Goal: Task Accomplishment & Management: Manage account settings

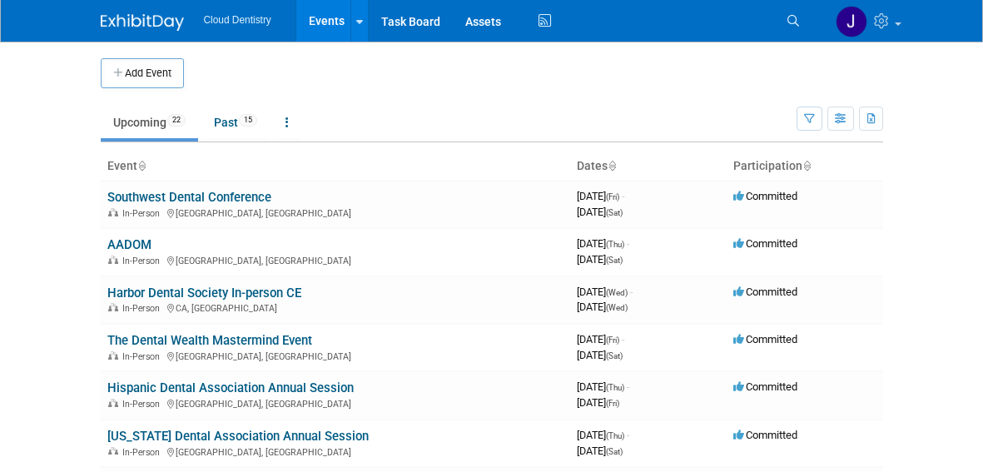
click at [162, 74] on button "Add Event" at bounding box center [142, 73] width 83 height 30
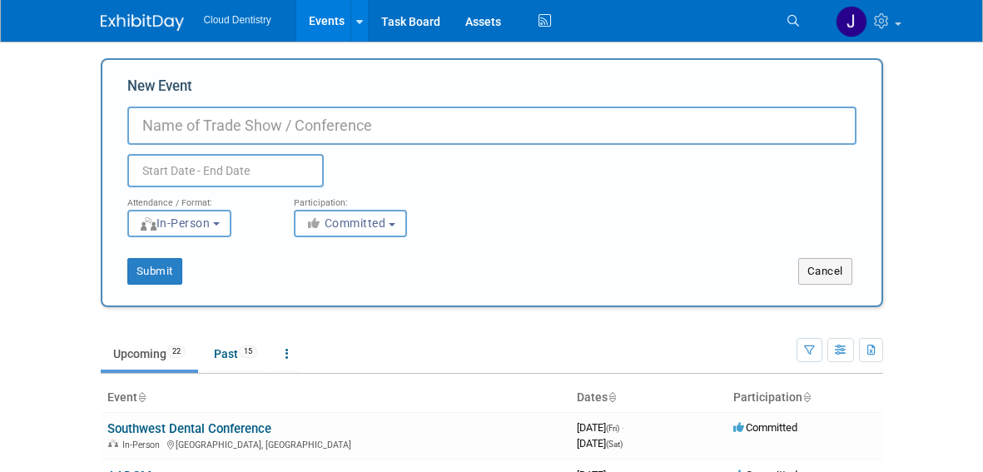
click at [275, 115] on input "New Event" at bounding box center [491, 126] width 729 height 38
type input "Yankee Dental Congress"
click at [244, 191] on div "Attendance / Format:" at bounding box center [198, 198] width 142 height 22
click at [251, 179] on body "Cloud Dentistry Events Add Event Bulk Upload Events Shareable Event Boards Rece…" at bounding box center [491, 236] width 983 height 472
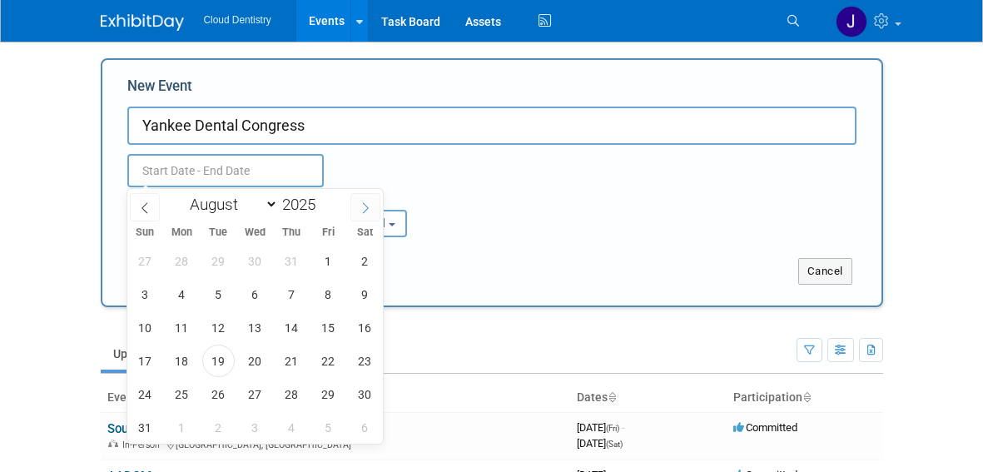
click at [363, 208] on icon at bounding box center [366, 208] width 12 height 12
select select "11"
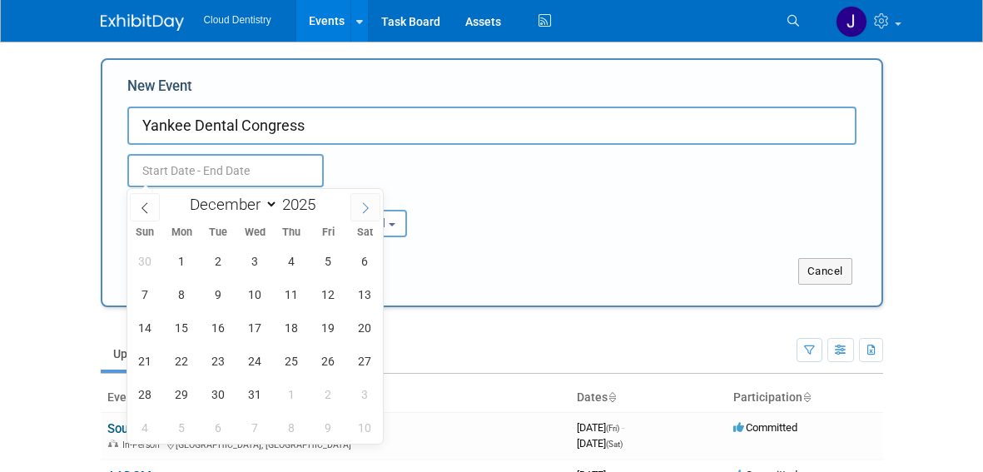
click at [363, 208] on icon at bounding box center [366, 208] width 12 height 12
type input "2026"
select select "0"
click at [292, 387] on span "29" at bounding box center [292, 394] width 32 height 32
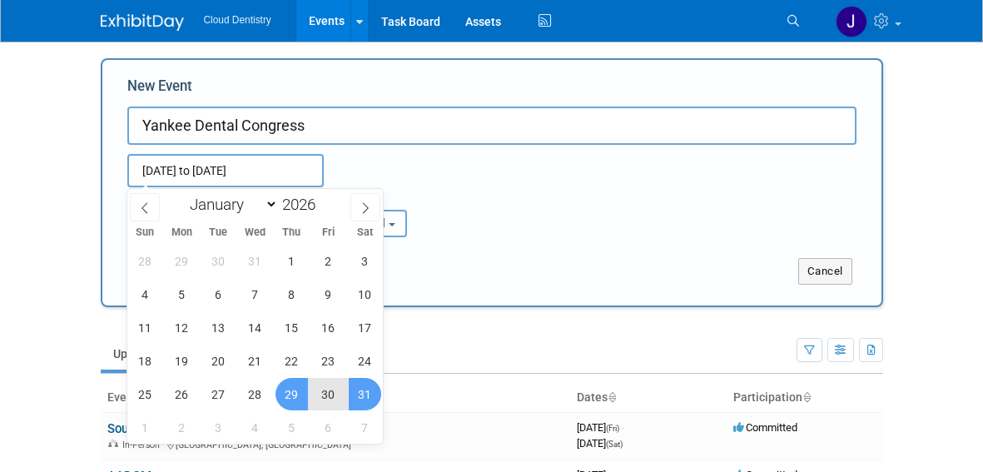
click at [363, 385] on span "31" at bounding box center [365, 394] width 32 height 32
type input "Jan 29, 2026 to Jan 31, 2026"
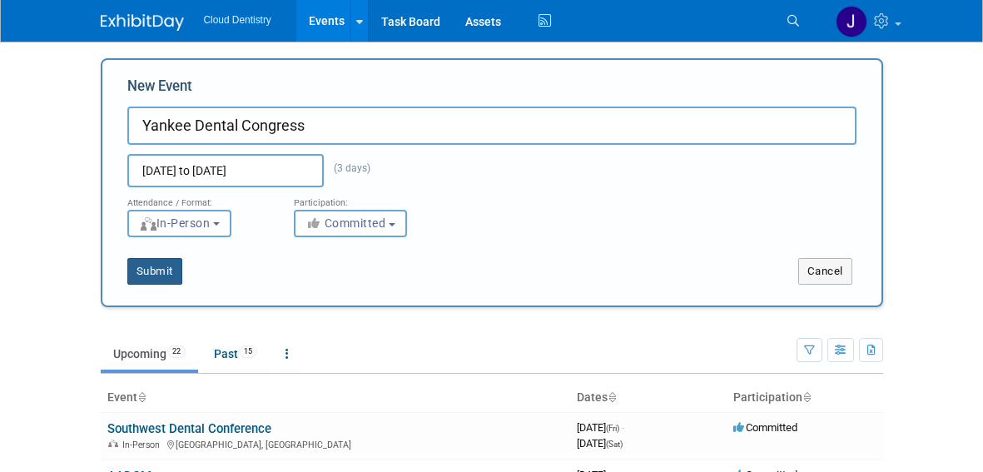
click at [150, 278] on button "Submit" at bounding box center [154, 271] width 55 height 27
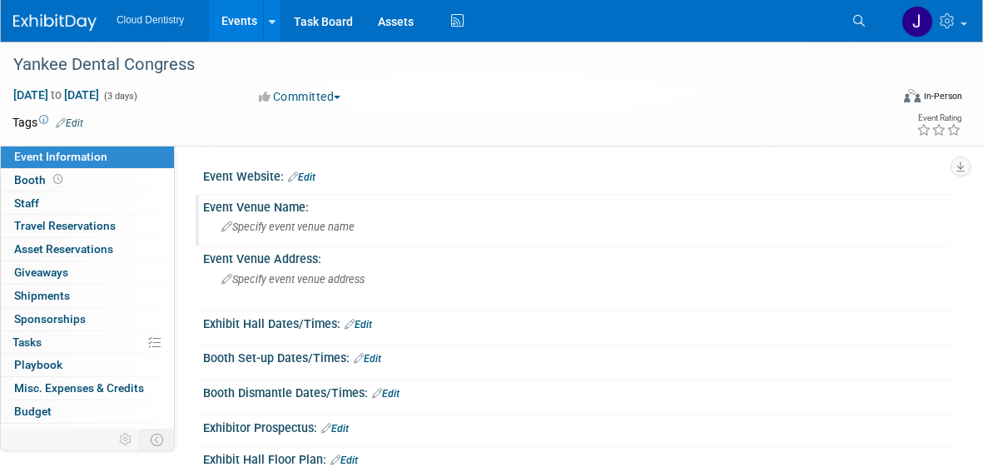
click at [318, 229] on span "Specify event venue name" at bounding box center [287, 227] width 133 height 12
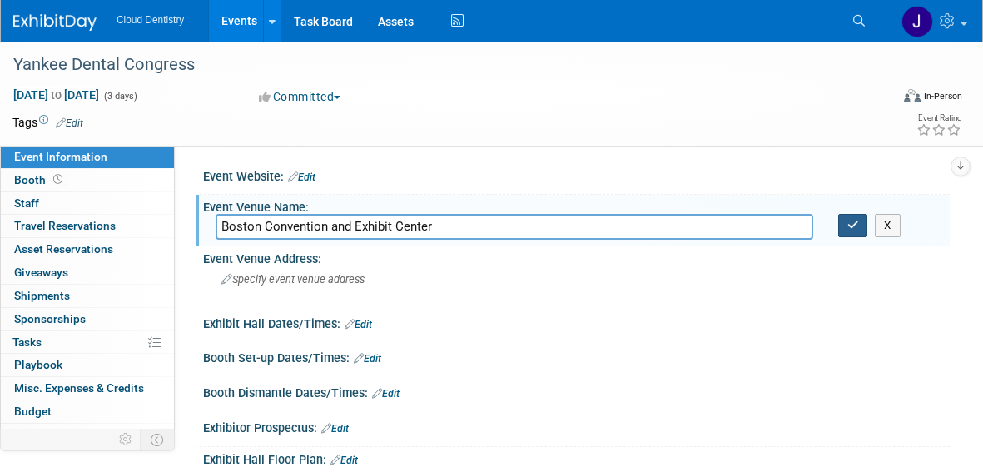
type input "Boston Convention and Exhibit Center"
click at [858, 220] on button "button" at bounding box center [853, 225] width 30 height 23
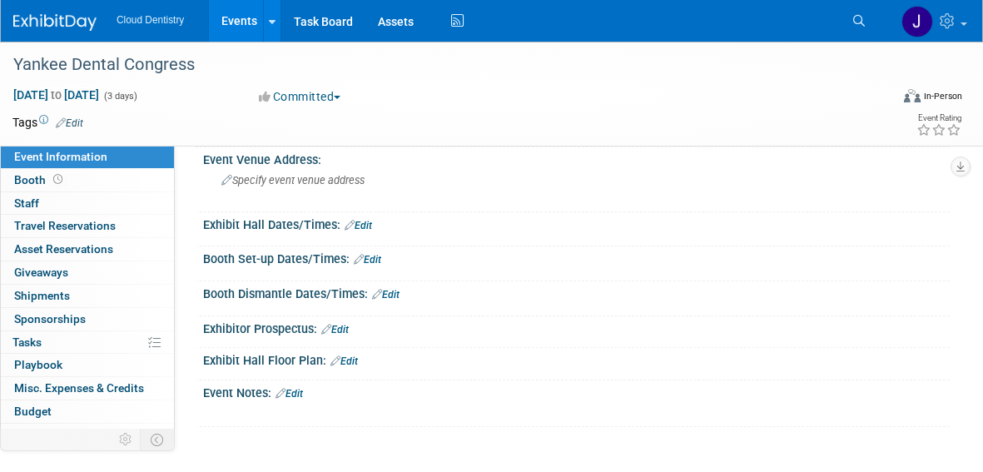
scroll to position [106, 0]
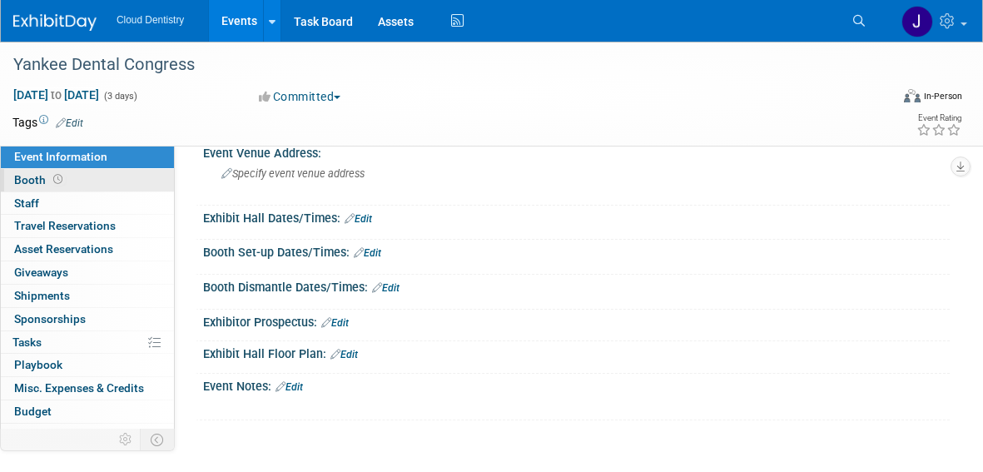
click at [119, 180] on link "Booth" at bounding box center [87, 180] width 173 height 22
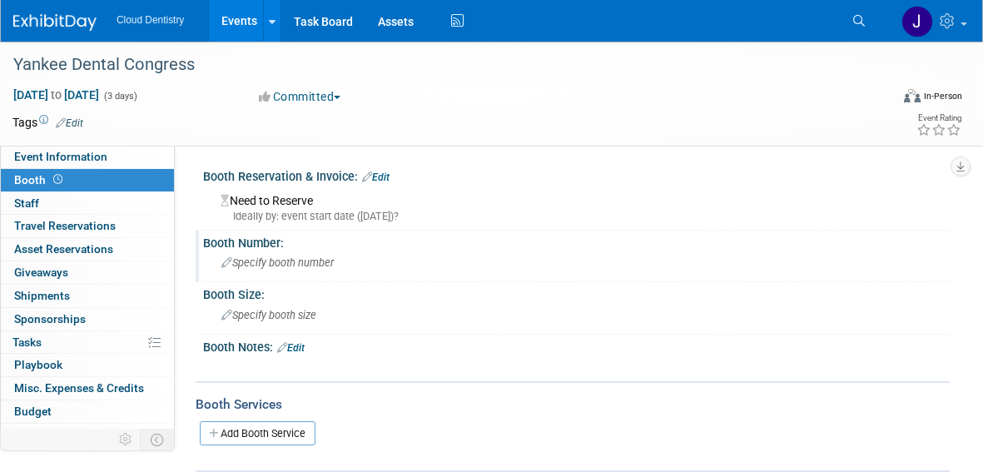
click at [266, 262] on span "Specify booth number" at bounding box center [277, 262] width 112 height 12
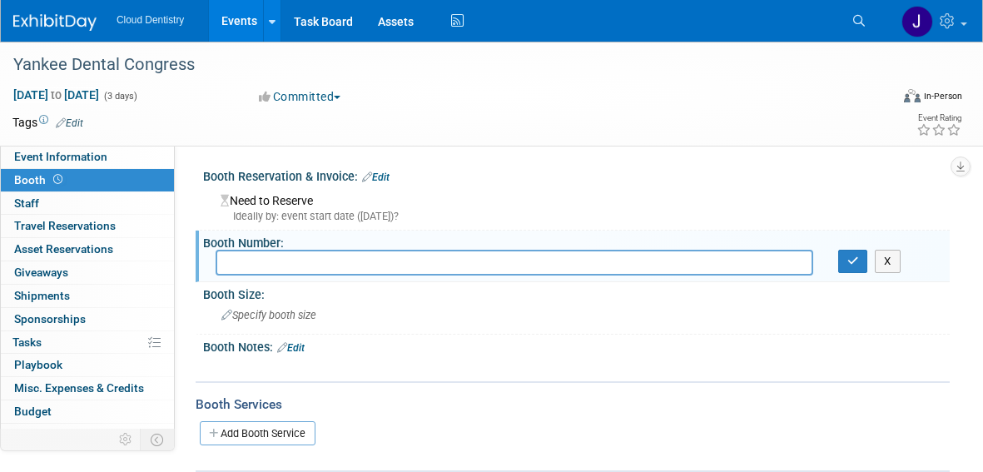
click at [320, 204] on div "Need to Reserve Ideally by: event start date (Thu. Jan 29, 2026)?" at bounding box center [577, 206] width 722 height 36
click at [292, 201] on div "Need to Reserve Ideally by: event start date (Thu. Jan 29, 2026)?" at bounding box center [577, 206] width 722 height 36
click at [336, 173] on div "Booth Reservation & Invoice: Edit" at bounding box center [576, 175] width 747 height 22
click at [432, 164] on div "Booth Reservation & Invoice: Edit" at bounding box center [576, 175] width 747 height 22
click at [390, 170] on div "Booth Reservation & Invoice: Edit" at bounding box center [576, 175] width 747 height 22
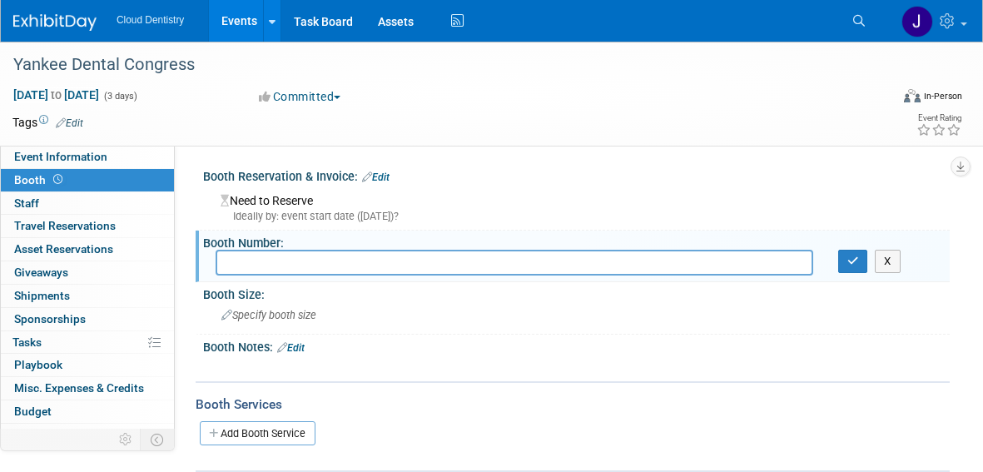
click at [390, 171] on link "Edit" at bounding box center [375, 177] width 27 height 12
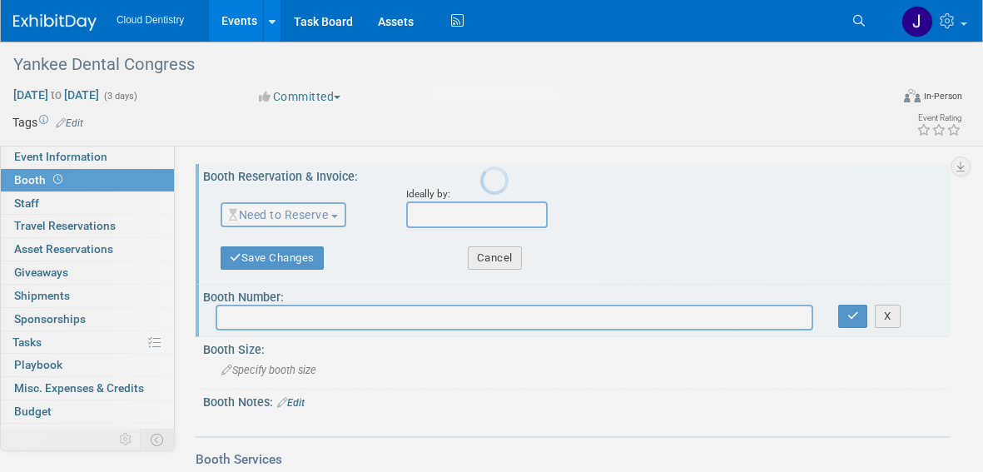
click at [384, 173] on body "Cloud Dentistry Events Add Event Bulk Upload Events Shareable Event Boards Rece…" at bounding box center [491, 236] width 983 height 472
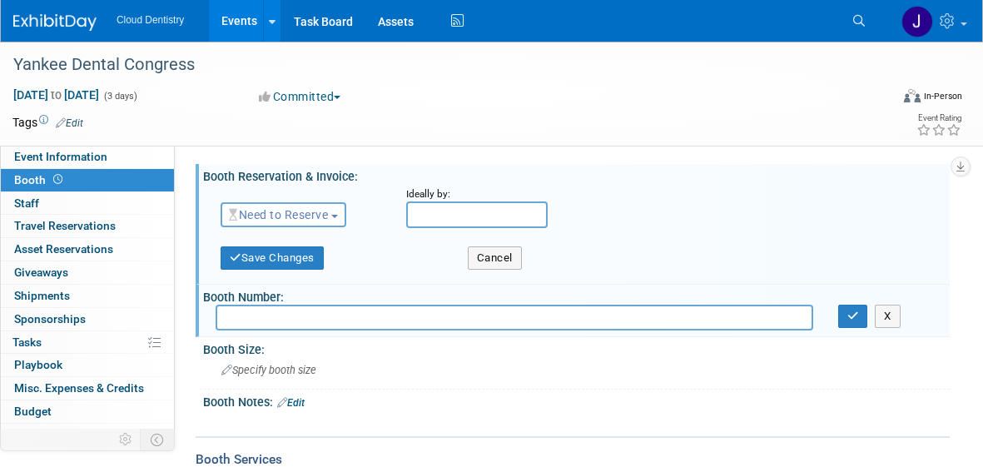
click at [335, 208] on button "Need to Reserve" at bounding box center [284, 214] width 126 height 25
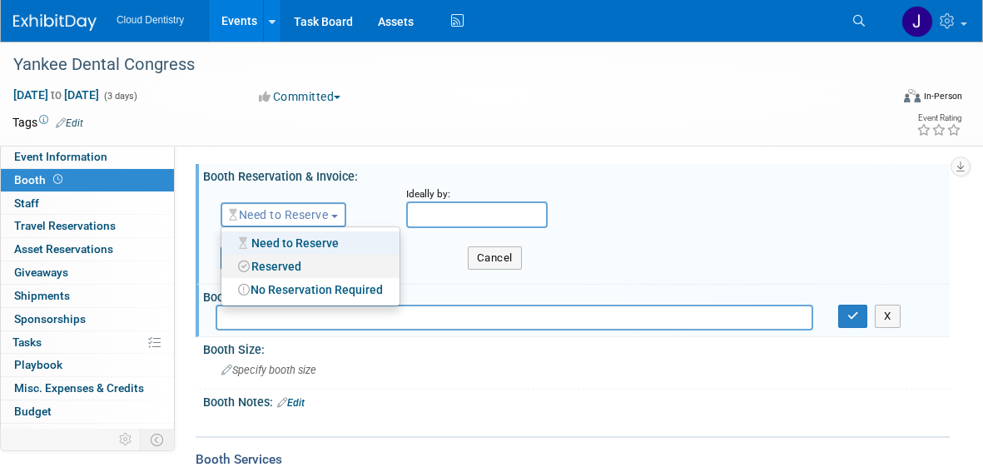
click at [310, 271] on link "Reserved" at bounding box center [310, 266] width 178 height 23
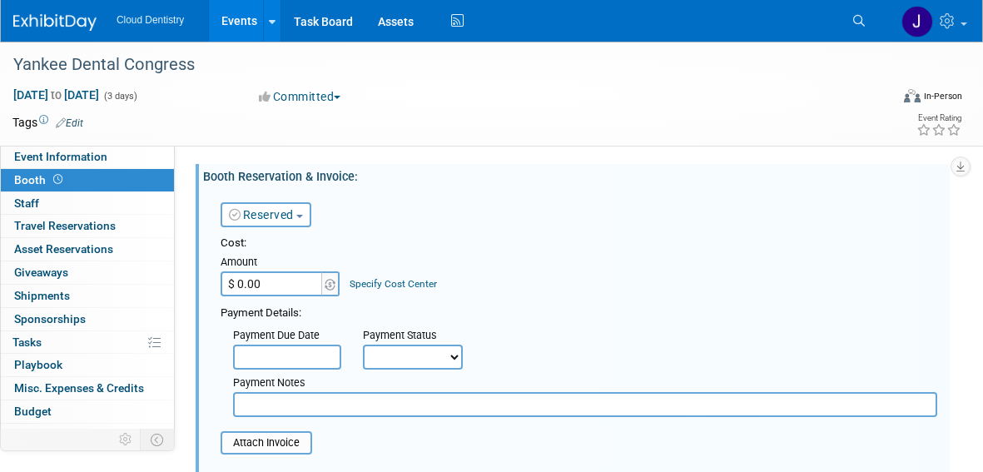
click at [291, 287] on input "$ 0.00" at bounding box center [273, 283] width 104 height 25
type input "$ 4,800.00"
click at [422, 378] on div "Payment Notes" at bounding box center [585, 383] width 704 height 17
click at [423, 355] on select "Not Paid Yet Partially Paid Paid in Full" at bounding box center [413, 357] width 100 height 25
select select "1"
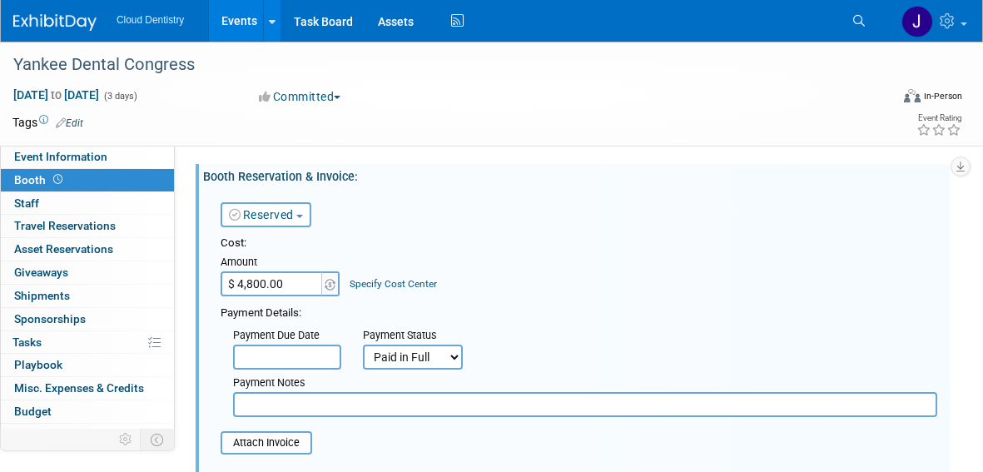
click at [363, 345] on select "Not Paid Yet Partially Paid Paid in Full" at bounding box center [413, 357] width 100 height 25
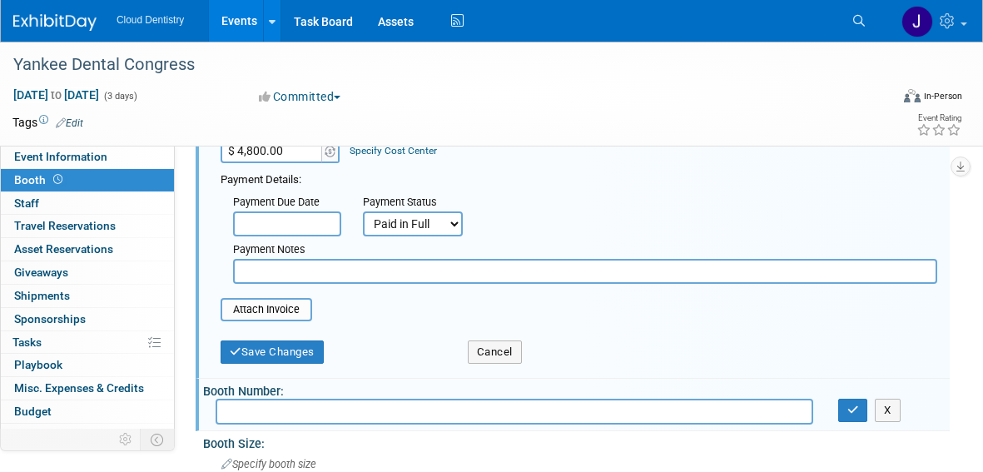
scroll to position [198, 0]
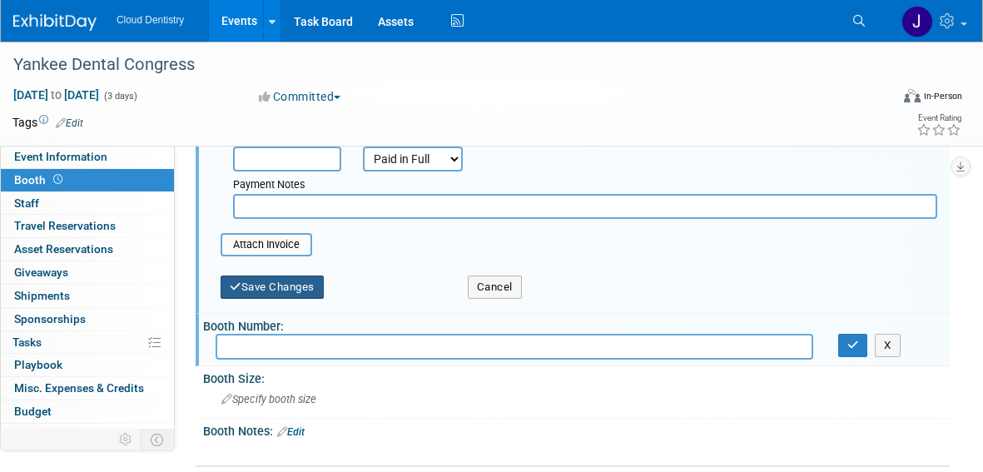
click at [298, 284] on button "Save Changes" at bounding box center [272, 287] width 103 height 23
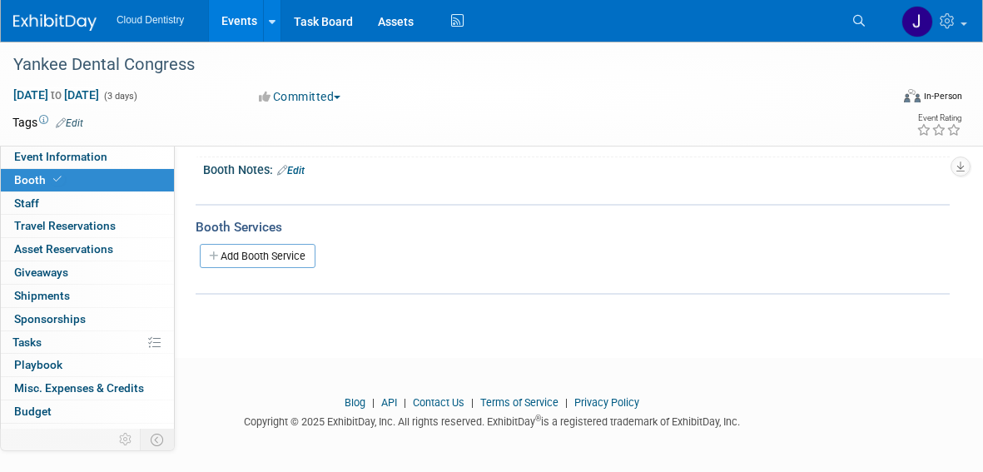
scroll to position [0, 0]
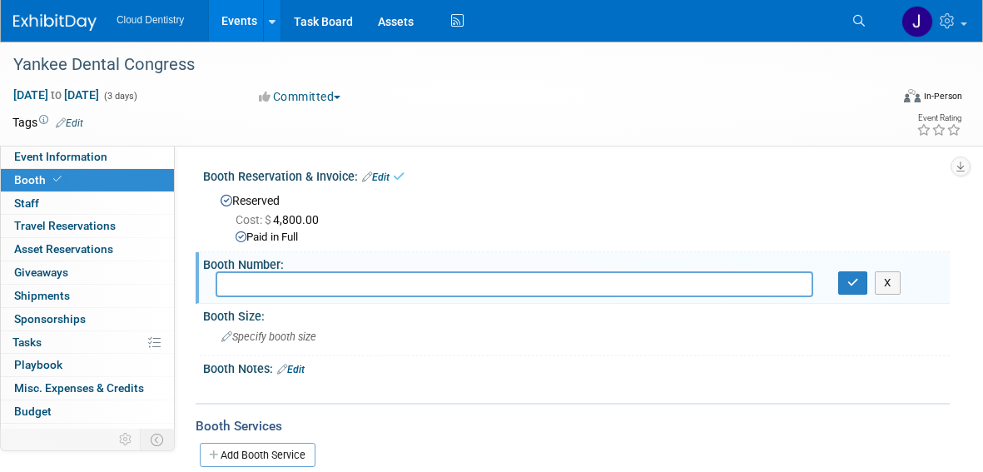
click at [283, 293] on input "text" at bounding box center [515, 284] width 598 height 26
type input "803"
click at [883, 293] on button "X" at bounding box center [888, 282] width 26 height 23
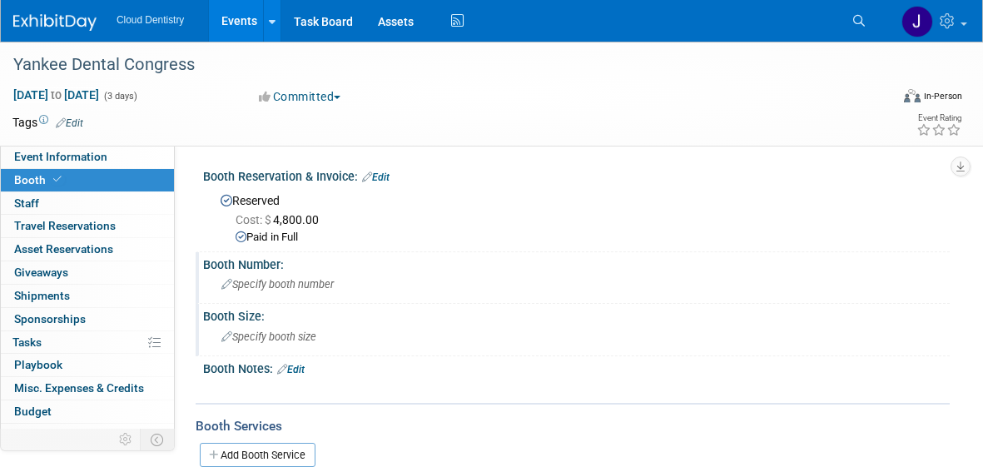
click at [280, 335] on span "Specify booth size" at bounding box center [268, 336] width 95 height 12
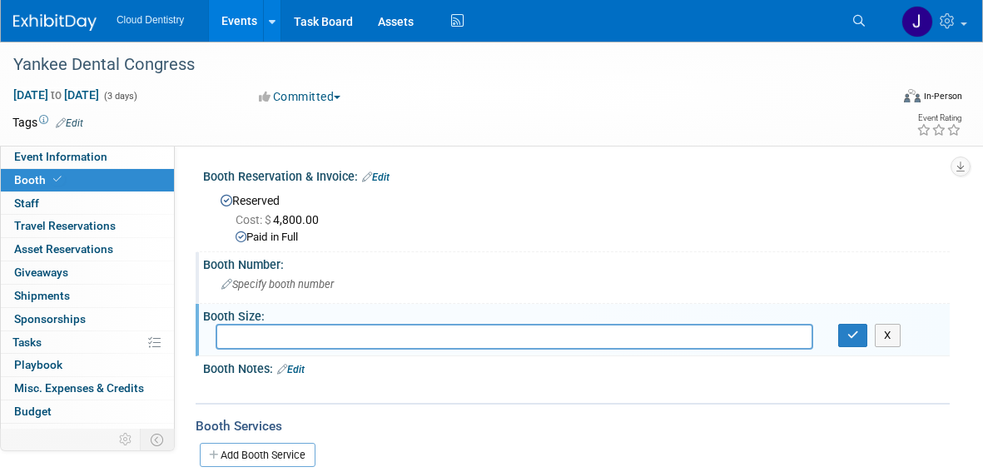
click at [499, 283] on div "Specify booth number" at bounding box center [577, 284] width 722 height 26
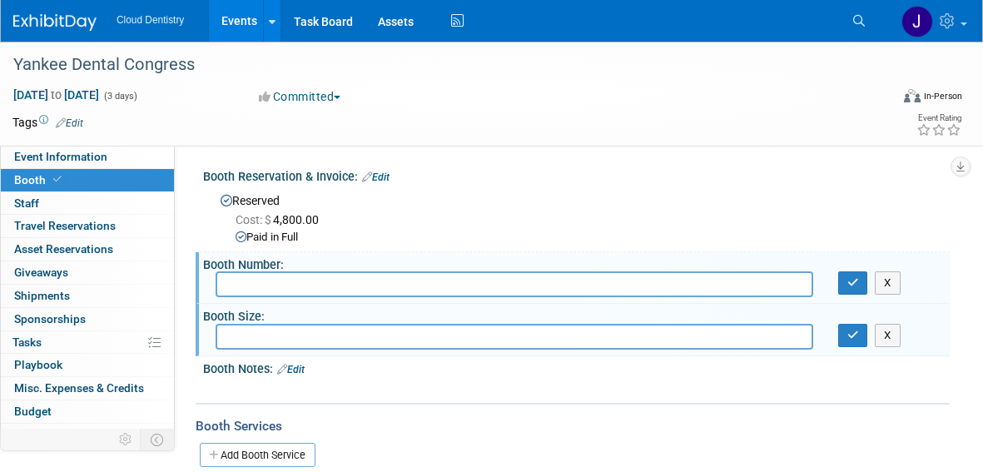
click at [688, 284] on input "text" at bounding box center [515, 284] width 598 height 26
type input "803"
click at [845, 278] on button "button" at bounding box center [853, 282] width 30 height 23
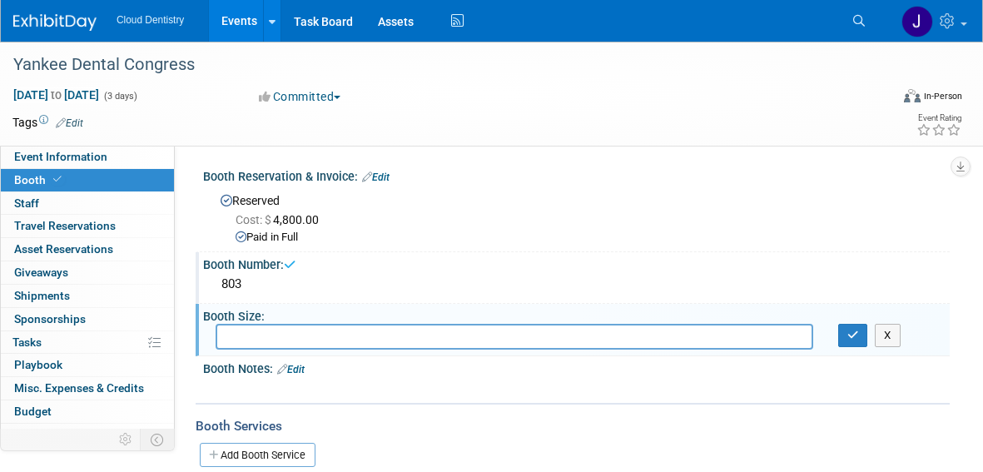
click at [510, 334] on input "text" at bounding box center [515, 337] width 598 height 26
type input "10x10"
click at [862, 337] on button "button" at bounding box center [853, 335] width 30 height 23
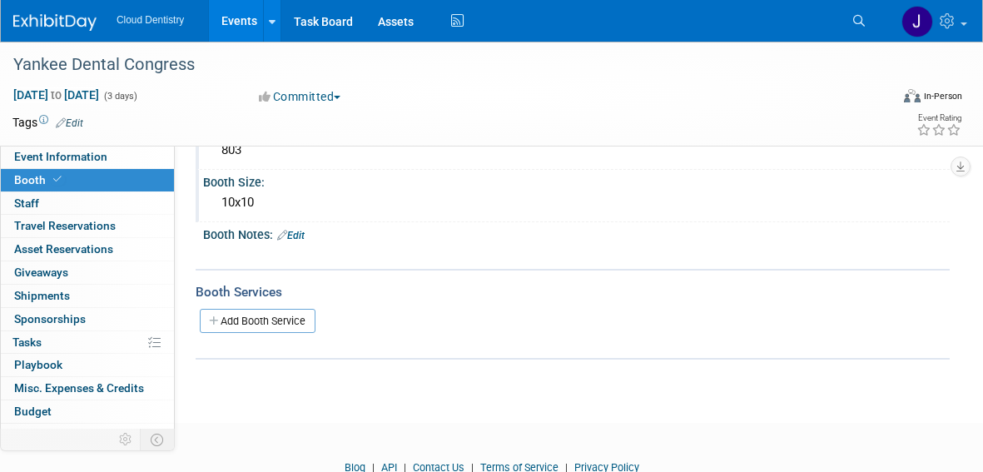
scroll to position [137, 0]
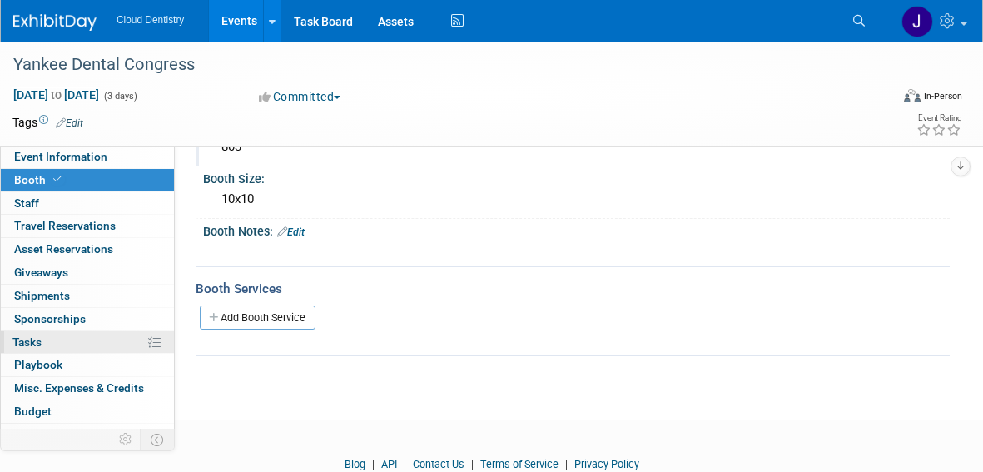
click at [54, 340] on link "0% Tasks 0%" at bounding box center [87, 342] width 173 height 22
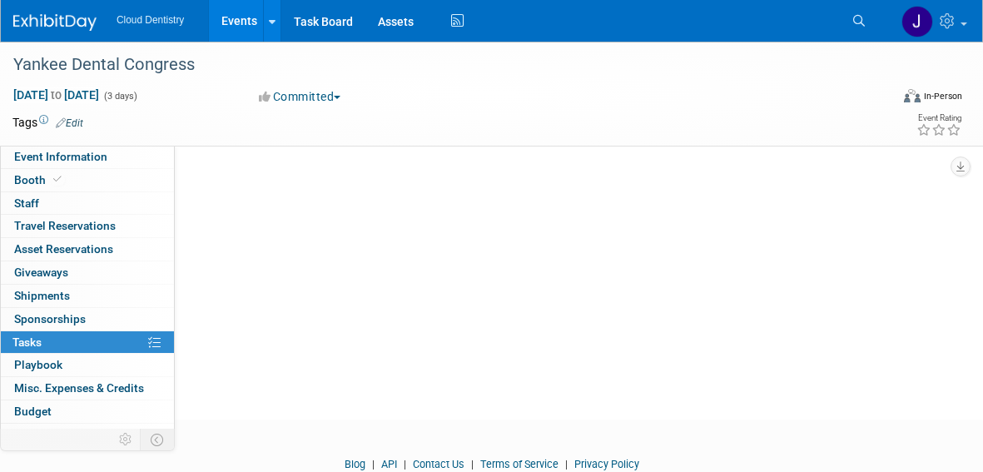
scroll to position [0, 0]
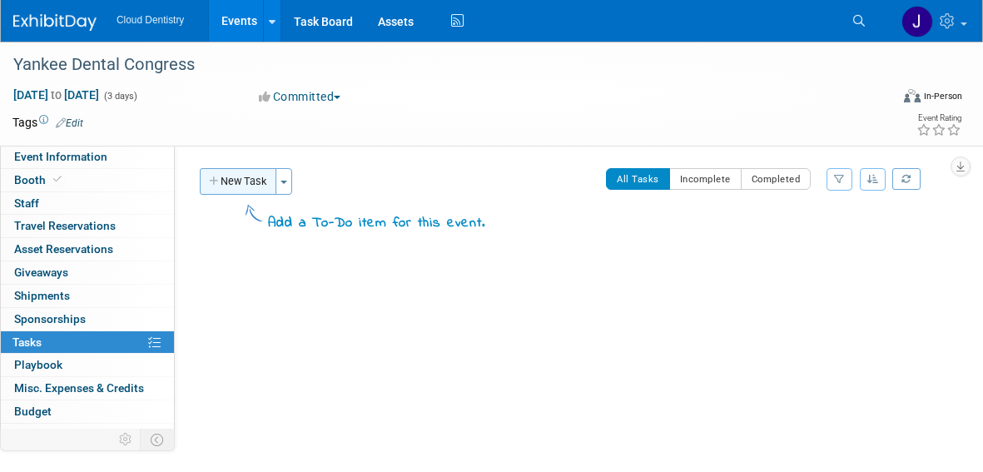
click at [242, 175] on button "New Task" at bounding box center [238, 181] width 77 height 27
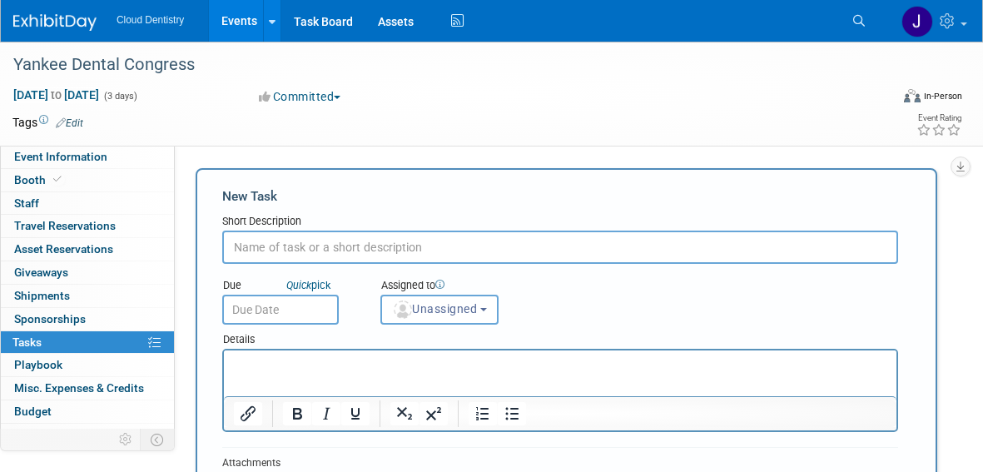
click at [301, 242] on input "text" at bounding box center [560, 247] width 676 height 33
click at [286, 254] on input "text" at bounding box center [560, 247] width 676 height 33
type input "H"
type input "o"
type input "Hotel reservations available starting today!"
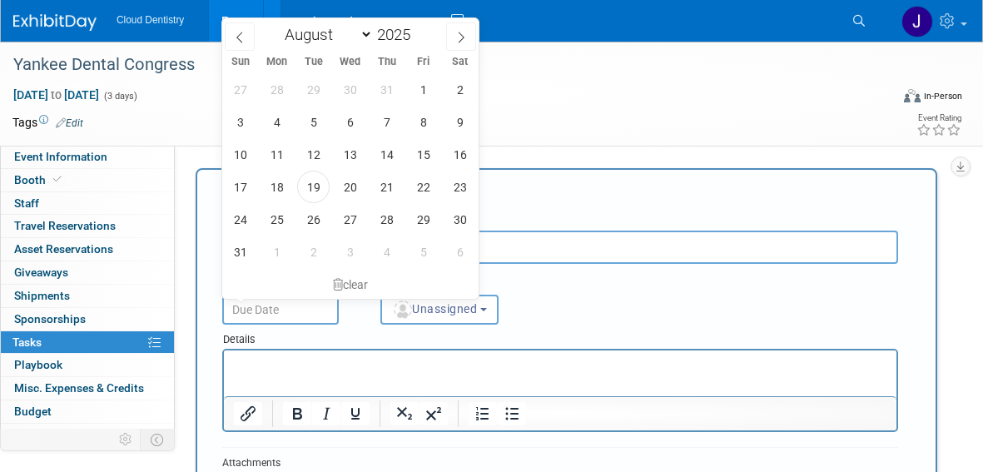
click at [254, 311] on input "text" at bounding box center [280, 310] width 117 height 30
click at [461, 42] on icon at bounding box center [461, 38] width 12 height 12
select select "9"
click at [342, 127] on span "8" at bounding box center [350, 122] width 32 height 32
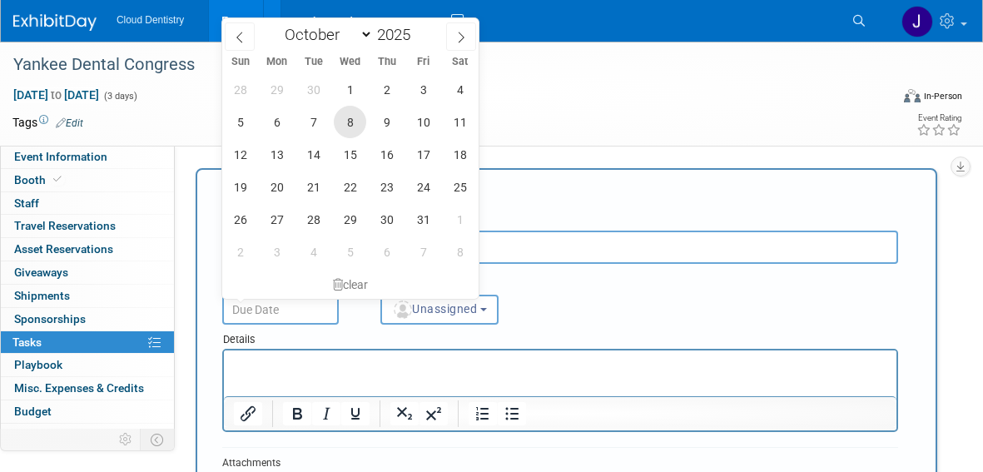
type input "Oct 8, 2025"
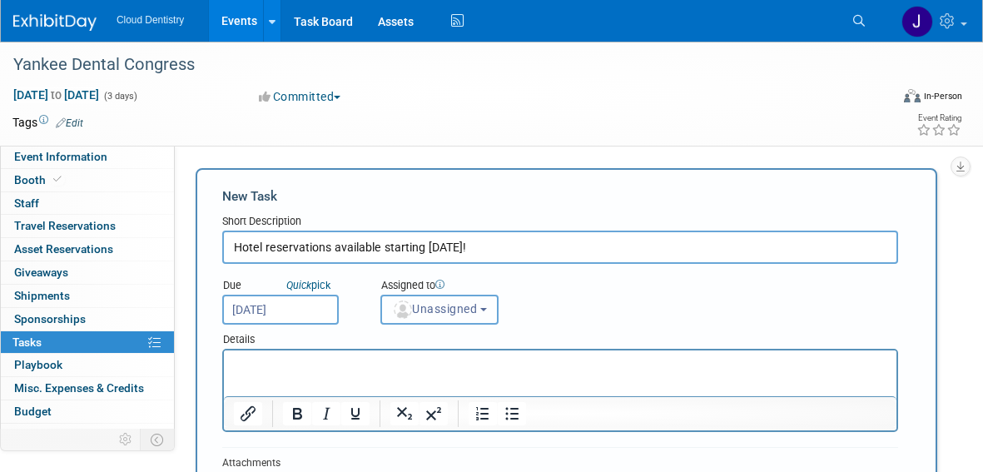
click at [410, 311] on img "button" at bounding box center [403, 310] width 18 height 18
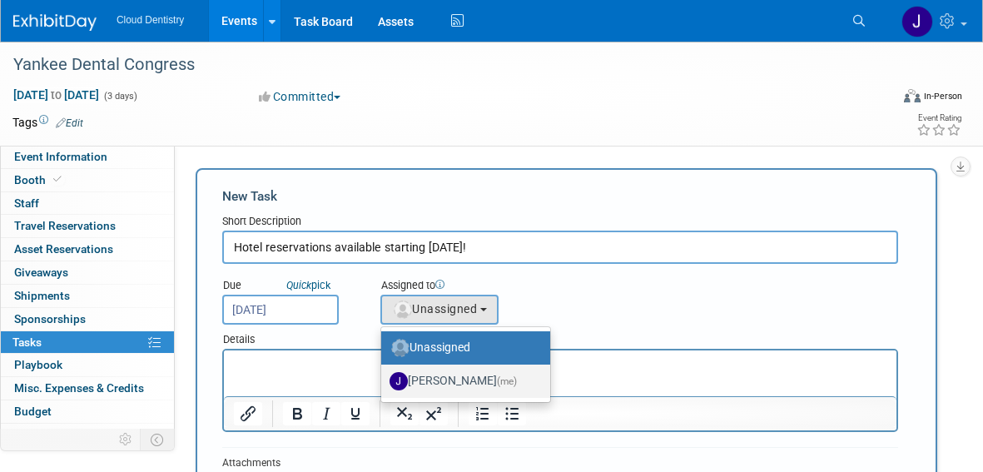
click at [431, 392] on label "Jessica Estrada (me)" at bounding box center [462, 381] width 144 height 27
click at [384, 385] on input "Jessica Estrada (me)" at bounding box center [378, 379] width 11 height 11
select select "8400ef51-4aca-4330-8880-468bfad11e00"
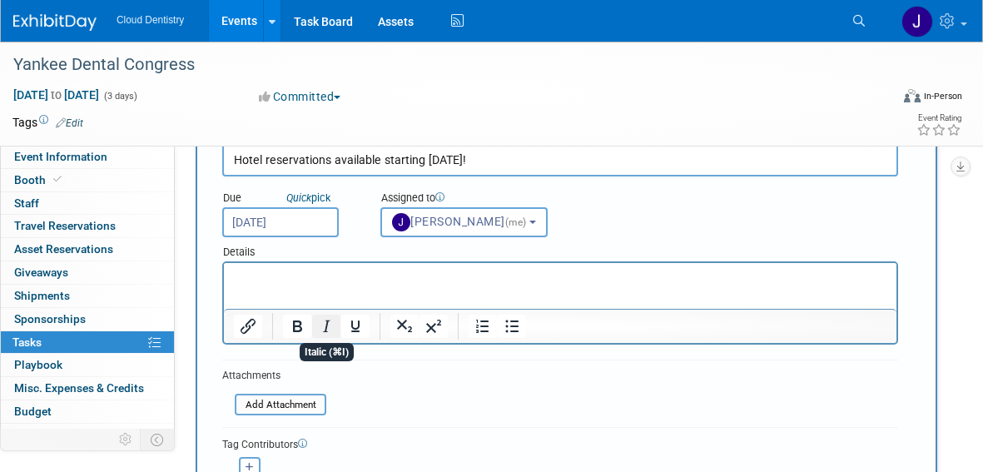
scroll to position [378, 0]
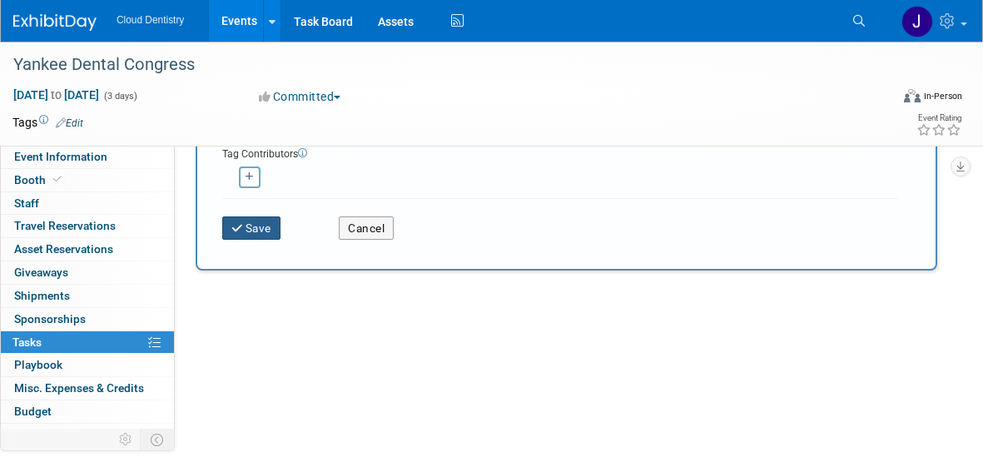
click at [276, 225] on button "Save" at bounding box center [251, 227] width 58 height 23
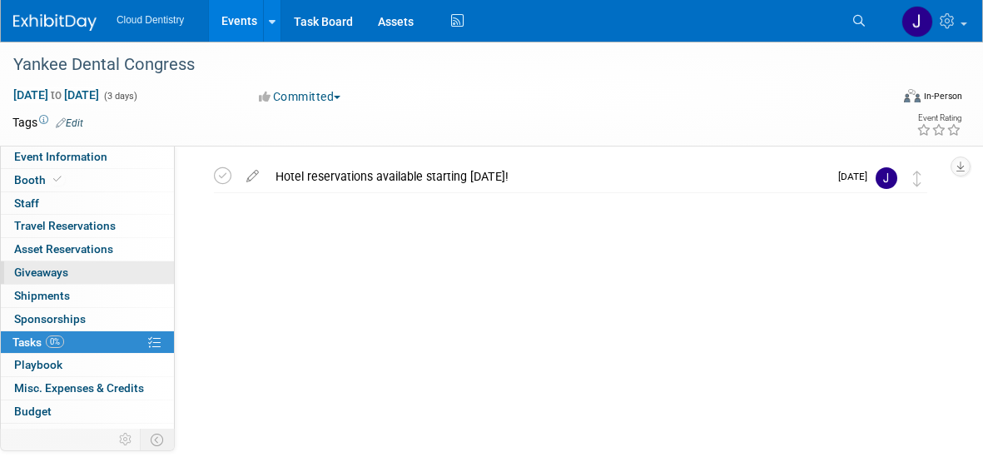
scroll to position [0, 0]
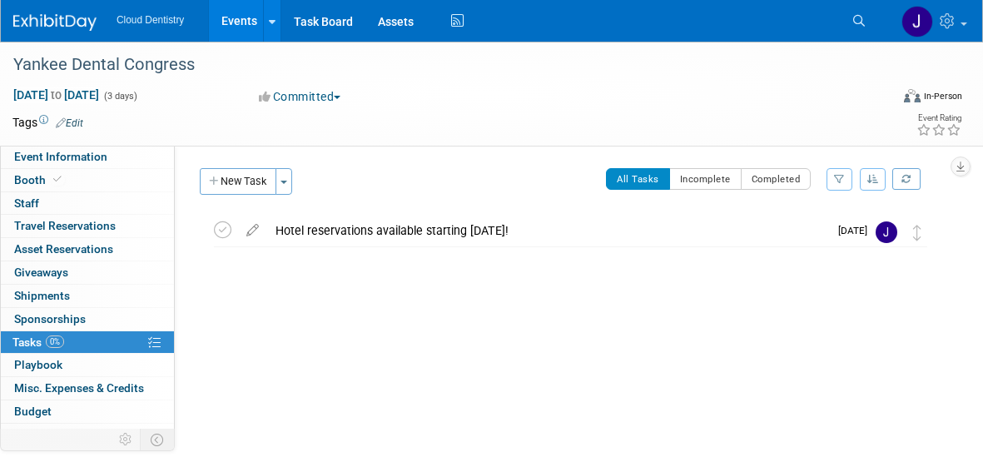
click at [247, 17] on link "Events" at bounding box center [239, 21] width 61 height 42
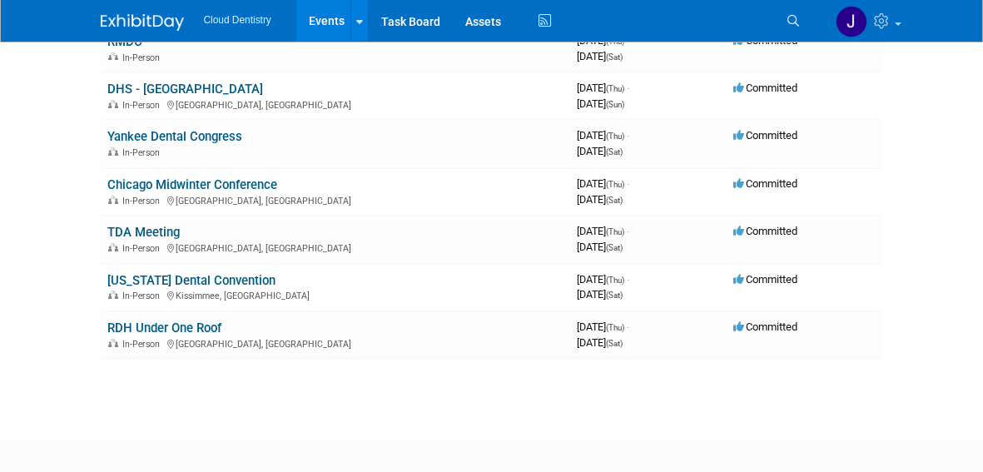
scroll to position [939, 0]
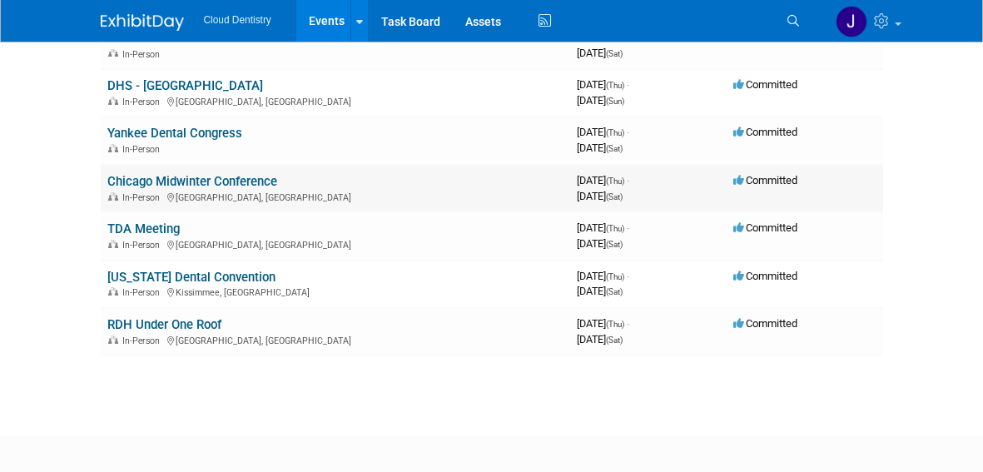
click at [251, 174] on link "Chicago Midwinter Conference" at bounding box center [192, 181] width 170 height 15
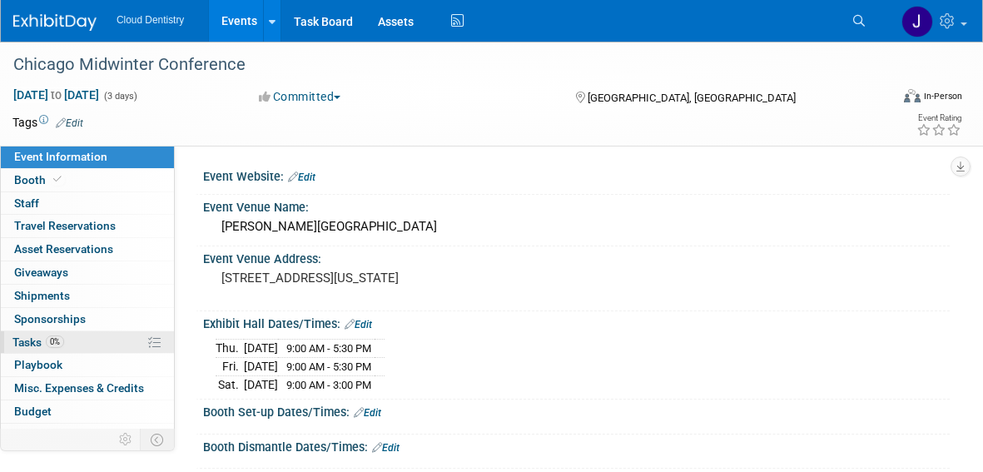
click at [92, 347] on link "0% Tasks 0%" at bounding box center [87, 342] width 173 height 22
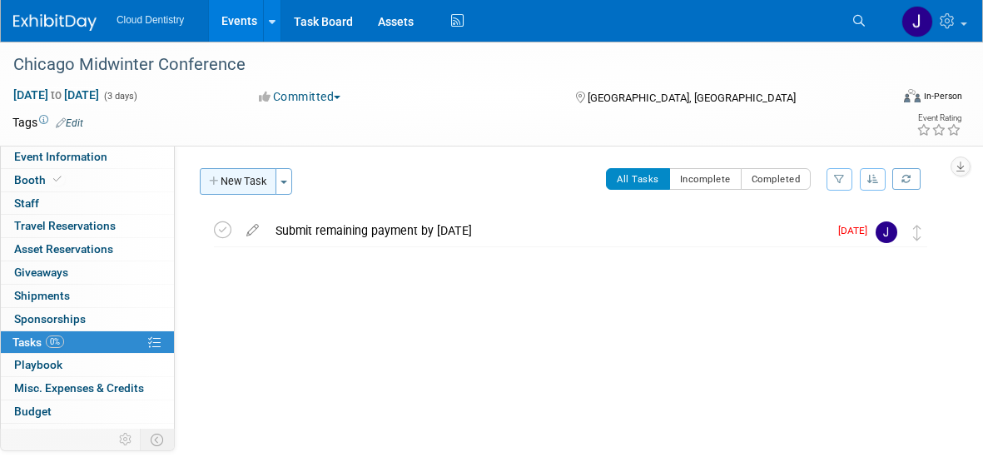
click at [250, 175] on button "New Task" at bounding box center [238, 181] width 77 height 27
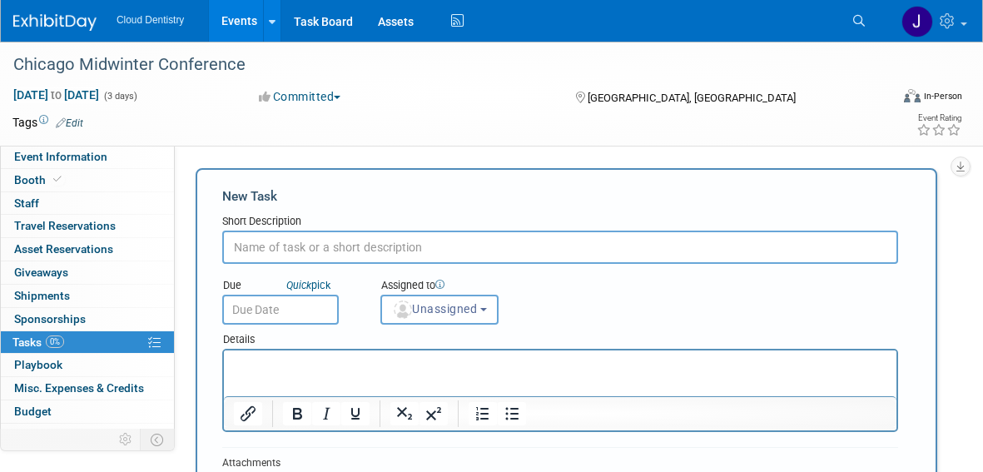
click at [276, 256] on input "text" at bounding box center [560, 247] width 676 height 33
type input "Hotel reservations available today!"
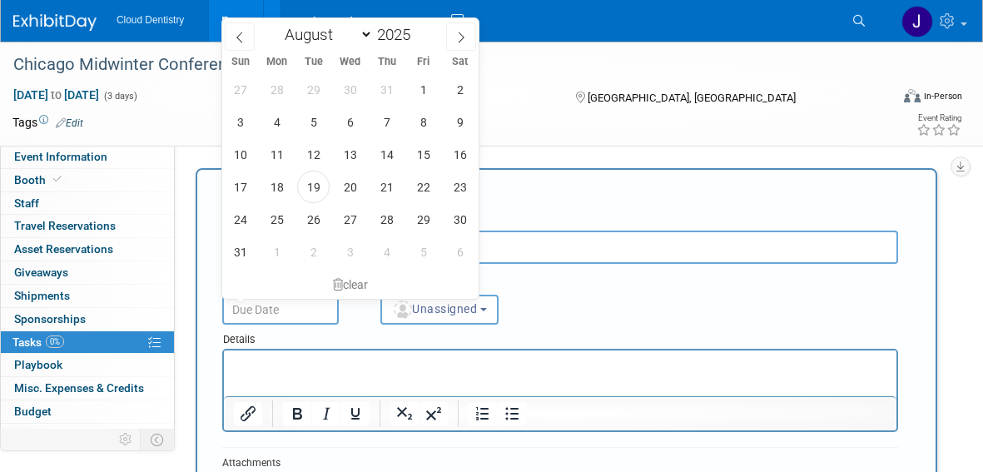
click at [279, 311] on input "text" at bounding box center [280, 310] width 117 height 30
click at [462, 40] on icon at bounding box center [461, 38] width 12 height 12
click at [234, 37] on icon at bounding box center [240, 38] width 12 height 12
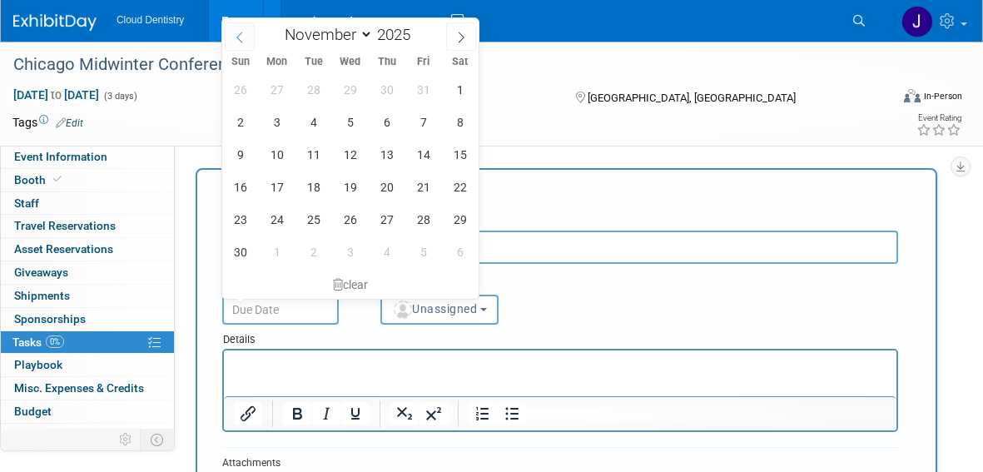
select select "9"
click at [347, 86] on span "1" at bounding box center [350, 89] width 32 height 32
type input "Oct 1, 2025"
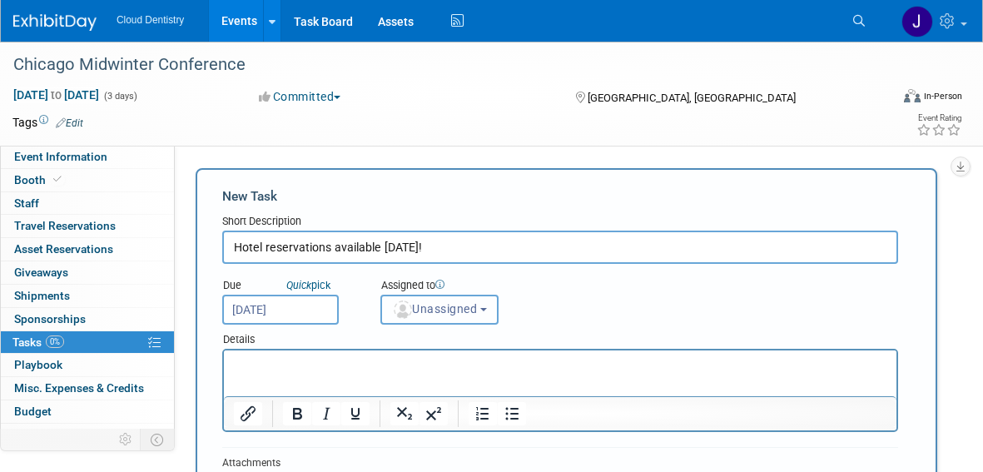
click at [445, 315] on button "Unassigned" at bounding box center [439, 310] width 118 height 30
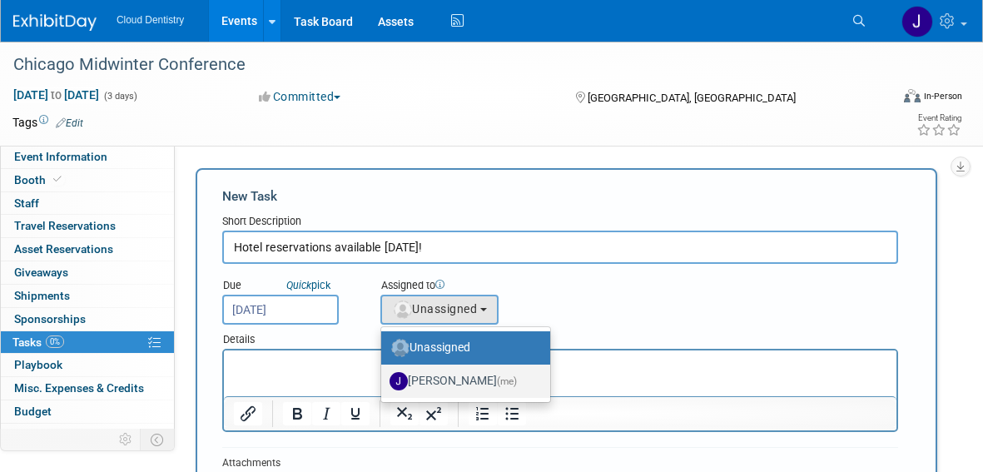
click at [455, 376] on label "Jessica Estrada (me)" at bounding box center [462, 381] width 144 height 27
click at [384, 376] on input "Jessica Estrada (me)" at bounding box center [378, 379] width 11 height 11
select select "8400ef51-4aca-4330-8880-468bfad11e00"
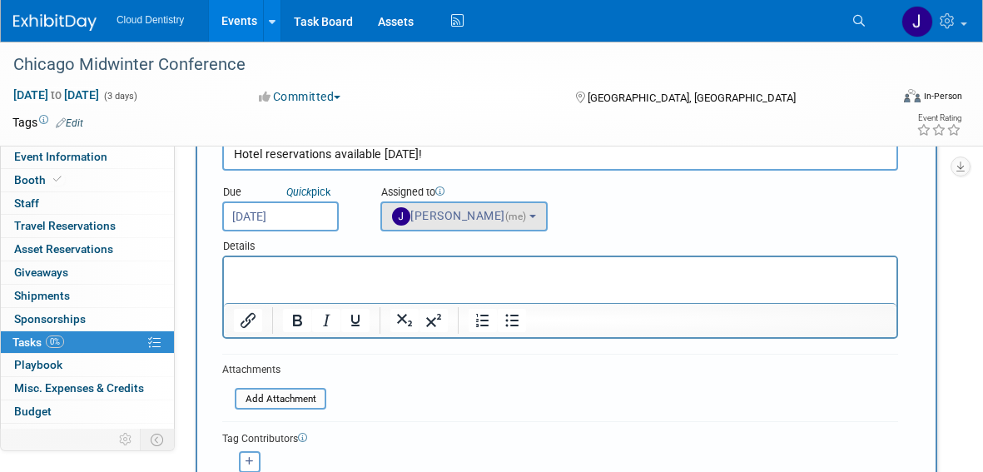
scroll to position [251, 0]
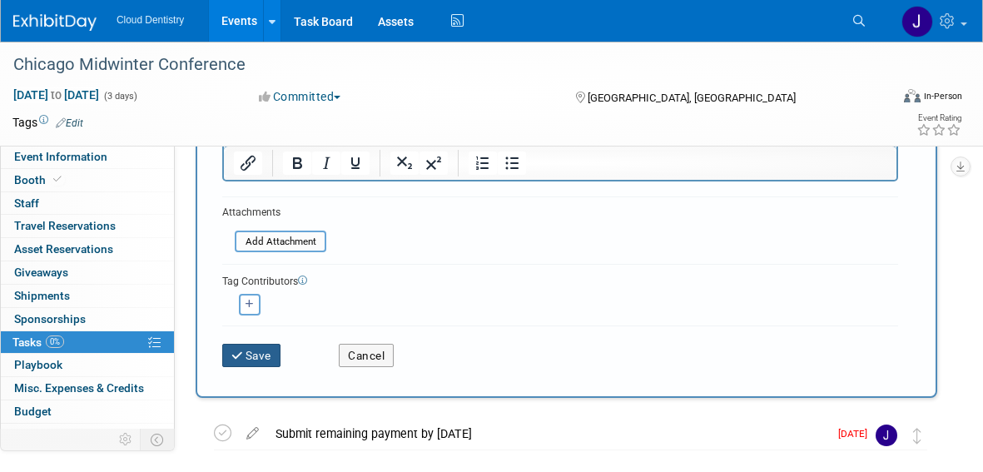
click at [258, 364] on button "Save" at bounding box center [251, 355] width 58 height 23
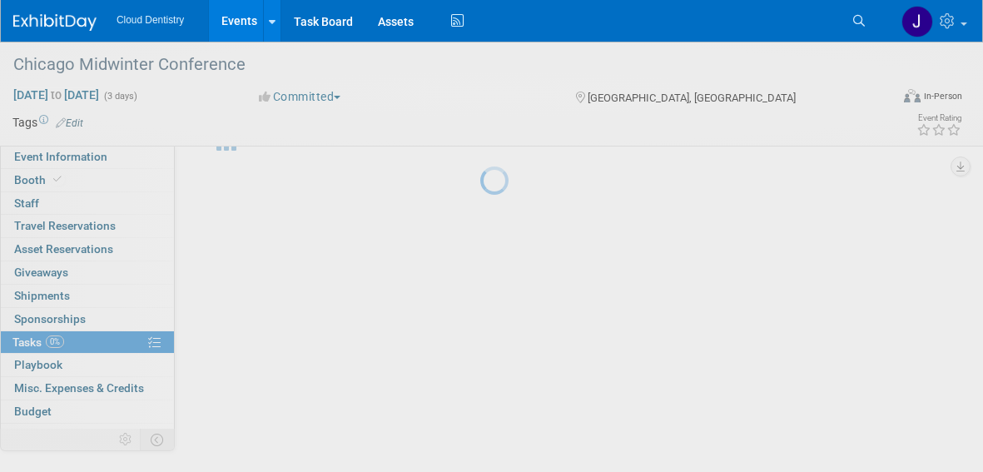
scroll to position [54, 0]
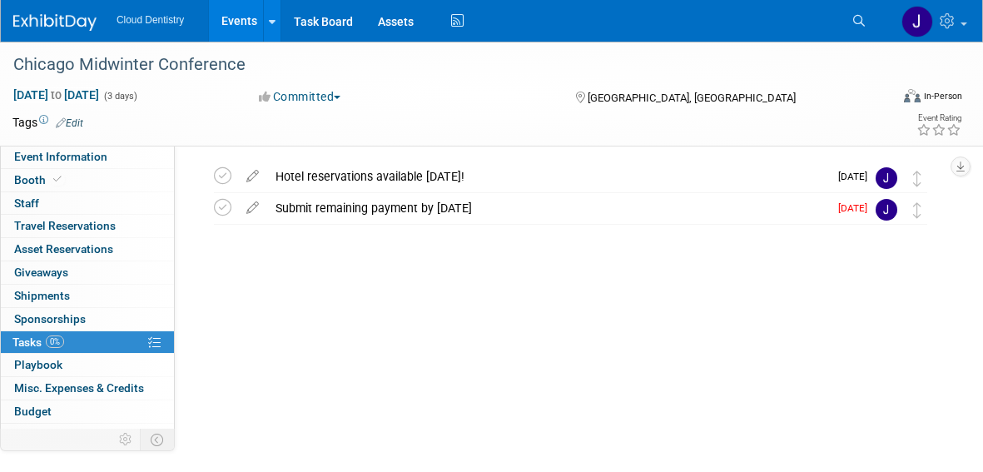
click at [365, 175] on div "Hotel reservations available today!" at bounding box center [547, 176] width 561 height 28
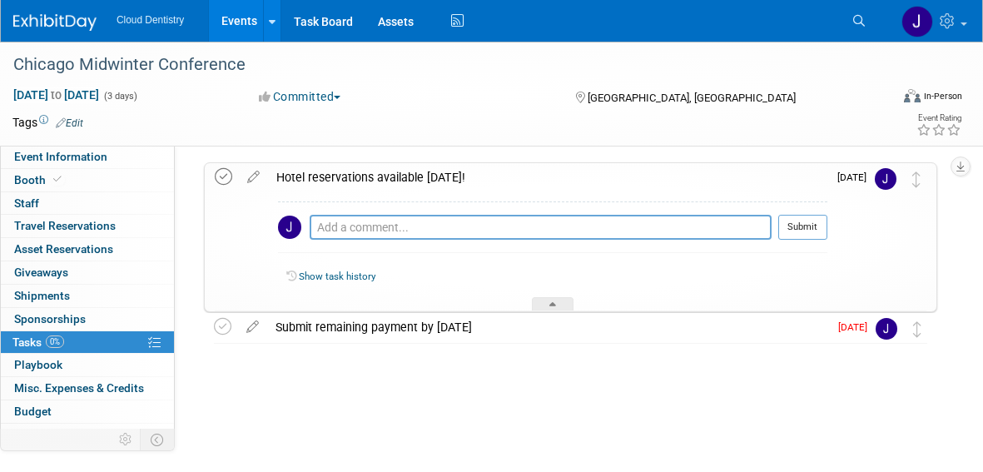
click at [226, 176] on icon at bounding box center [223, 176] width 17 height 17
click at [251, 178] on icon at bounding box center [253, 173] width 29 height 21
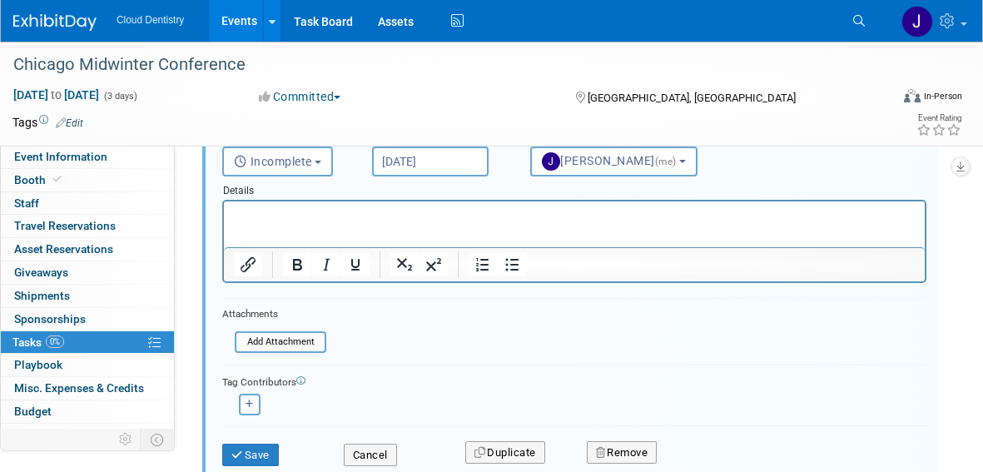
scroll to position [187, 0]
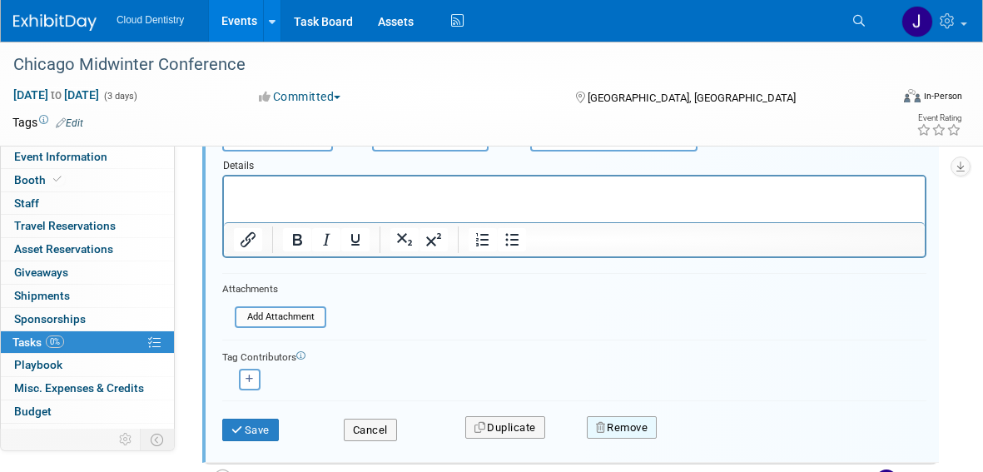
click at [646, 423] on button "Remove" at bounding box center [622, 427] width 71 height 23
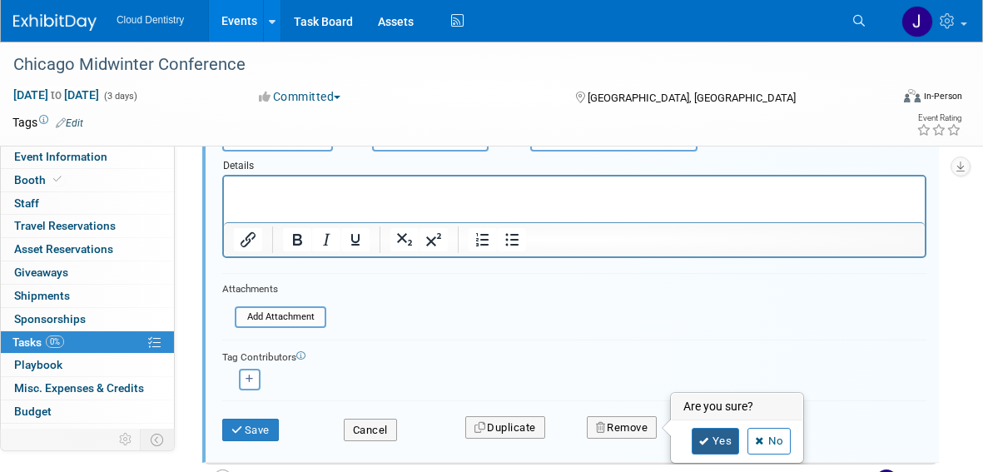
click at [703, 445] on icon at bounding box center [704, 441] width 10 height 9
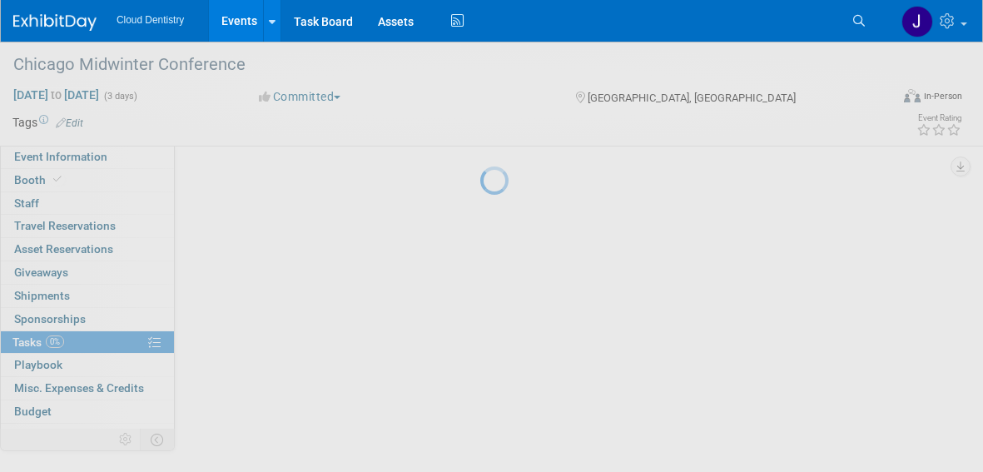
scroll to position [54, 0]
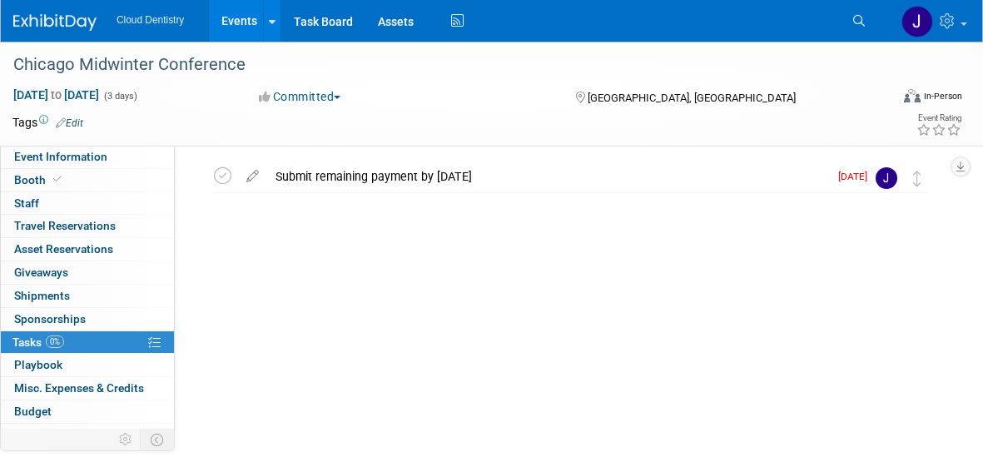
click at [243, 20] on link "Events" at bounding box center [239, 21] width 61 height 42
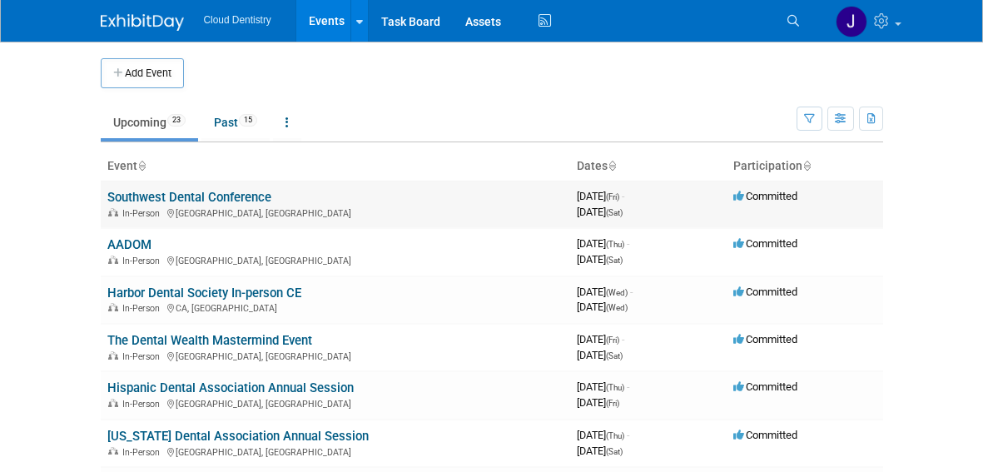
click at [261, 195] on link "Southwest Dental Conference" at bounding box center [189, 197] width 164 height 15
click at [166, 196] on link "Southwest Dental Conference" at bounding box center [189, 197] width 164 height 15
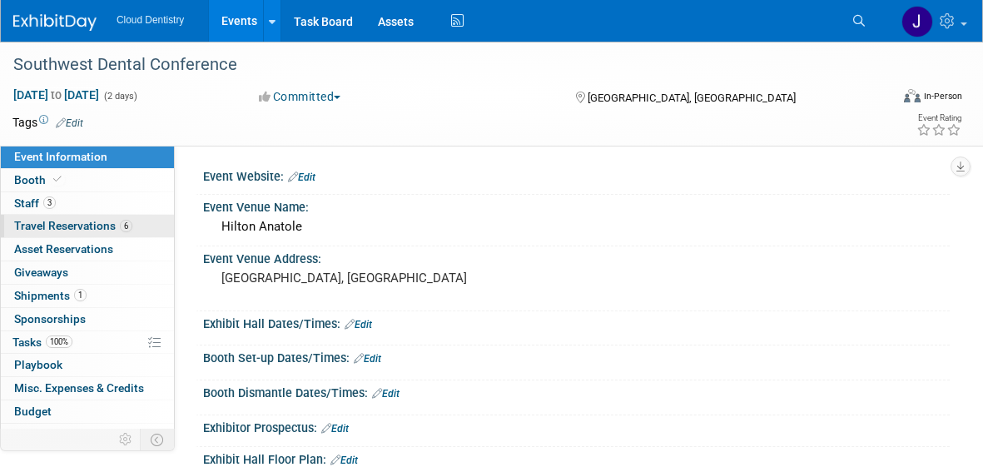
click at [87, 228] on span "Travel Reservations 6" at bounding box center [73, 225] width 118 height 13
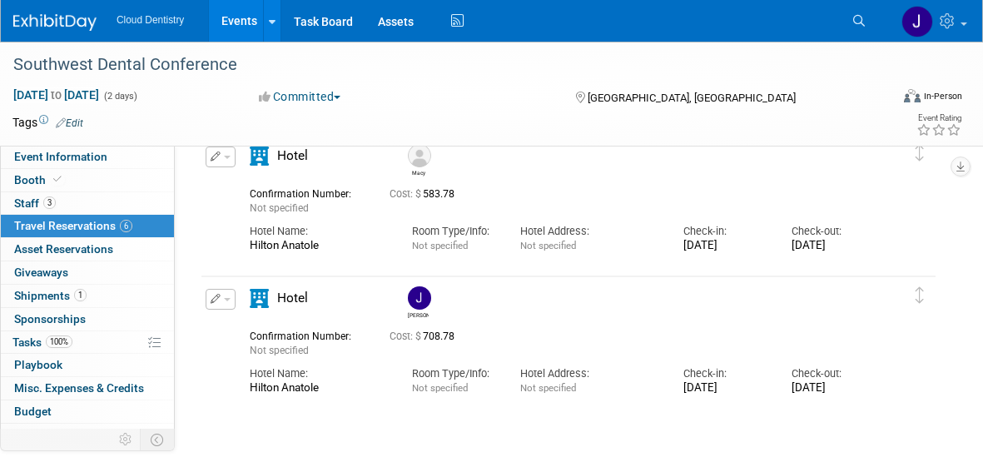
scroll to position [1022, 0]
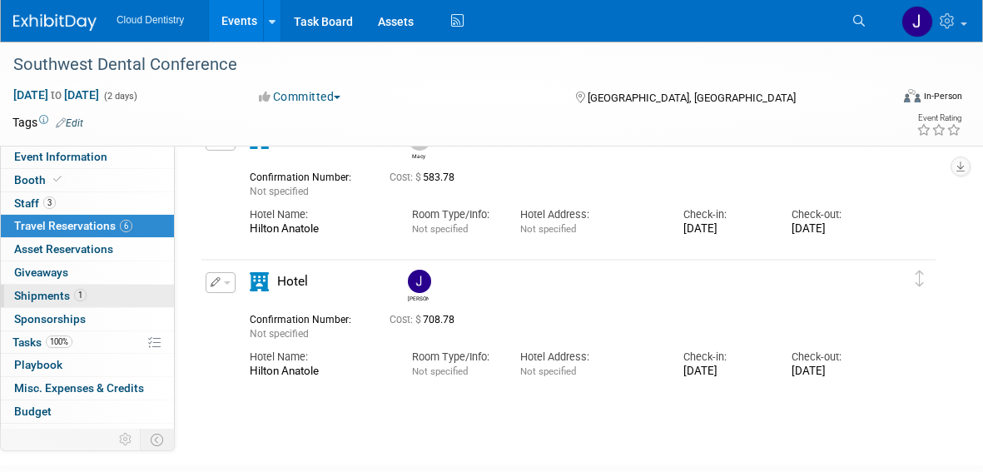
click at [88, 304] on link "1 Shipments 1" at bounding box center [87, 296] width 173 height 22
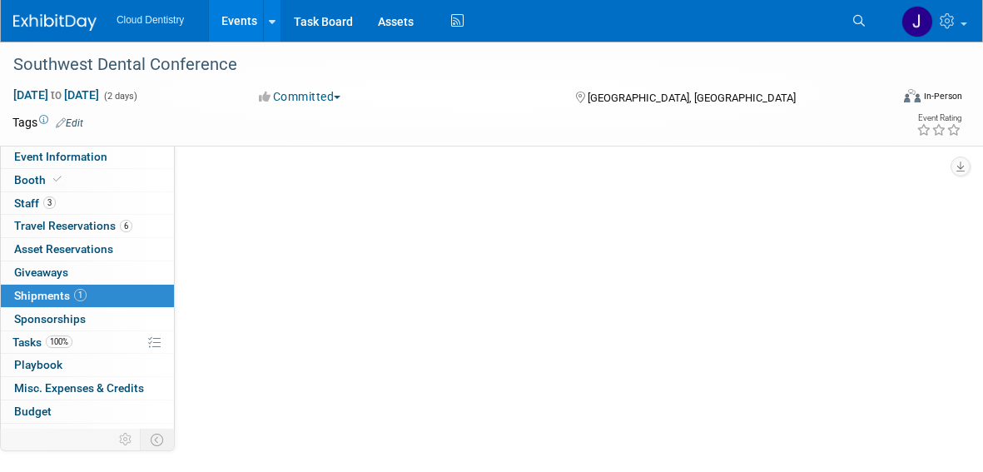
click at [79, 304] on link "1 Shipments 1" at bounding box center [87, 296] width 173 height 22
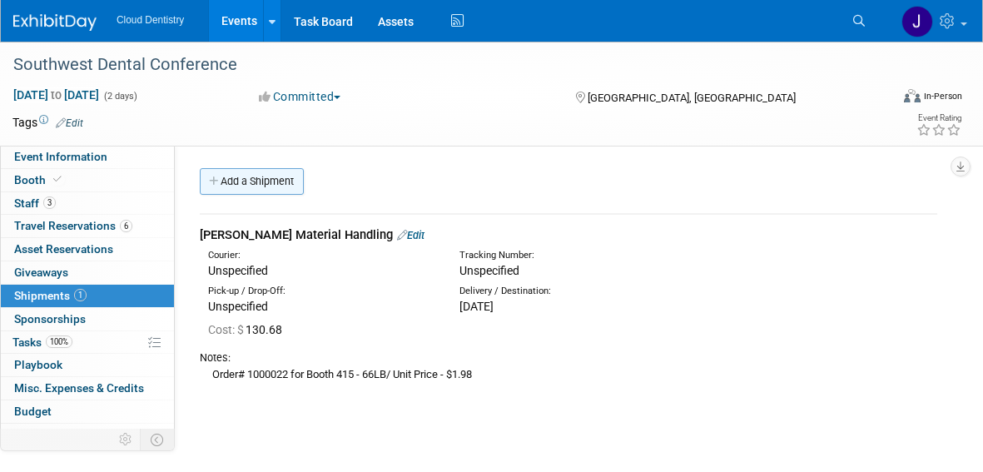
click at [263, 174] on link "Add a Shipment" at bounding box center [252, 181] width 104 height 27
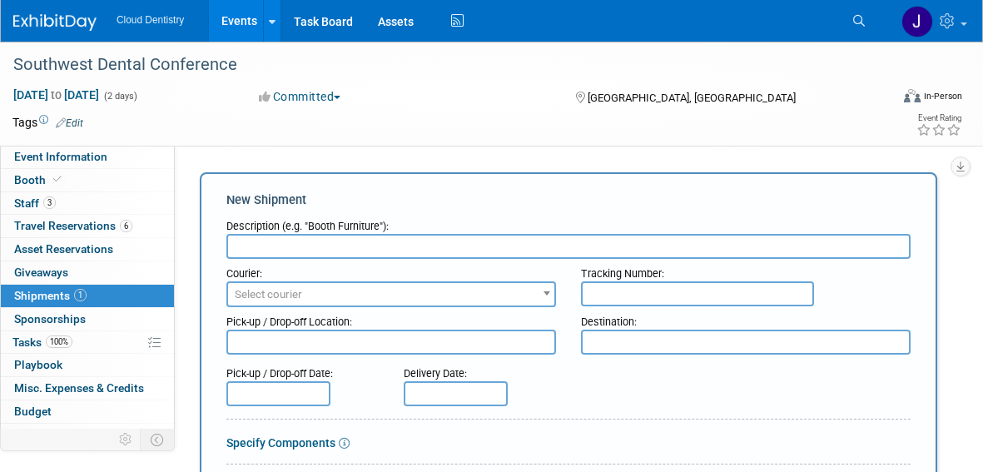
click at [311, 238] on input "text" at bounding box center [568, 246] width 684 height 25
type input "F"
type input "Booth Materials"
click at [451, 293] on span "Select courier" at bounding box center [391, 294] width 326 height 23
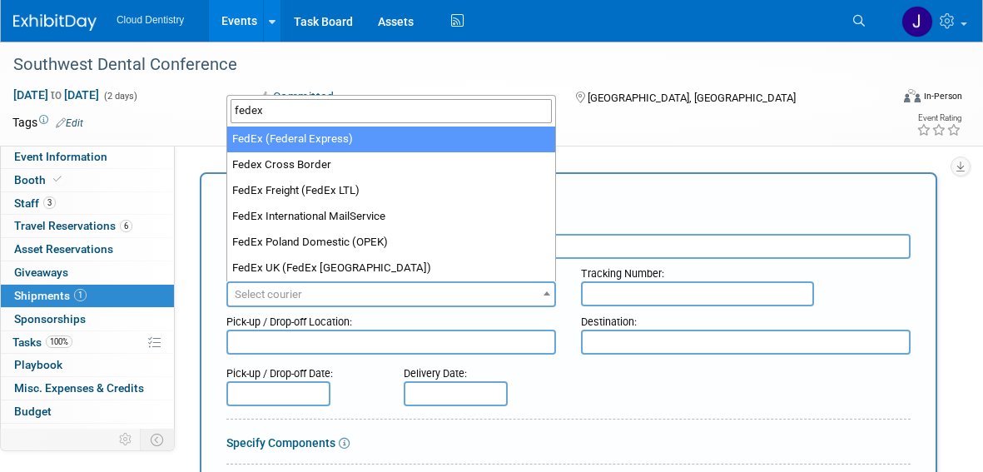
type input "fedex"
select select "206"
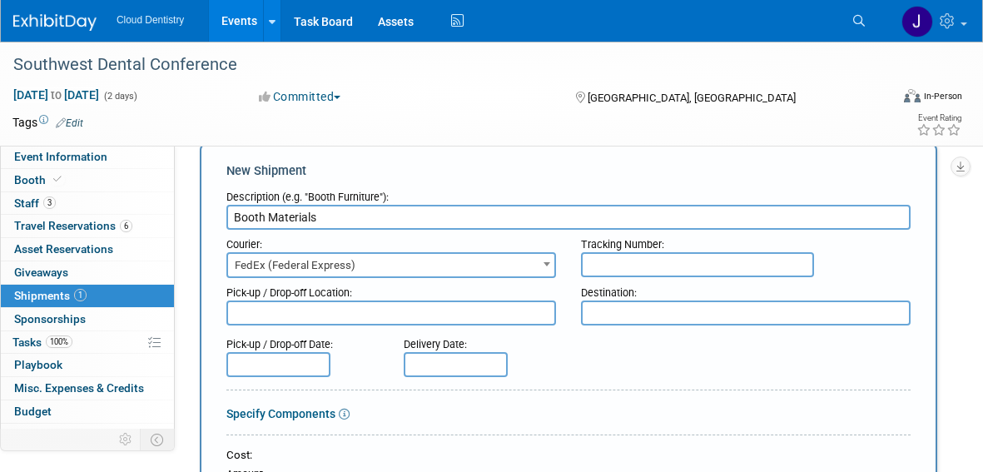
scroll to position [83, 0]
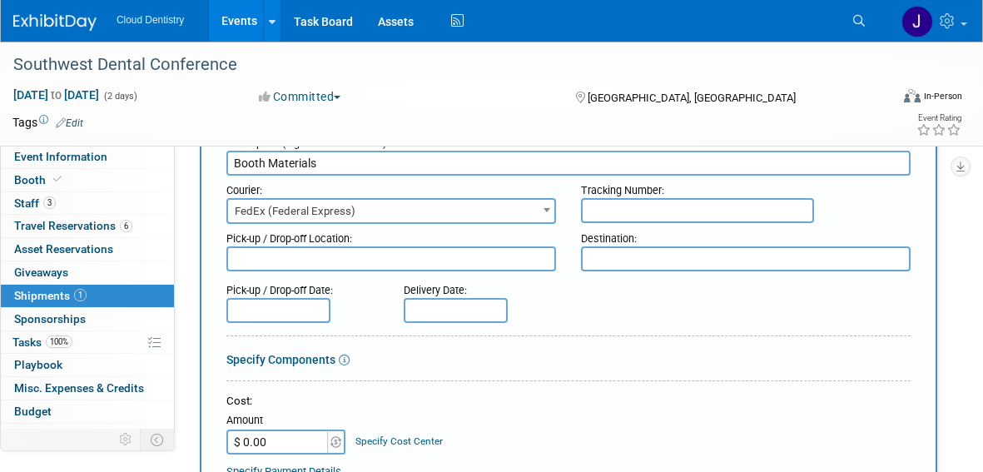
click at [465, 310] on input "text" at bounding box center [456, 310] width 104 height 25
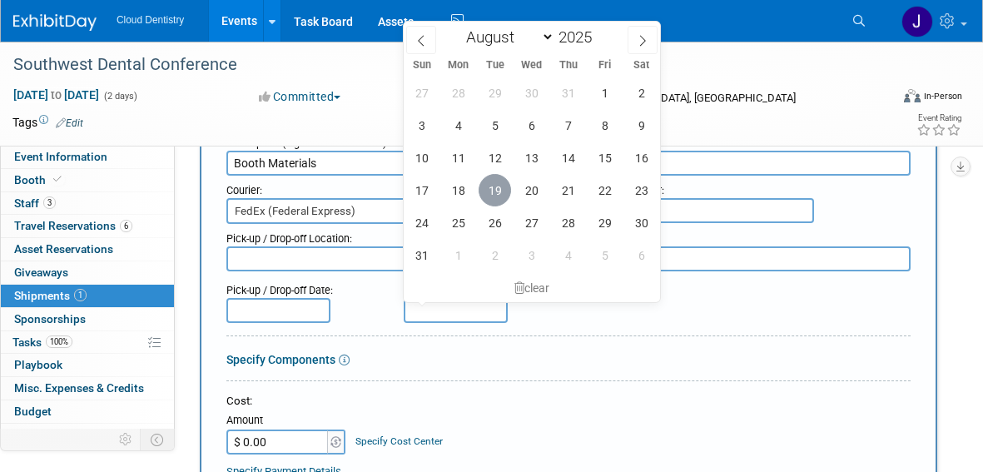
click at [497, 188] on span "19" at bounding box center [495, 190] width 32 height 32
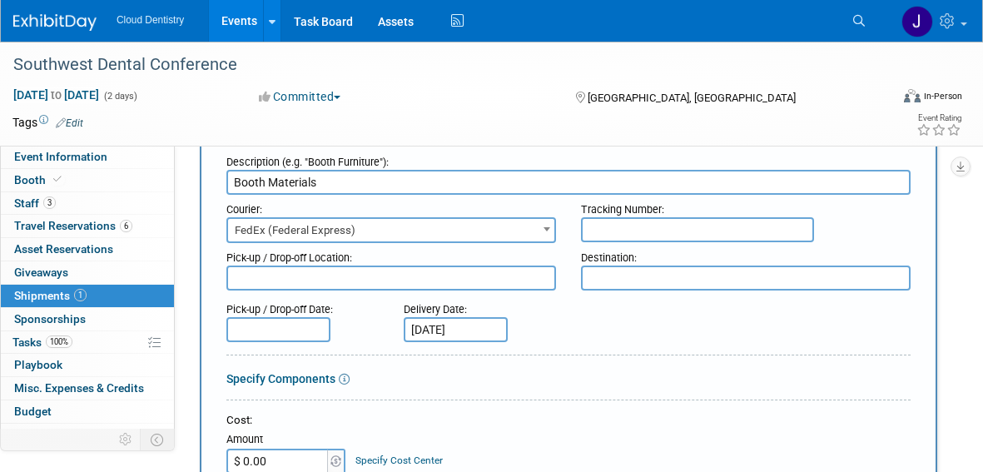
scroll to position [0, 0]
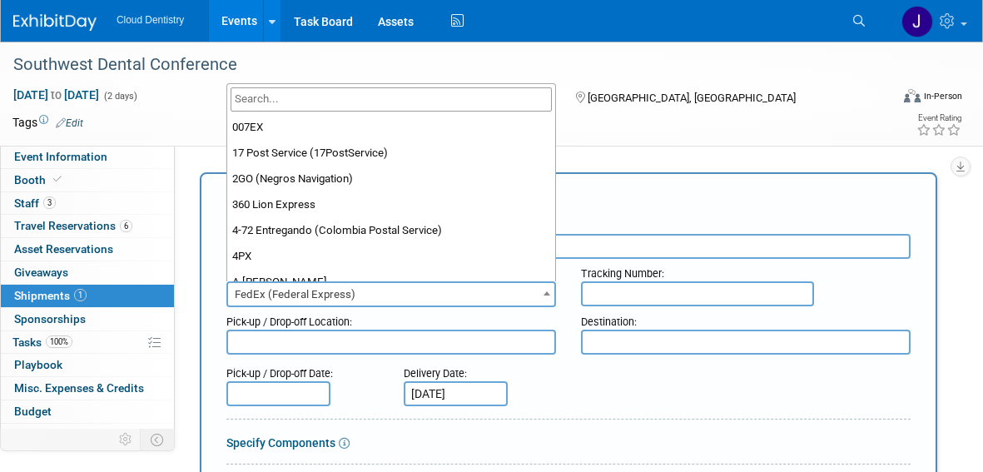
click at [320, 292] on span "FedEx (Federal Express)" at bounding box center [391, 294] width 326 height 23
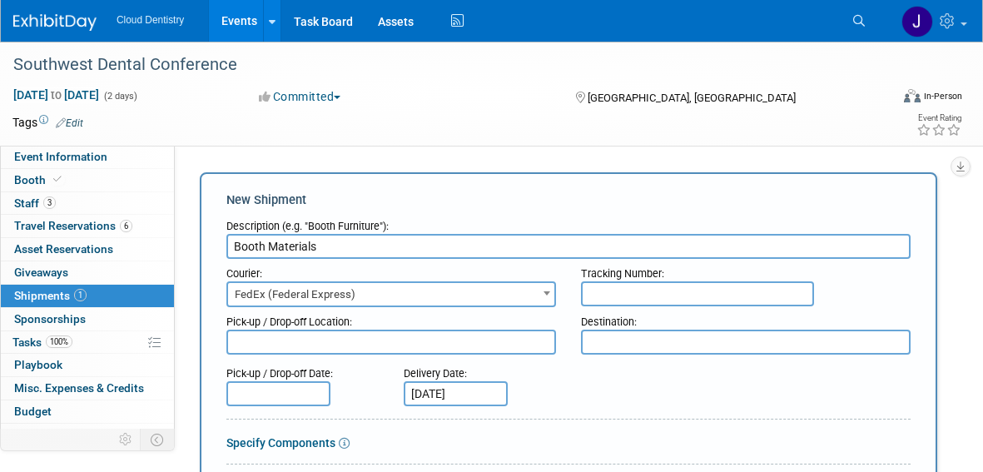
click at [533, 330] on textarea at bounding box center [391, 342] width 330 height 25
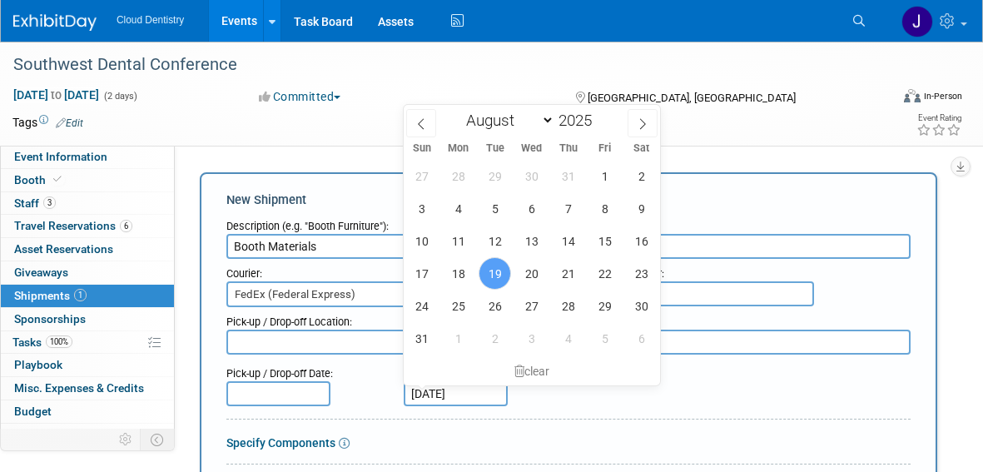
click at [468, 388] on input "Aug 19, 2025" at bounding box center [456, 393] width 104 height 25
click at [533, 206] on span "6" at bounding box center [531, 208] width 32 height 32
type input "Aug 6, 2025"
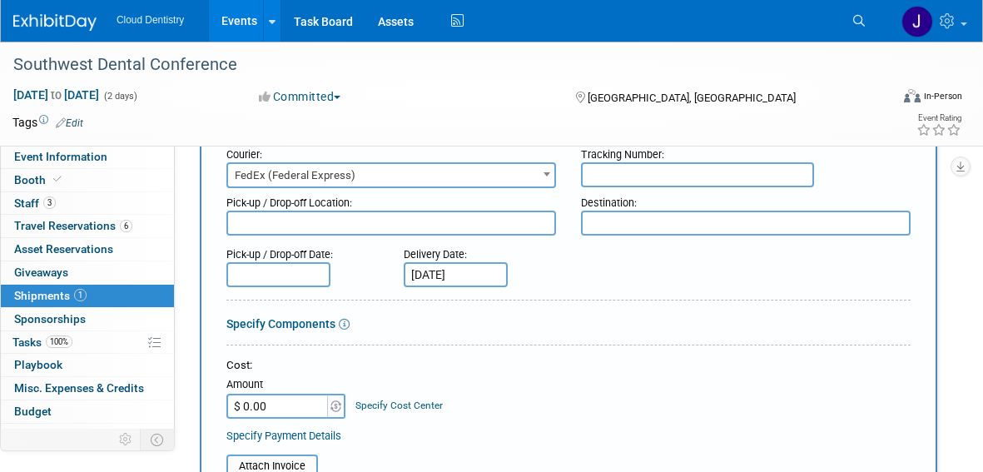
scroll to position [127, 0]
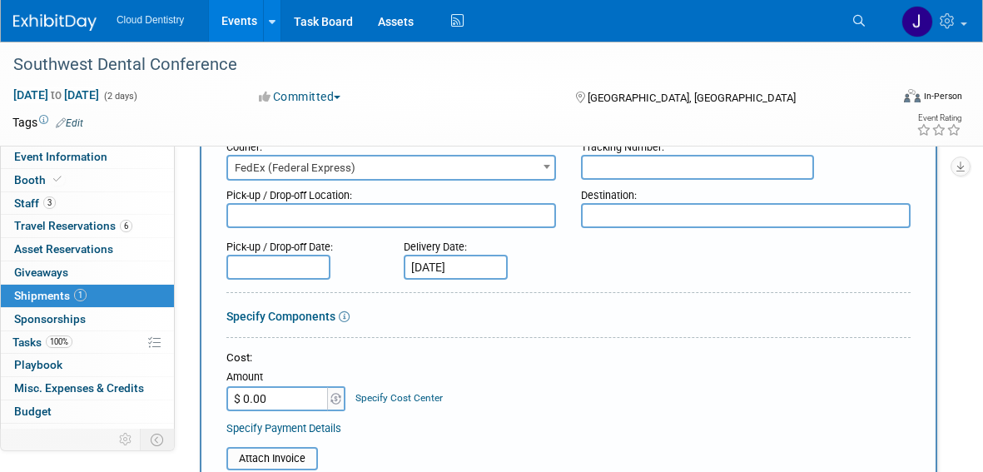
click at [315, 400] on input "$ 0.00" at bounding box center [278, 398] width 104 height 25
type input "$ 282.56"
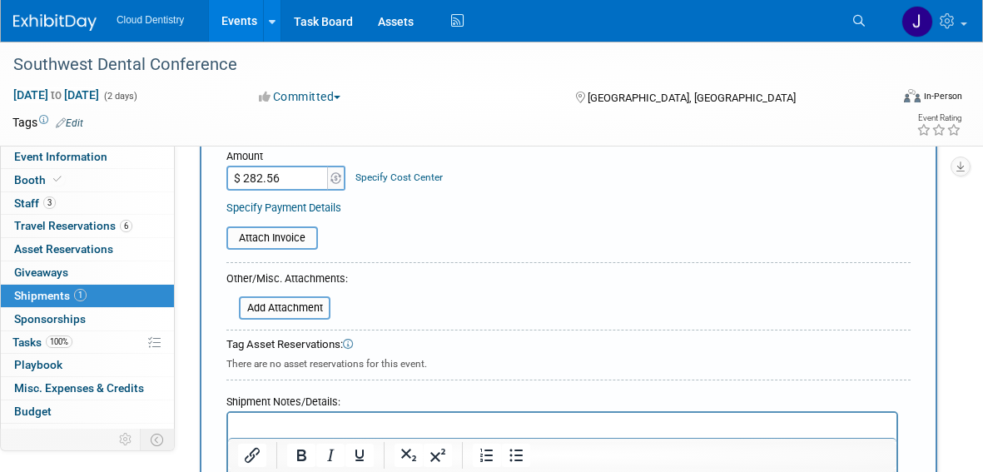
scroll to position [345, 0]
click at [292, 237] on input "file" at bounding box center [217, 240] width 198 height 20
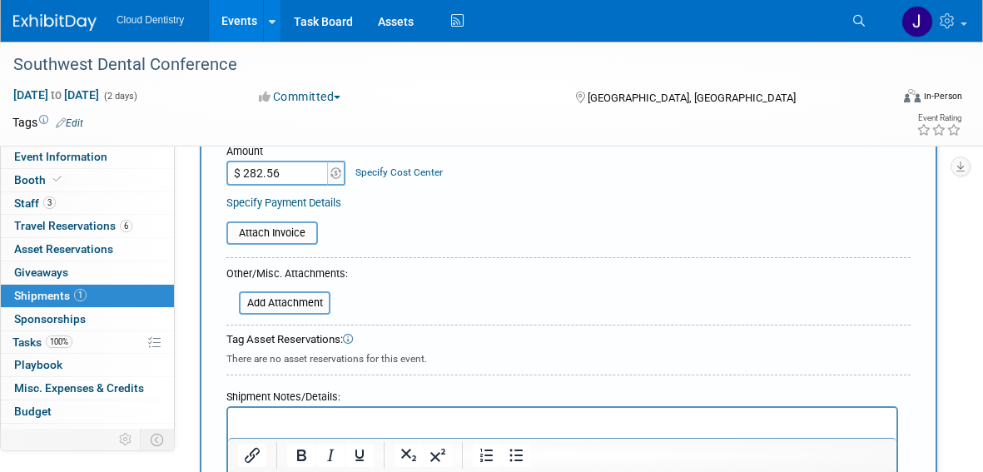
scroll to position [340, 0]
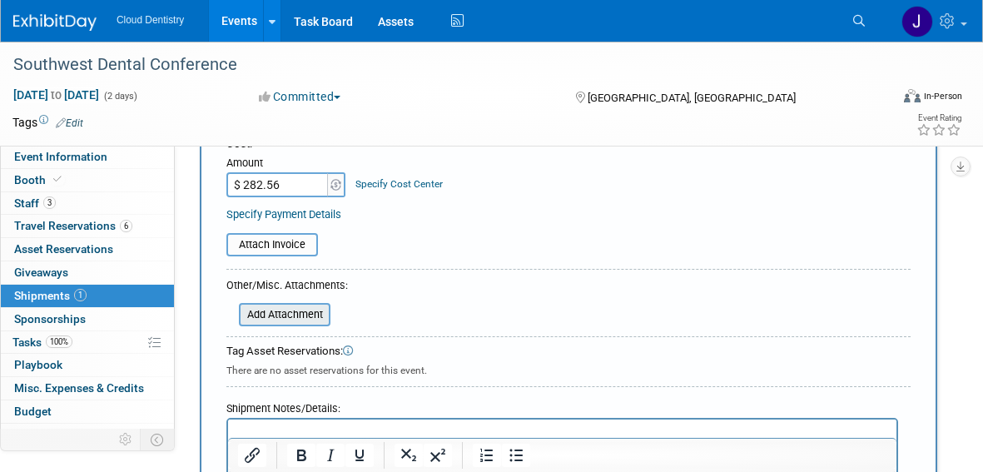
click at [307, 315] on input "file" at bounding box center [230, 315] width 198 height 20
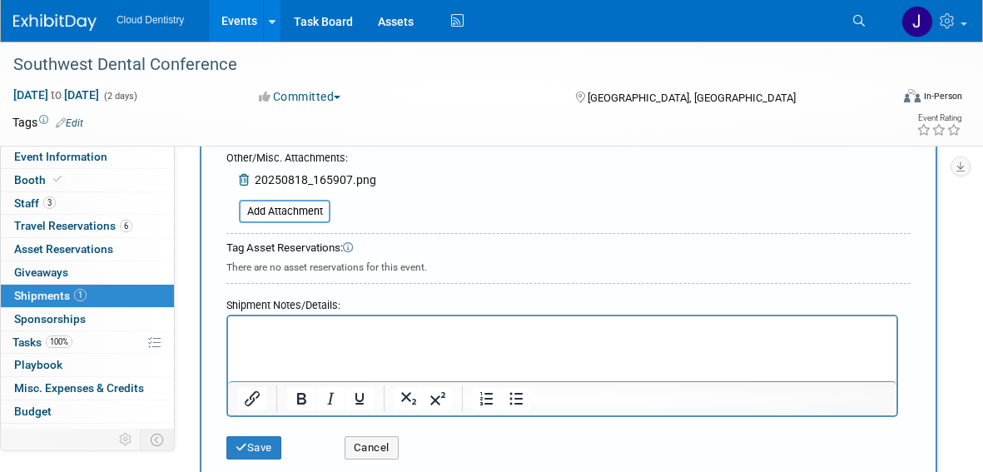
scroll to position [474, 0]
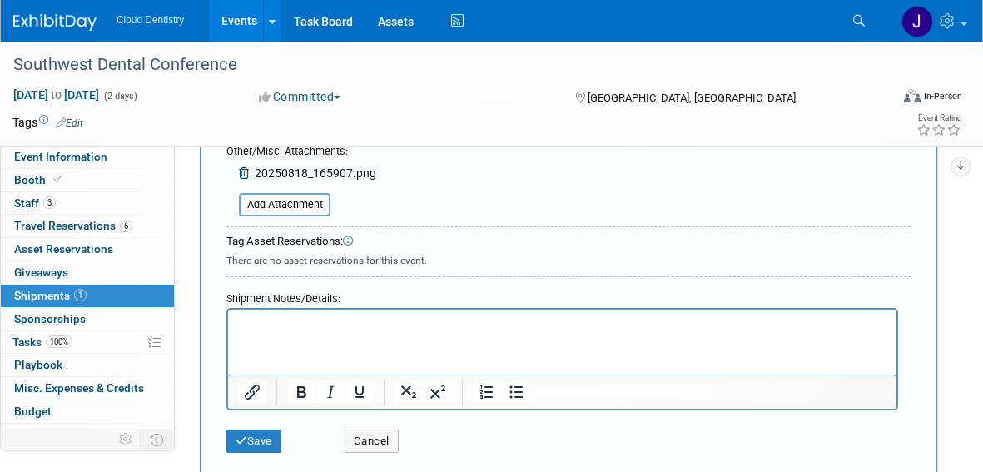
click at [431, 333] on html at bounding box center [562, 321] width 668 height 23
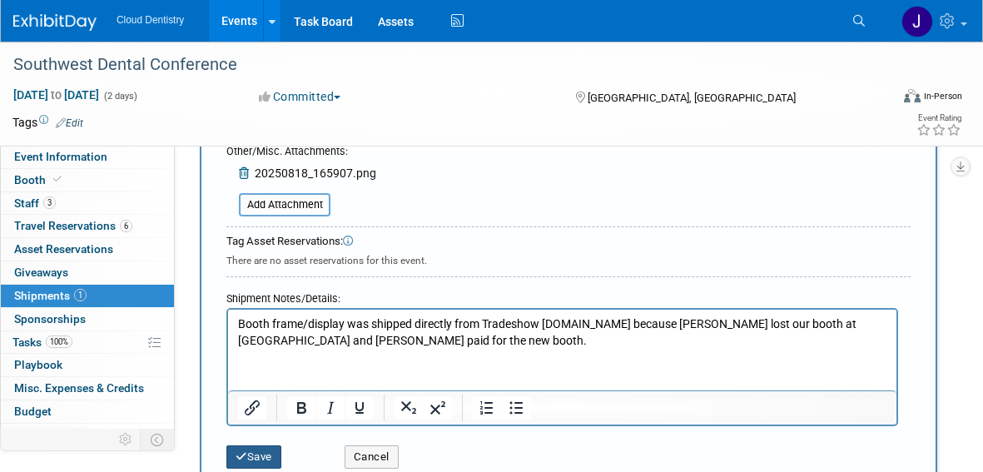
click at [258, 460] on button "Save" at bounding box center [253, 456] width 55 height 23
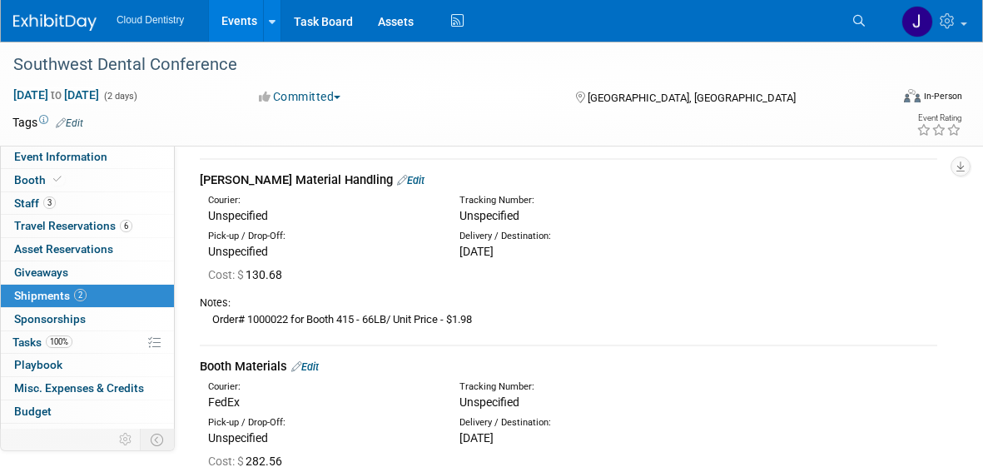
scroll to position [0, 0]
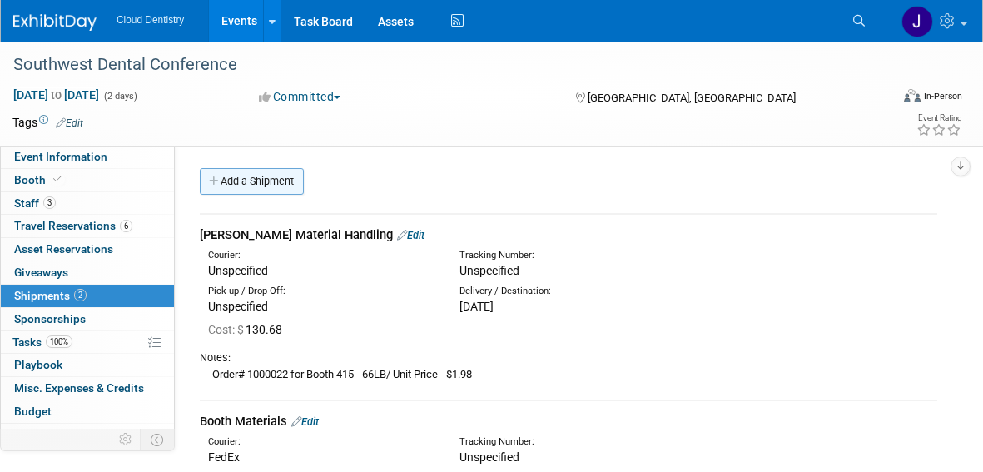
click at [287, 179] on link "Add a Shipment" at bounding box center [252, 181] width 104 height 27
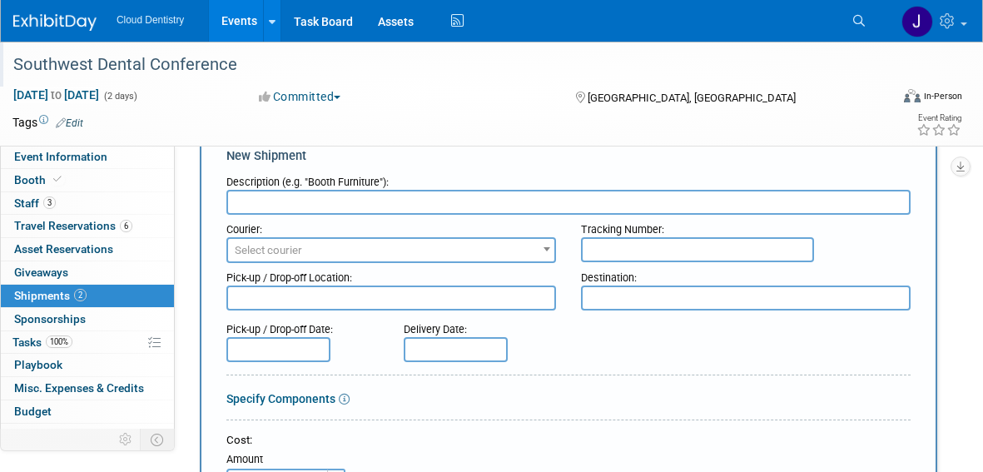
scroll to position [92, 0]
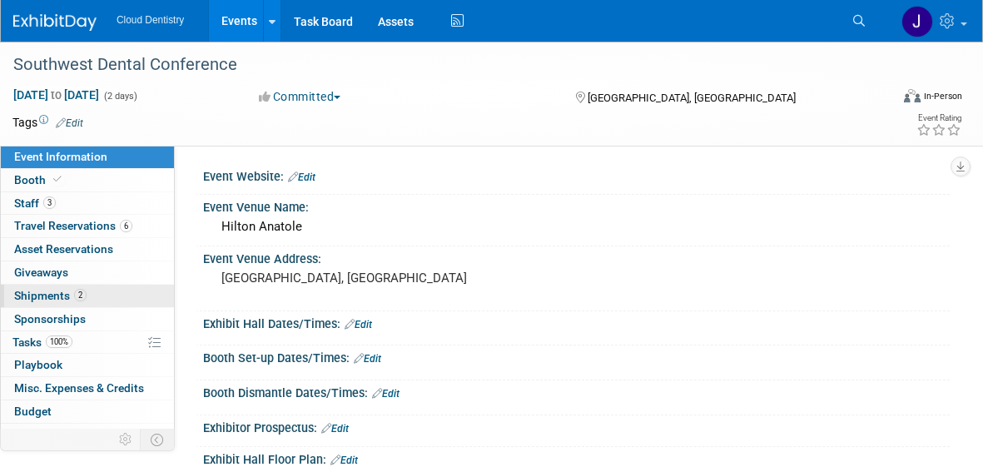
click at [107, 295] on link "2 Shipments 2" at bounding box center [87, 296] width 173 height 22
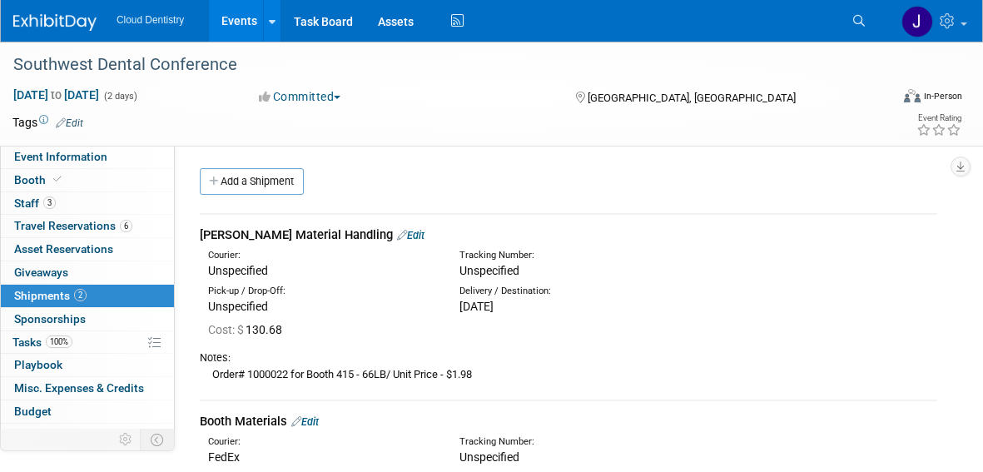
drag, startPoint x: 346, startPoint y: 239, endPoint x: 198, endPoint y: 236, distance: 148.2
click at [198, 236] on div "[PERSON_NAME] Material Handling Edit Courier: Unspecified" at bounding box center [568, 421] width 763 height 444
copy div "[PERSON_NAME] Material Handling"
click at [256, 185] on link "Add a Shipment" at bounding box center [252, 181] width 104 height 27
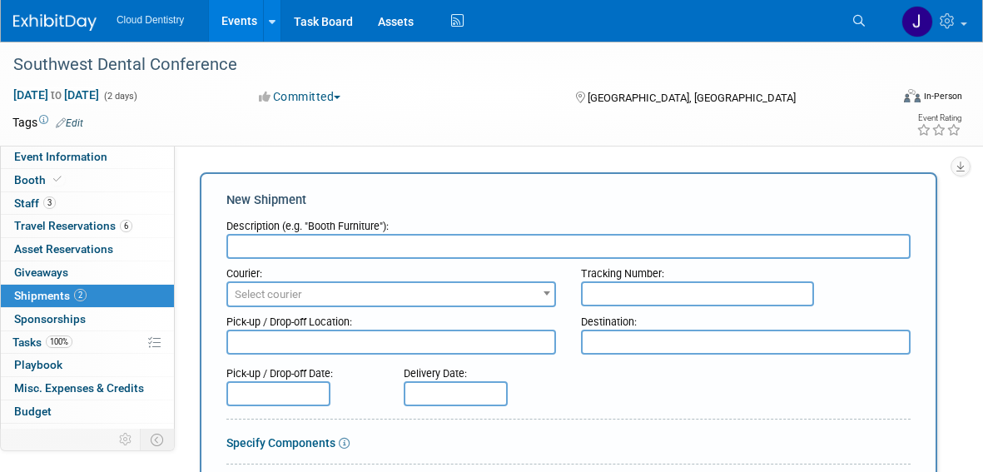
click at [271, 259] on div "Courier:" at bounding box center [391, 270] width 330 height 22
click at [276, 249] on input "text" at bounding box center [568, 246] width 684 height 25
paste input "[PERSON_NAME] Material Handling"
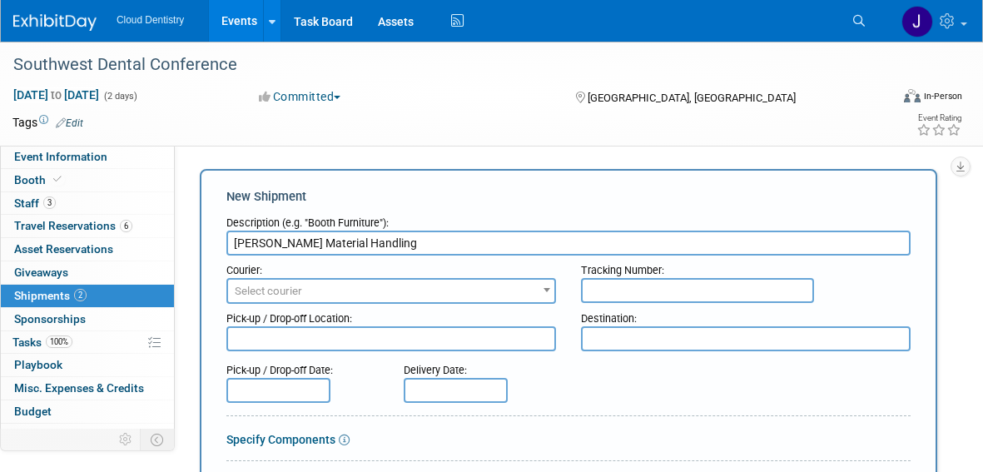
type input "[PERSON_NAME] Material Handling"
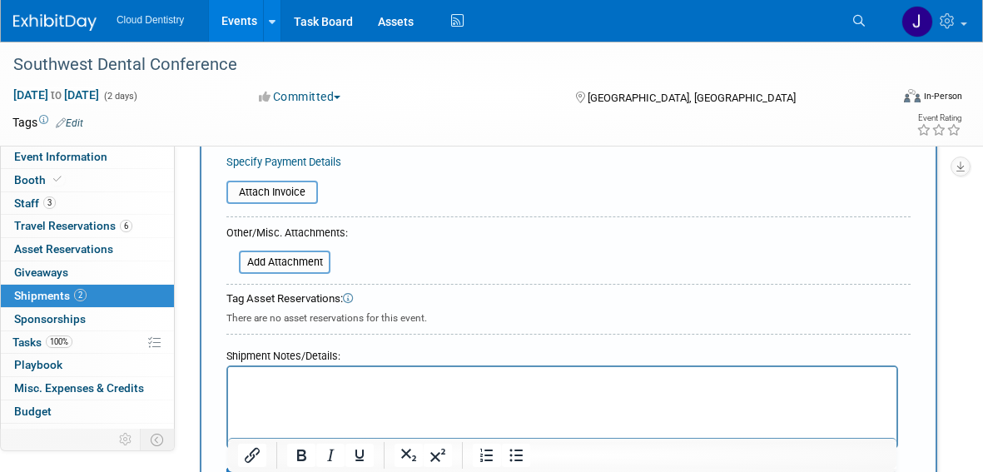
scroll to position [461, 0]
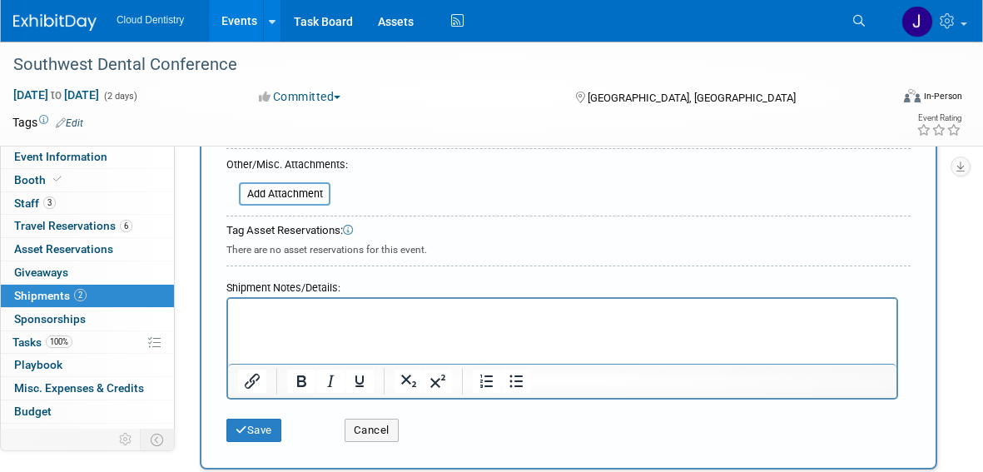
click at [375, 322] on html at bounding box center [562, 310] width 668 height 23
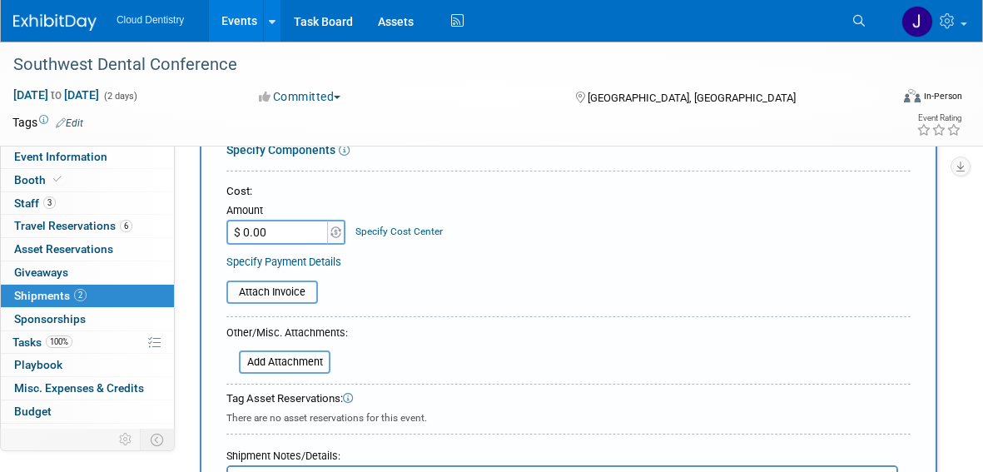
scroll to position [225, 0]
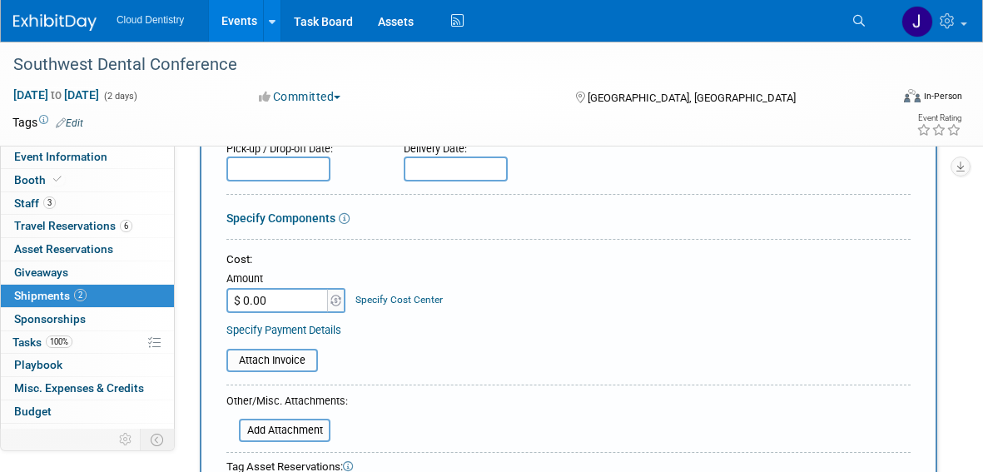
click at [291, 301] on input "$ 0.00" at bounding box center [278, 300] width 104 height 25
type input "$ 31.68"
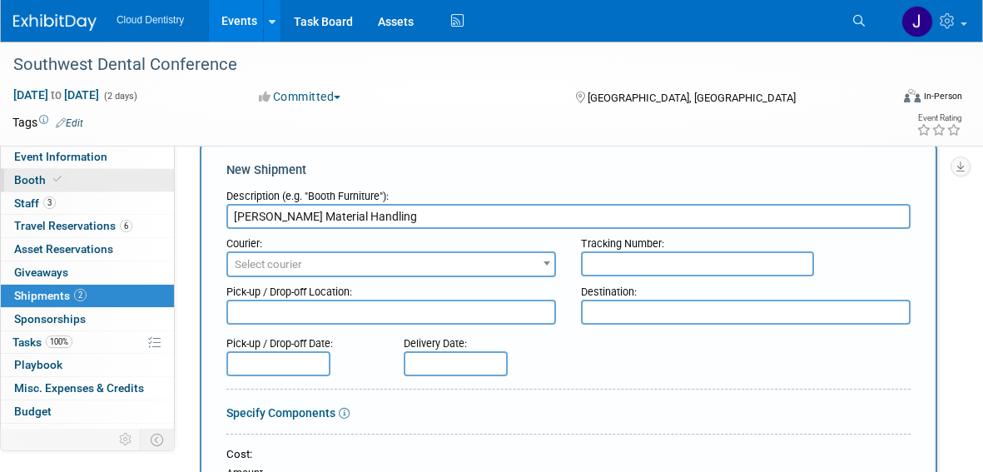
scroll to position [0, 0]
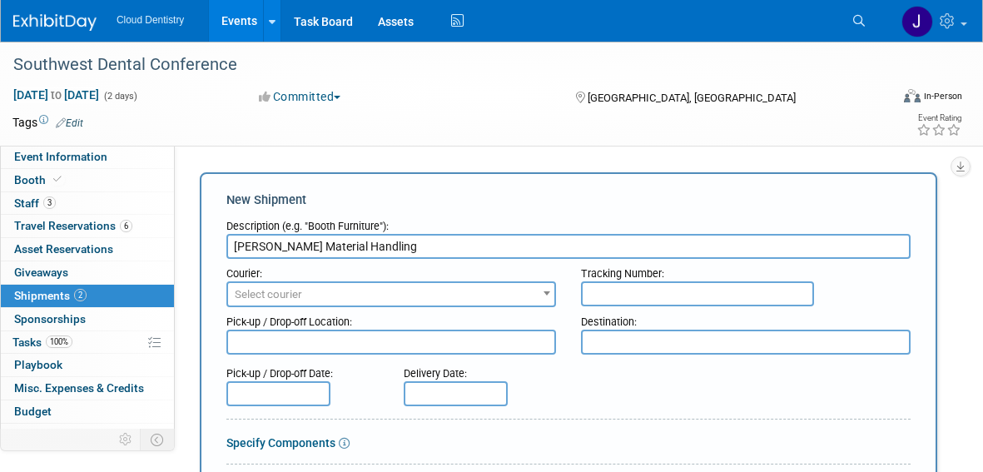
click at [326, 295] on span "Select courier" at bounding box center [391, 294] width 326 height 23
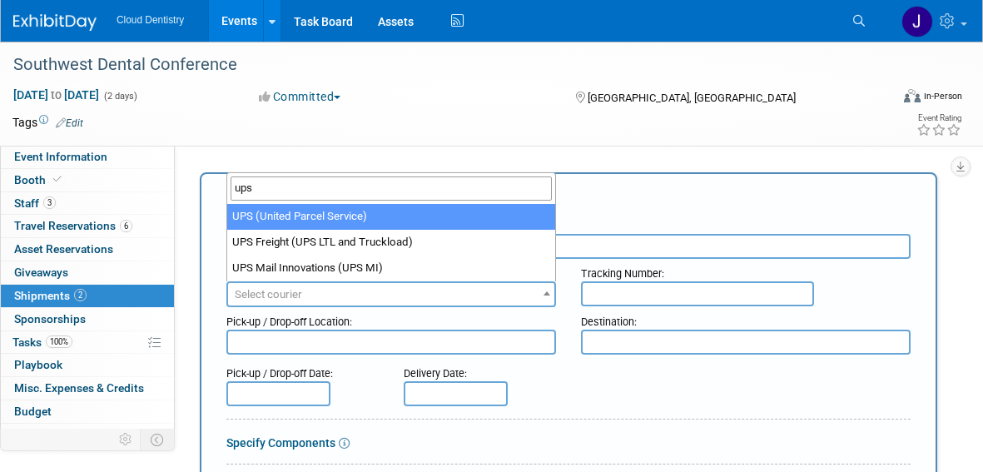
type input "ups"
select select "508"
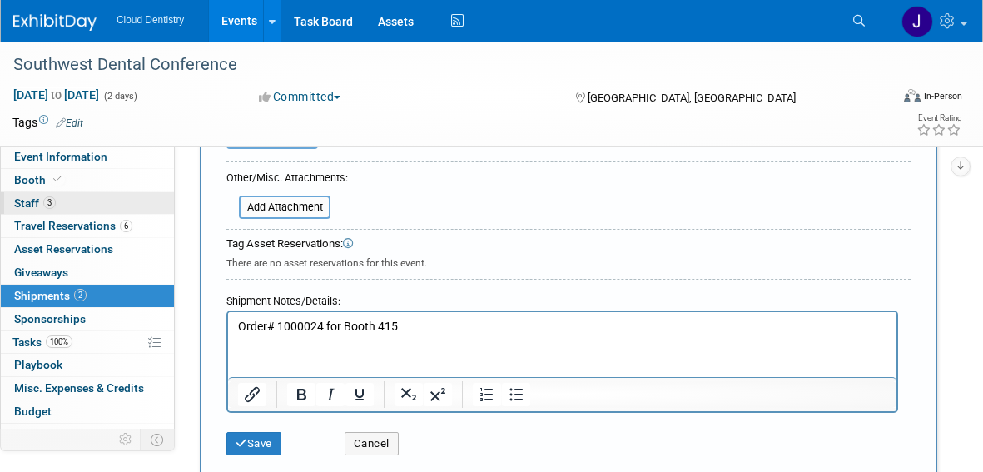
scroll to position [451, 0]
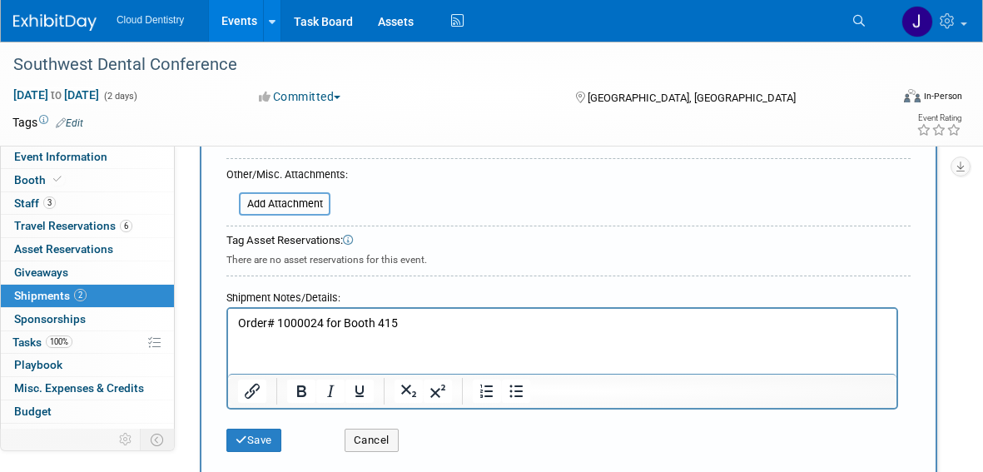
click at [456, 327] on p "Order# 1000024 for Booth 415" at bounding box center [562, 323] width 649 height 17
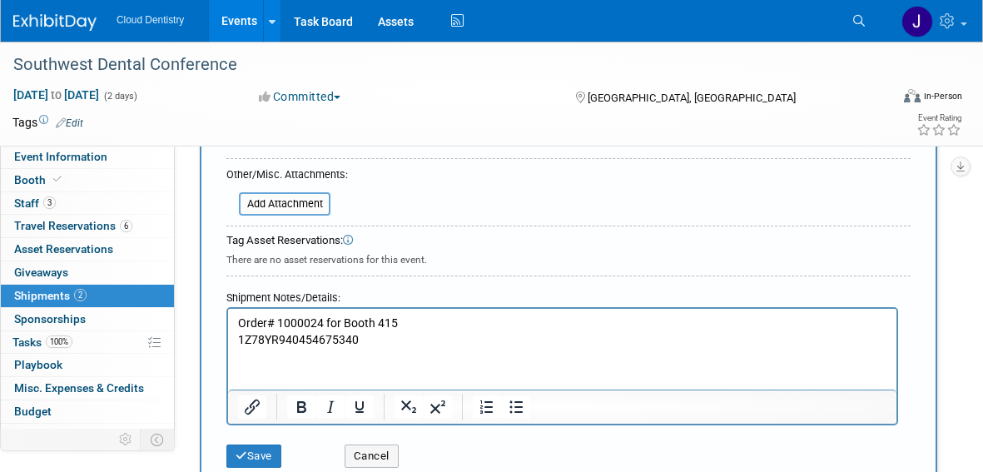
click at [231, 348] on html "Order# 1000024 for Booth 415 1Z78YR940454675340" at bounding box center [562, 328] width 668 height 39
click at [241, 334] on p "1Z78YR940454675340" at bounding box center [562, 340] width 649 height 17
click at [269, 454] on button "Save" at bounding box center [253, 456] width 55 height 23
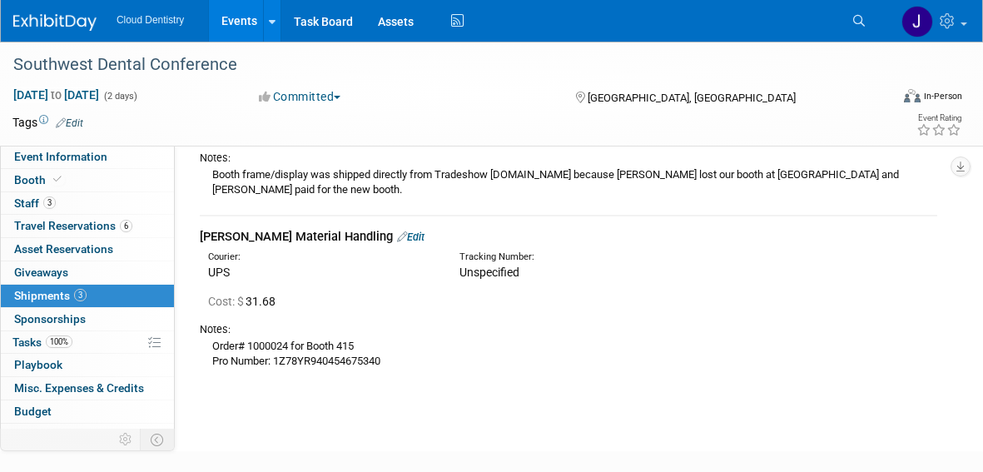
scroll to position [445, 0]
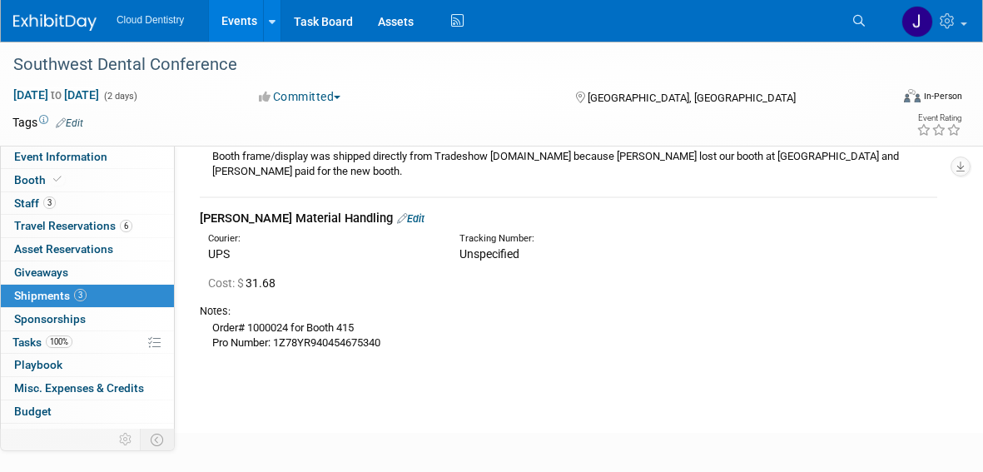
click at [233, 16] on link "Events" at bounding box center [239, 21] width 61 height 42
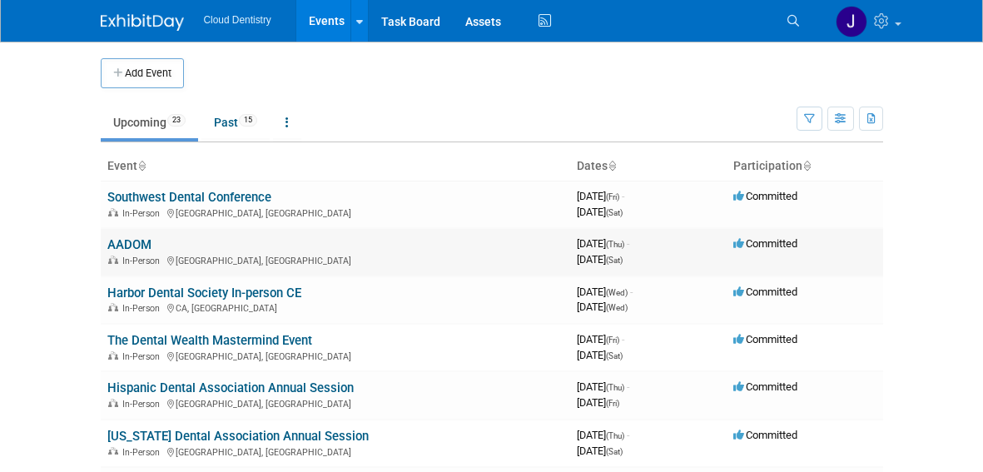
click at [143, 245] on link "AADOM" at bounding box center [129, 244] width 44 height 15
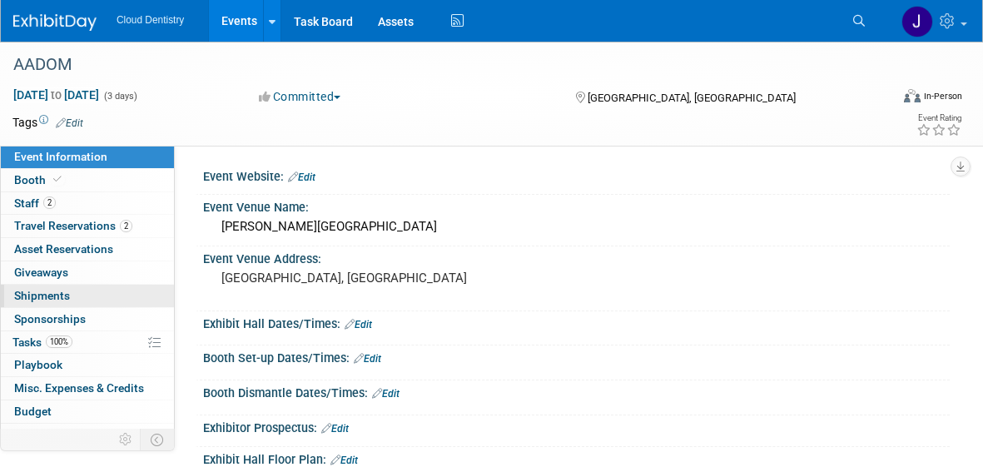
click at [73, 295] on link "0 Shipments 0" at bounding box center [87, 296] width 173 height 22
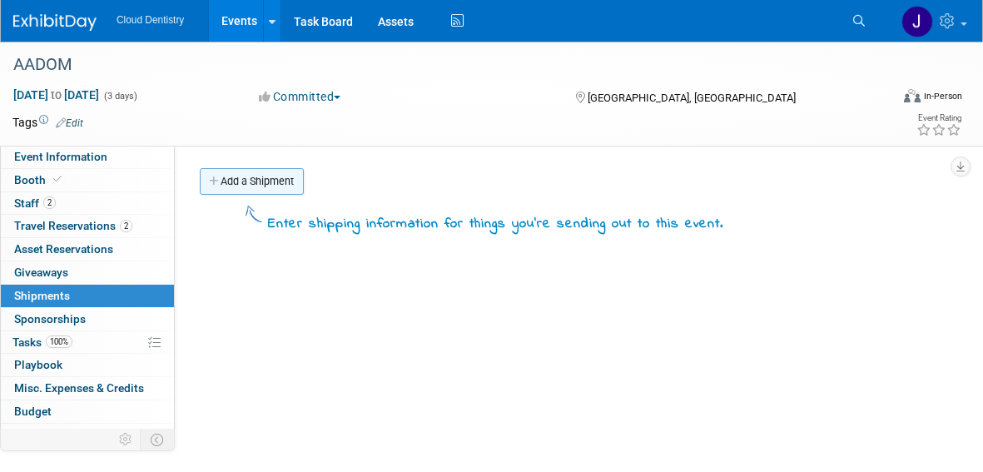
click at [261, 185] on link "Add a Shipment" at bounding box center [252, 181] width 104 height 27
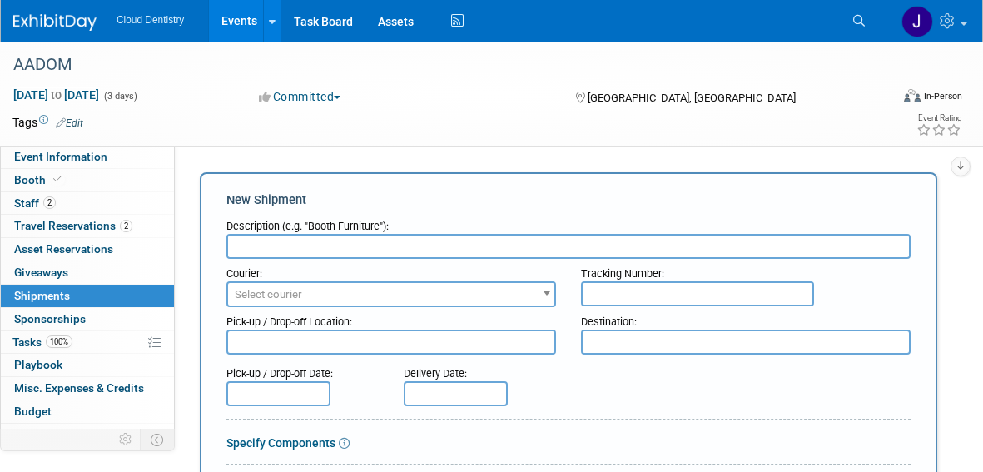
click at [380, 236] on input "text" at bounding box center [568, 246] width 684 height 25
type input "Booth Materials"
click at [398, 291] on span "Select courier" at bounding box center [391, 294] width 326 height 23
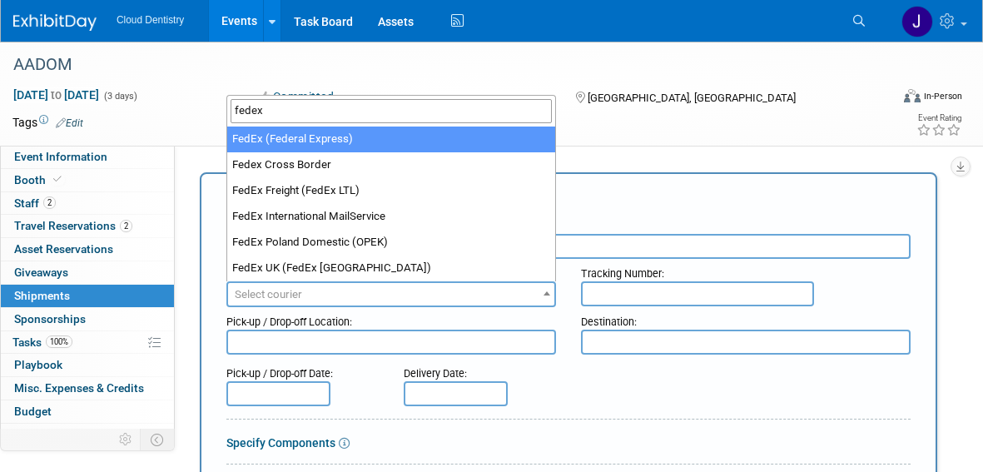
type input "fedex"
select select "206"
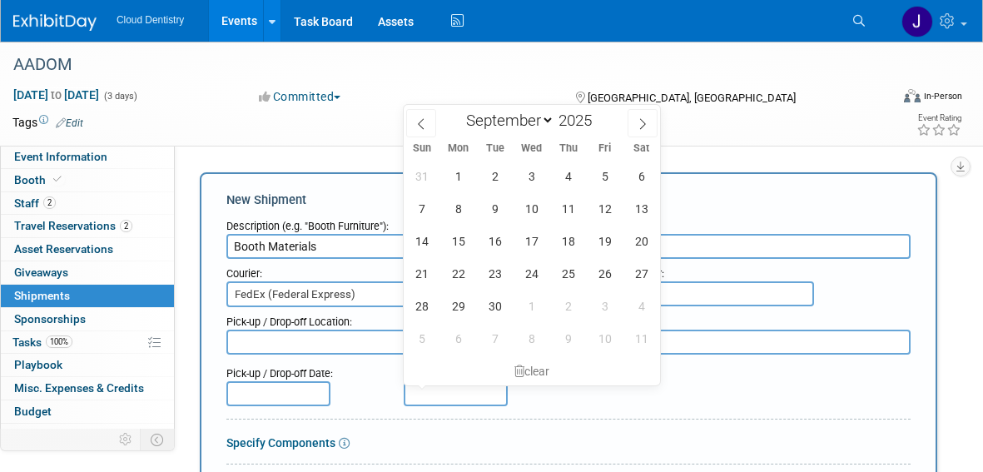
click at [428, 396] on input "text" at bounding box center [456, 393] width 104 height 25
click at [429, 122] on span at bounding box center [421, 123] width 30 height 28
select select "7"
click at [501, 273] on span "19" at bounding box center [495, 273] width 32 height 32
type input "Aug 19, 2025"
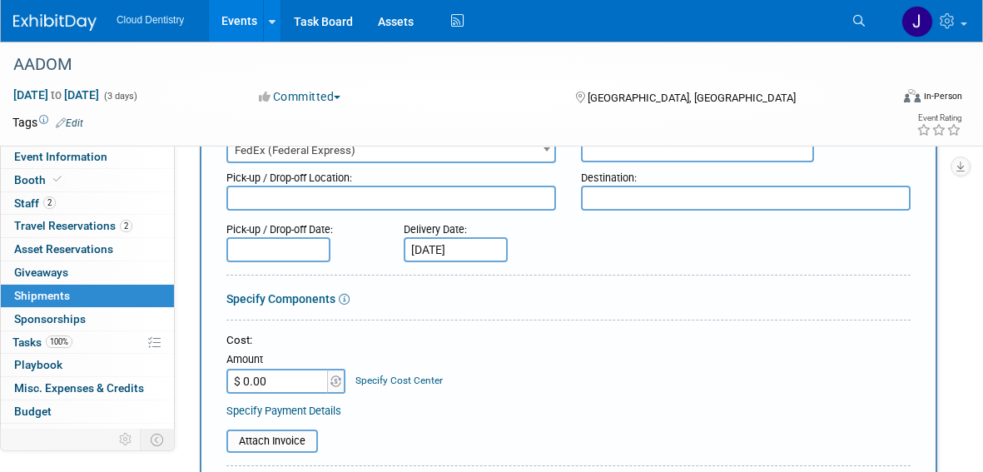
scroll to position [147, 0]
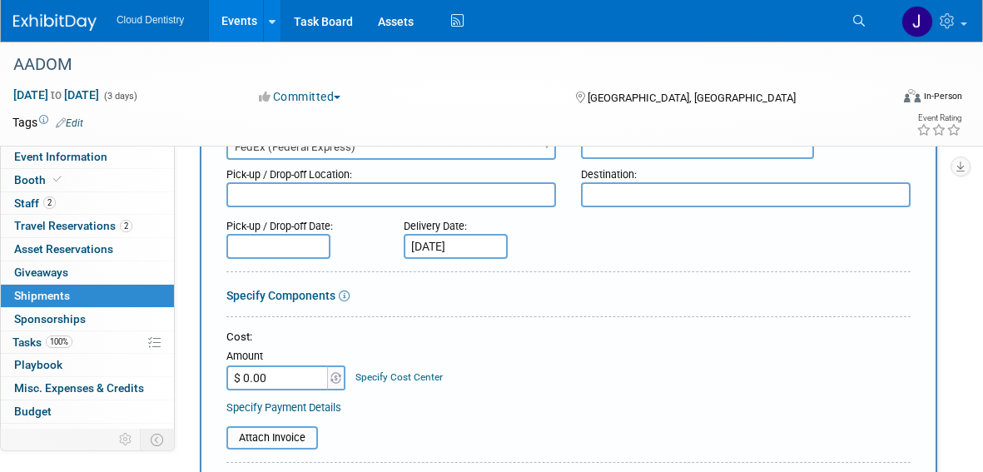
click at [296, 379] on input "$ 0.00" at bounding box center [278, 377] width 104 height 25
type input "$ 636.37"
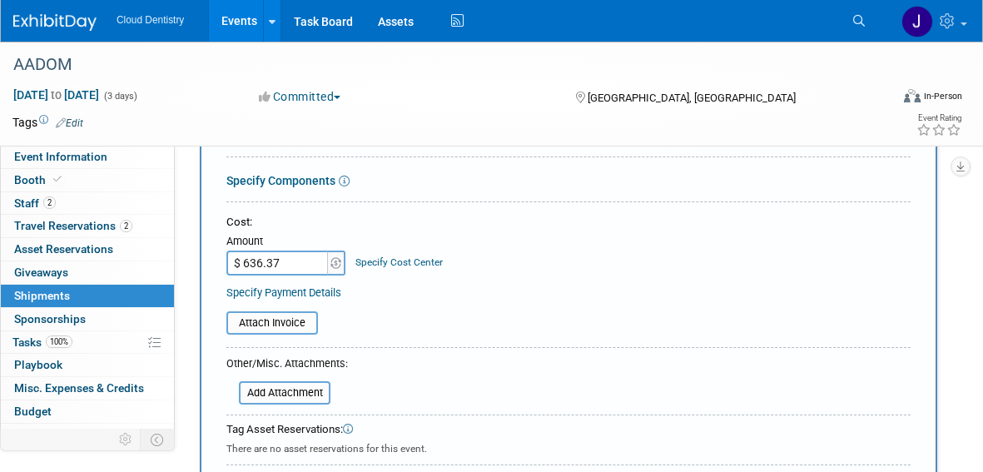
scroll to position [285, 0]
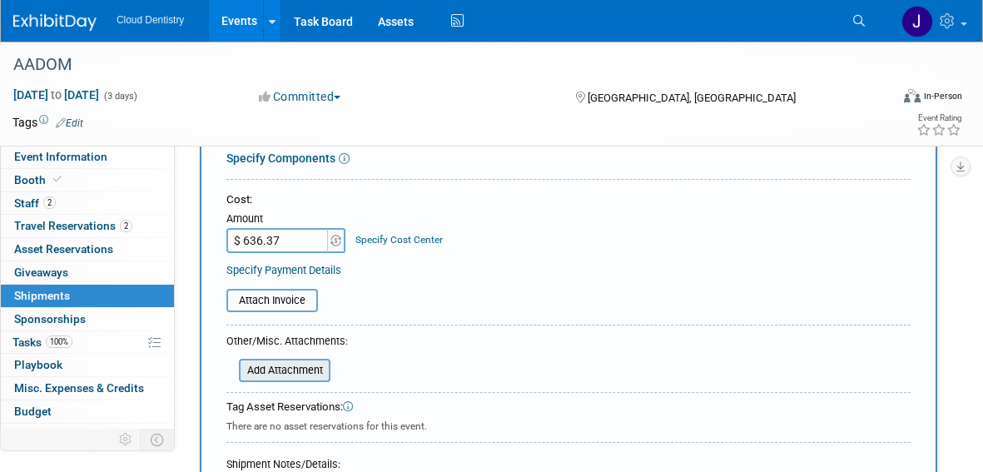
click at [303, 375] on input "file" at bounding box center [230, 370] width 198 height 20
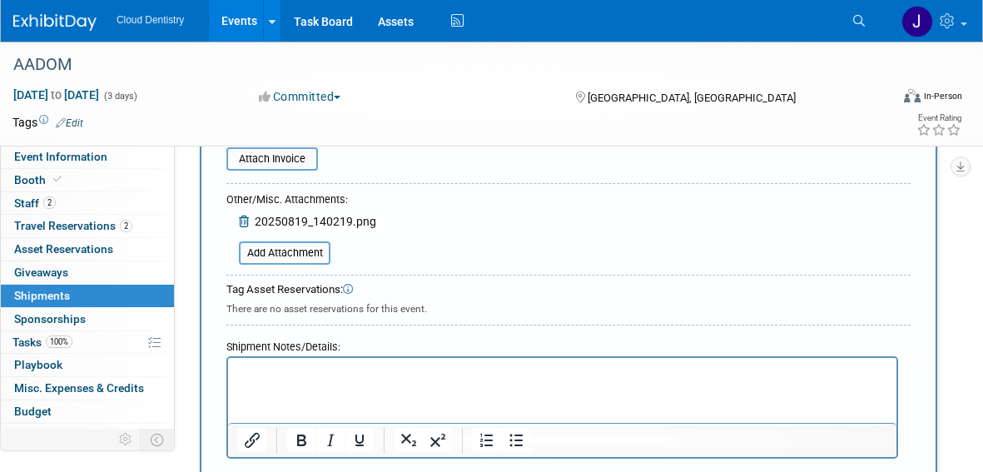
scroll to position [561, 0]
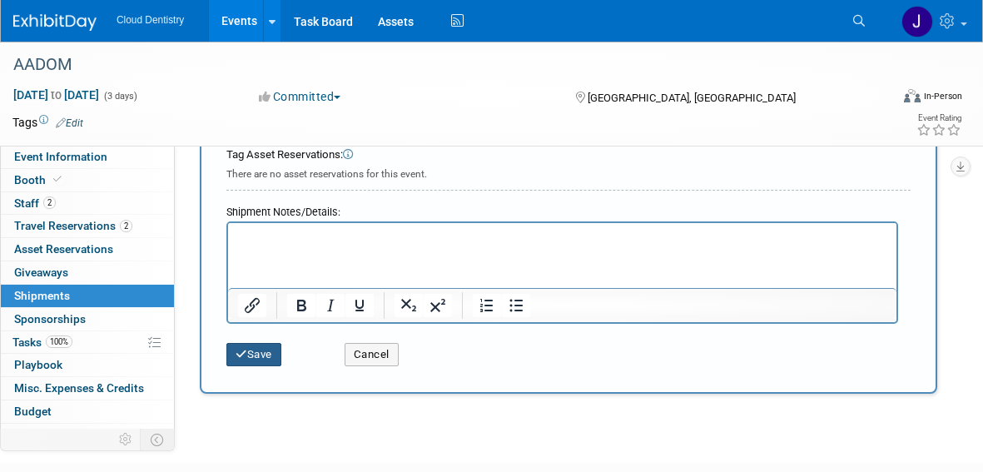
click at [275, 358] on button "Save" at bounding box center [253, 354] width 55 height 23
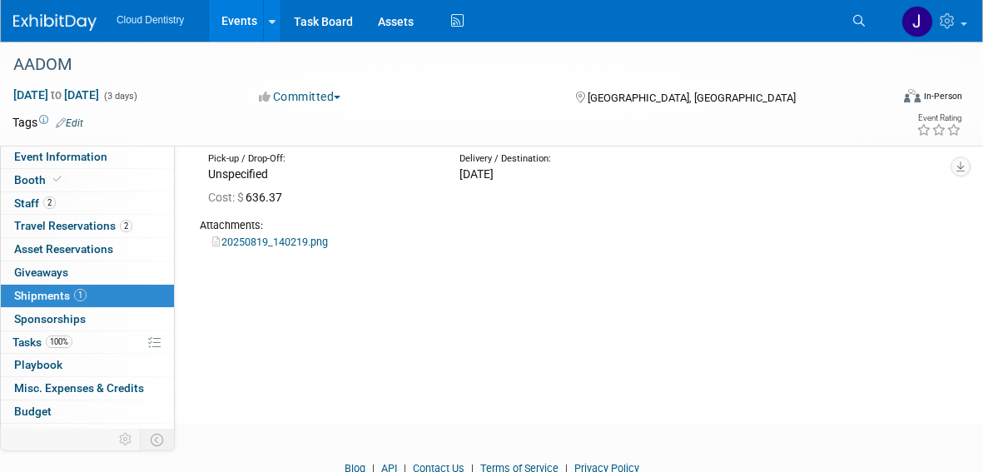
scroll to position [135, 0]
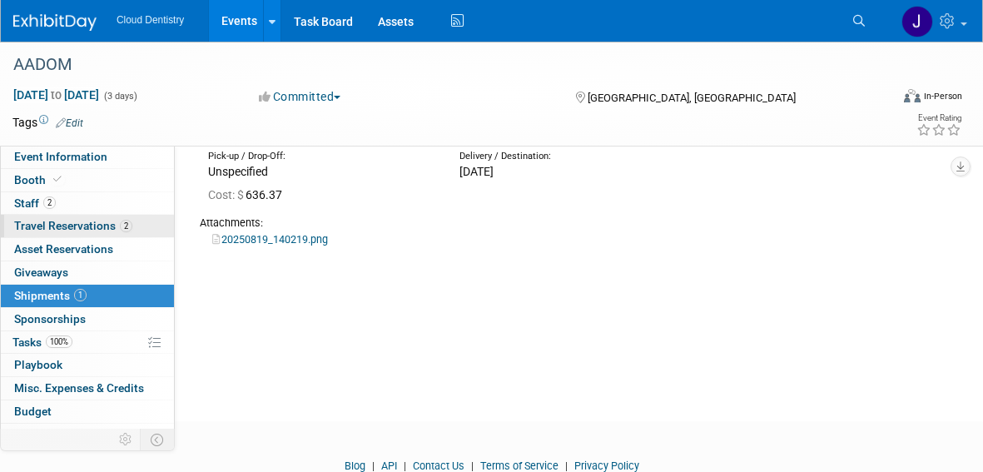
click at [98, 223] on span "Travel Reservations 2" at bounding box center [73, 225] width 118 height 13
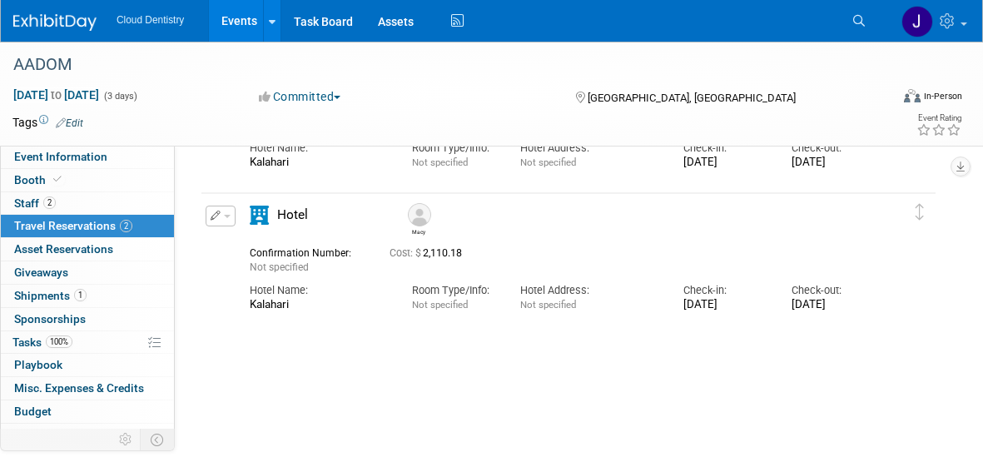
scroll to position [0, 0]
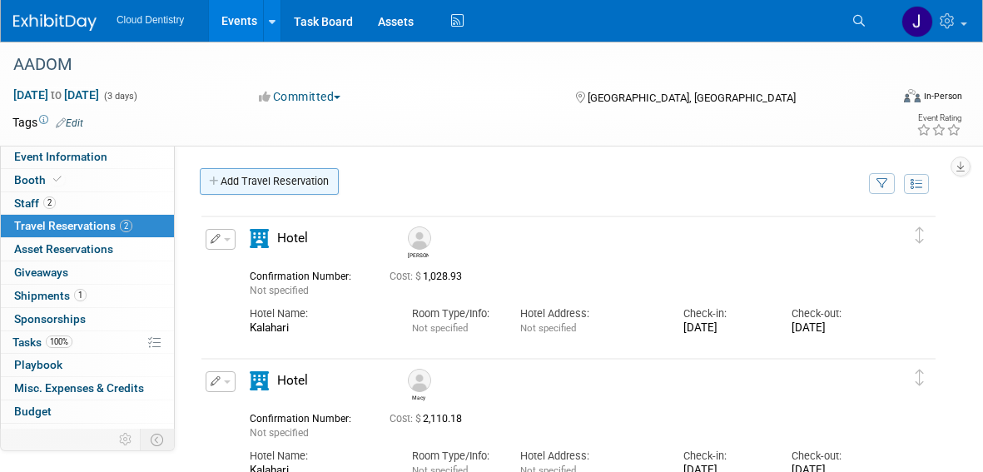
click at [286, 184] on link "Add Travel Reservation" at bounding box center [269, 181] width 139 height 27
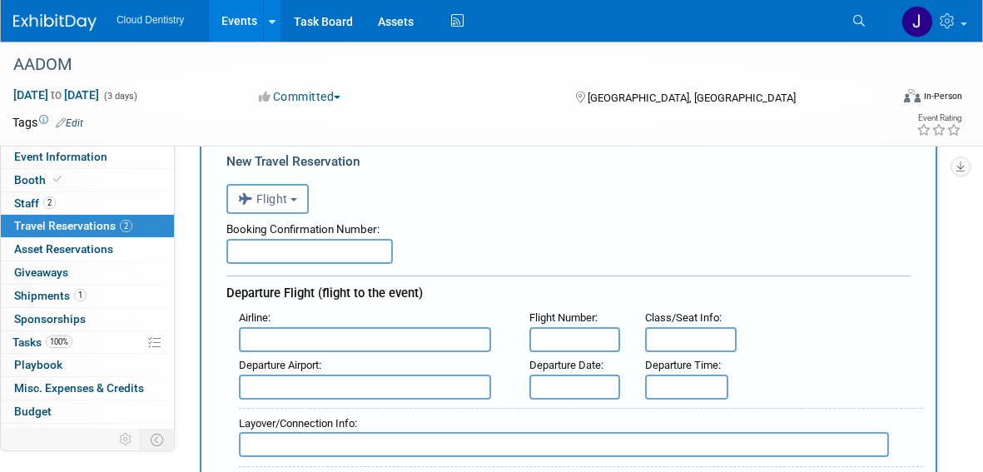
scroll to position [77, 0]
click at [288, 330] on input "text" at bounding box center [365, 337] width 252 height 25
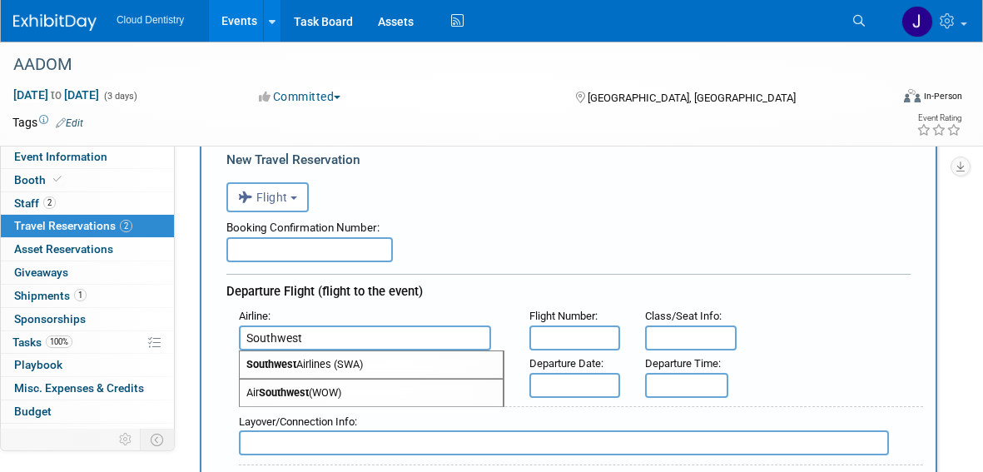
click at [335, 366] on span "Southwest Airlines (SWA)" at bounding box center [371, 364] width 263 height 27
type input "Southwest Airlines (SWA)"
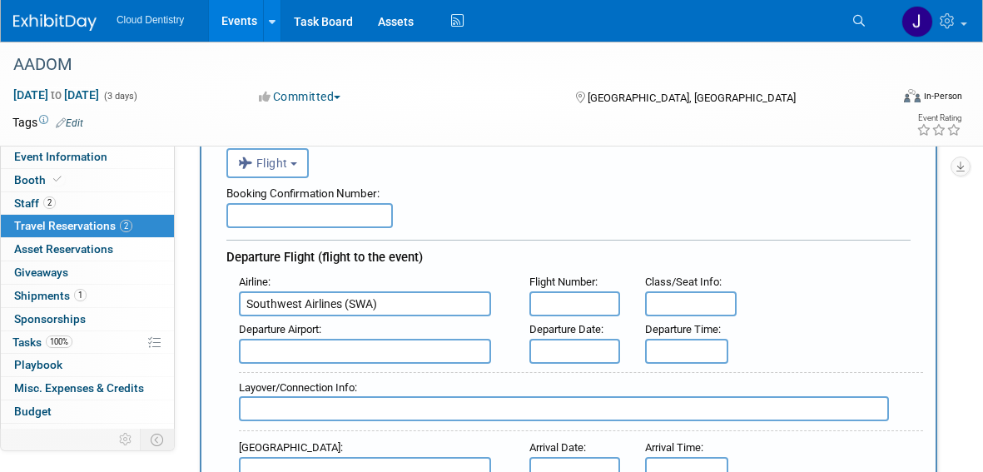
scroll to position [123, 0]
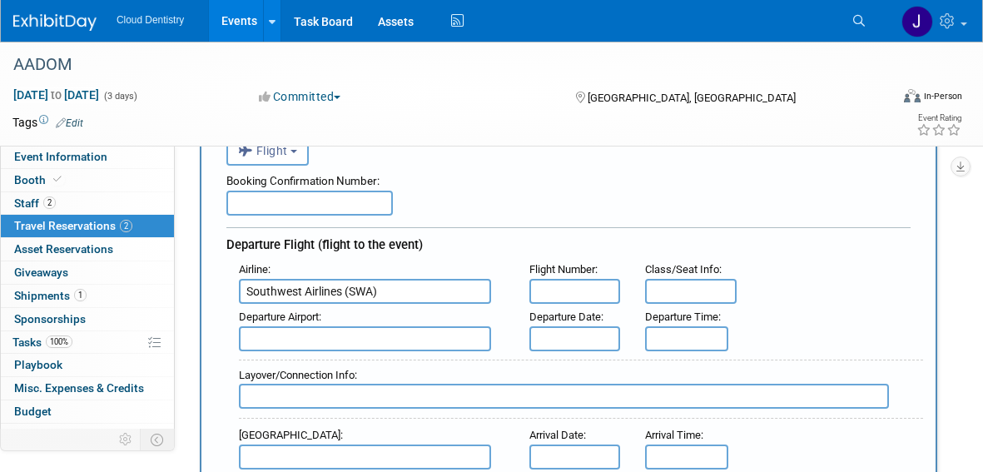
click at [414, 341] on input "text" at bounding box center [365, 338] width 252 height 25
click at [411, 370] on span "HOU - William P Hobby Airport" at bounding box center [371, 365] width 263 height 27
type input "HOU - William P Hobby Airport"
click at [578, 340] on input "text" at bounding box center [574, 338] width 91 height 25
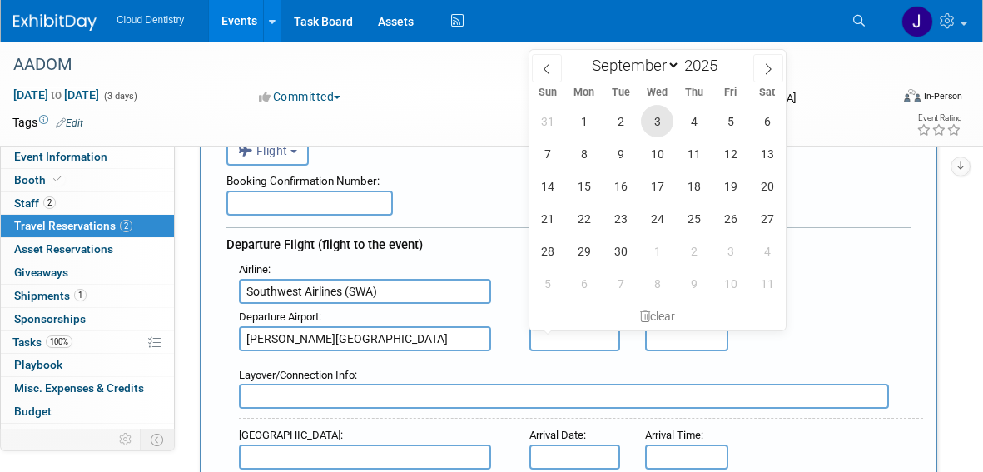
click at [653, 128] on span "3" at bounding box center [657, 121] width 32 height 32
type input "Sep 3, 2025"
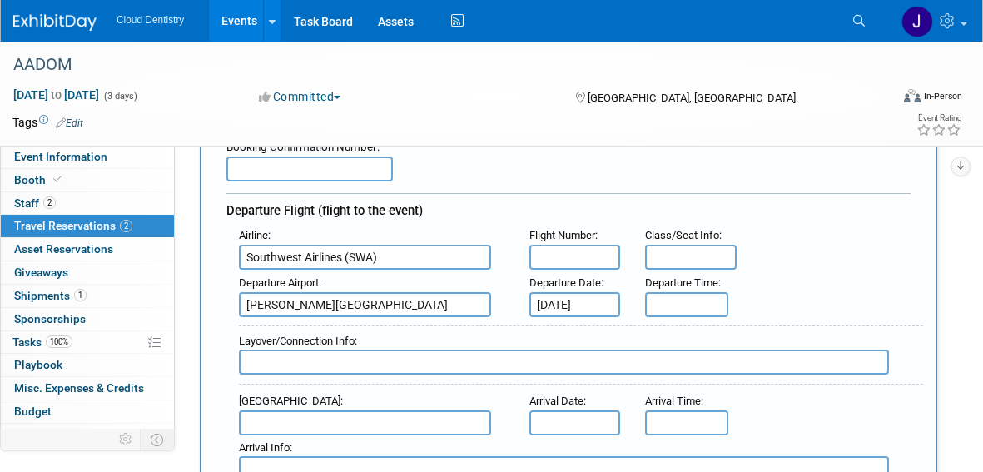
scroll to position [159, 0]
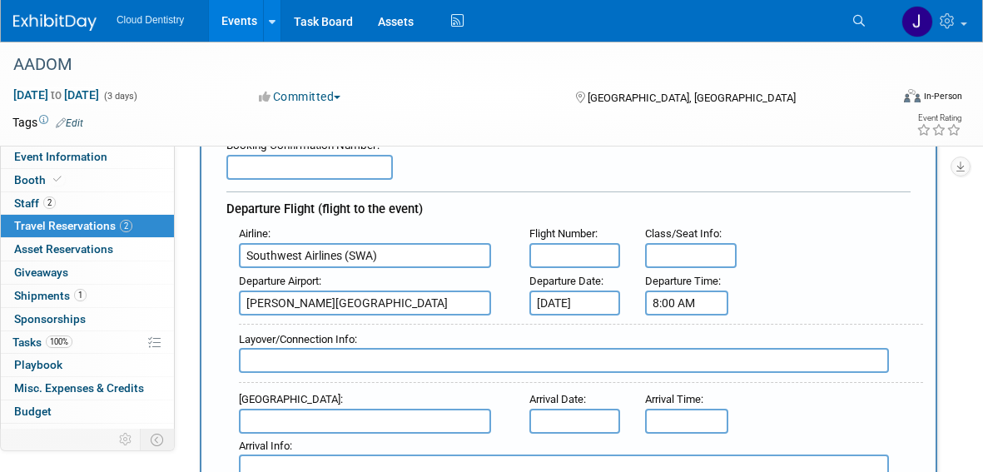
click at [703, 301] on input "8:00 AM" at bounding box center [686, 303] width 83 height 25
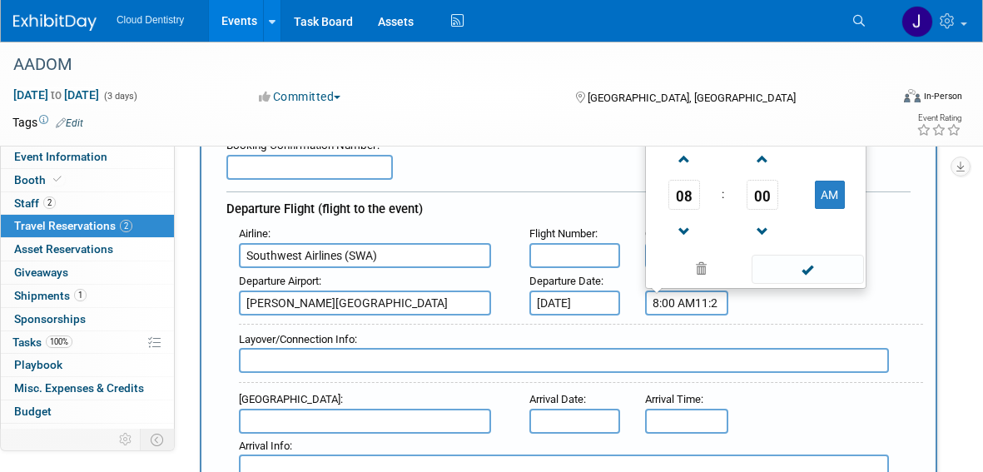
scroll to position [0, 0]
type input "8"
click at [679, 162] on span at bounding box center [683, 159] width 29 height 29
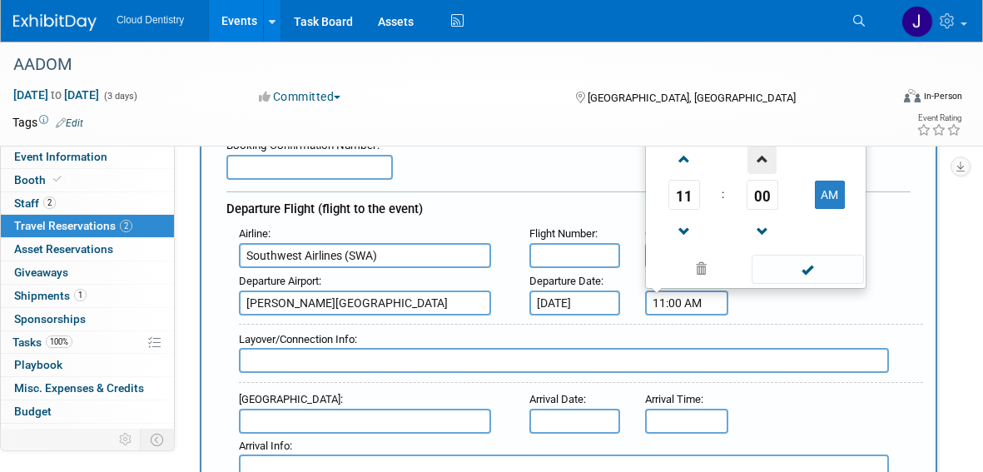
click at [773, 163] on span at bounding box center [762, 159] width 29 height 29
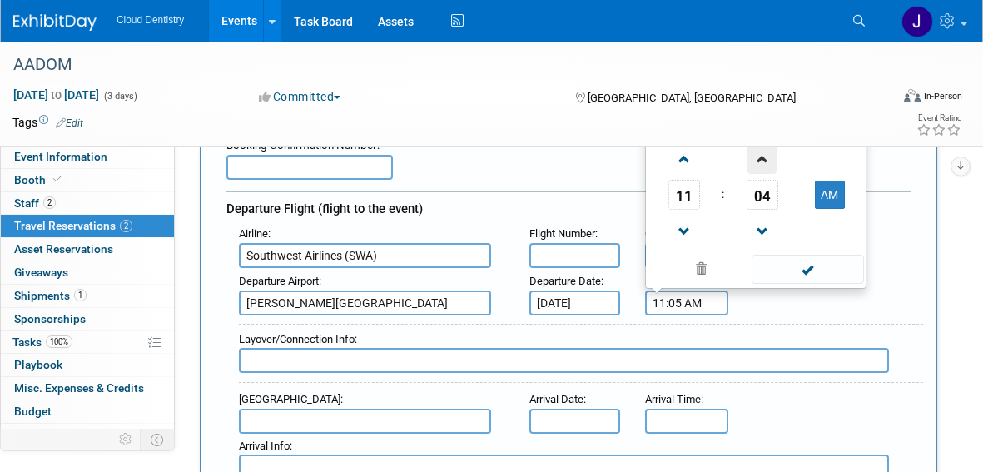
click at [773, 163] on span at bounding box center [762, 159] width 29 height 29
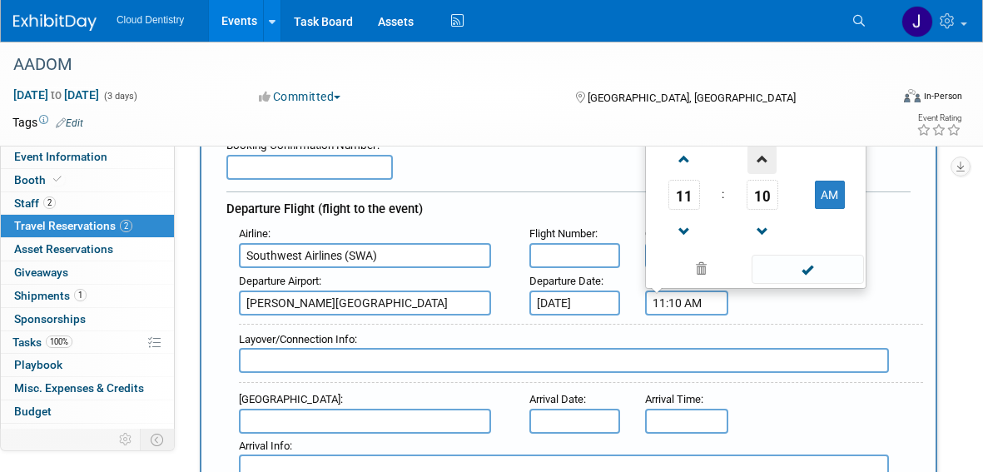
click at [773, 163] on span at bounding box center [762, 159] width 29 height 29
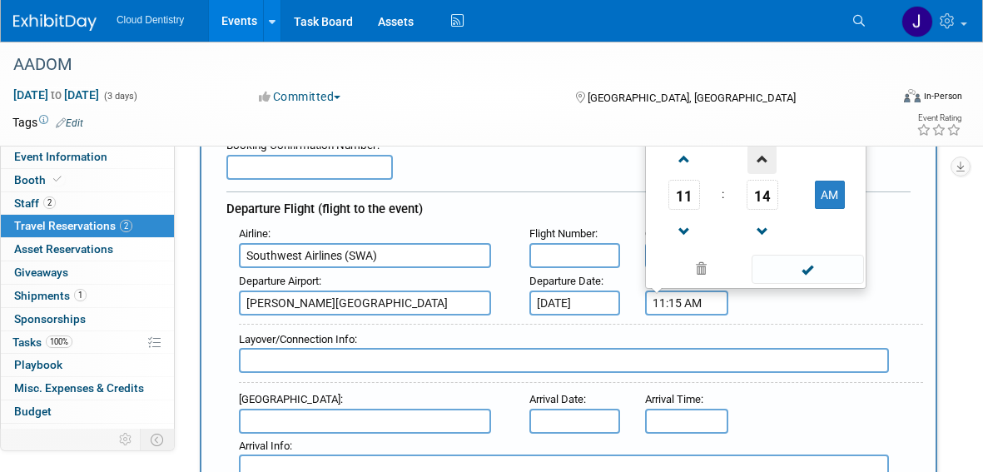
click at [773, 163] on span at bounding box center [762, 159] width 29 height 29
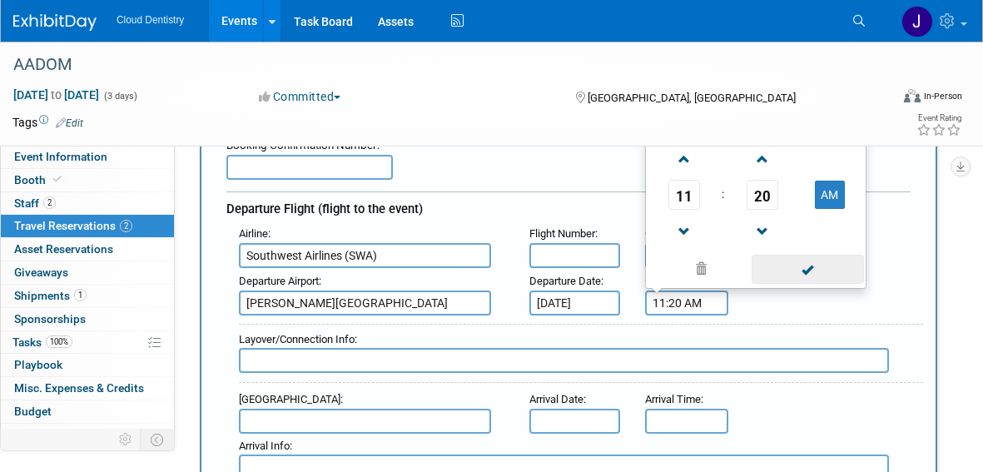
click at [812, 269] on span at bounding box center [808, 269] width 112 height 29
type input "11:20 AM"
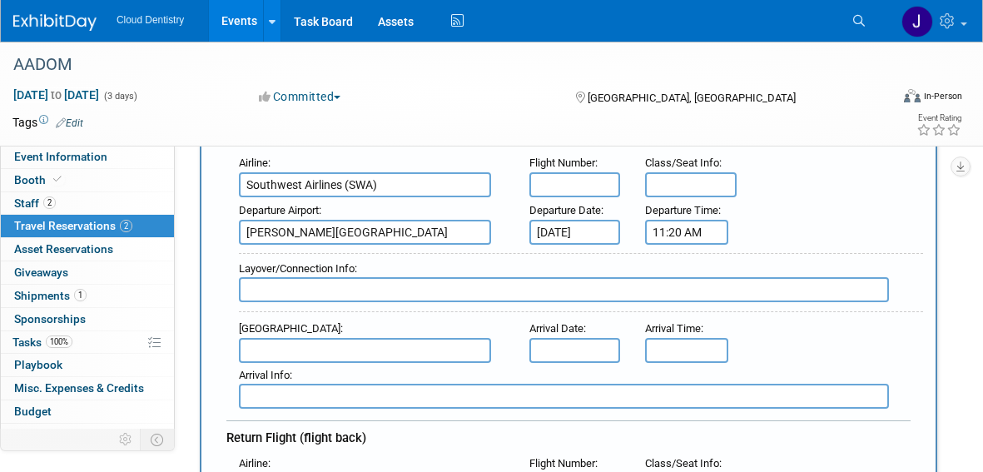
scroll to position [233, 0]
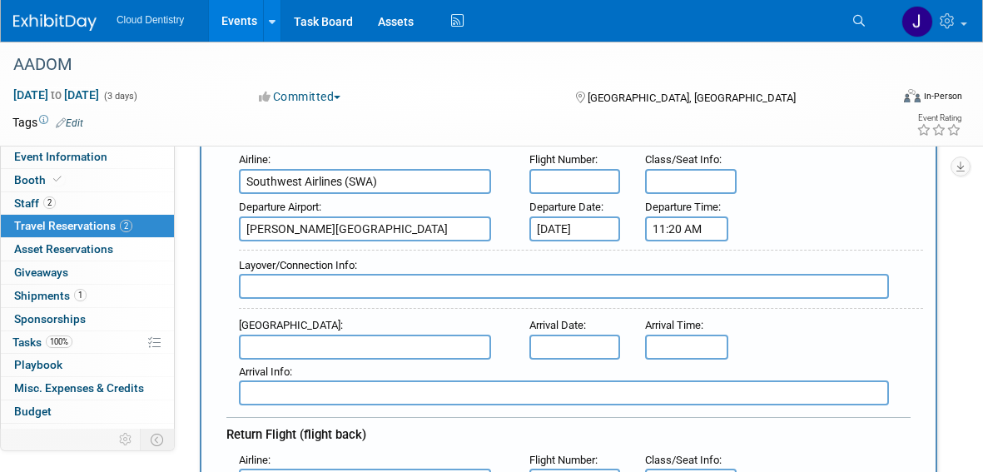
click at [408, 348] on input "text" at bounding box center [365, 347] width 252 height 25
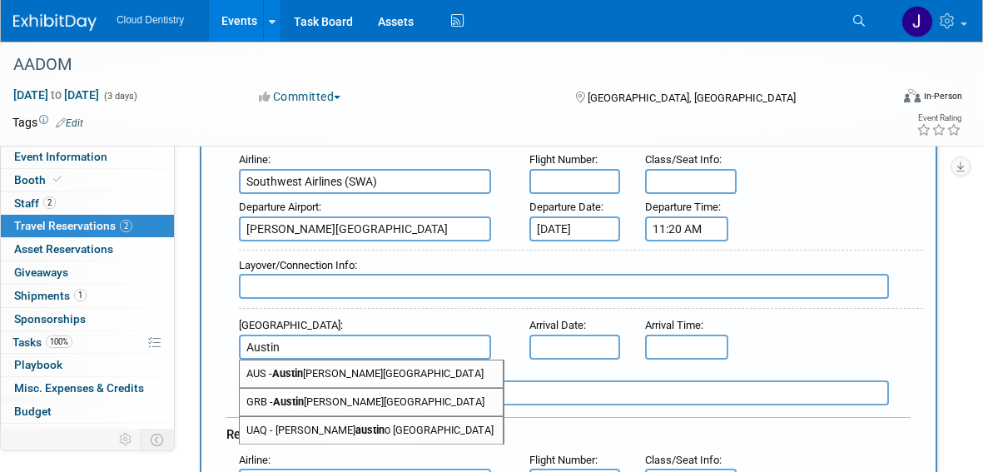
click at [405, 372] on span "AUS - Austin Bergstrom International Airport" at bounding box center [371, 373] width 263 height 27
type input "AUS - Austin Bergstrom International Airport"
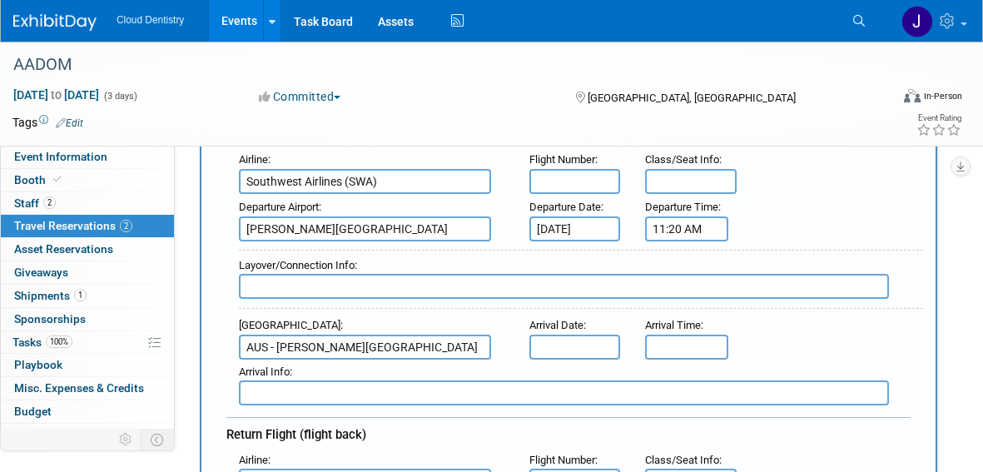
click at [542, 350] on input "text" at bounding box center [574, 347] width 91 height 25
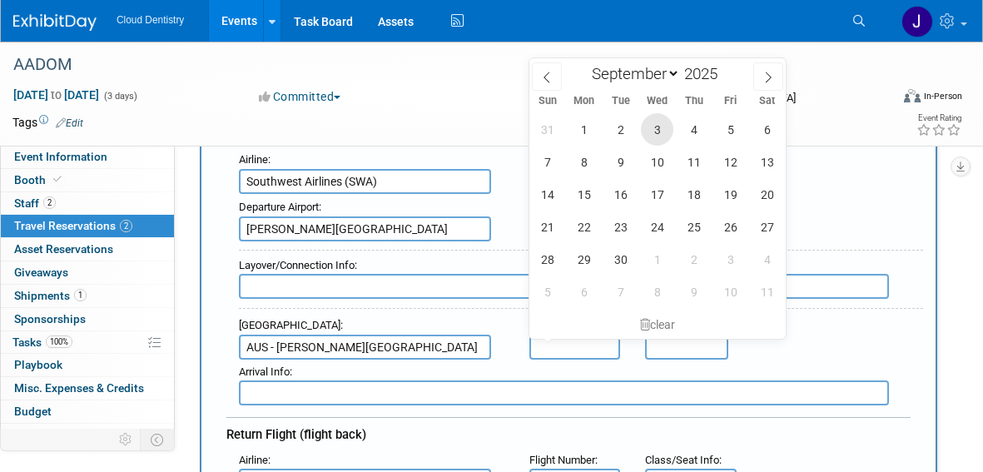
click at [656, 130] on span "3" at bounding box center [657, 129] width 32 height 32
type input "Sep 3, 2025"
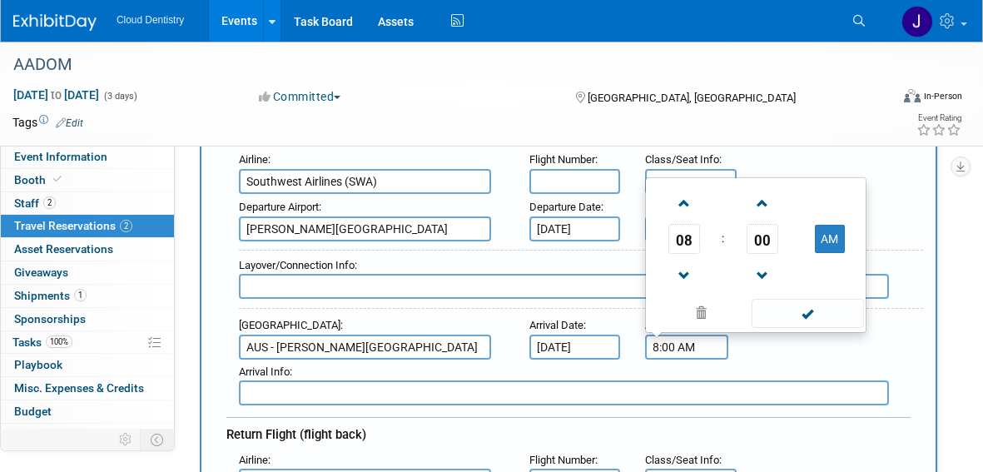
click at [683, 345] on input "8:00 AM" at bounding box center [686, 347] width 83 height 25
click at [682, 201] on span at bounding box center [683, 203] width 29 height 29
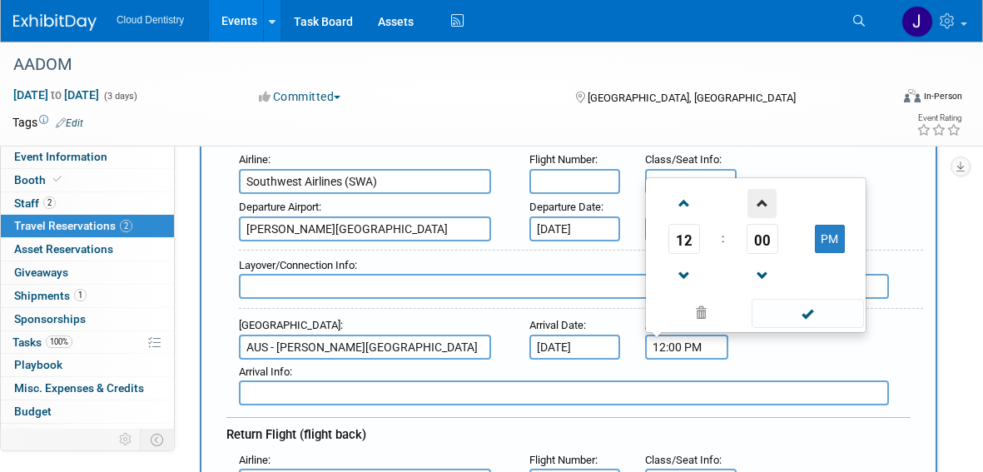
click at [763, 202] on span at bounding box center [762, 203] width 29 height 29
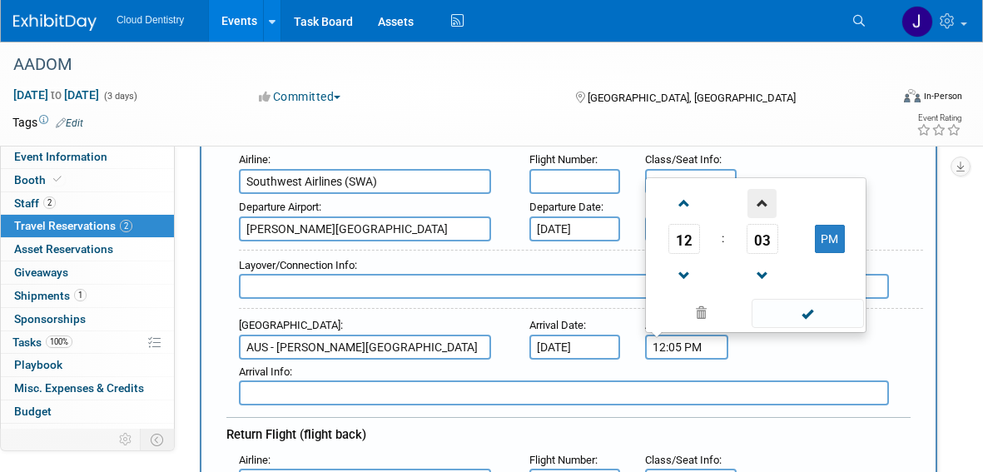
click at [763, 202] on span at bounding box center [762, 203] width 29 height 29
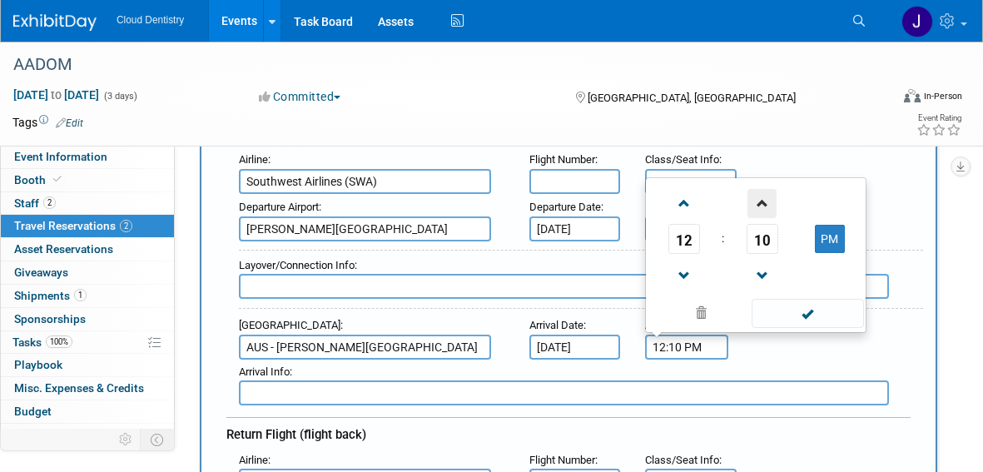
click at [763, 202] on span at bounding box center [762, 203] width 29 height 29
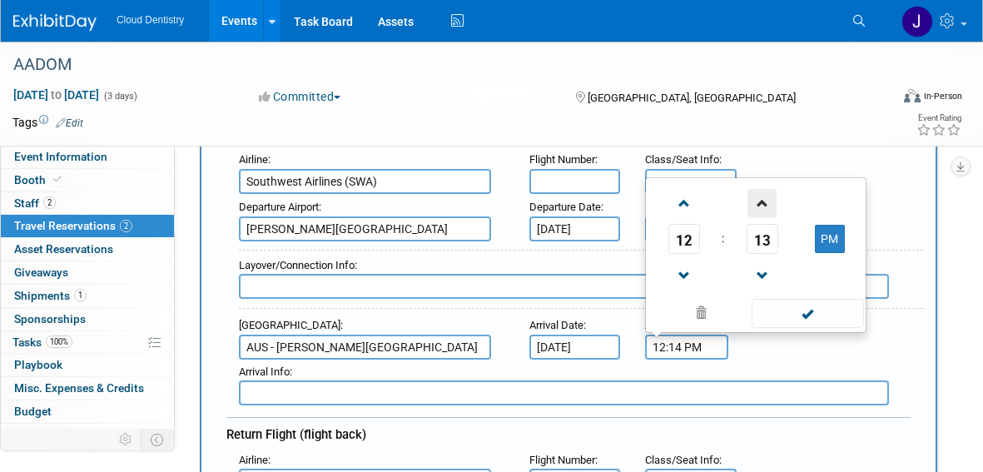
type input "12:15 PM"
click at [833, 315] on span at bounding box center [808, 313] width 112 height 29
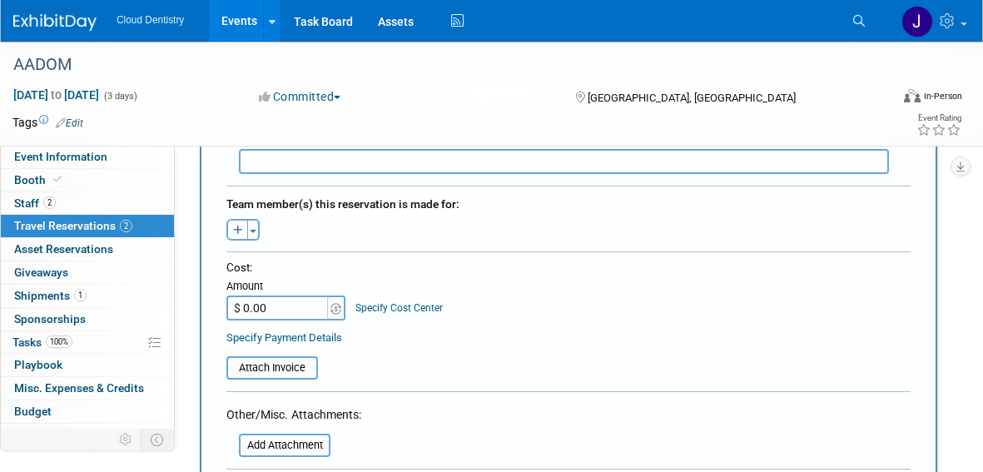
scroll to position [751, 0]
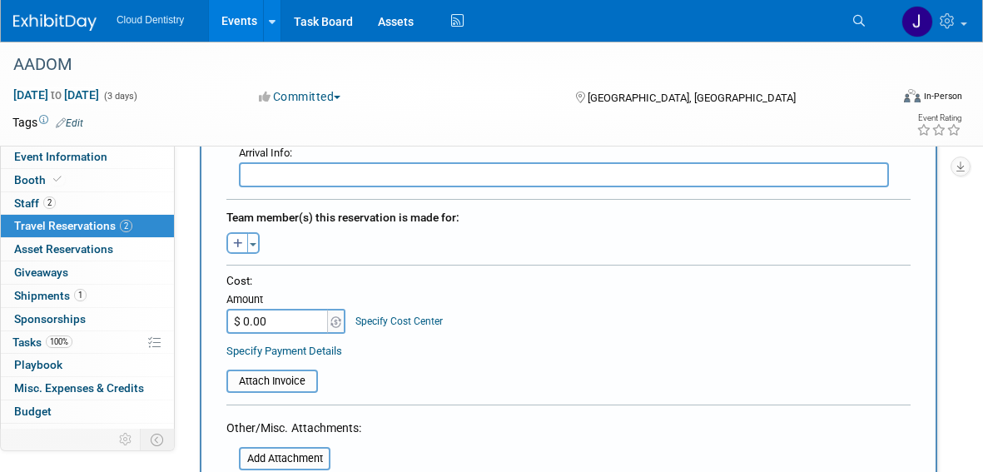
click at [274, 313] on input "$ 0.00" at bounding box center [278, 321] width 104 height 25
drag, startPoint x: 274, startPoint y: 313, endPoint x: 170, endPoint y: 313, distance: 104.1
click at [171, 313] on div "Event Information Event Info Booth Booth 2 Staff 2 Staff 2 Travel Reservations …" at bounding box center [491, 250] width 983 height 1918
drag, startPoint x: 286, startPoint y: 324, endPoint x: 184, endPoint y: 325, distance: 102.4
click at [185, 325] on div "Event Information Event Info Booth Booth 2 Staff 2 Staff 2 Travel Reservations …" at bounding box center [491, 250] width 983 height 1918
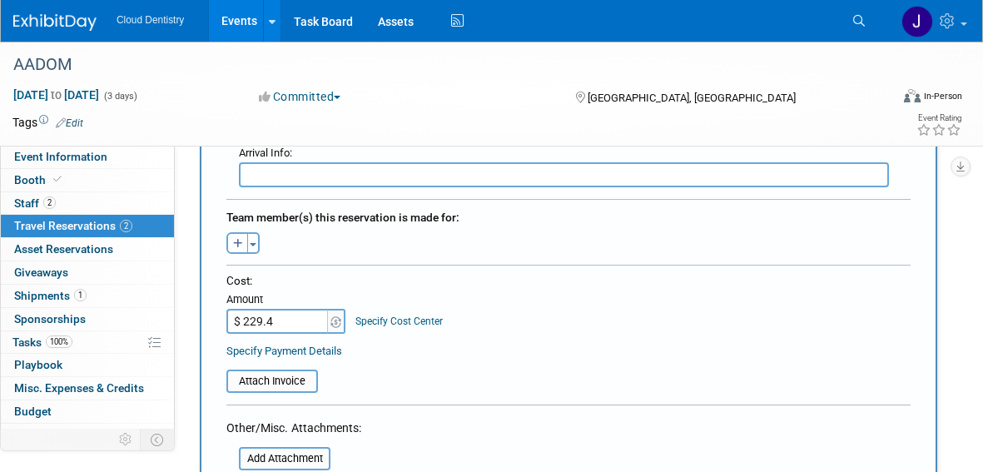
type input "$ 229.48"
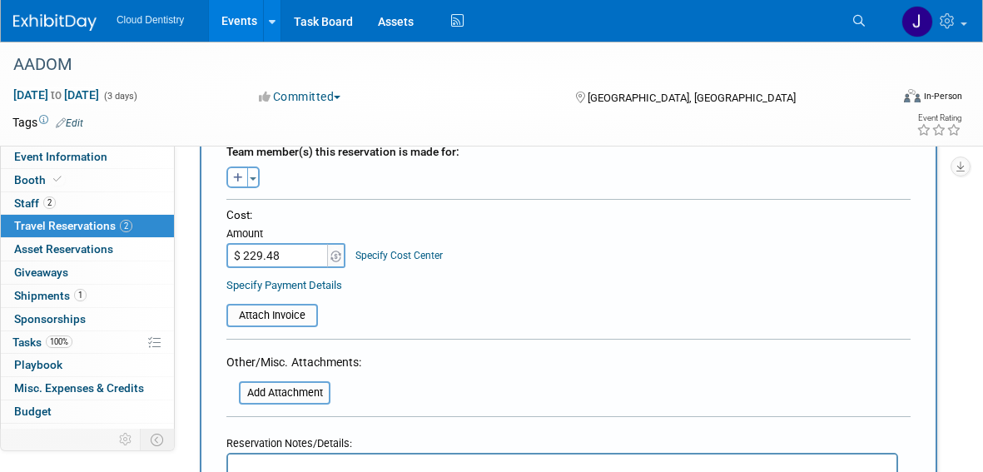
scroll to position [911, 0]
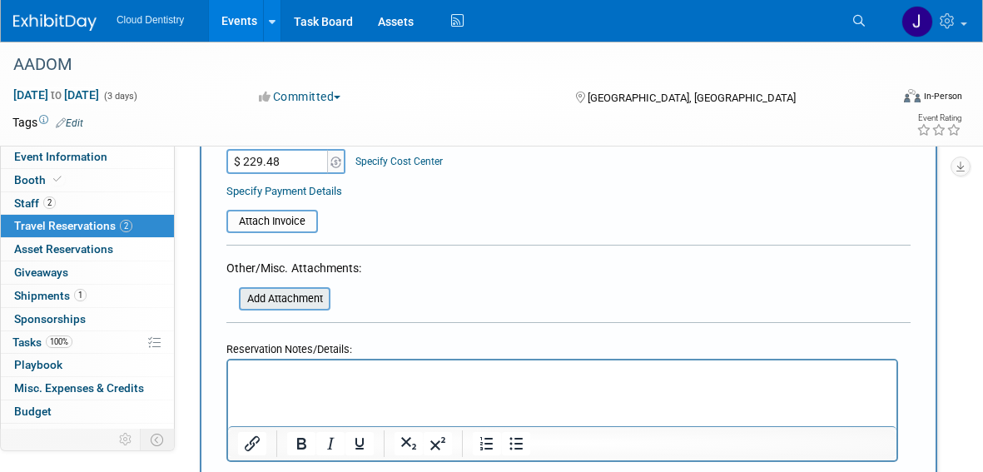
click at [298, 302] on input "file" at bounding box center [230, 299] width 198 height 20
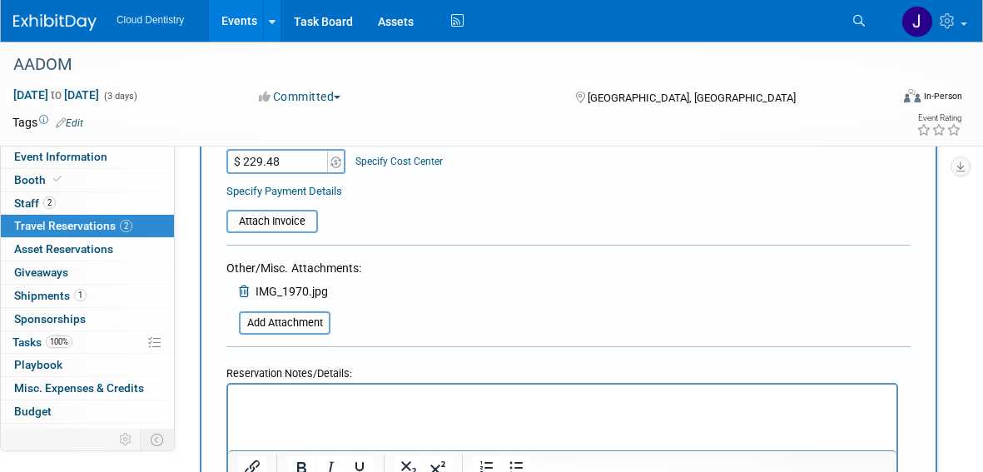
click at [426, 409] on html at bounding box center [562, 397] width 668 height 24
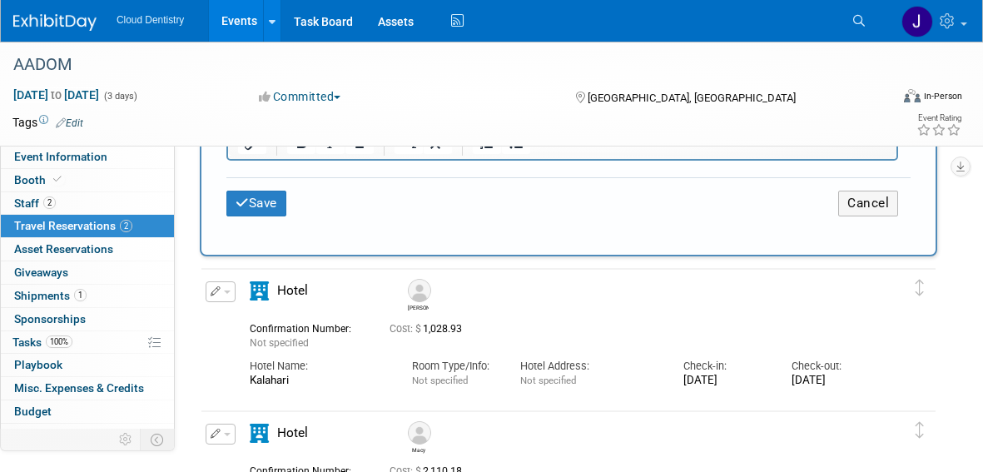
scroll to position [1195, 0]
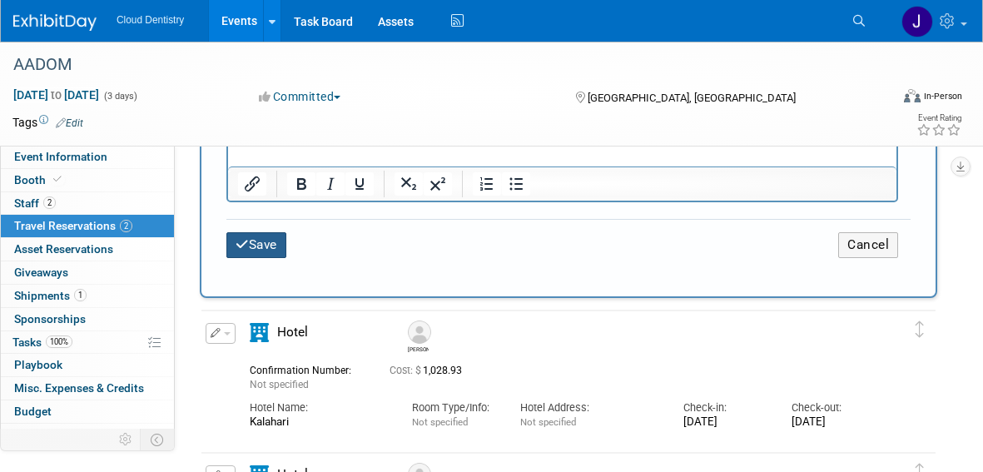
click at [261, 252] on button "Save" at bounding box center [256, 245] width 60 height 26
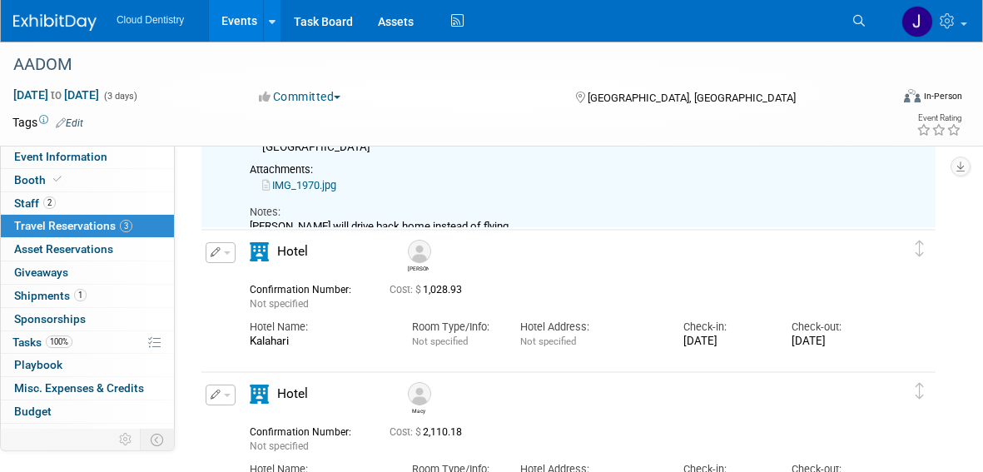
scroll to position [313, 0]
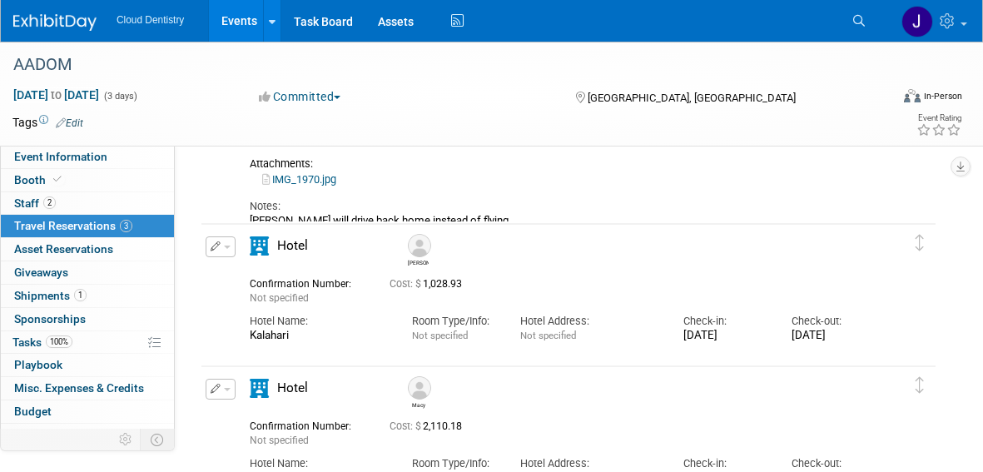
click at [246, 13] on link "Events" at bounding box center [239, 21] width 61 height 42
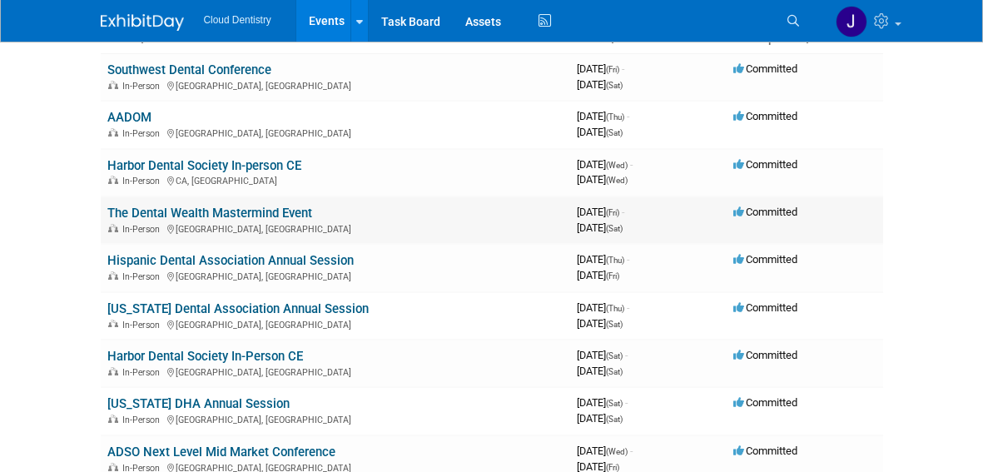
scroll to position [129, 0]
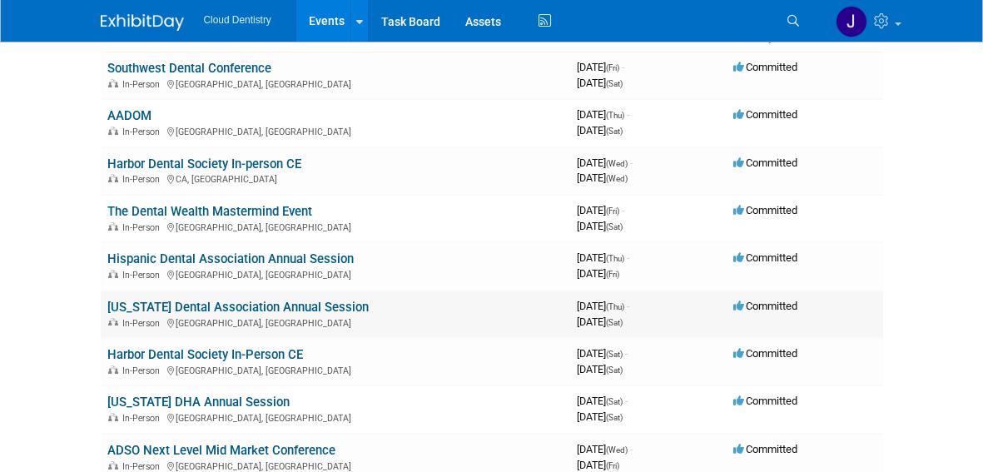
click at [182, 304] on link "[US_STATE] Dental Association Annual Session" at bounding box center [237, 307] width 261 height 15
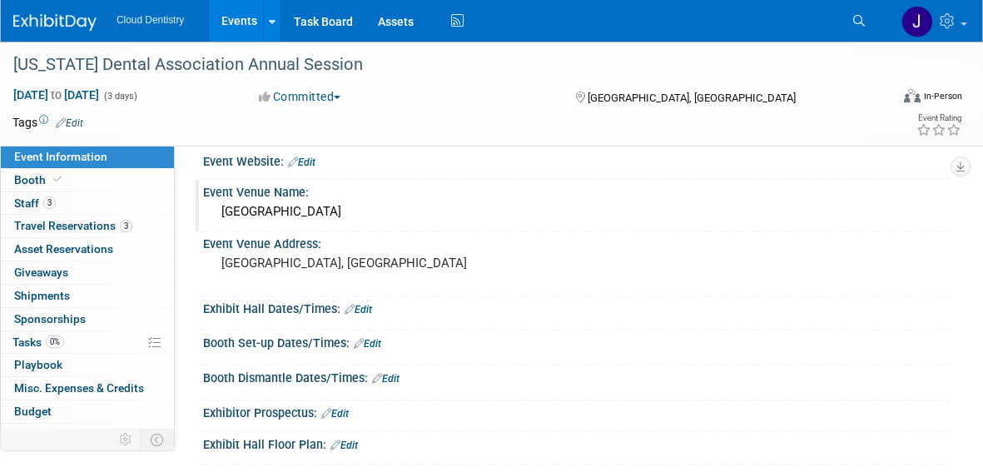
scroll to position [17, 0]
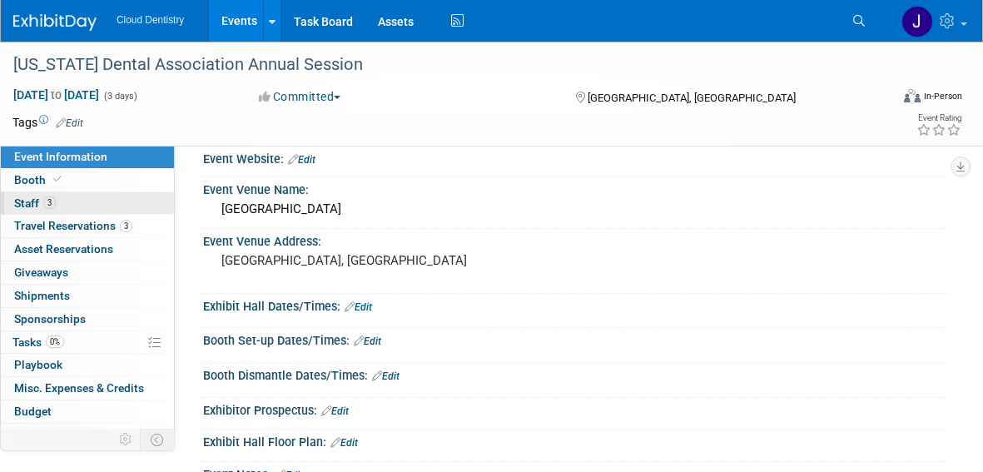
click at [83, 197] on link "3 Staff 3" at bounding box center [87, 203] width 173 height 22
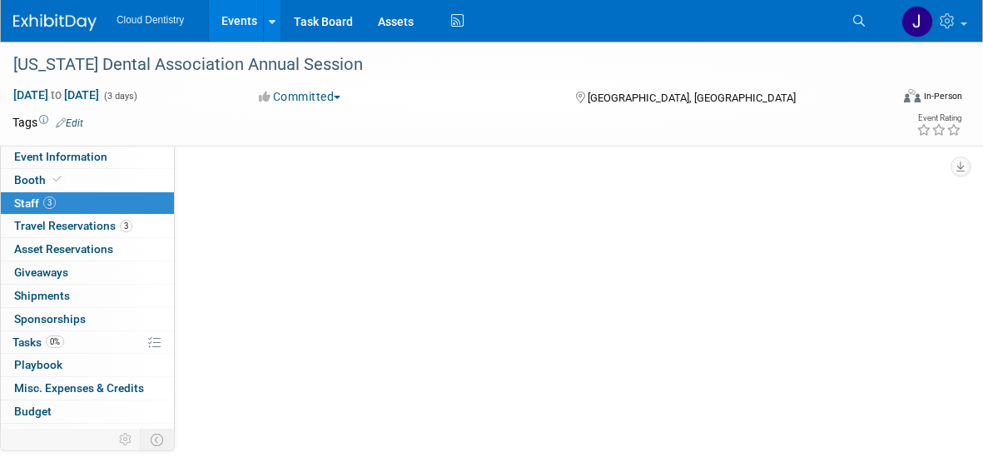
scroll to position [0, 0]
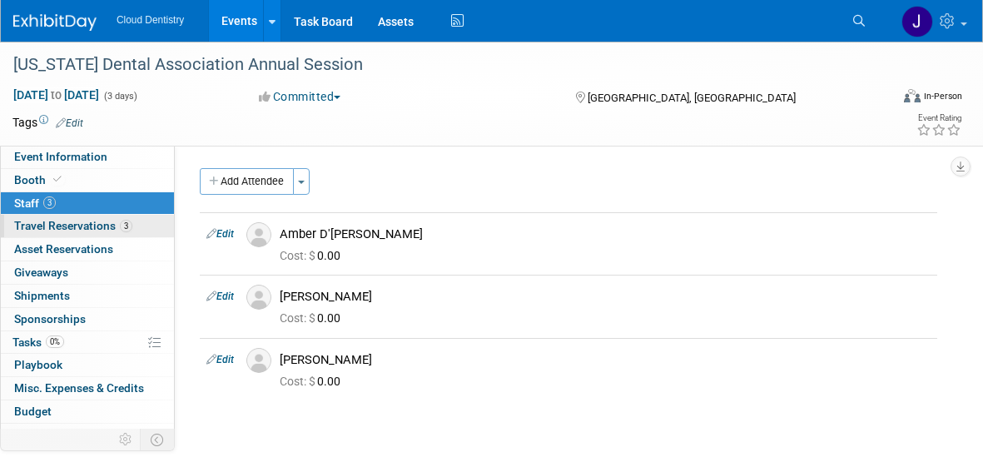
click at [102, 222] on span "Travel Reservations 3" at bounding box center [73, 225] width 118 height 13
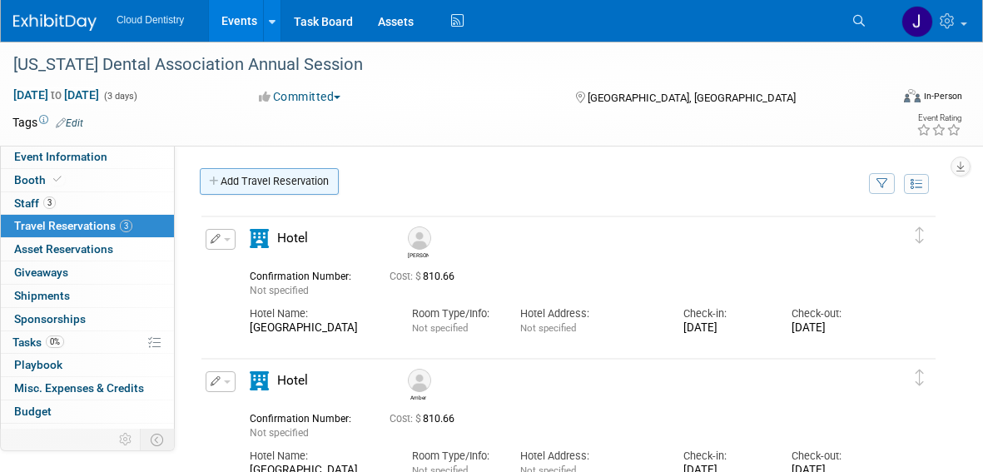
click at [305, 177] on link "Add Travel Reservation" at bounding box center [269, 181] width 139 height 27
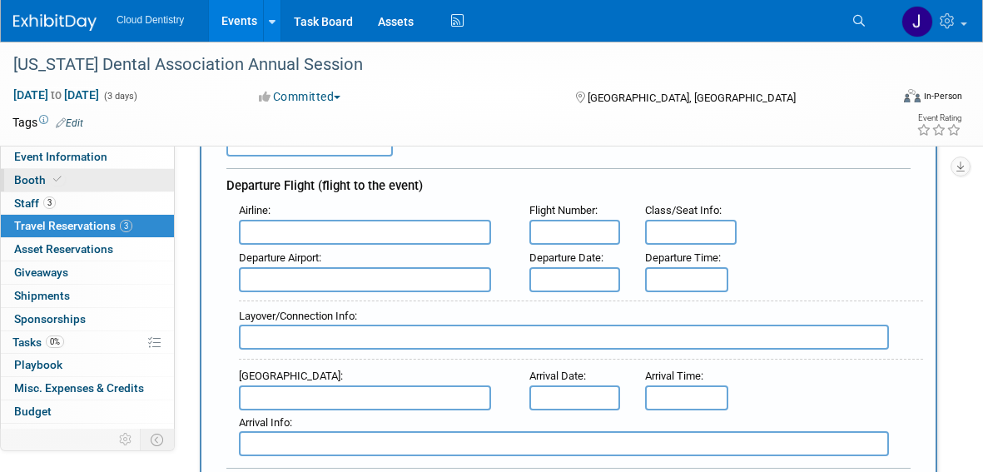
scroll to position [185, 0]
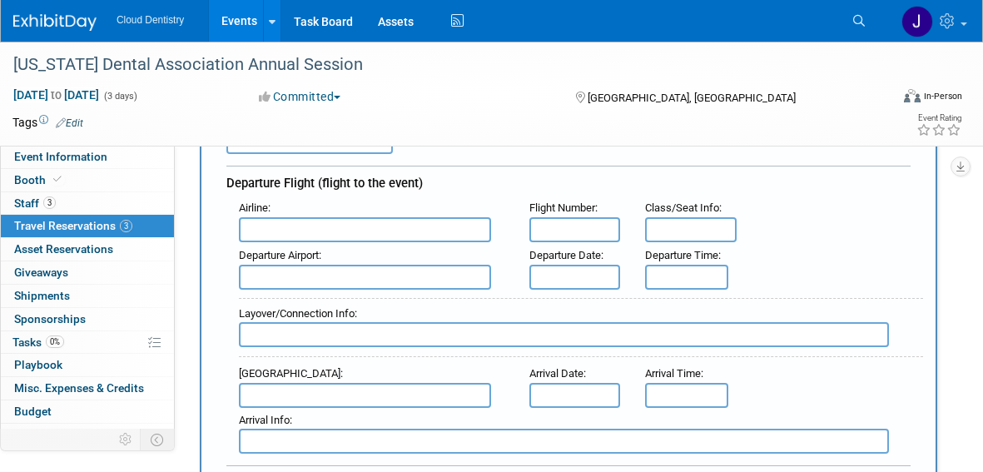
click at [335, 223] on input "text" at bounding box center [365, 229] width 252 height 25
type input "S"
click at [356, 274] on input "text" at bounding box center [365, 277] width 252 height 25
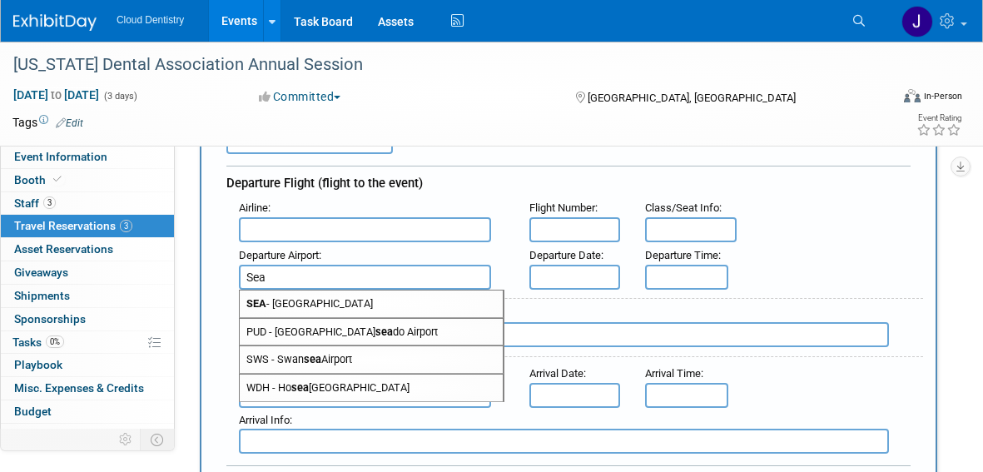
click at [351, 306] on span "SEA - Seattle Tacoma International Airport" at bounding box center [371, 304] width 263 height 27
type input "SEA - Seattle Tacoma International Airport"
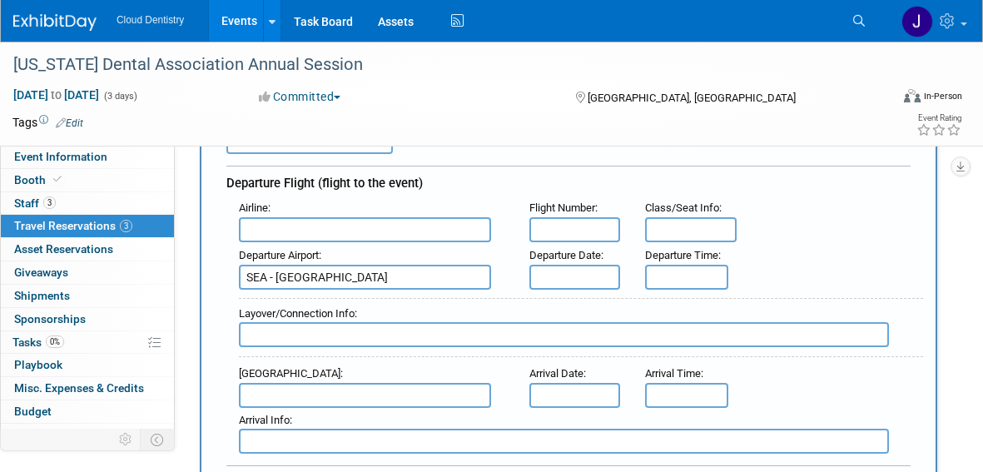
click at [559, 276] on input "text" at bounding box center [574, 277] width 91 height 25
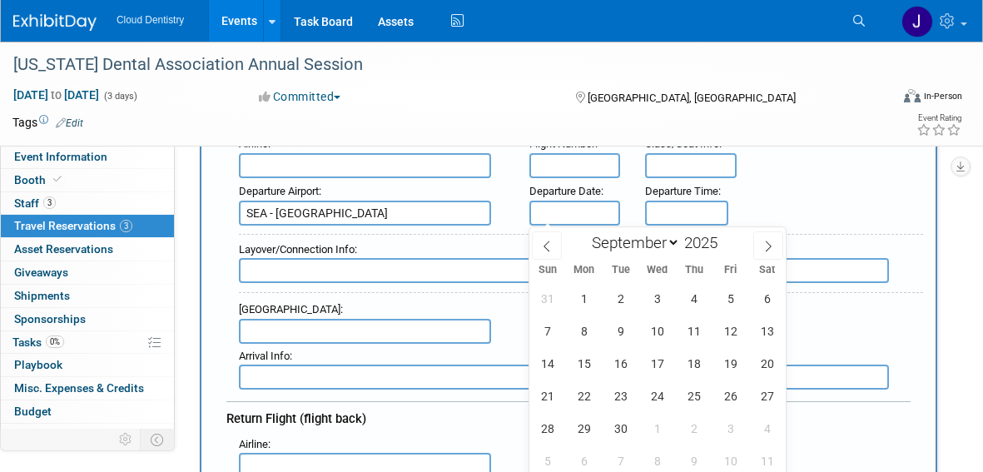
scroll to position [253, 0]
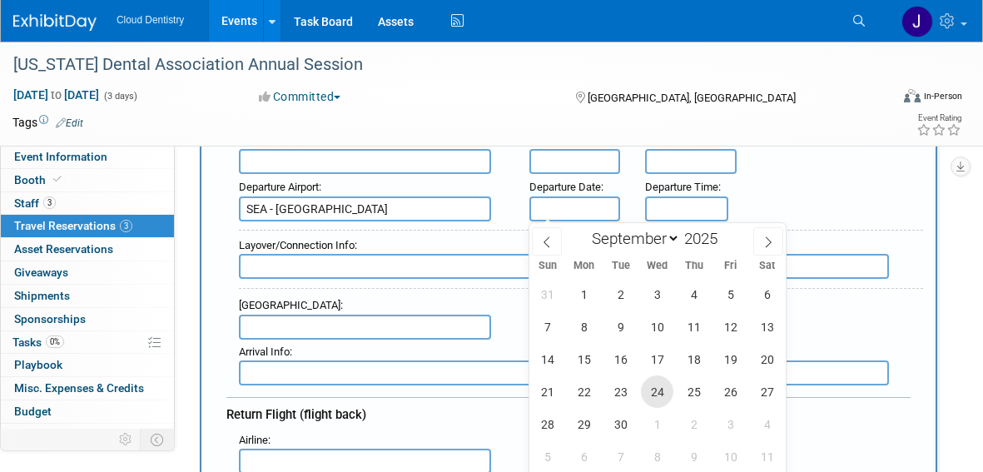
click at [663, 383] on span "24" at bounding box center [657, 391] width 32 height 32
type input "Sep 24, 2025"
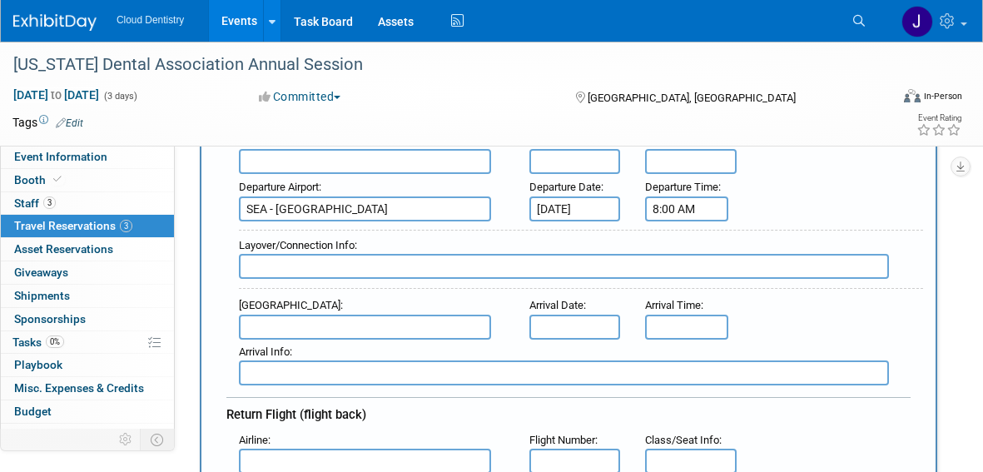
click at [687, 203] on input "8:00 AM" at bounding box center [686, 208] width 83 height 25
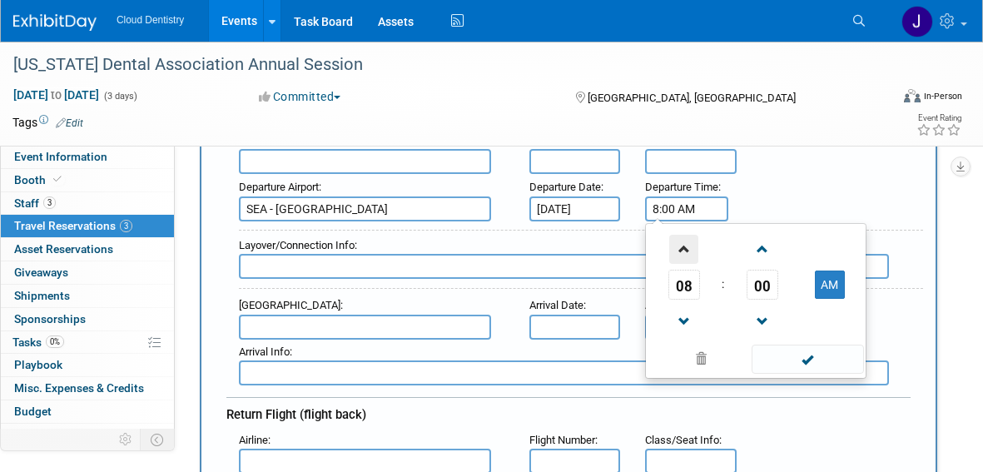
click at [687, 239] on span at bounding box center [683, 249] width 29 height 29
type input "10:00 AM"
click at [796, 363] on span at bounding box center [808, 359] width 112 height 29
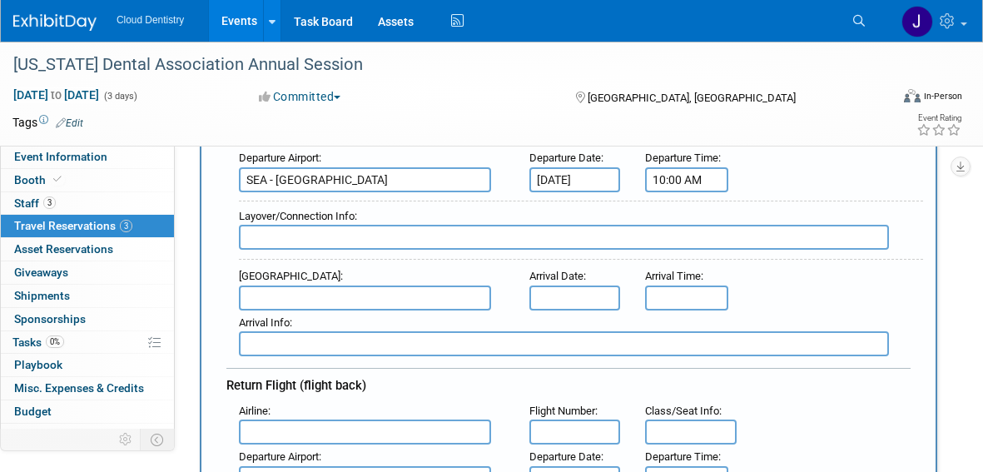
scroll to position [283, 0]
click at [386, 291] on input "text" at bounding box center [365, 297] width 252 height 25
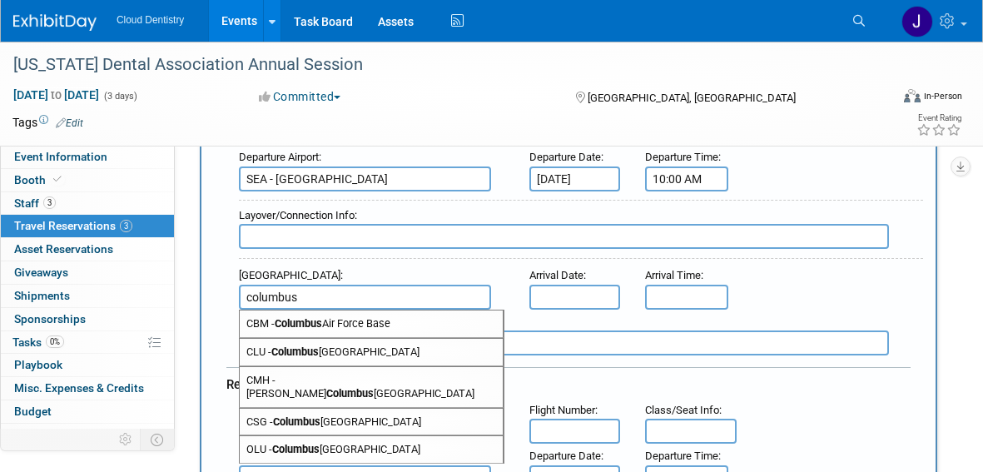
click at [419, 383] on span "CMH - John Glenn Columbus International Airport" at bounding box center [371, 387] width 263 height 40
type input "CMH - John Glenn Columbus International Airport"
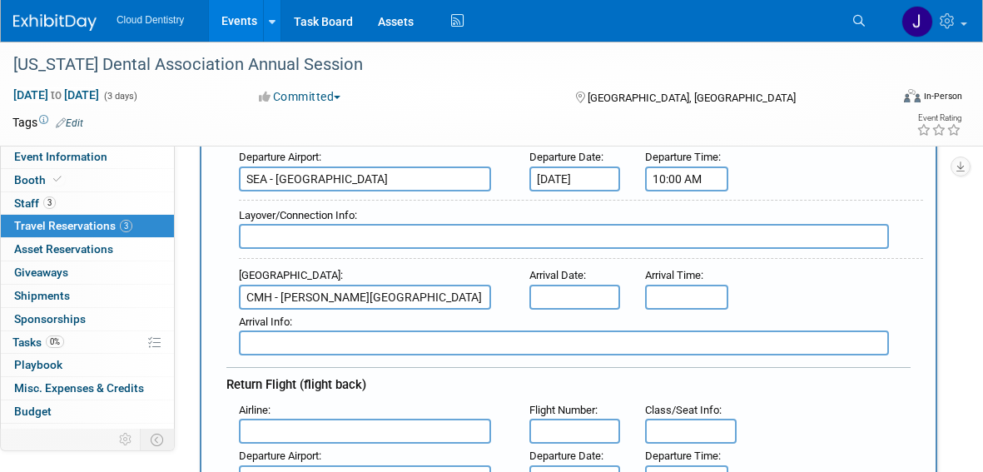
click at [557, 301] on input "text" at bounding box center [574, 297] width 91 height 25
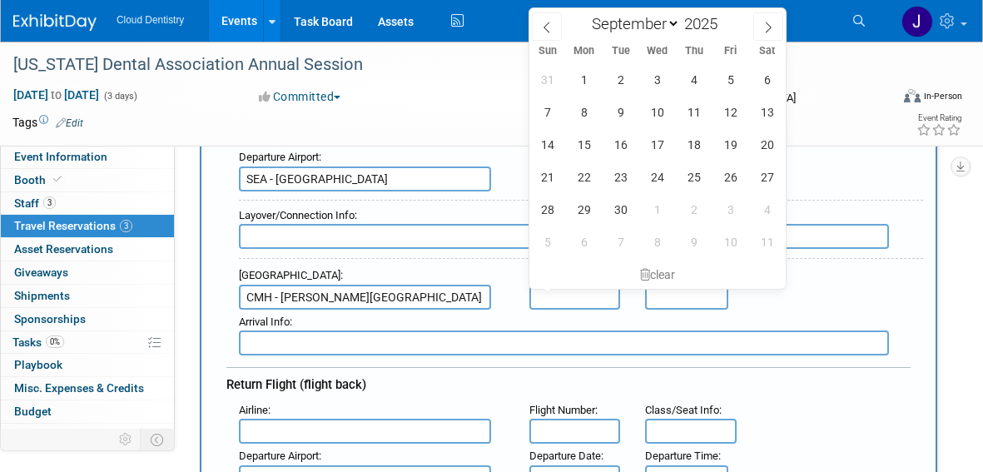
scroll to position [0, 0]
click at [522, 310] on div "Arrival Info :" at bounding box center [574, 333] width 697 height 47
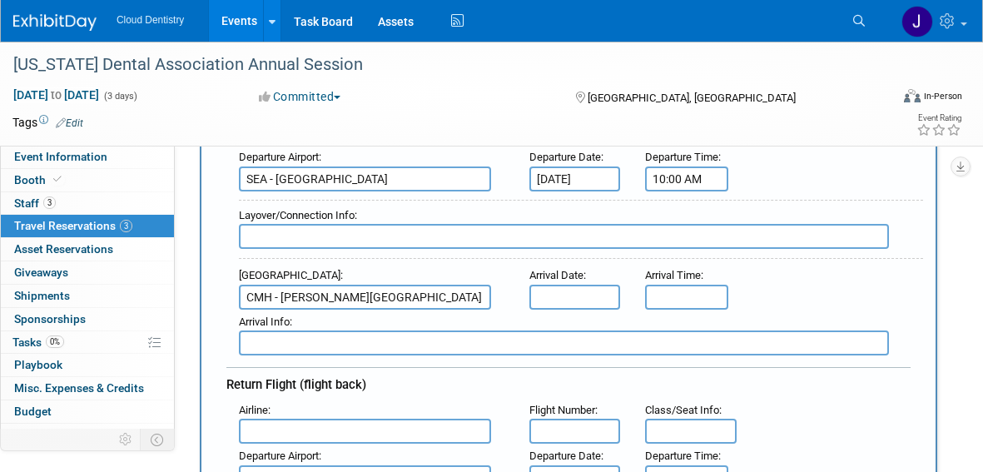
click at [576, 302] on input "text" at bounding box center [574, 297] width 91 height 25
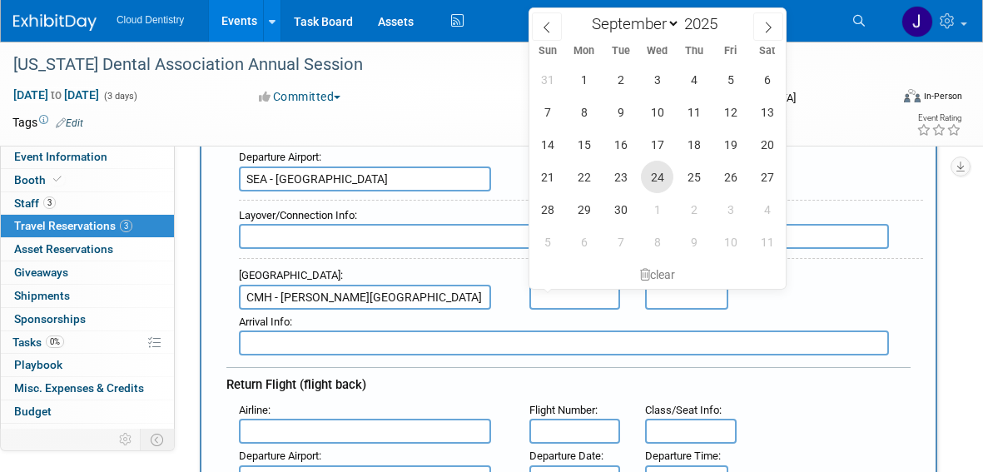
click at [665, 184] on span "24" at bounding box center [657, 177] width 32 height 32
type input "Sep 24, 2025"
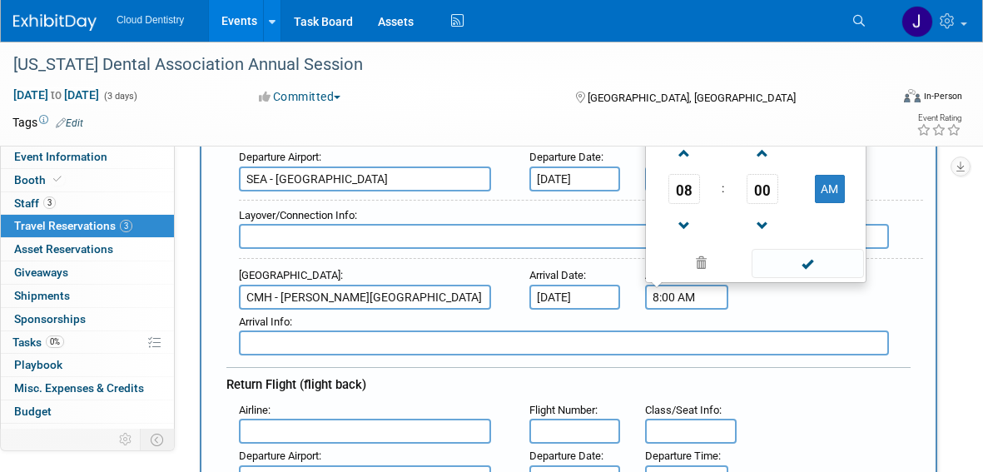
click at [682, 303] on input "8:00 AM" at bounding box center [686, 297] width 83 height 25
click at [685, 231] on span at bounding box center [683, 225] width 29 height 29
click at [765, 222] on span at bounding box center [762, 225] width 29 height 29
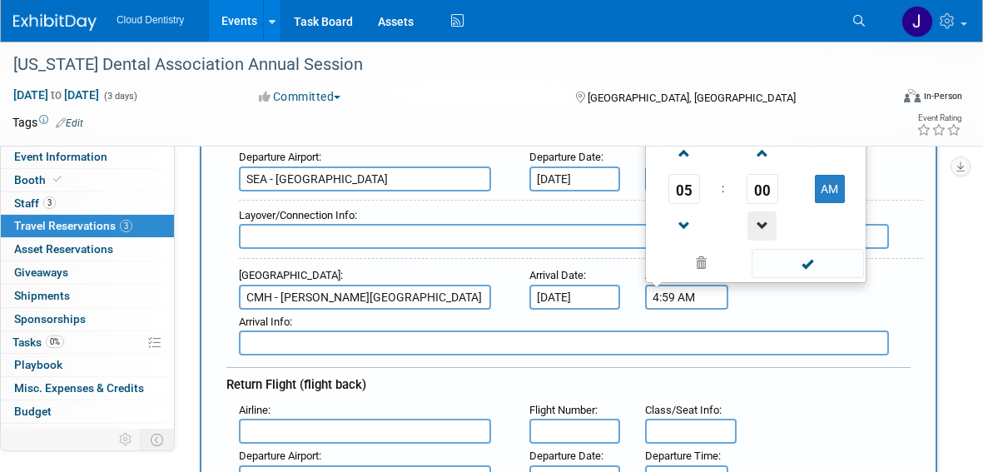
click at [765, 222] on span at bounding box center [762, 225] width 29 height 29
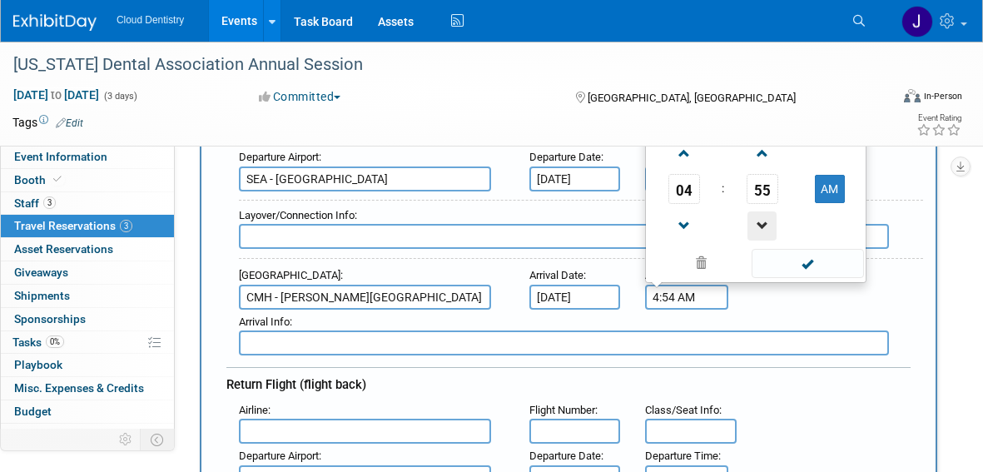
click at [765, 222] on span at bounding box center [762, 225] width 29 height 29
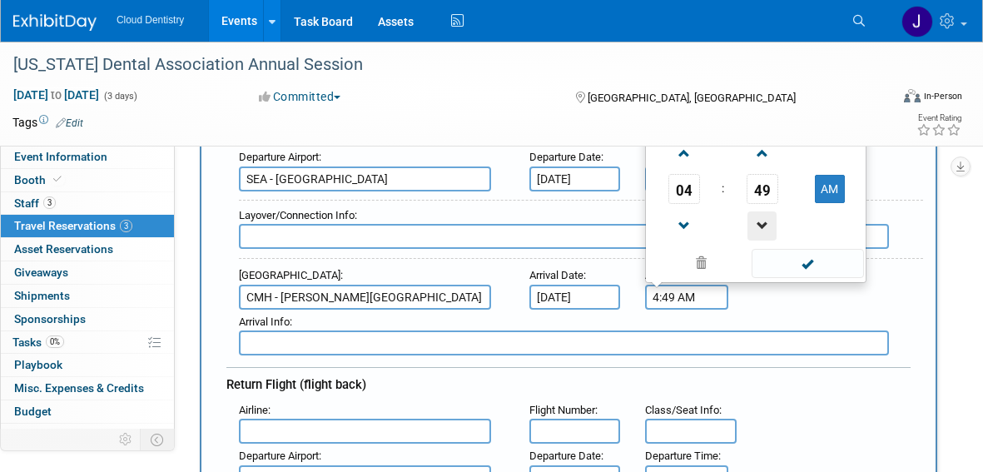
click at [765, 222] on span at bounding box center [762, 225] width 29 height 29
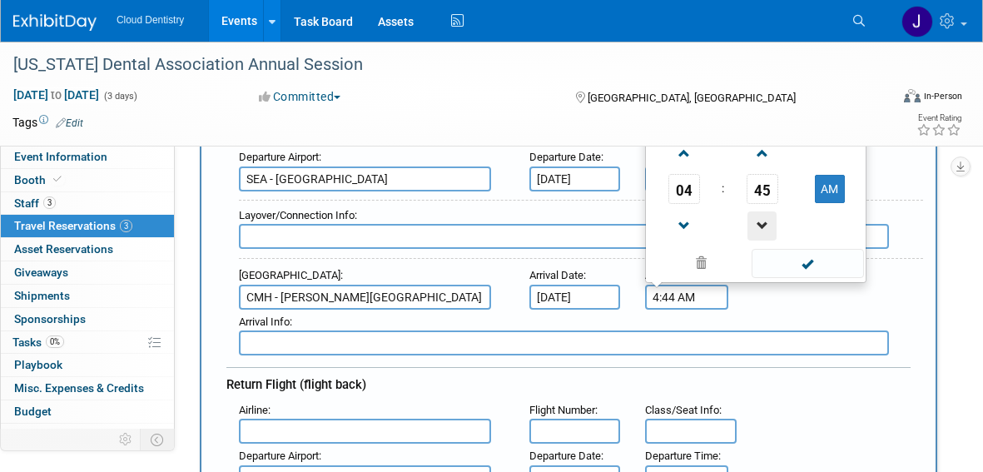
click at [765, 222] on span at bounding box center [762, 225] width 29 height 29
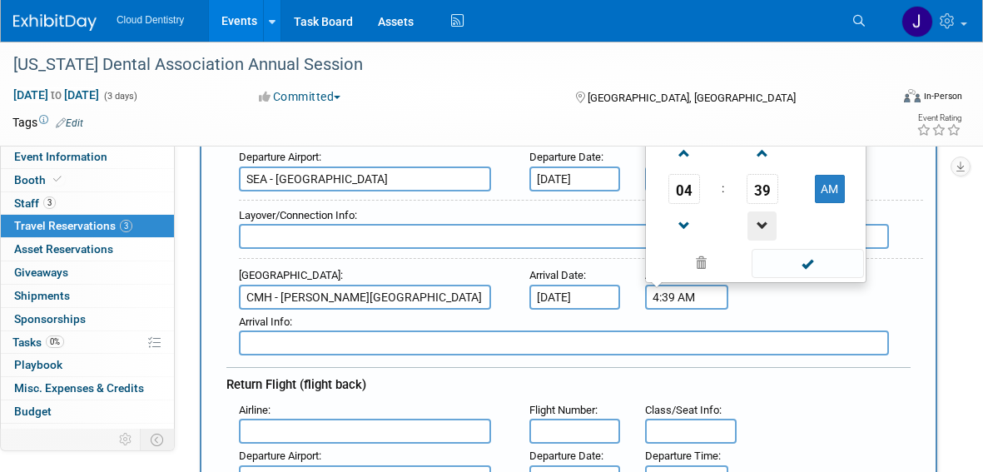
click at [765, 222] on span at bounding box center [762, 225] width 29 height 29
click at [690, 221] on span at bounding box center [683, 225] width 29 height 29
click at [835, 184] on button "AM" at bounding box center [830, 189] width 30 height 28
type input "3:37 PM"
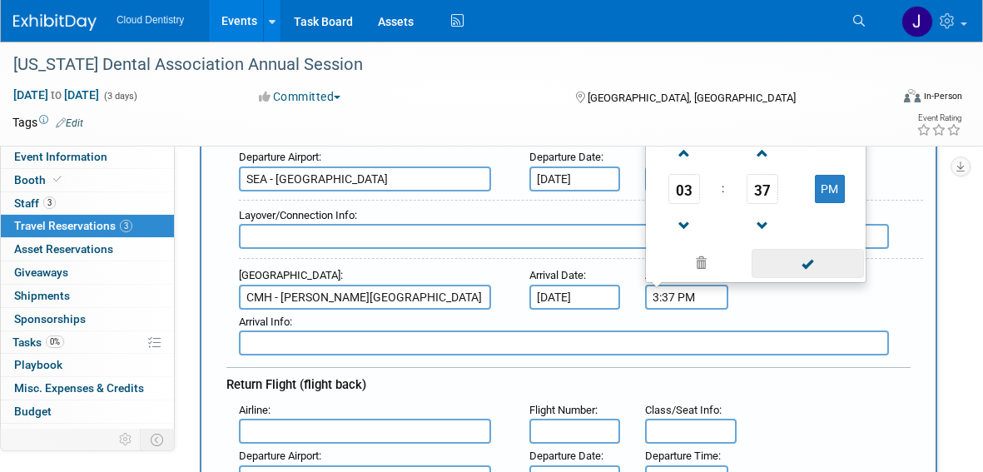
click at [802, 270] on span at bounding box center [808, 263] width 112 height 29
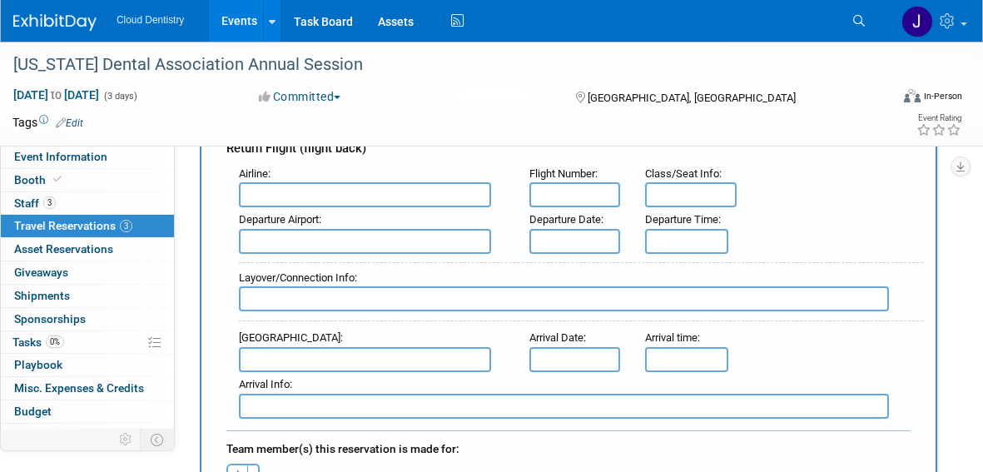
scroll to position [402, 0]
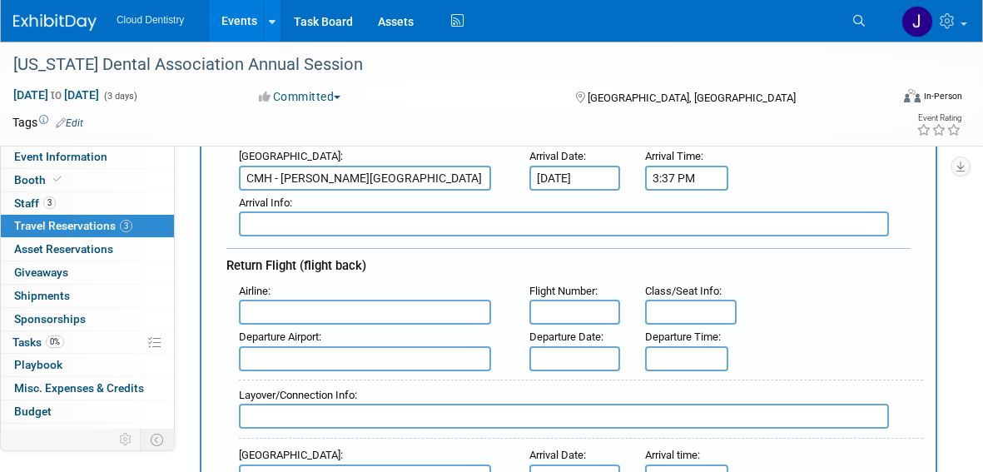
click at [429, 320] on input "text" at bounding box center [365, 312] width 252 height 25
type input "C"
type input "X"
click at [360, 354] on input "text" at bounding box center [365, 358] width 252 height 25
type input "o"
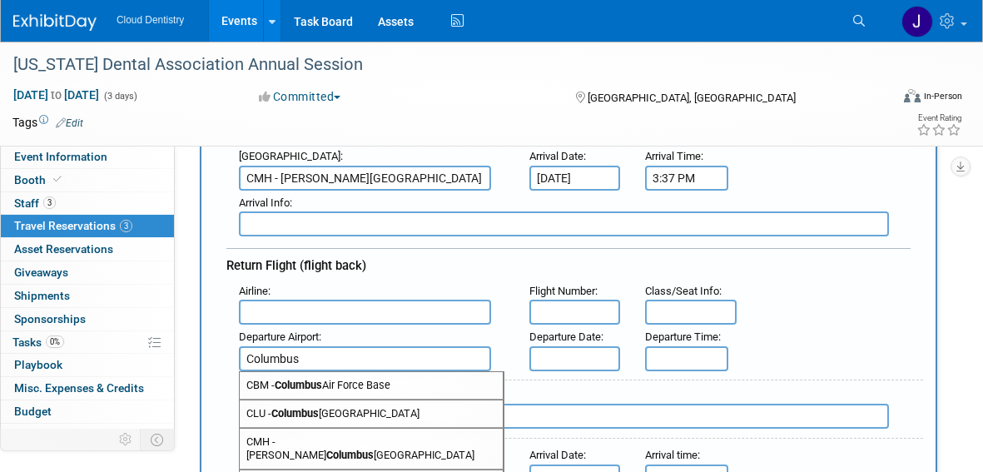
click at [367, 449] on strong "Columbus" at bounding box center [349, 455] width 47 height 12
type input "CMH - John Glenn Columbus International Airport"
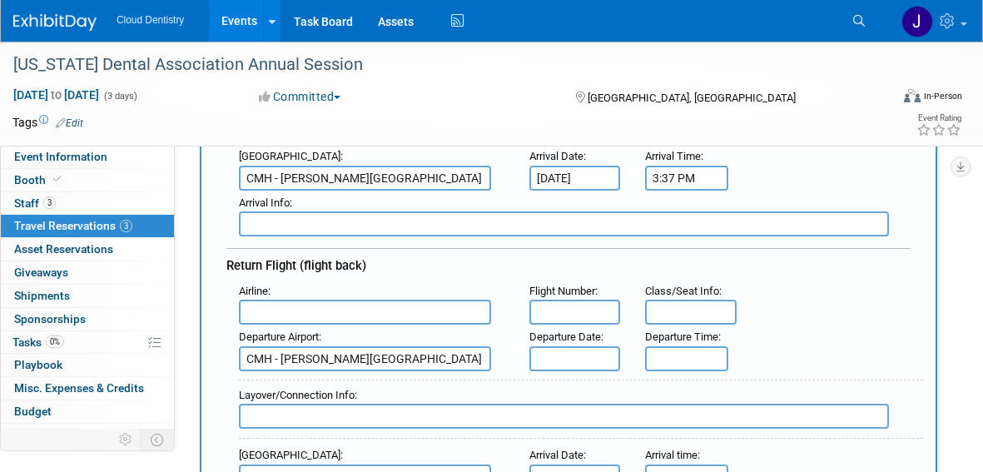
scroll to position [0, 0]
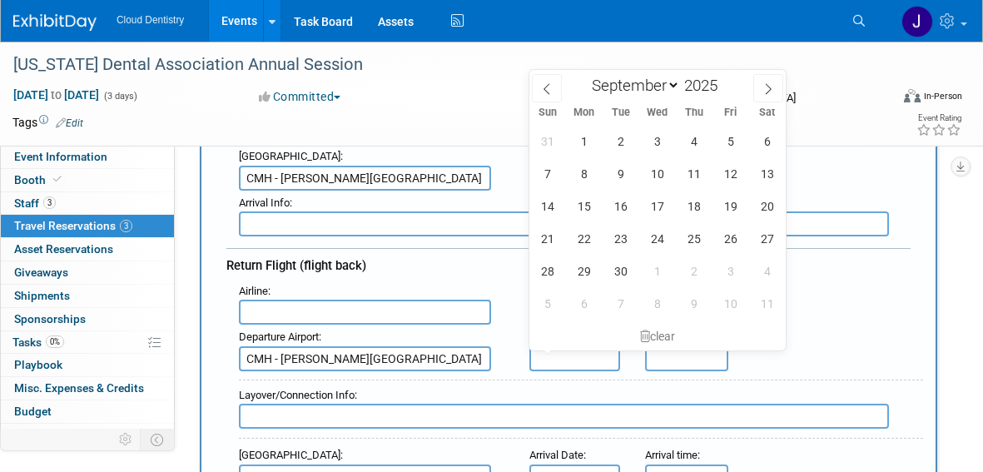
click at [576, 357] on input "text" at bounding box center [574, 358] width 91 height 25
click at [763, 239] on span "27" at bounding box center [767, 238] width 32 height 32
type input "Sep 27, 2025"
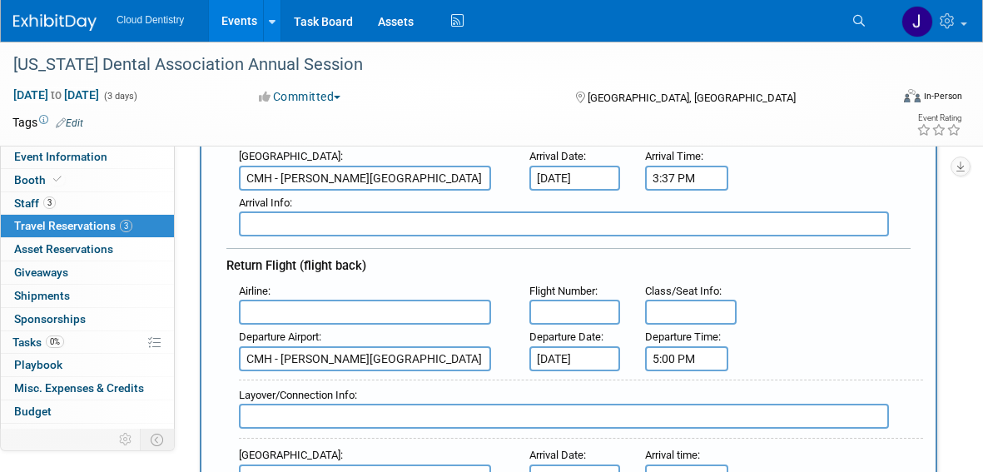
click at [703, 362] on input "5:00 PM" at bounding box center [686, 358] width 83 height 25
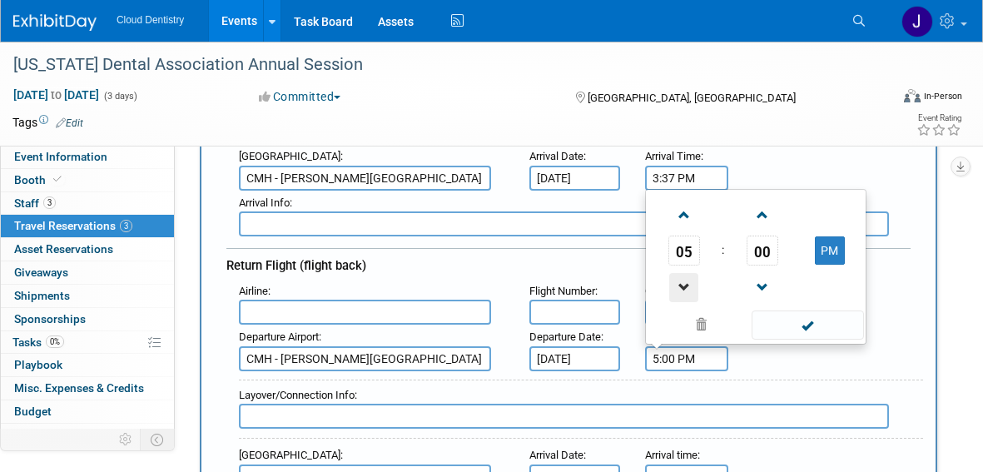
click at [679, 283] on span at bounding box center [683, 287] width 29 height 29
click at [754, 373] on div "Layover/Connection Info :" at bounding box center [574, 407] width 697 height 72
click at [718, 361] on input "3:00 PM" at bounding box center [686, 358] width 83 height 25
drag, startPoint x: 777, startPoint y: 255, endPoint x: 764, endPoint y: 255, distance: 12.5
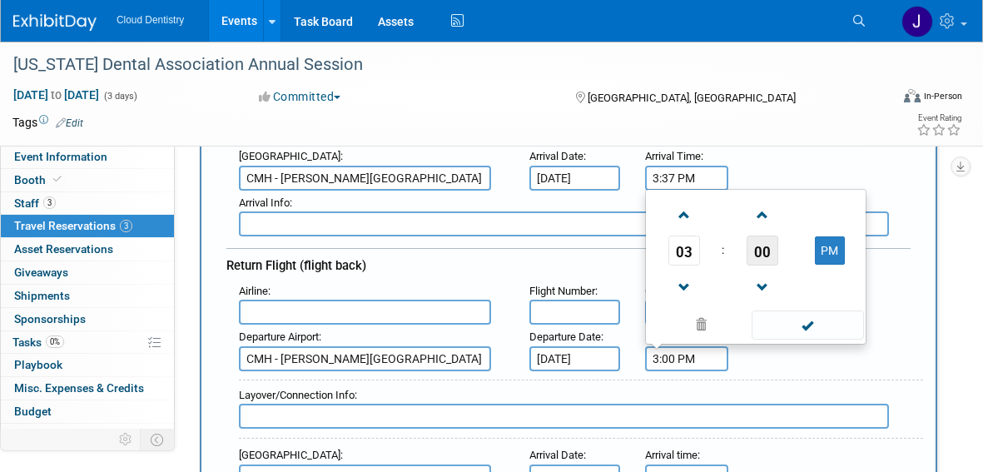
click at [764, 255] on span "00" at bounding box center [763, 251] width 32 height 30
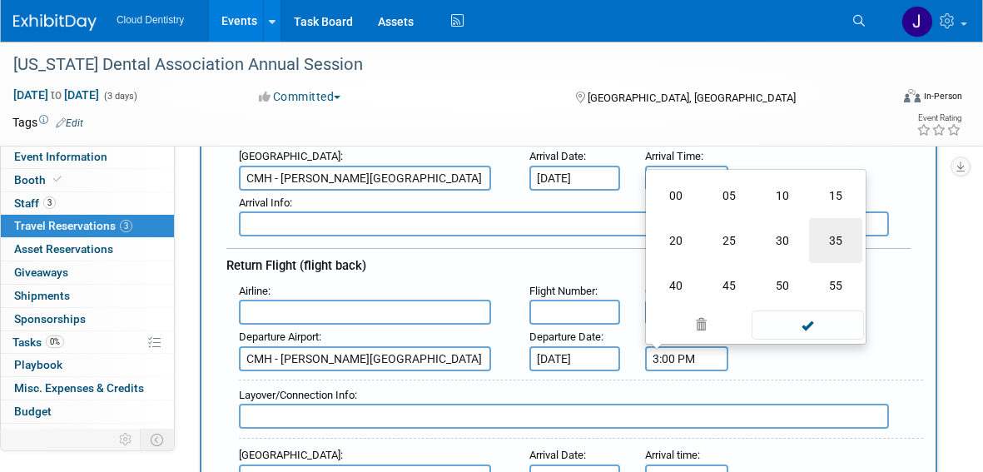
click at [824, 244] on td "35" at bounding box center [835, 240] width 53 height 45
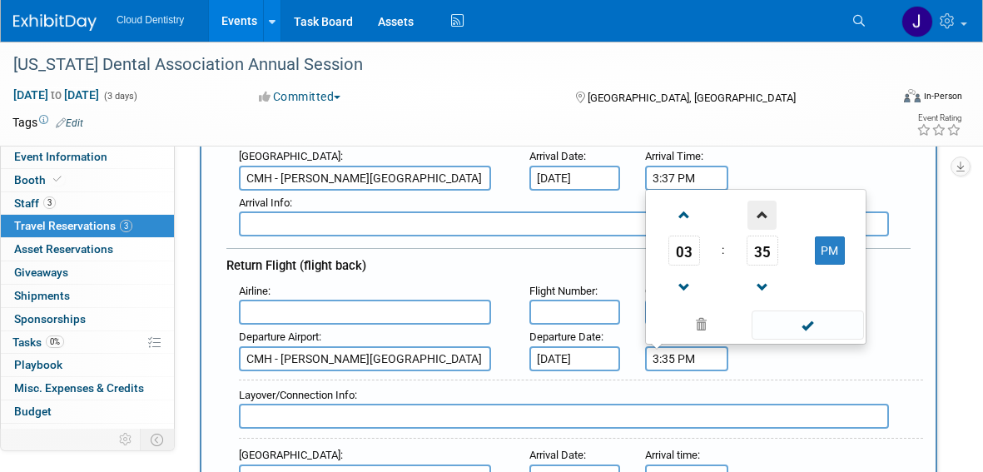
click at [761, 220] on span at bounding box center [762, 215] width 29 height 29
click at [761, 216] on span at bounding box center [762, 215] width 29 height 29
click at [772, 271] on link at bounding box center [763, 287] width 32 height 42
click at [770, 275] on span at bounding box center [762, 287] width 29 height 29
click at [767, 281] on span at bounding box center [762, 287] width 29 height 29
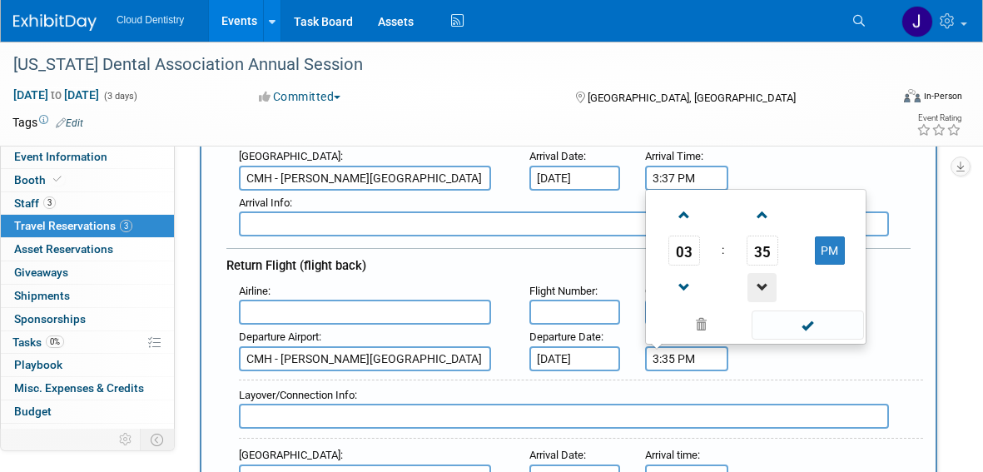
type input "3:34 PM"
click at [822, 334] on span at bounding box center [808, 324] width 112 height 29
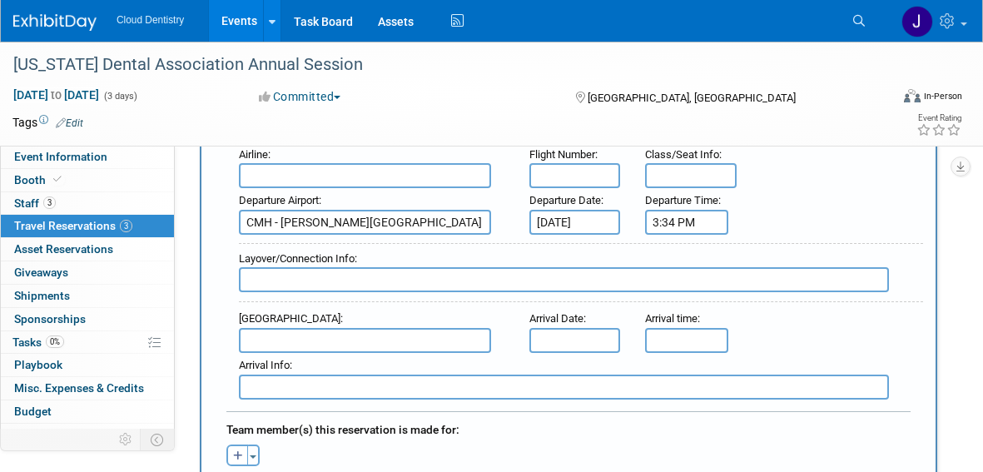
scroll to position [546, 0]
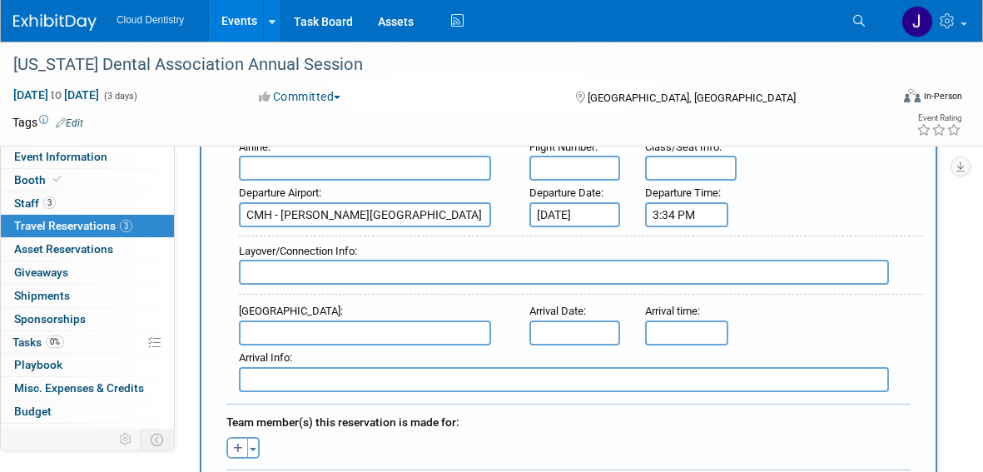
click at [355, 274] on input "text" at bounding box center [564, 272] width 650 height 25
type input "Layover in Chicago (Midway)"
click at [369, 335] on input "text" at bounding box center [365, 332] width 252 height 25
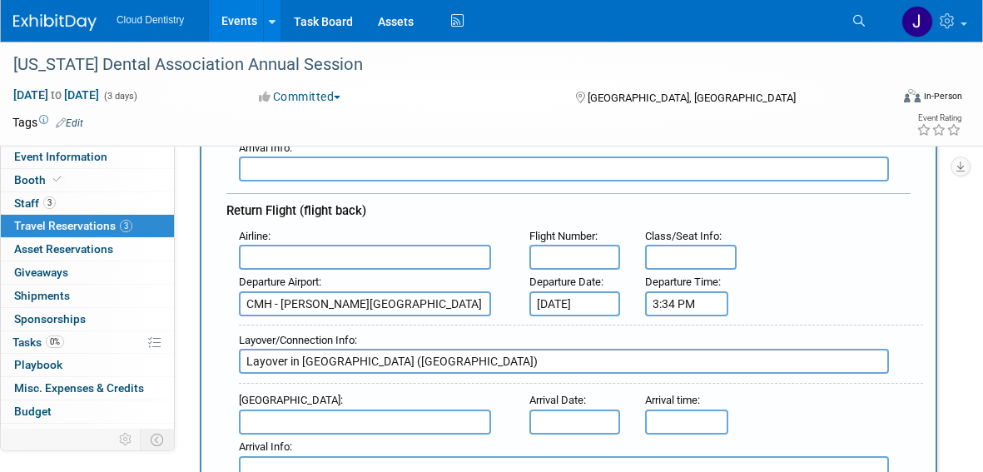
scroll to position [418, 0]
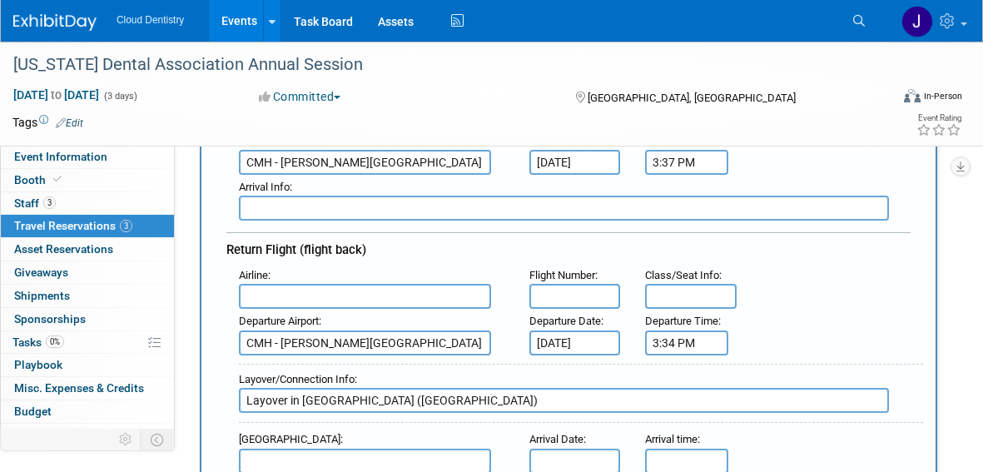
click at [372, 287] on input "text" at bounding box center [365, 296] width 252 height 25
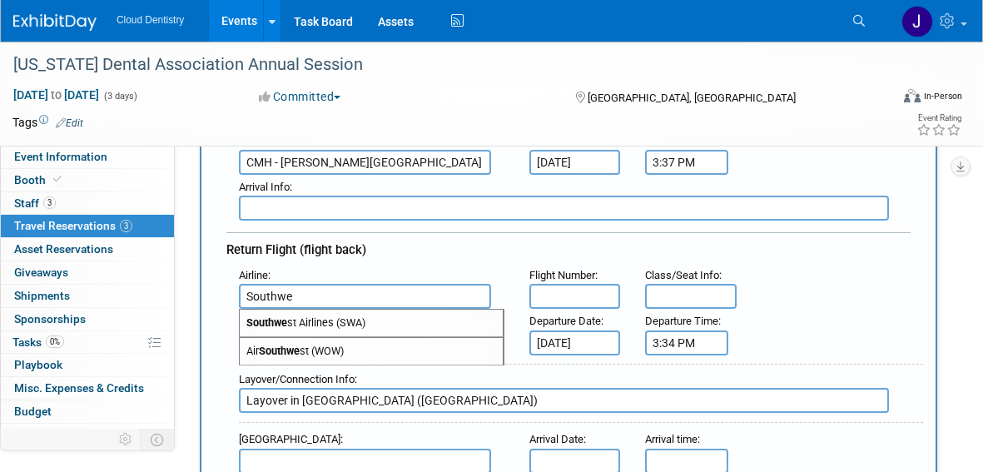
click at [406, 320] on span "Southwe st Airlines (SWA)" at bounding box center [371, 323] width 263 height 27
type input "Southwest Airlines (SWA)"
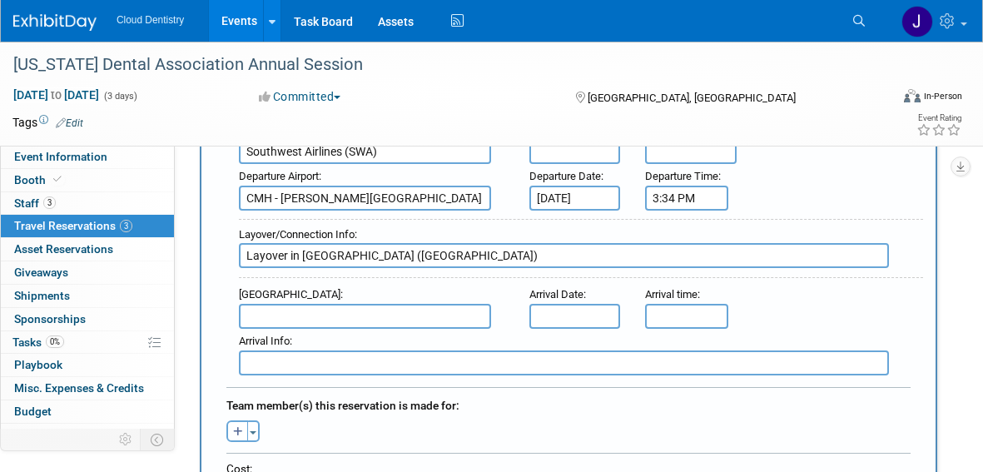
scroll to position [564, 0]
click at [361, 308] on input "text" at bounding box center [365, 314] width 252 height 25
type input "S"
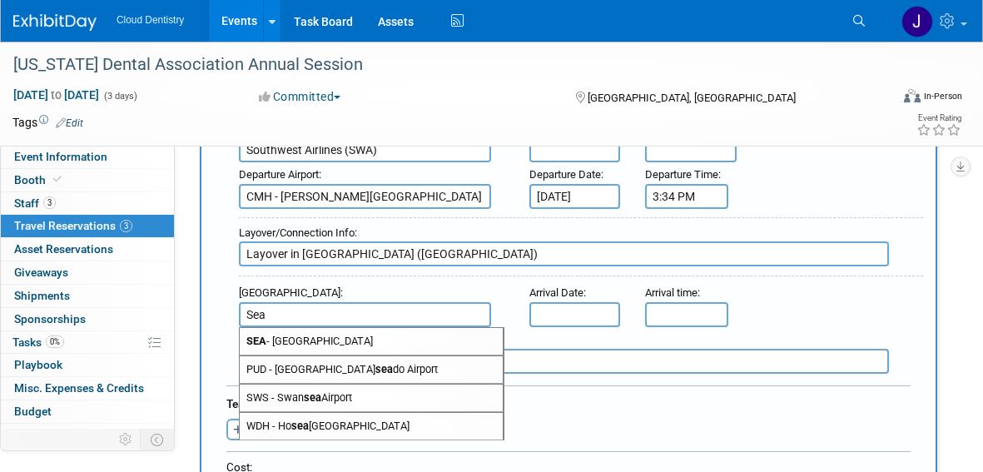
click at [407, 340] on span "SEA - Seattle Tacoma International Airport" at bounding box center [371, 341] width 263 height 27
type input "SEA - Seattle Tacoma International Airport"
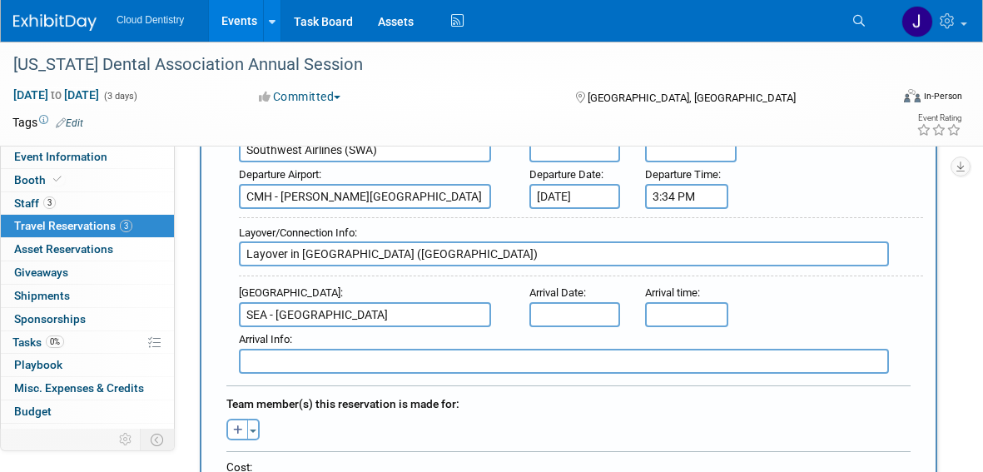
click at [556, 319] on input "text" at bounding box center [574, 314] width 91 height 25
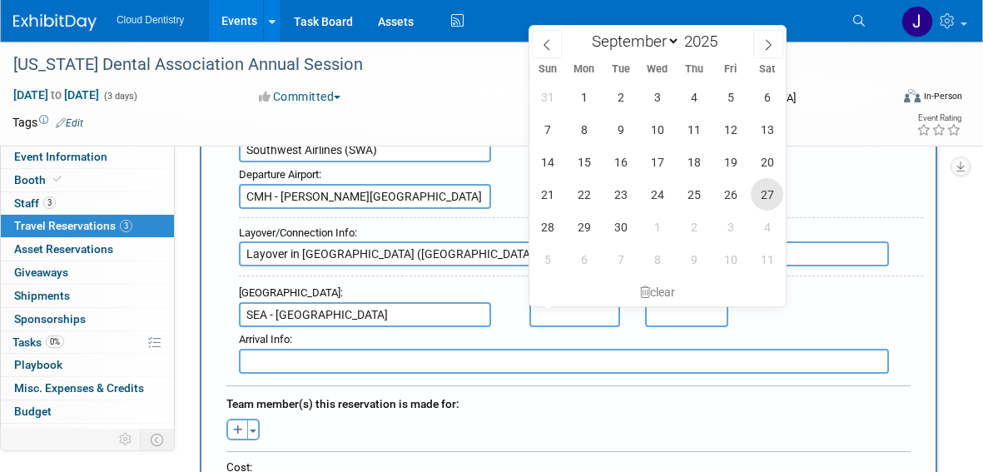
click at [760, 194] on span "27" at bounding box center [767, 194] width 32 height 32
type input "Sep 27, 2025"
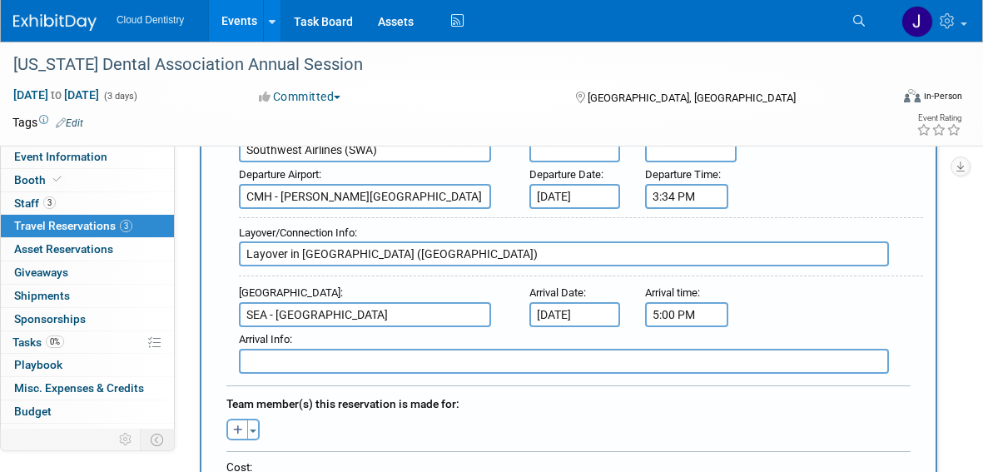
click at [682, 315] on input "5:00 PM" at bounding box center [686, 314] width 83 height 25
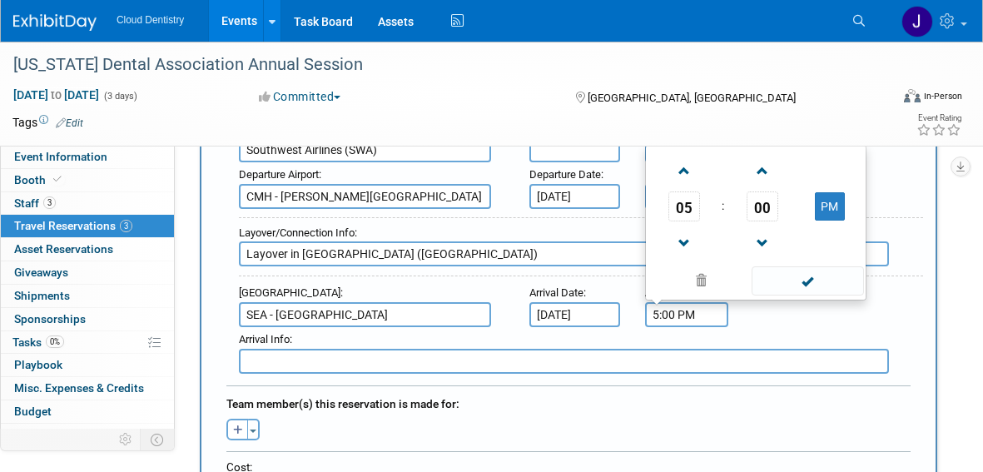
drag, startPoint x: 675, startPoint y: 314, endPoint x: 645, endPoint y: 313, distance: 30.0
click at [645, 313] on input "5:00 PM" at bounding box center [686, 314] width 83 height 25
type input "7:55 PM"
click at [741, 324] on div "Arrival Airport : SEA - Seattle Tacoma International Airport Arrival Date : Sep…" at bounding box center [574, 304] width 697 height 47
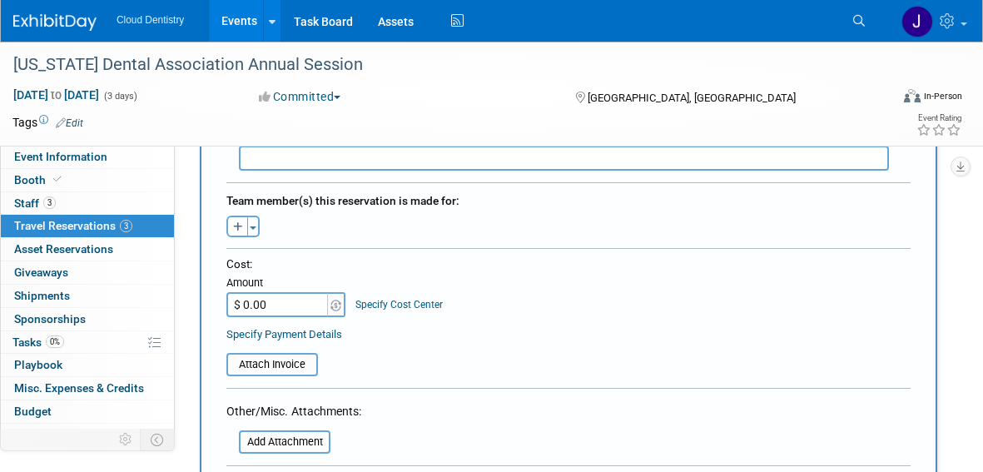
scroll to position [773, 0]
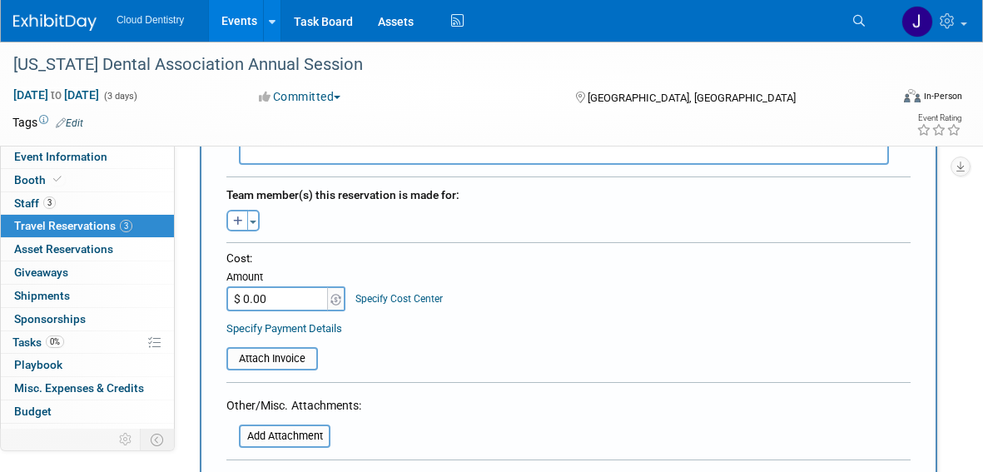
click at [285, 297] on input "$ 0.00" at bounding box center [278, 298] width 104 height 25
click at [253, 219] on button "Toggle Dropdown" at bounding box center [253, 221] width 12 height 22
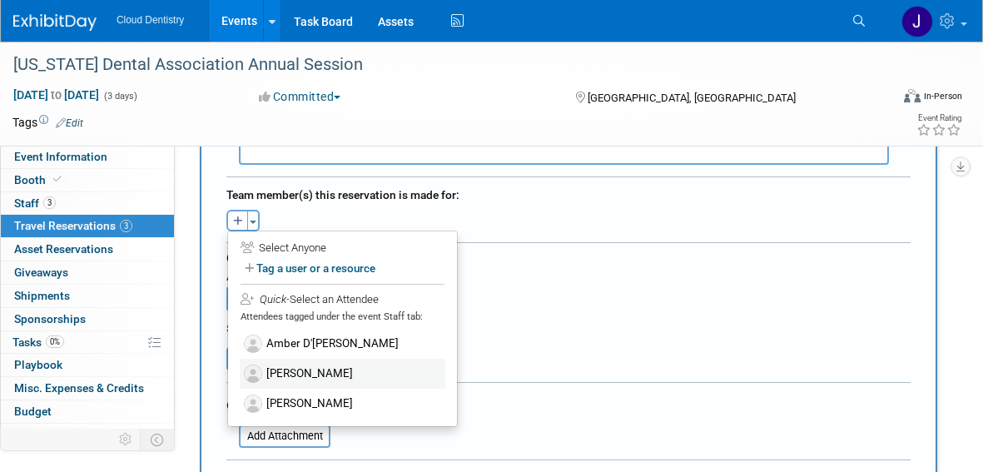
click at [306, 380] on label "[PERSON_NAME]" at bounding box center [343, 374] width 206 height 30
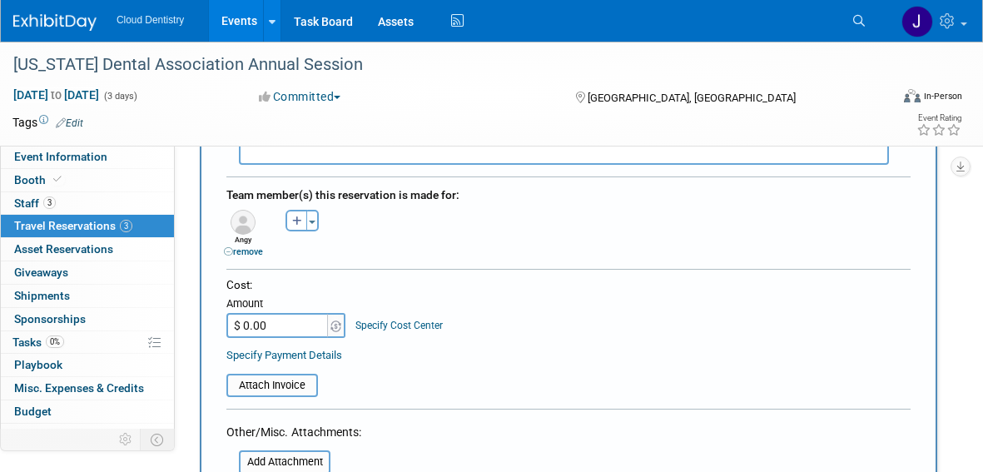
click at [262, 334] on input "$ 0.00" at bounding box center [278, 325] width 104 height 25
type input "$ 387.48"
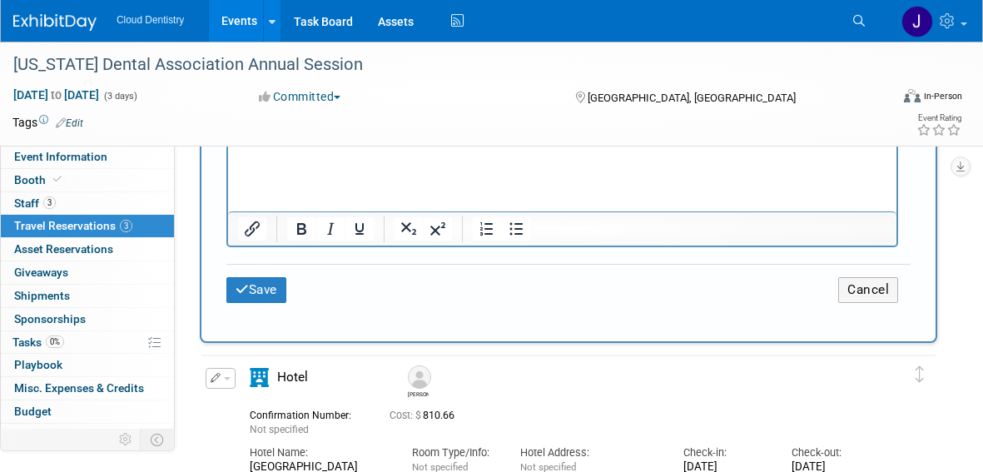
scroll to position [1207, 0]
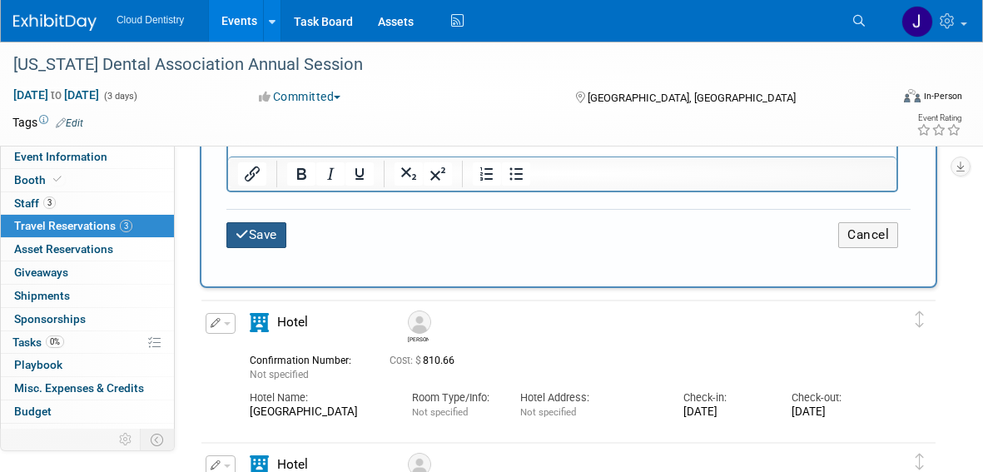
click at [237, 246] on button "Save" at bounding box center [256, 235] width 60 height 26
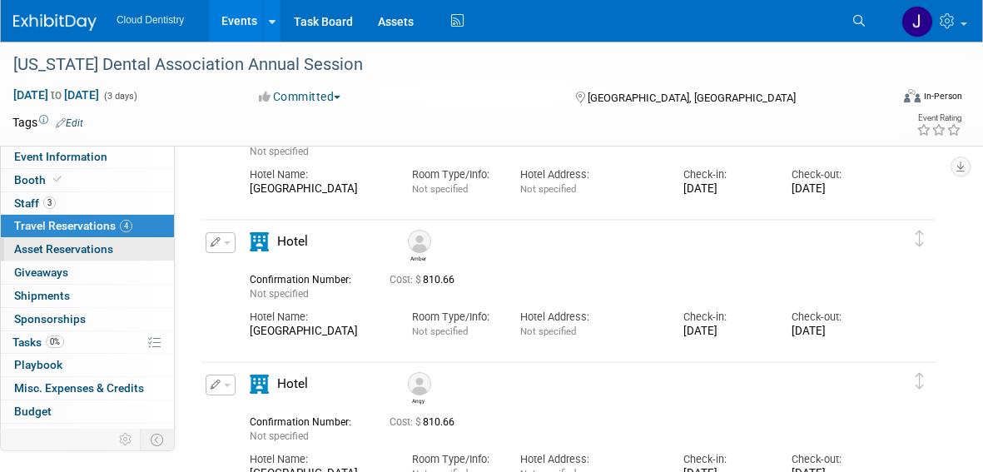
scroll to position [0, 0]
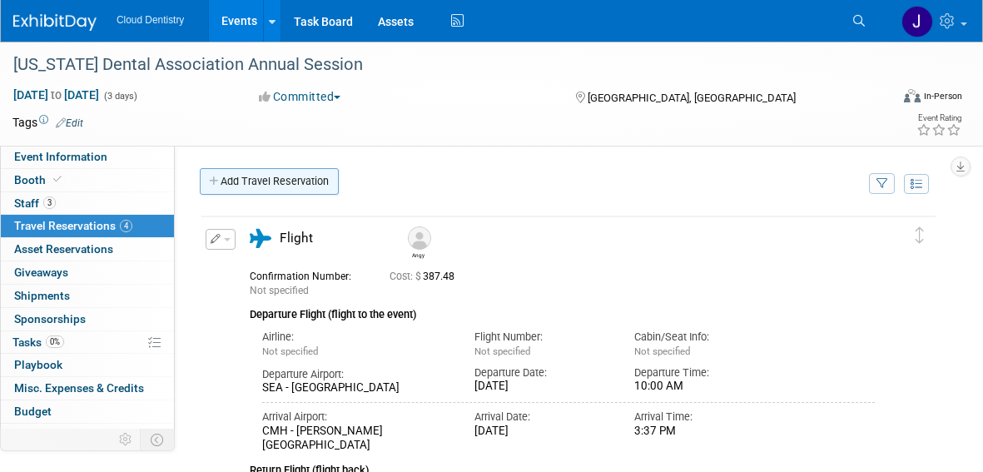
click at [275, 179] on link "Add Travel Reservation" at bounding box center [269, 181] width 139 height 27
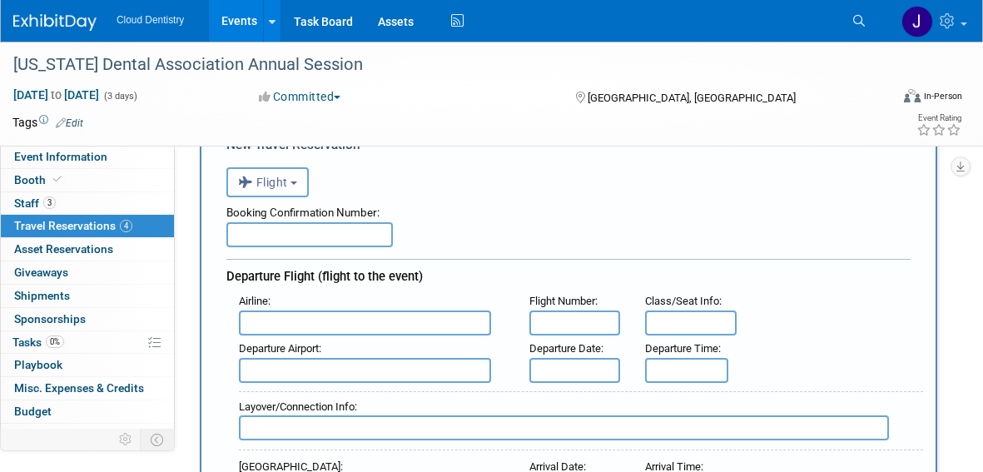
scroll to position [96, 0]
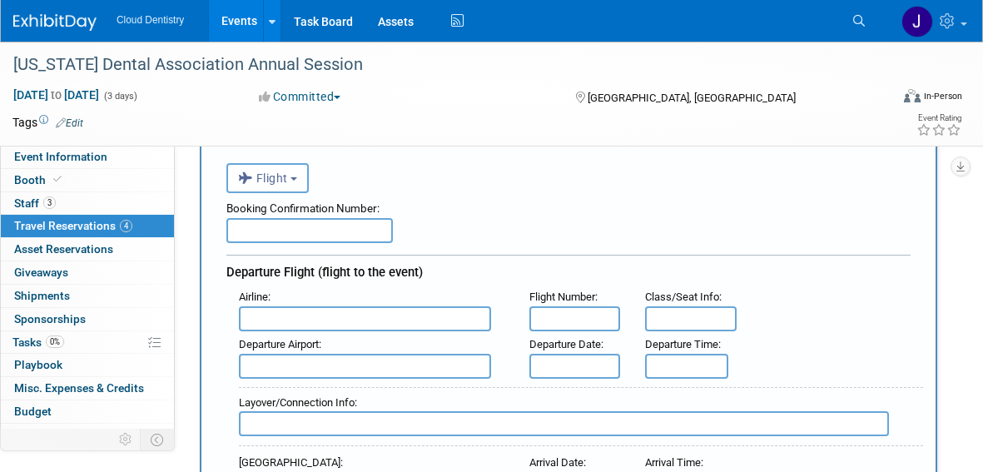
click at [350, 315] on input "text" at bounding box center [365, 318] width 252 height 25
type input "M"
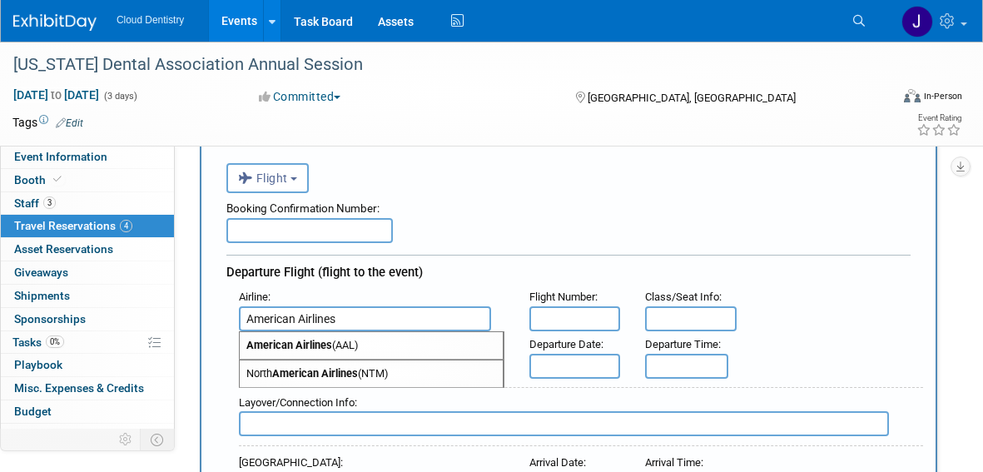
click at [427, 348] on span "American Airlines (AAL)" at bounding box center [371, 345] width 263 height 27
type input "American Airlines (AAL)"
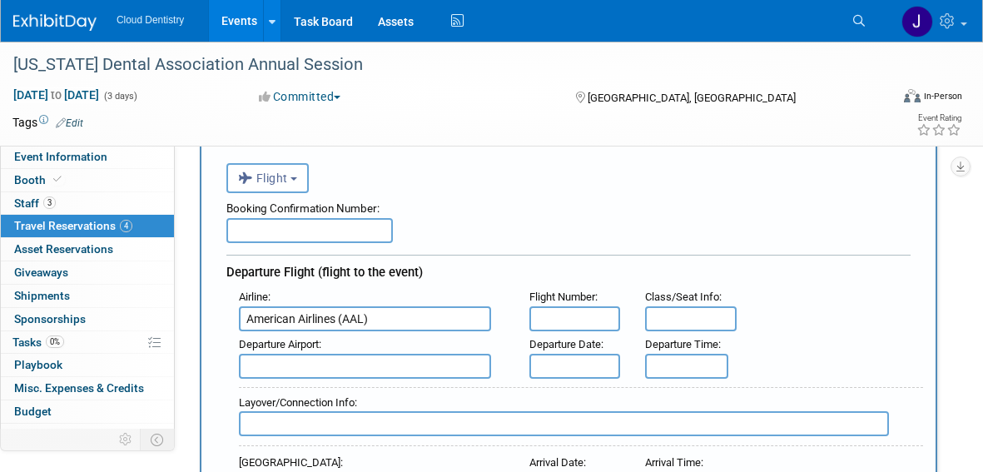
click at [446, 364] on input "text" at bounding box center [365, 366] width 252 height 25
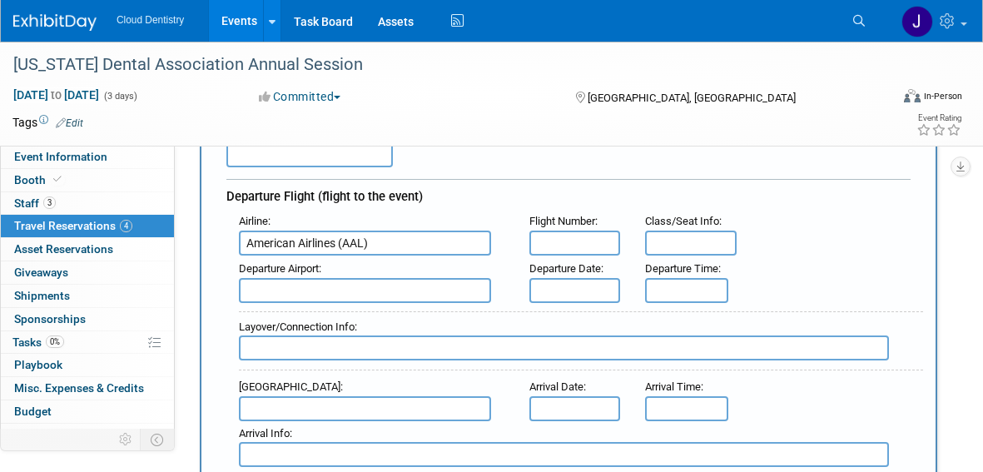
scroll to position [177, 0]
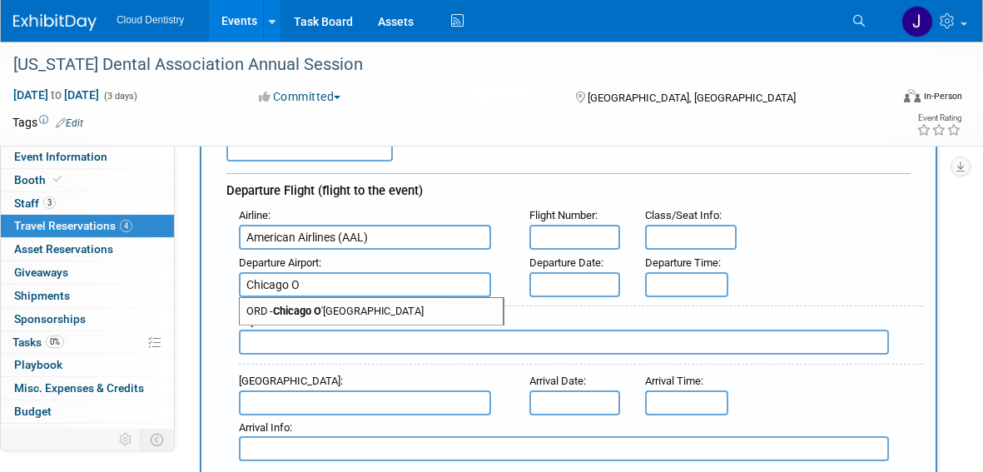
click at [456, 319] on span "ORD - Chicago O 'Hare International Airport" at bounding box center [371, 311] width 263 height 27
type input "ORD - Chicago O&#39;Hare International Airport"
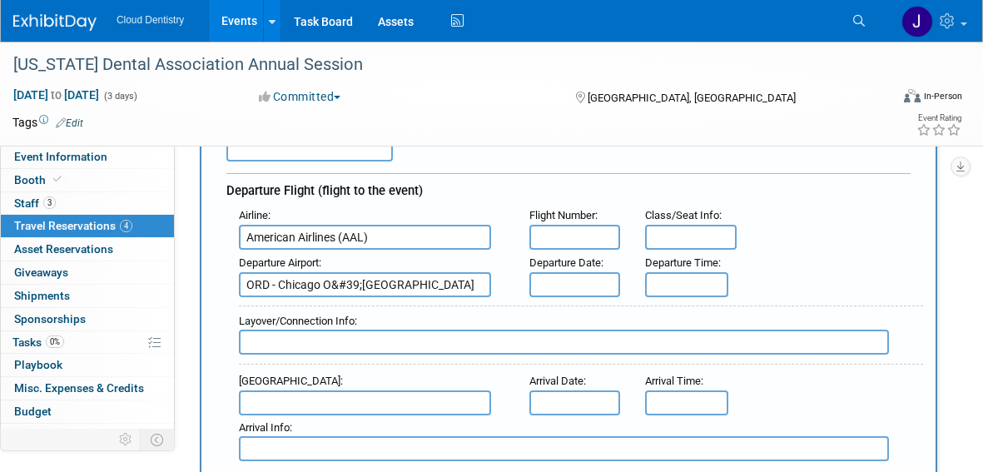
click at [564, 278] on input "text" at bounding box center [574, 284] width 91 height 25
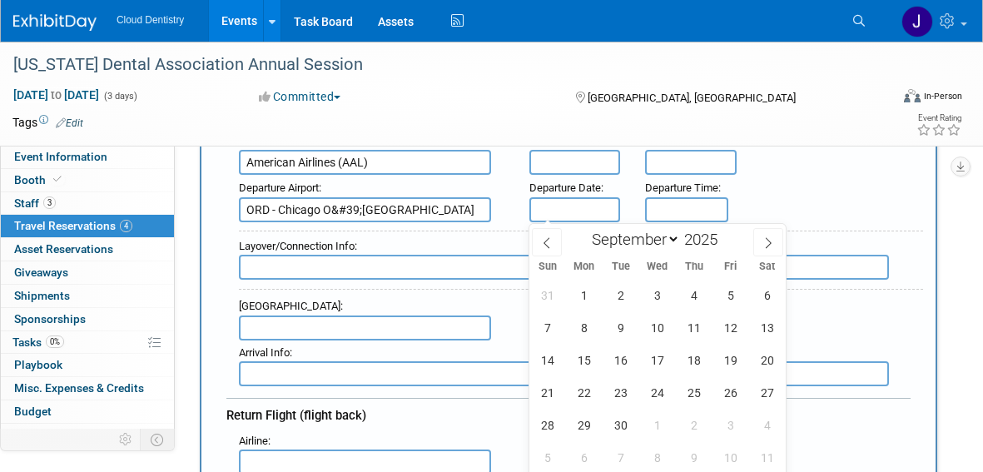
scroll to position [256, 0]
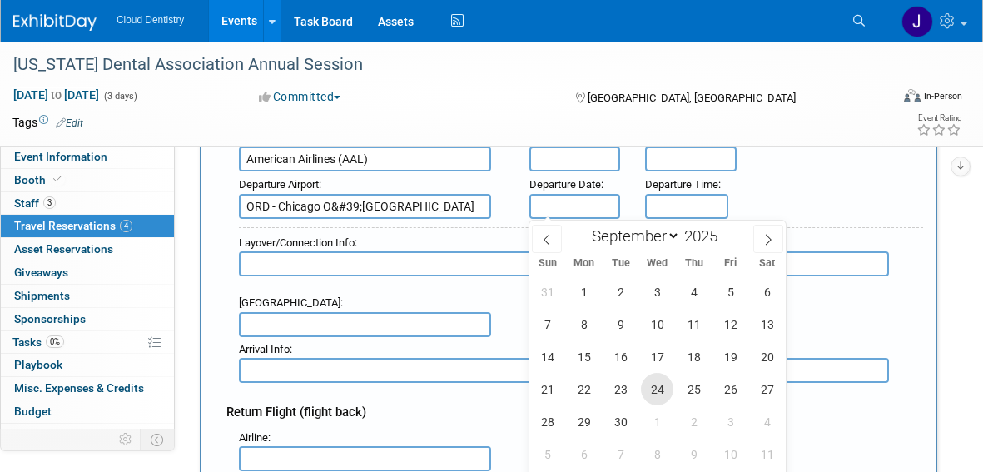
click at [665, 389] on span "24" at bounding box center [657, 389] width 32 height 32
type input "Sep 24, 2025"
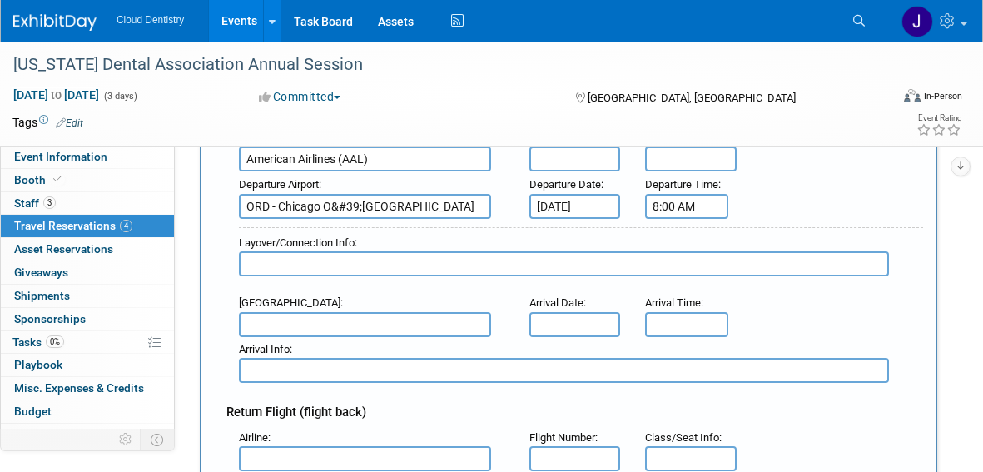
click at [689, 205] on input "8:00 AM" at bounding box center [686, 206] width 83 height 25
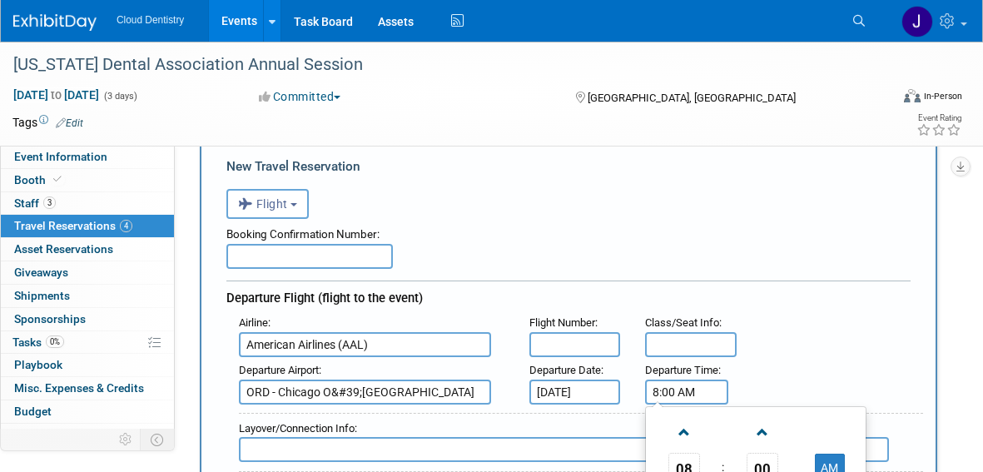
scroll to position [210, 0]
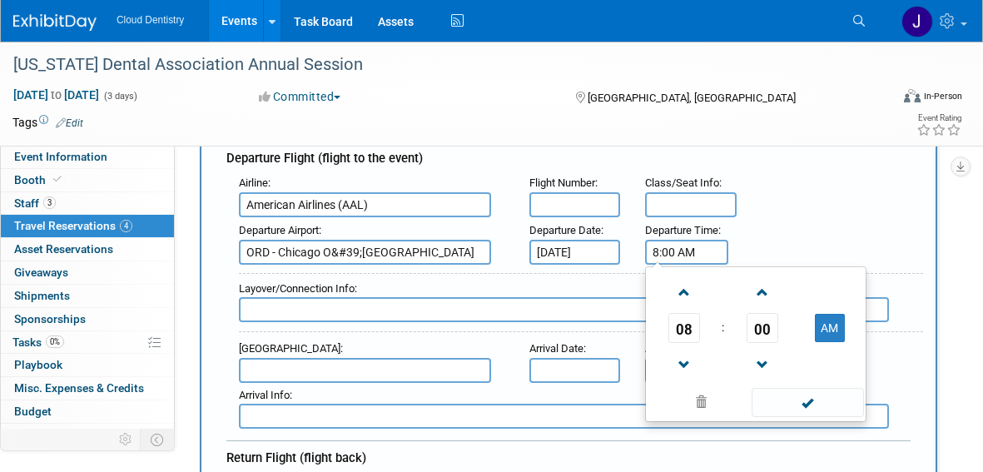
click at [701, 246] on input "8:00 AM" at bounding box center [686, 252] width 83 height 25
click at [672, 253] on input "8:00 AM" at bounding box center [686, 252] width 83 height 25
drag, startPoint x: 703, startPoint y: 252, endPoint x: 623, endPoint y: 252, distance: 79.9
click at [623, 252] on div "Departure Airport : ORD - Chicago O&#39;Hare International Airport Departure Da…" at bounding box center [574, 241] width 697 height 47
type input "1:23 PM"
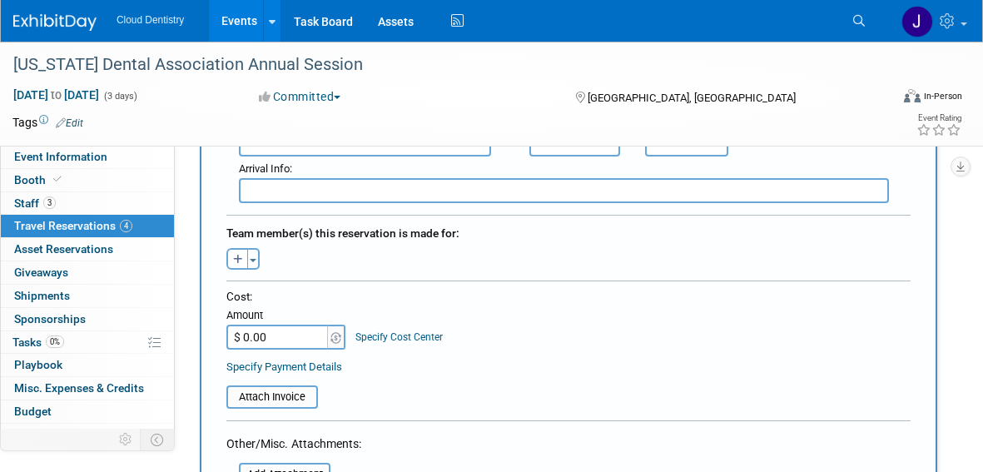
scroll to position [760, 0]
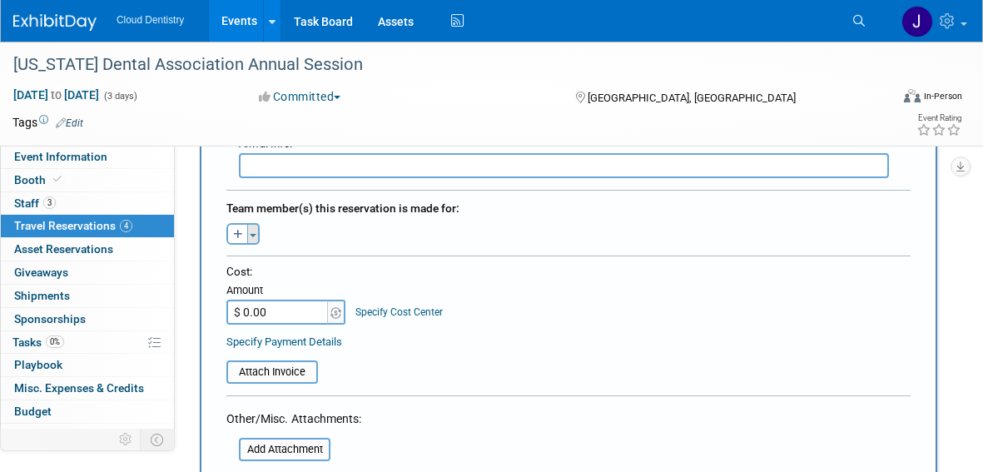
click at [251, 239] on button "Toggle Dropdown" at bounding box center [253, 234] width 12 height 22
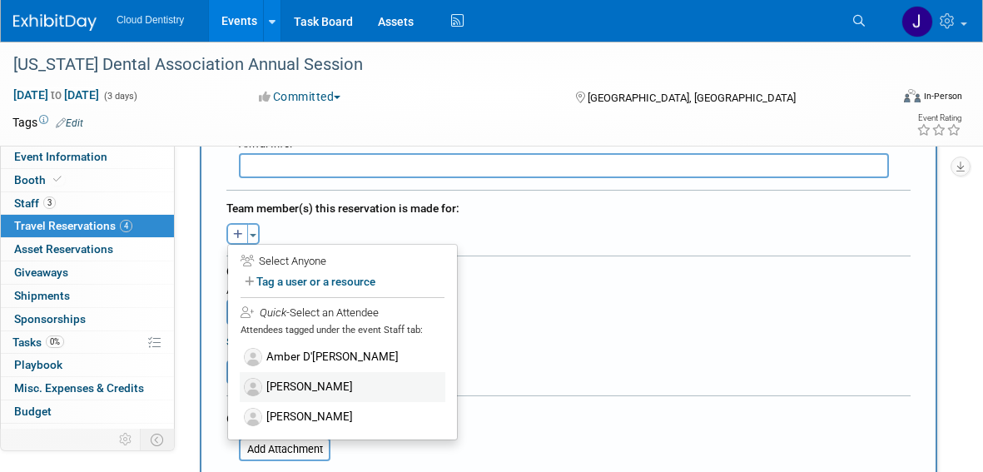
click at [288, 385] on label "[PERSON_NAME]" at bounding box center [343, 387] width 206 height 30
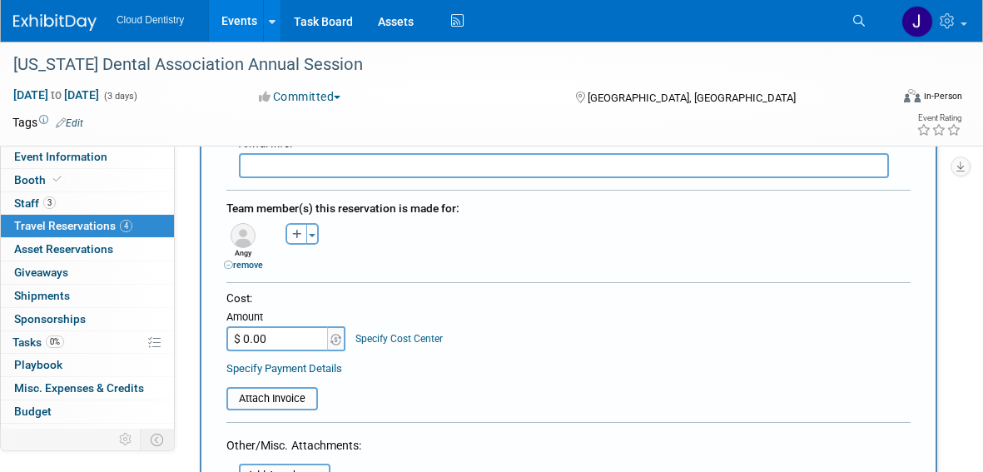
click at [283, 344] on input "$ 0.00" at bounding box center [278, 338] width 104 height 25
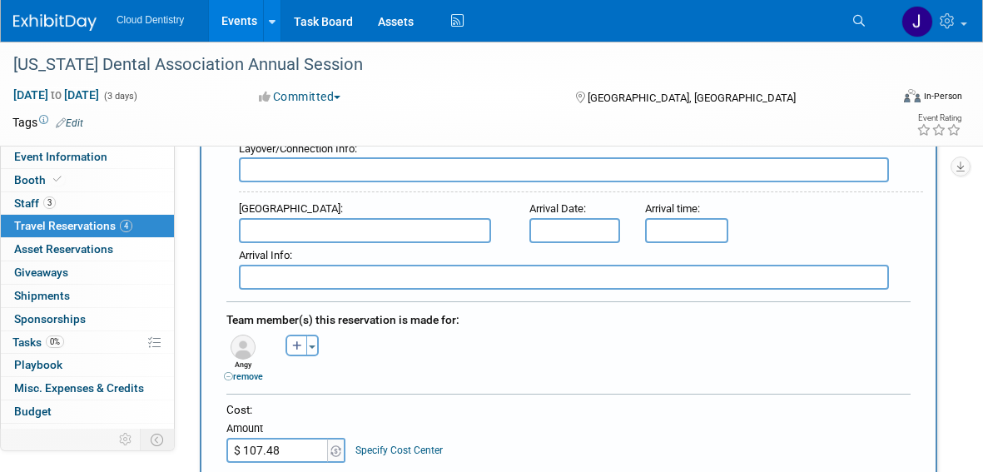
scroll to position [640, 0]
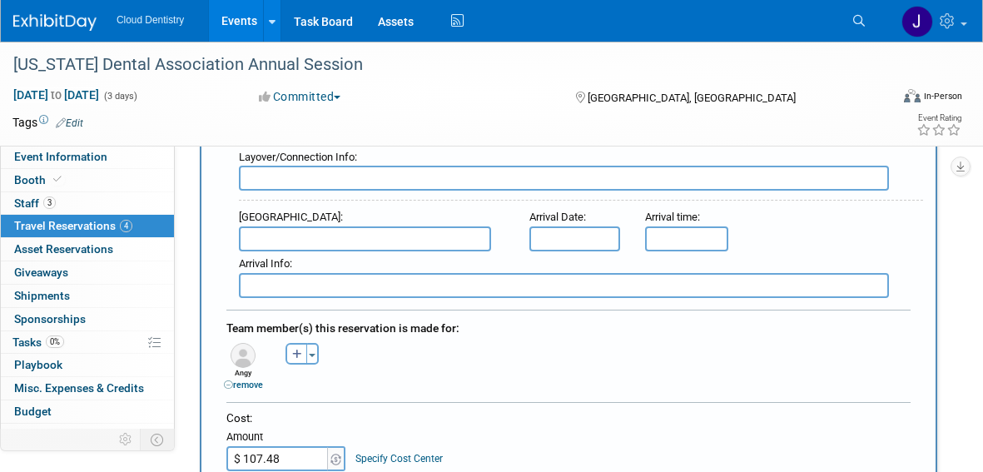
click at [248, 386] on link "remove" at bounding box center [243, 385] width 39 height 11
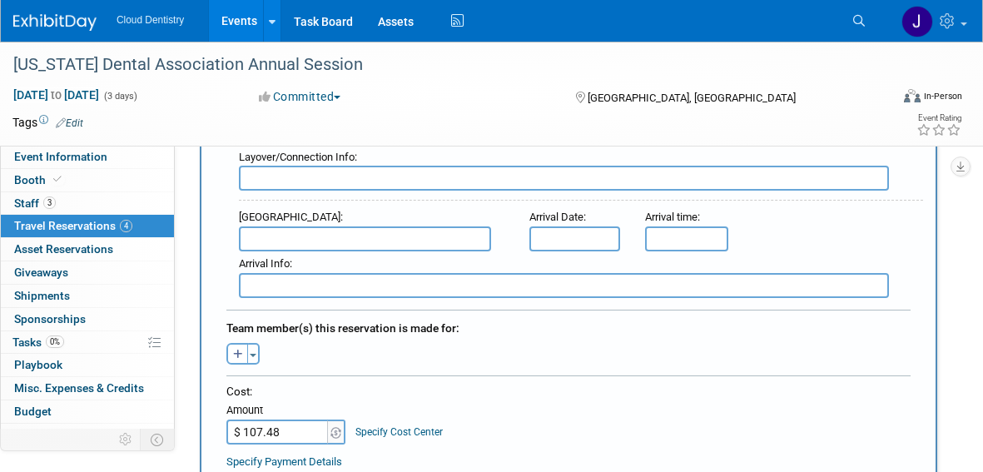
click at [261, 350] on div "Toggle Dropdown Select Anyone Tag a user or a resource Quick -- Select -- (me)" at bounding box center [243, 354] width 59 height 22
click at [251, 354] on span "button" at bounding box center [253, 355] width 7 height 3
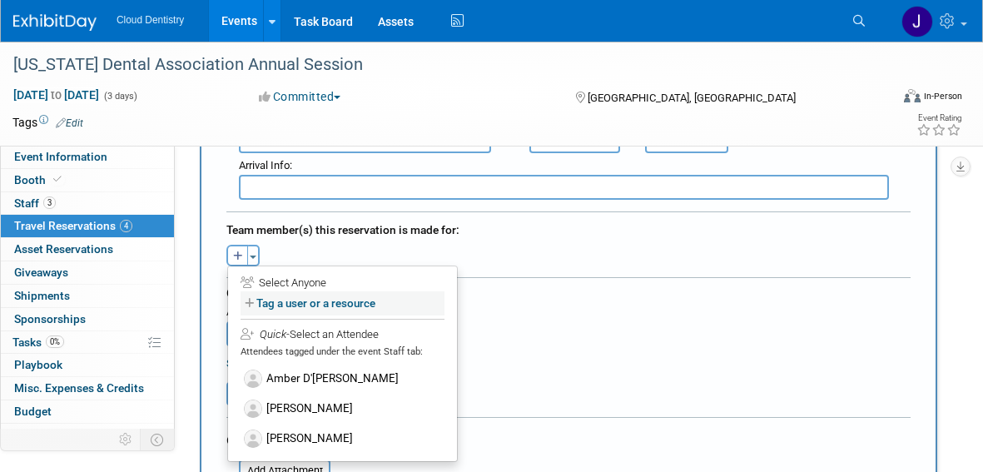
scroll to position [753, 0]
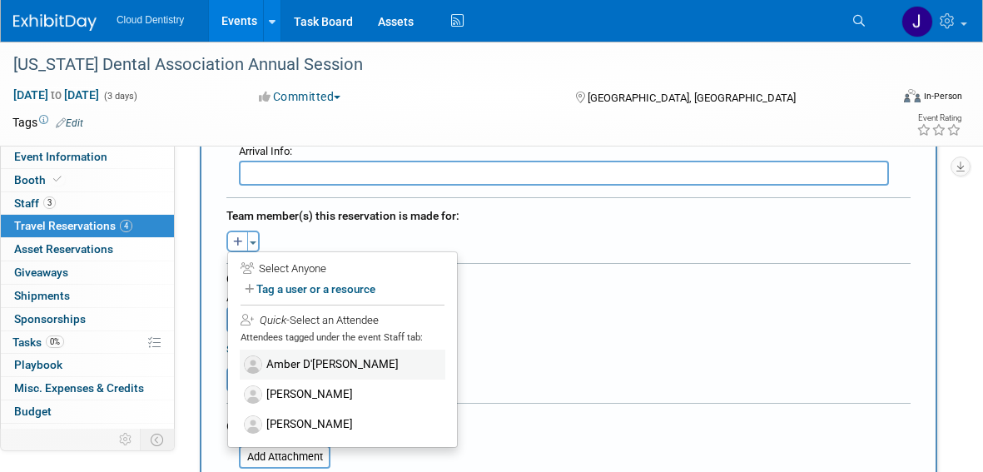
click at [338, 367] on label "Amber D'[PERSON_NAME]" at bounding box center [343, 365] width 206 height 30
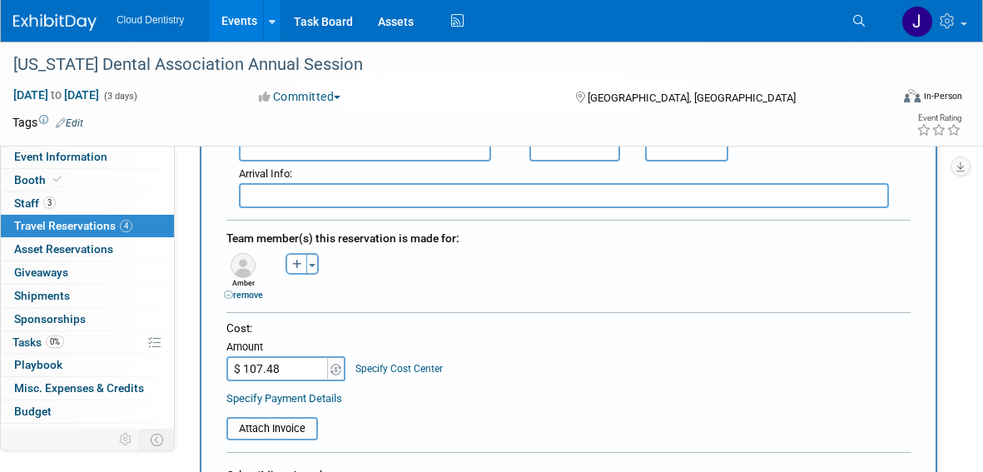
scroll to position [737, 0]
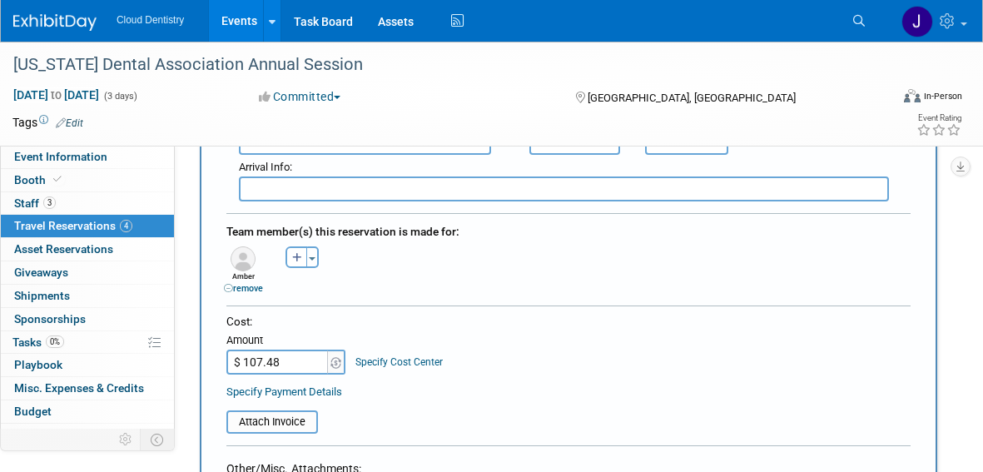
click at [333, 390] on link "Specify Payment Details" at bounding box center [284, 391] width 116 height 12
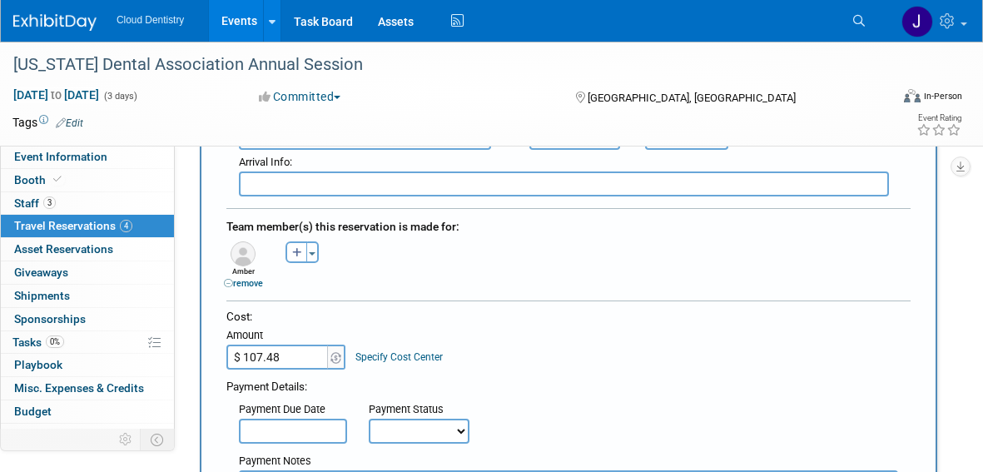
scroll to position [743, 0]
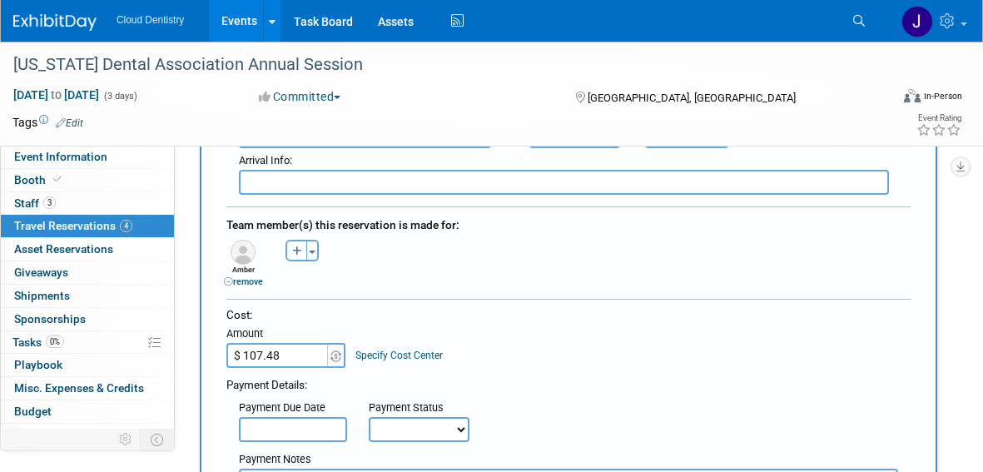
click at [290, 367] on input "$ 107.48" at bounding box center [278, 355] width 104 height 25
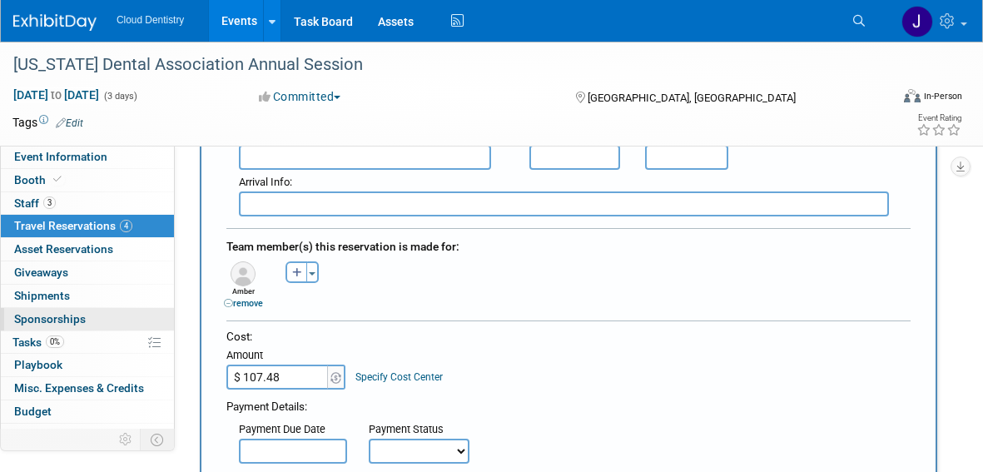
scroll to position [750, 0]
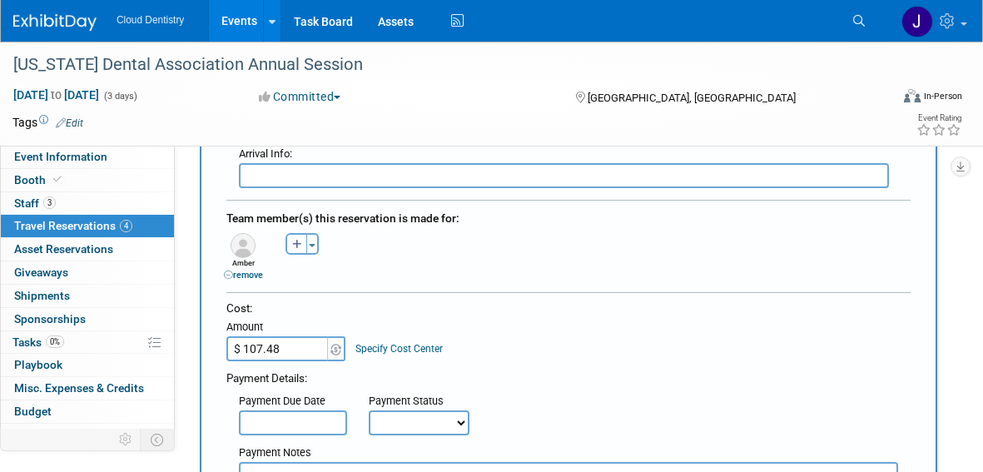
click at [298, 351] on input "$ 107.48" at bounding box center [278, 348] width 104 height 25
drag, startPoint x: 298, startPoint y: 351, endPoint x: 191, endPoint y: 349, distance: 106.6
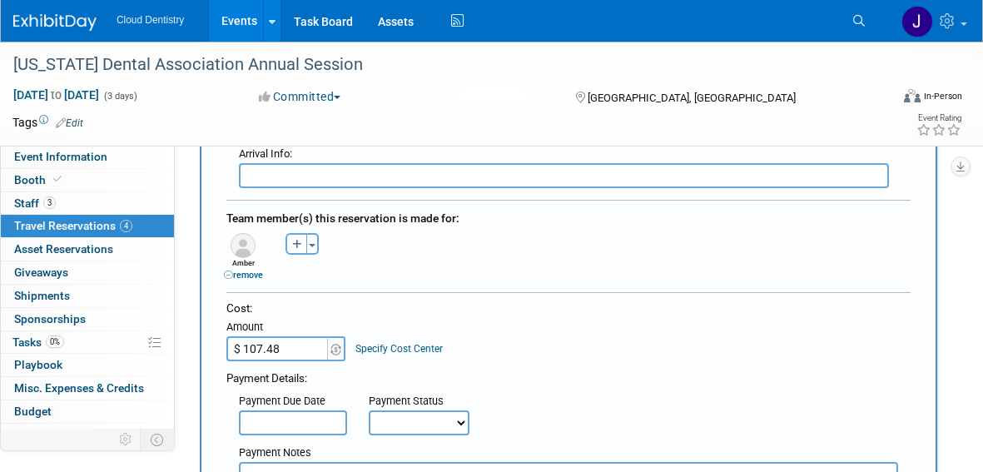
click at [306, 346] on input "$ 107.48" at bounding box center [278, 348] width 104 height 25
drag, startPoint x: 305, startPoint y: 350, endPoint x: 227, endPoint y: 350, distance: 77.4
click at [227, 350] on input "$ 107.48" at bounding box center [278, 348] width 104 height 25
type input "$ 225.96"
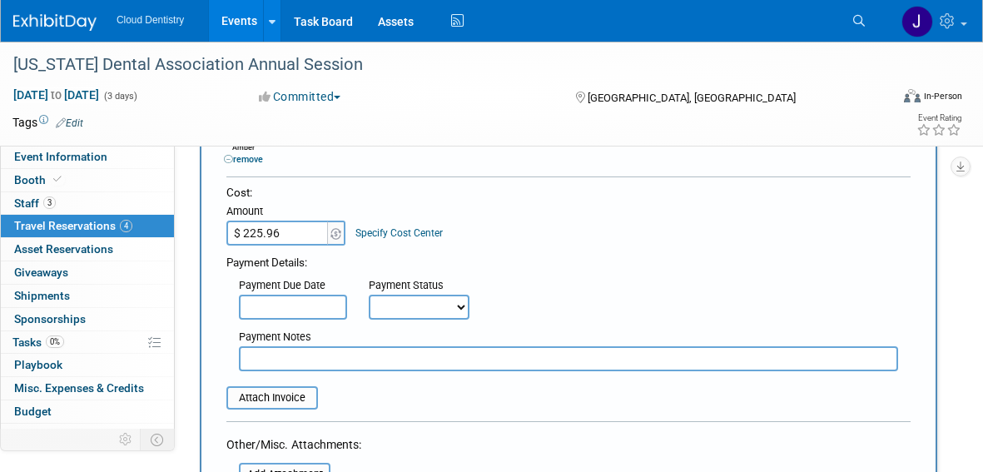
scroll to position [867, 0]
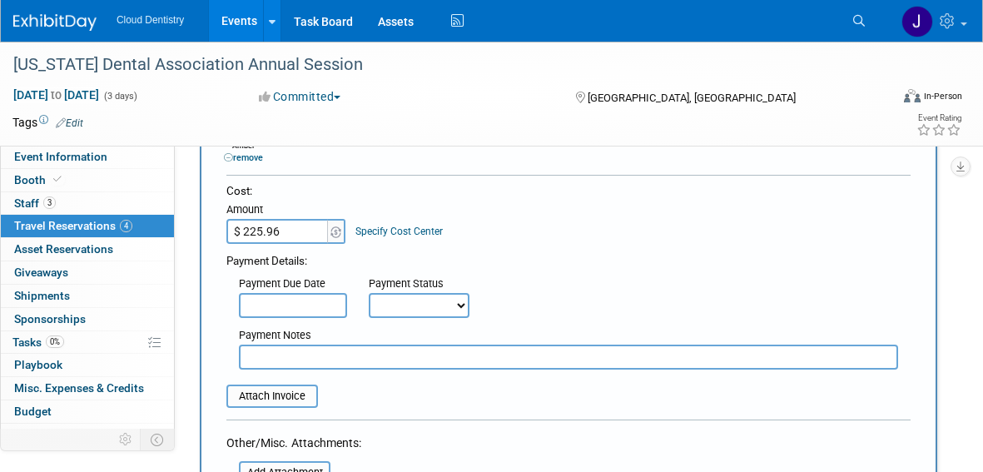
click at [390, 230] on link "Specify Cost Center" at bounding box center [398, 232] width 87 height 12
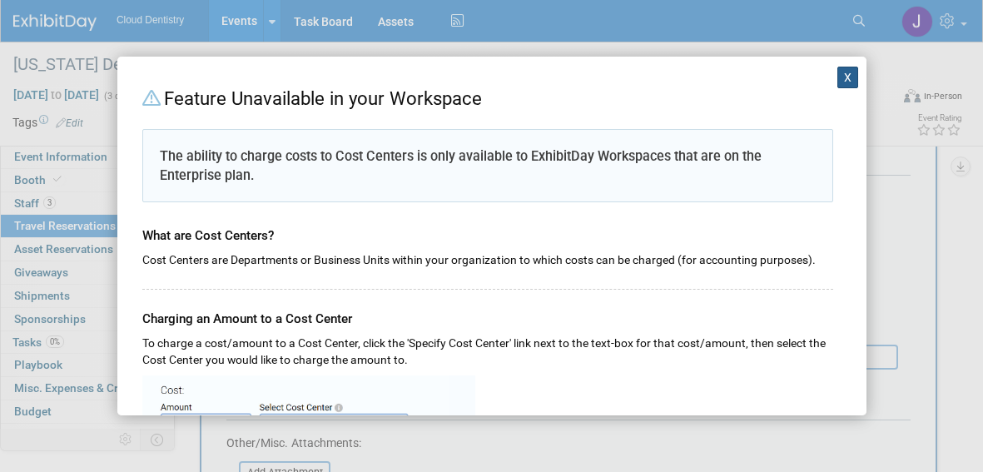
click at [837, 79] on button "X" at bounding box center [848, 78] width 22 height 22
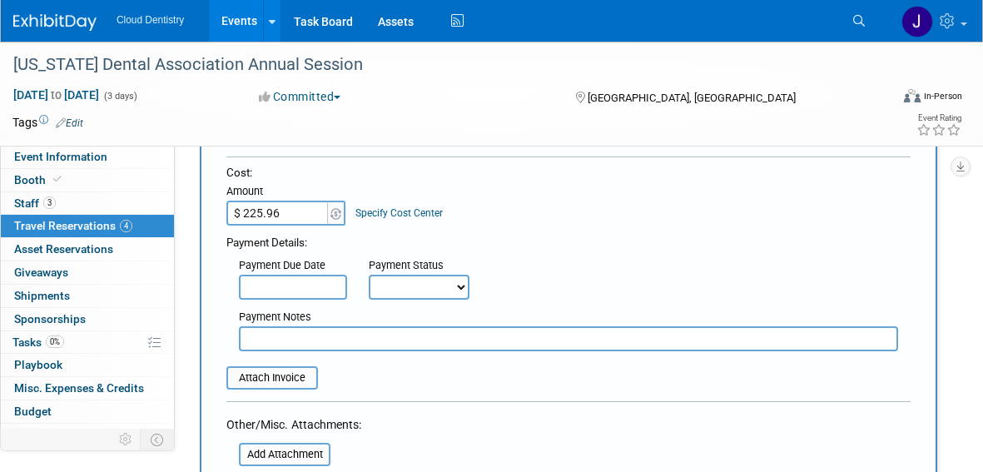
scroll to position [881, 0]
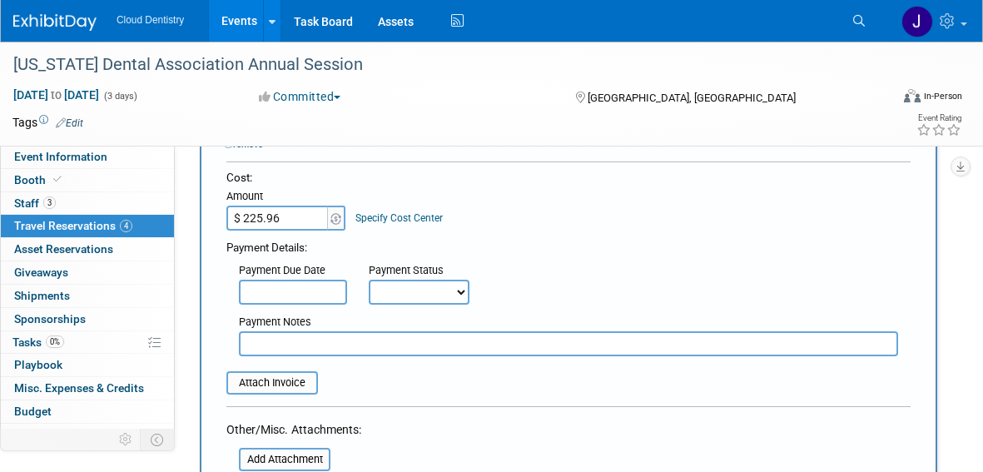
click at [295, 251] on div "Payment Details:" at bounding box center [568, 245] width 684 height 21
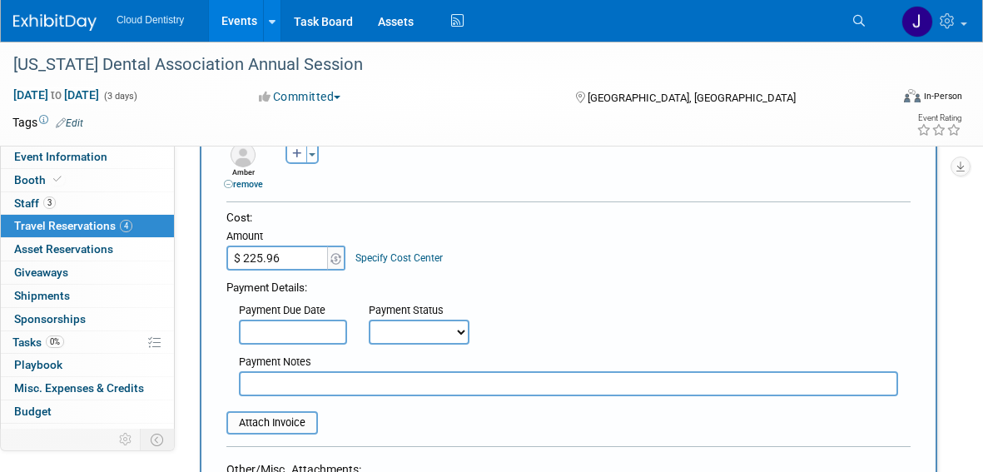
scroll to position [866, 0]
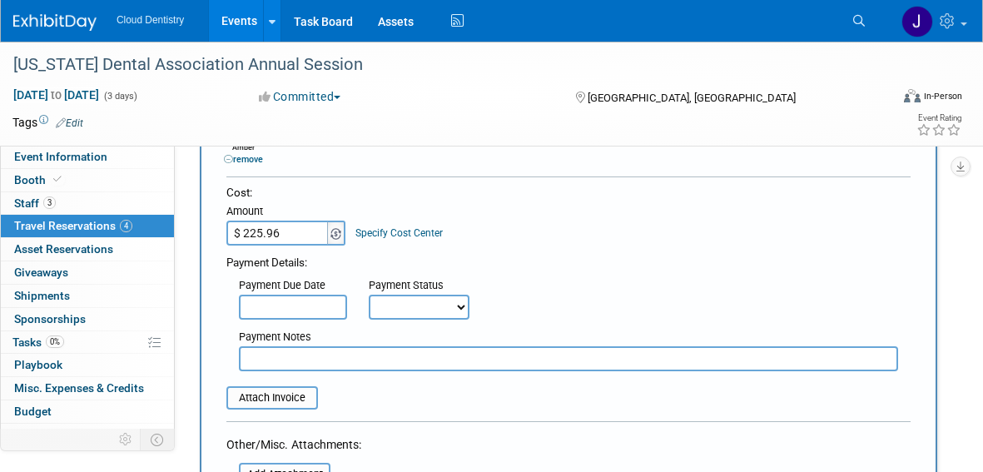
click at [336, 240] on span at bounding box center [336, 233] width 18 height 25
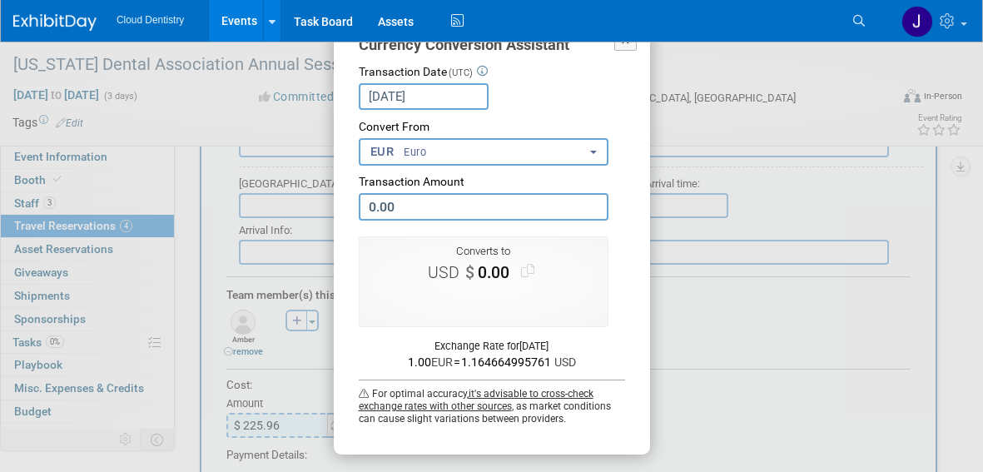
scroll to position [662, 0]
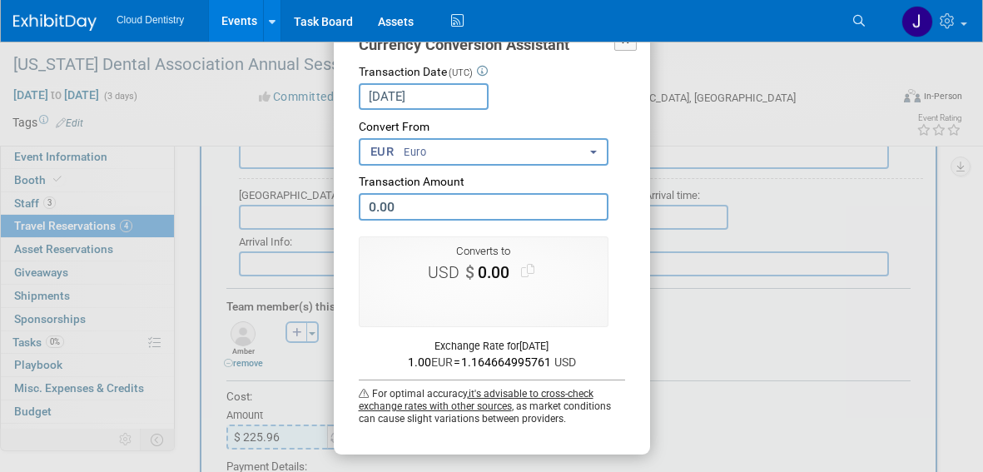
click at [625, 51] on div "X Currency Conversion Assistant Transaction Date (UTC) Aug 19, 2025 Loading Rat…" at bounding box center [492, 235] width 316 height 437
click at [626, 43] on button "X" at bounding box center [625, 39] width 23 height 22
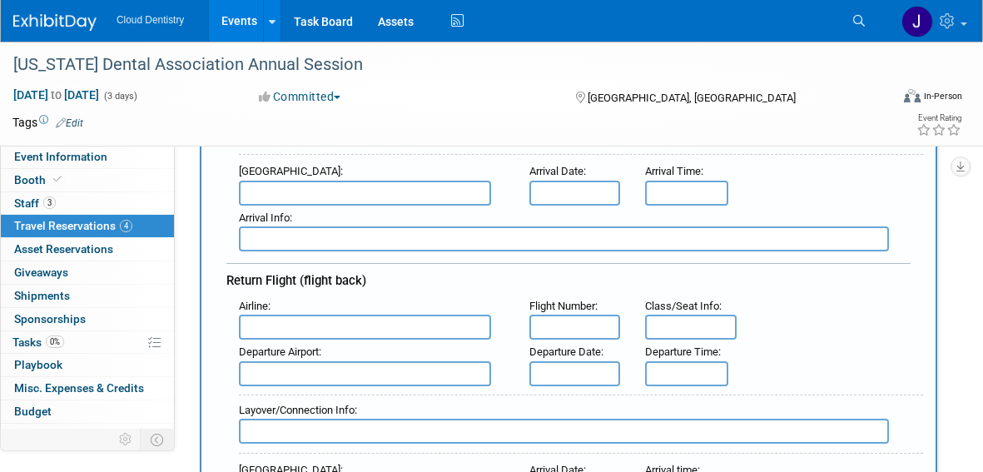
scroll to position [398, 0]
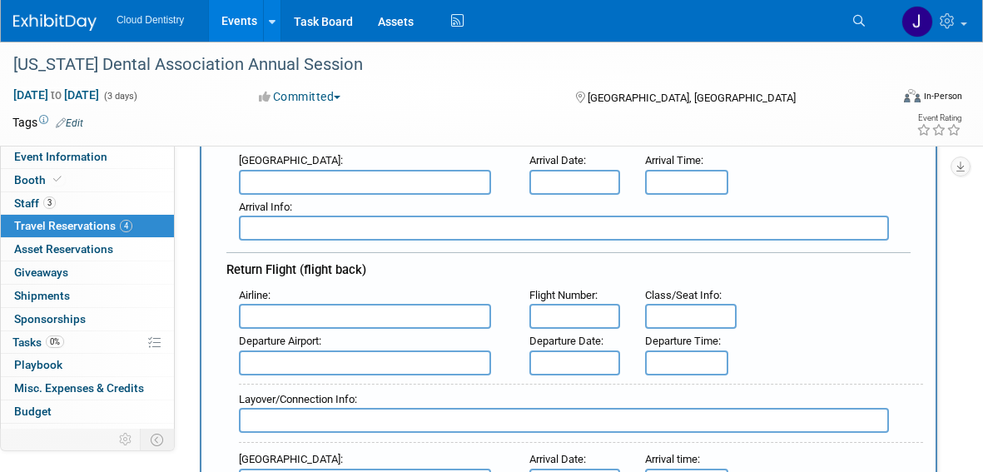
click at [400, 312] on input "text" at bounding box center [365, 316] width 252 height 25
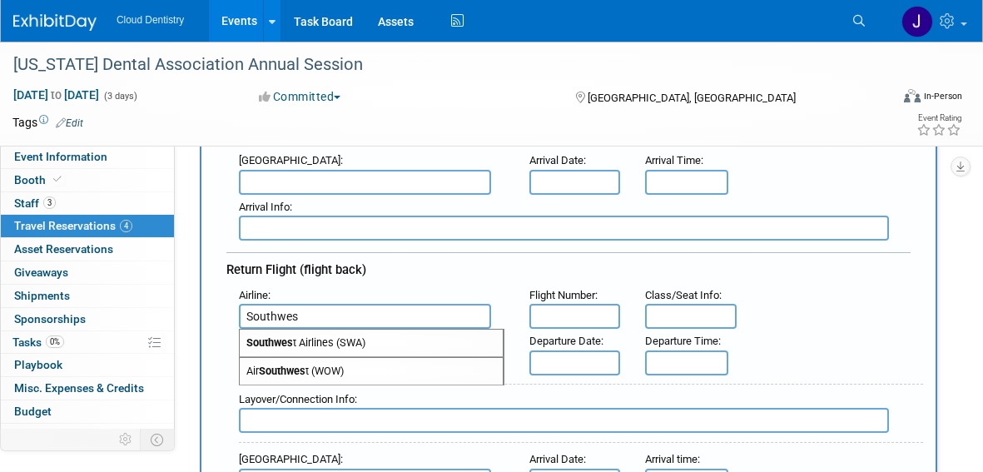
click at [404, 341] on span "Southwes t Airlines (SWA)" at bounding box center [371, 343] width 263 height 27
type input "Southwest Airlines (SWA)"
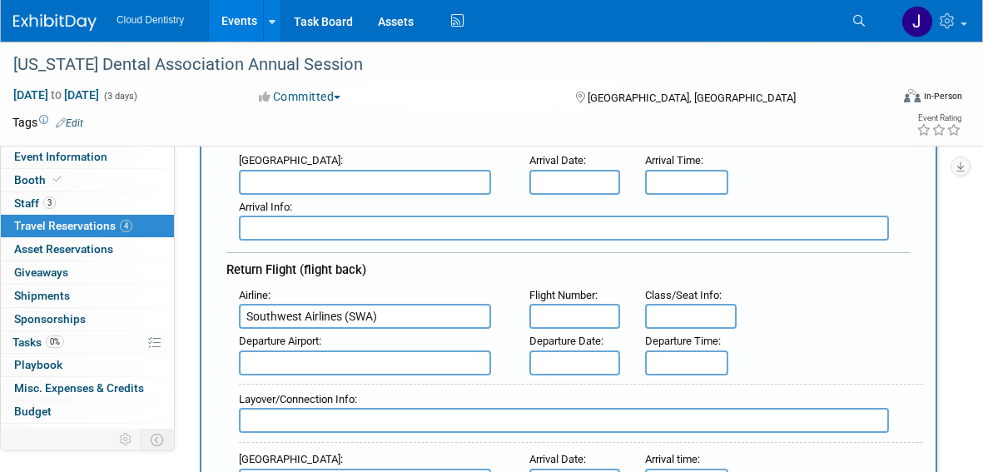
click at [379, 362] on input "text" at bounding box center [365, 362] width 252 height 25
click at [337, 365] on input "text" at bounding box center [365, 362] width 252 height 25
type input "o"
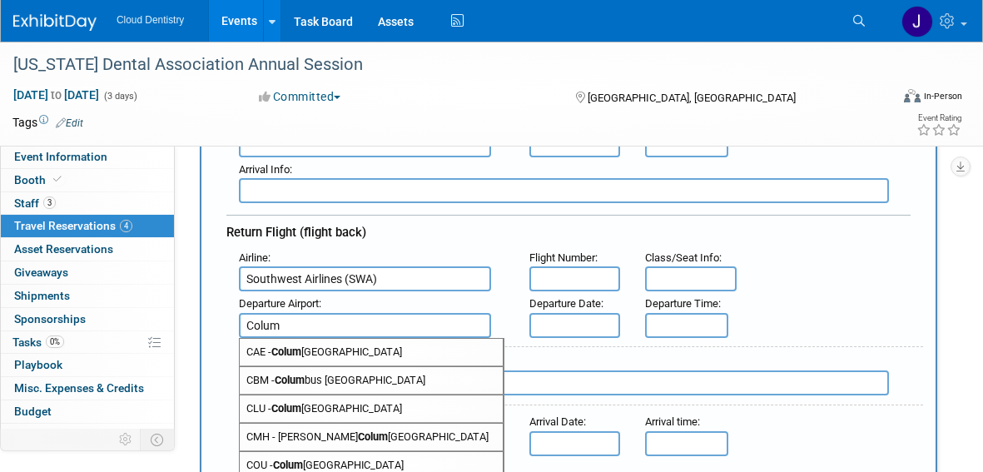
scroll to position [450, 0]
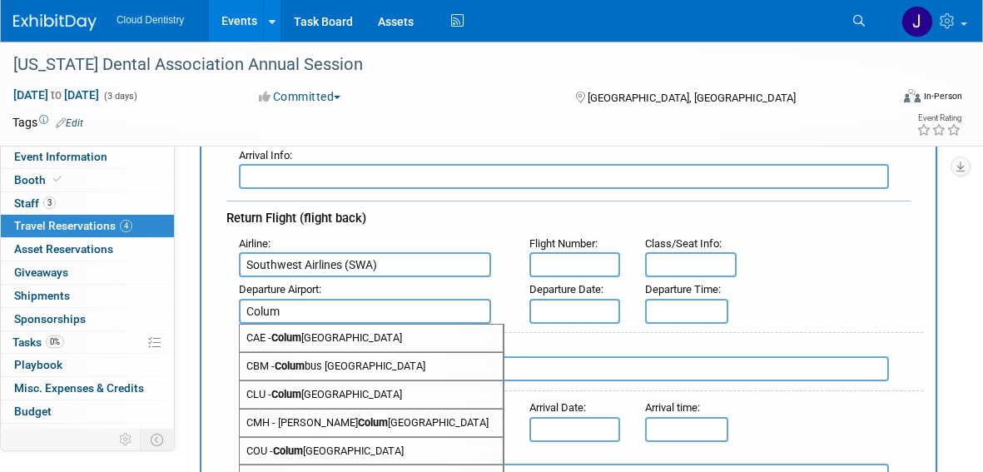
click at [358, 419] on strong "Colum" at bounding box center [373, 422] width 30 height 12
type input "CMH - John Glenn Columbus International Airport"
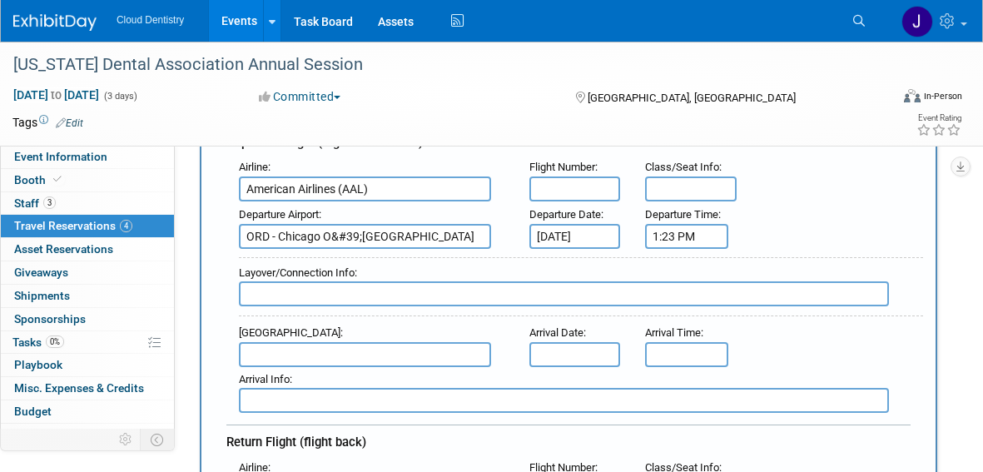
scroll to position [223, 0]
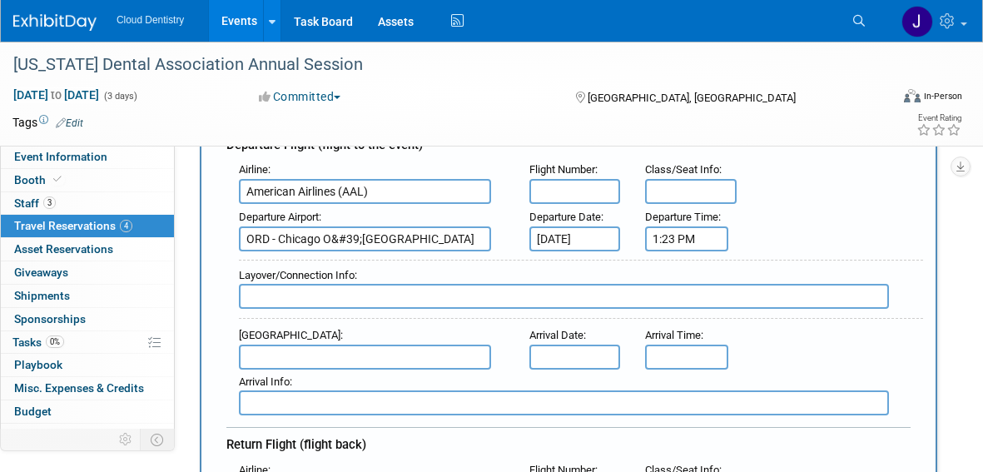
click at [360, 239] on input "ORD - Chicago O&#39;Hare International Airport" at bounding box center [365, 238] width 252 height 25
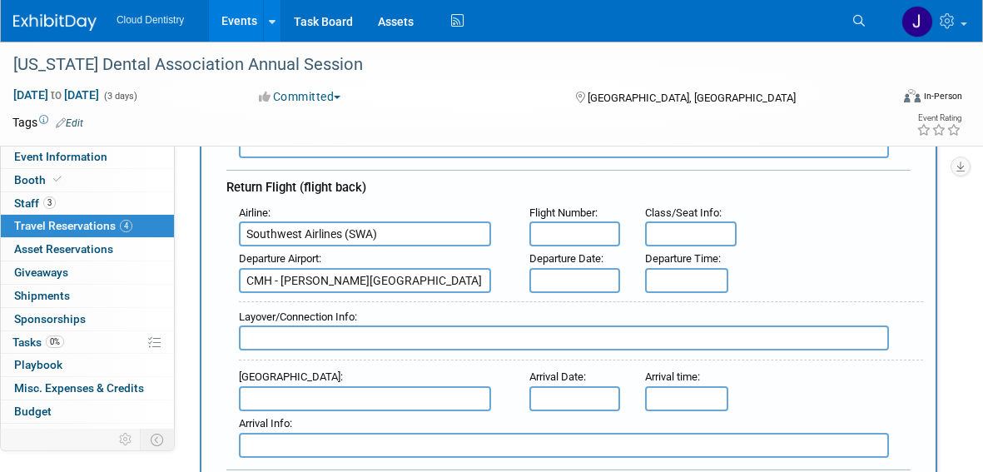
scroll to position [483, 0]
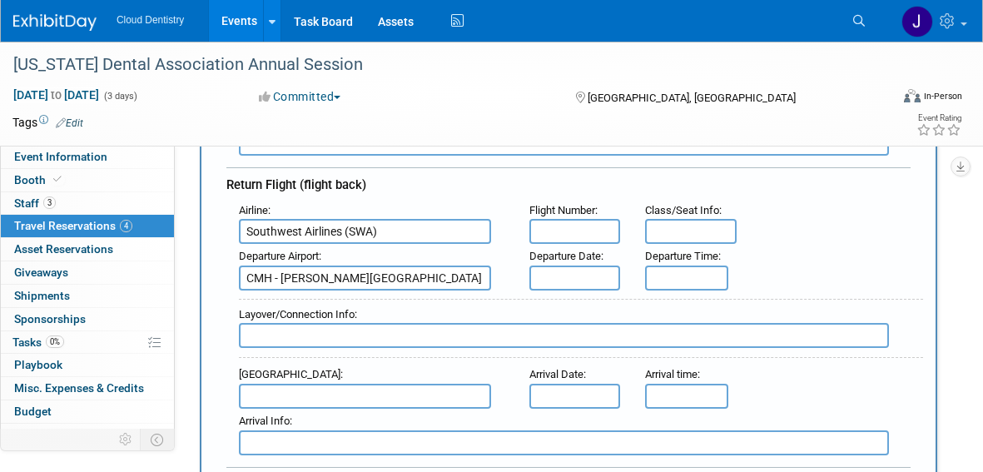
type input "ORD - Chicago OHare International Airport"
click at [588, 286] on input "text" at bounding box center [574, 278] width 91 height 25
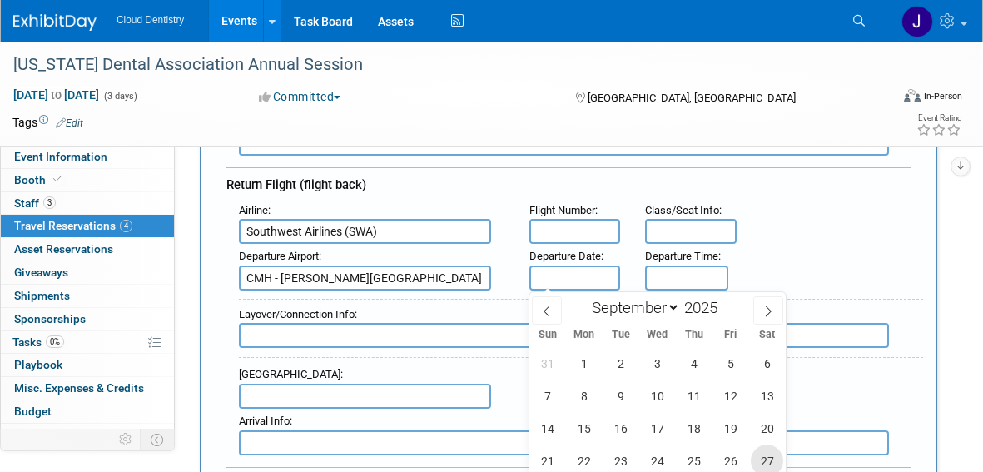
click at [762, 455] on span "27" at bounding box center [767, 461] width 32 height 32
type input "Sep 27, 2025"
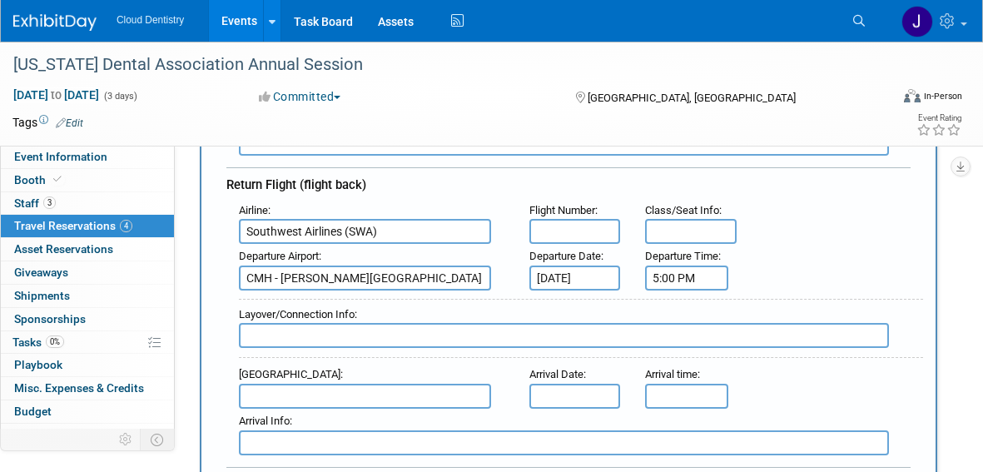
click at [693, 274] on input "5:00 PM" at bounding box center [686, 278] width 83 height 25
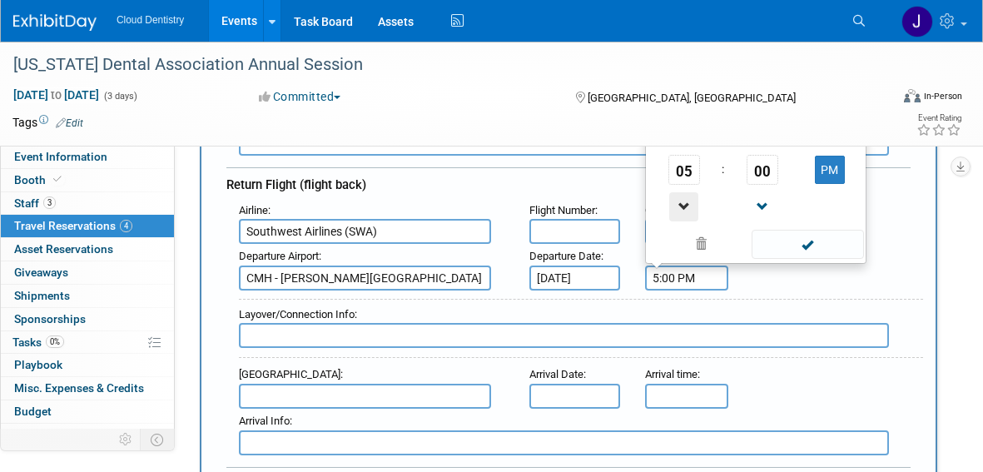
click at [687, 208] on span at bounding box center [683, 206] width 29 height 29
click at [767, 209] on span at bounding box center [762, 206] width 29 height 29
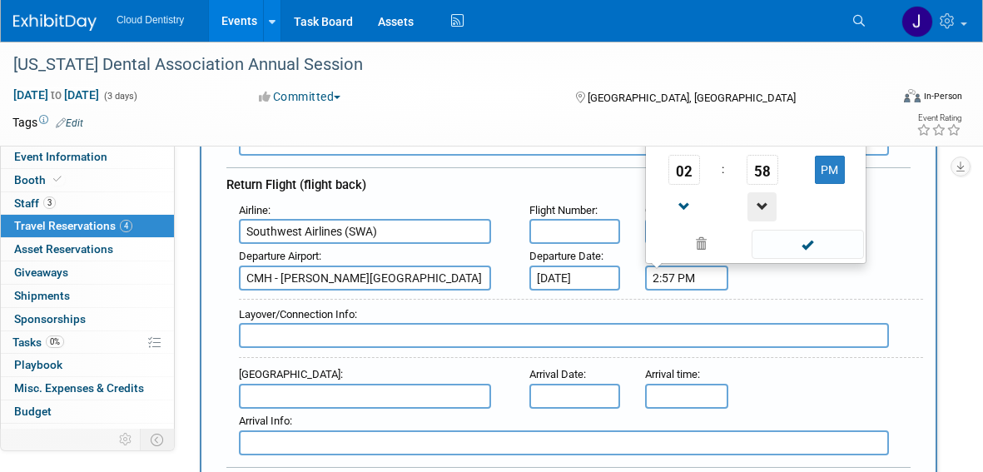
click at [767, 209] on span at bounding box center [762, 206] width 29 height 29
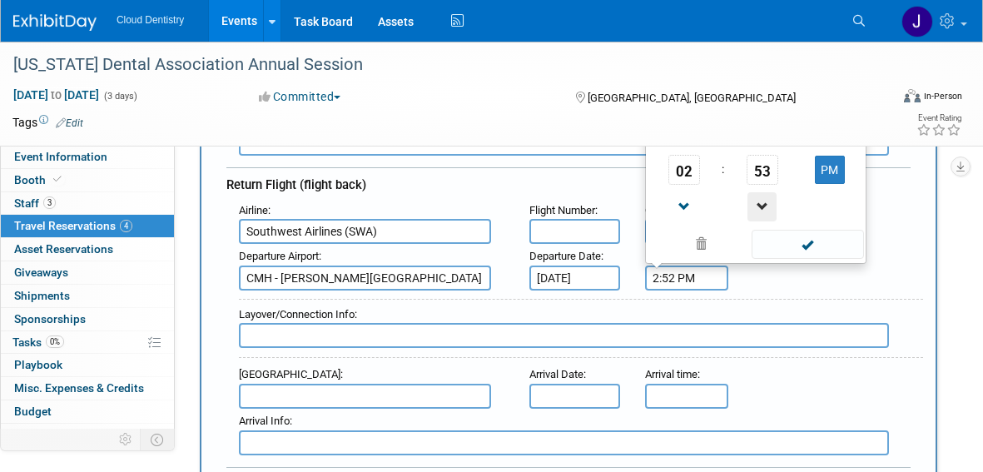
click at [767, 209] on span at bounding box center [762, 206] width 29 height 29
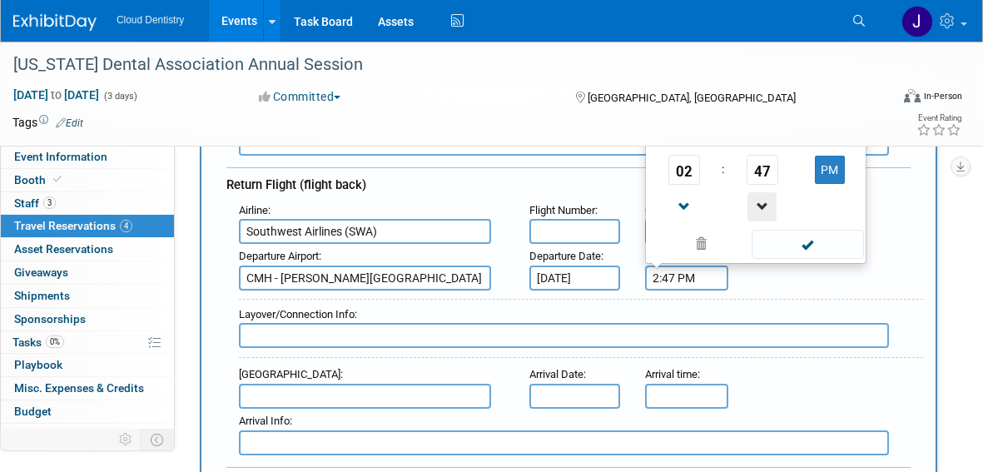
click at [767, 209] on span at bounding box center [762, 206] width 29 height 29
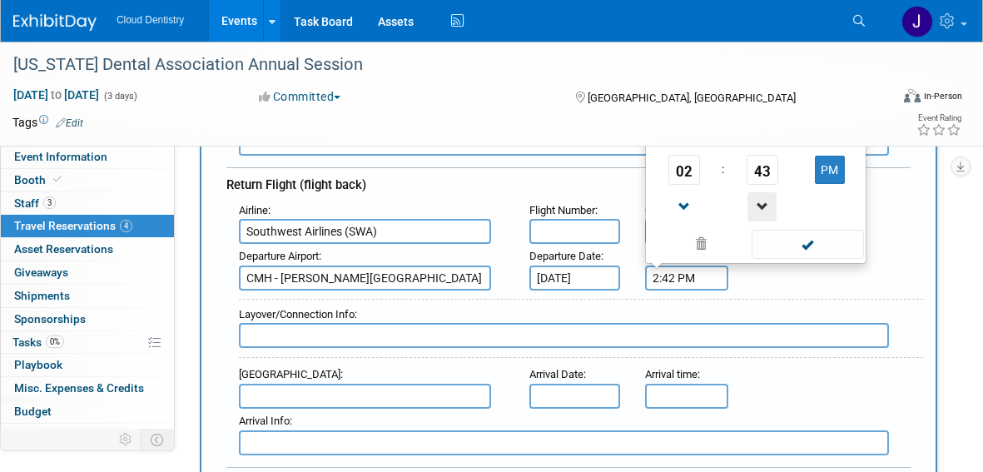
click at [767, 209] on span at bounding box center [762, 206] width 29 height 29
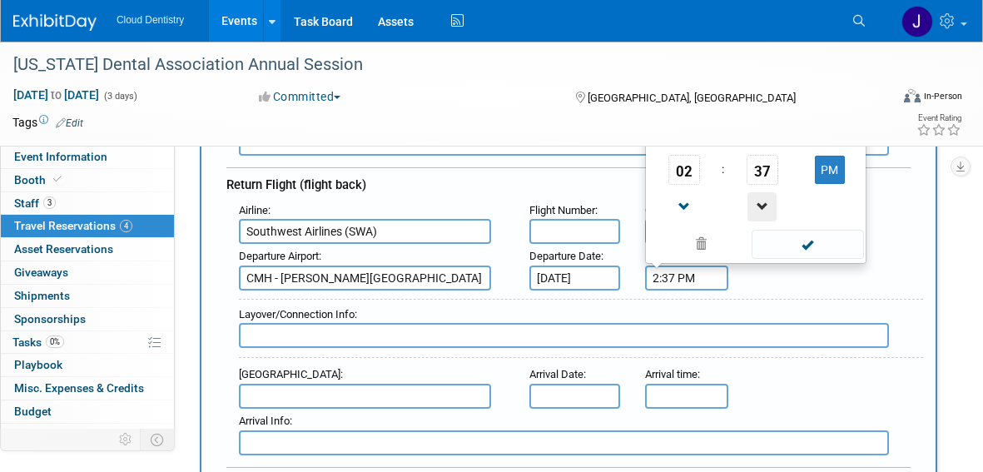
click at [767, 209] on span at bounding box center [762, 206] width 29 height 29
click at [768, 206] on span at bounding box center [762, 206] width 29 height 29
click at [687, 204] on span at bounding box center [683, 206] width 29 height 29
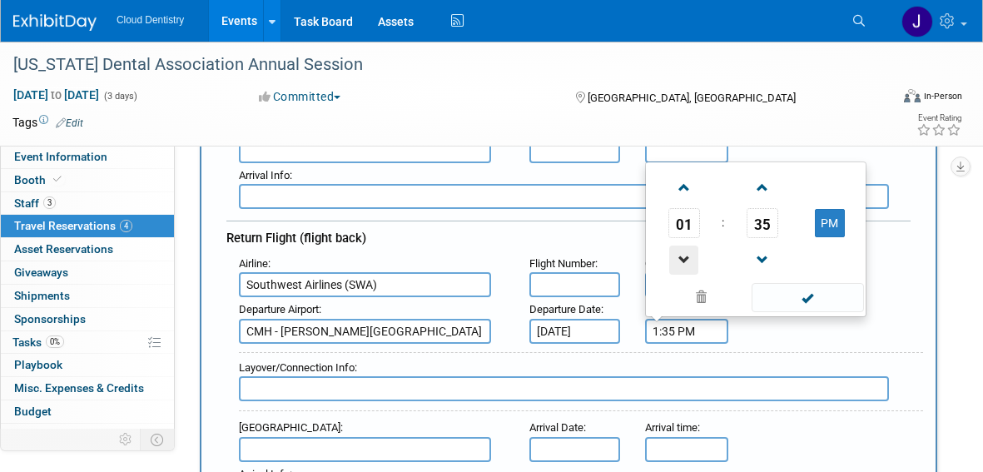
scroll to position [426, 0]
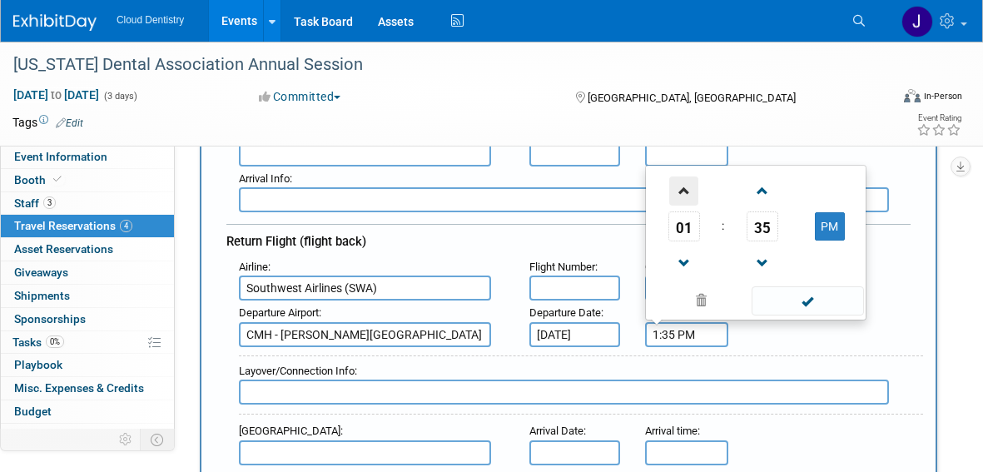
click at [687, 198] on span at bounding box center [683, 190] width 29 height 29
type input "3:35 PM"
click at [821, 300] on span at bounding box center [808, 300] width 112 height 29
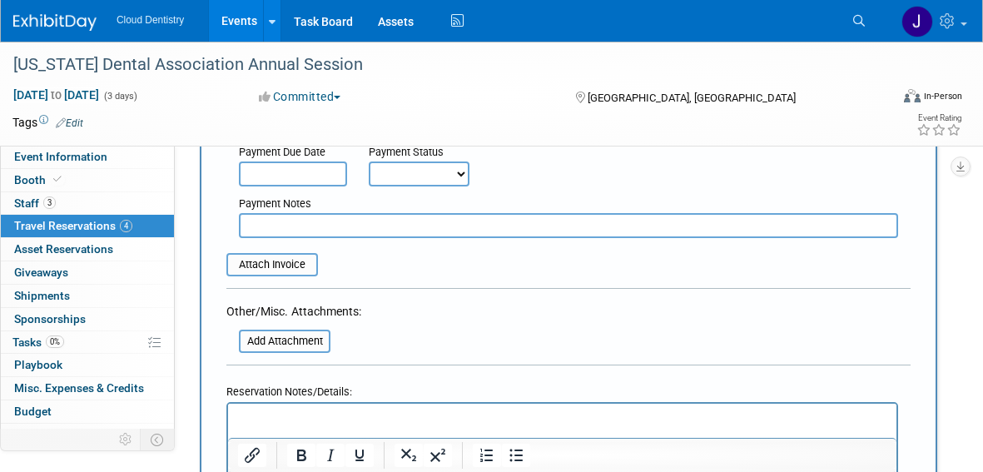
scroll to position [1000, 0]
click at [404, 225] on input "text" at bounding box center [568, 224] width 659 height 25
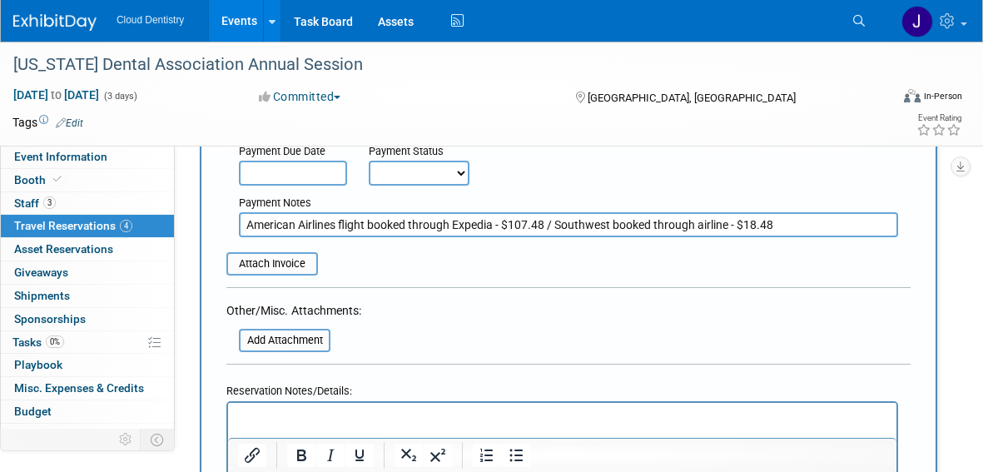
click at [752, 225] on input "American Airlines flight booked through Expedia - $107.48 / Southwest booked th…" at bounding box center [568, 224] width 659 height 25
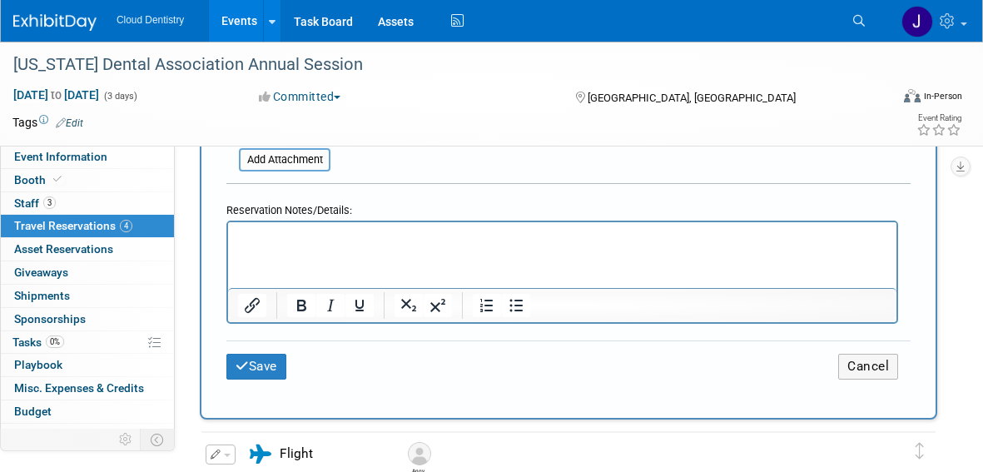
scroll to position [1188, 0]
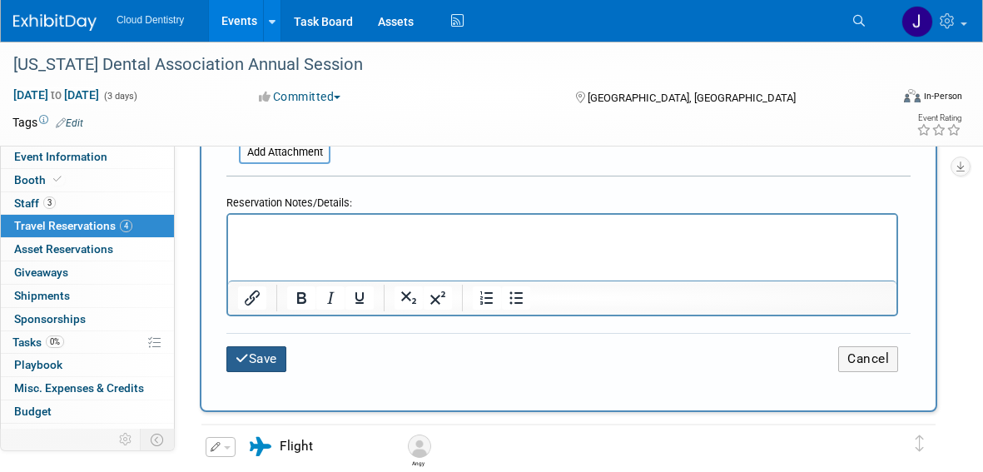
type input "American Airlines flight booked through Expedia - $107.48 / Southwest booked th…"
click at [267, 370] on button "Save" at bounding box center [256, 359] width 60 height 26
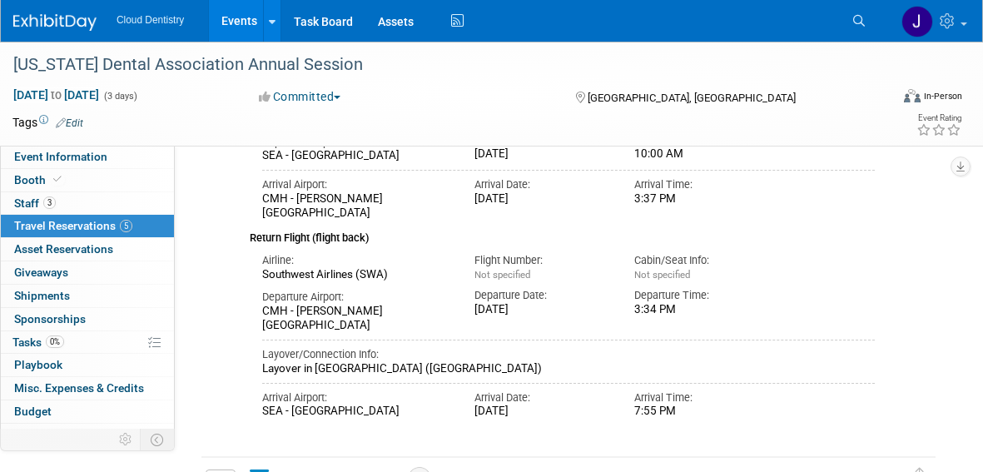
scroll to position [594, 0]
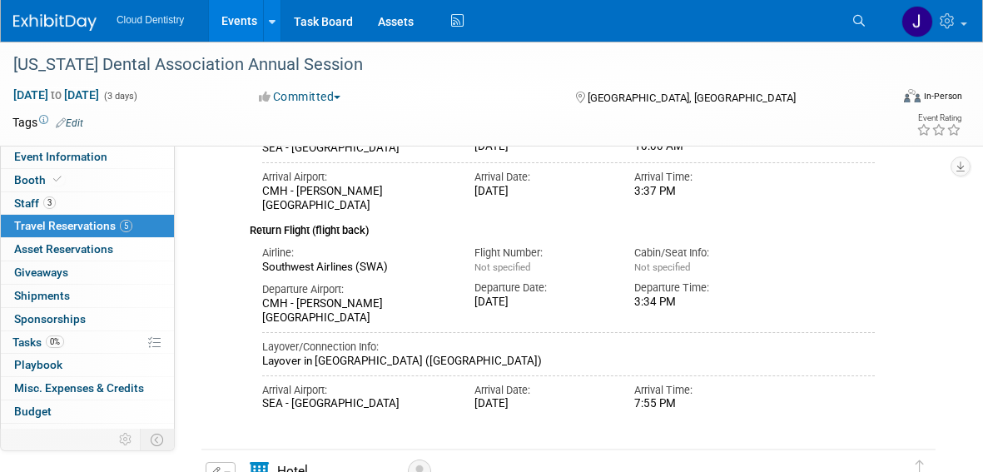
click at [236, 21] on link "Events" at bounding box center [239, 21] width 61 height 42
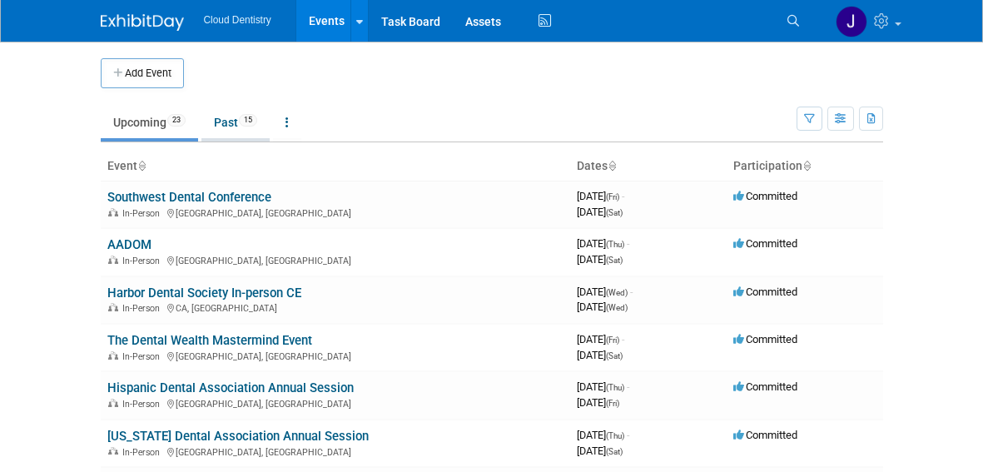
click at [235, 134] on link "Past 15" at bounding box center [235, 123] width 68 height 32
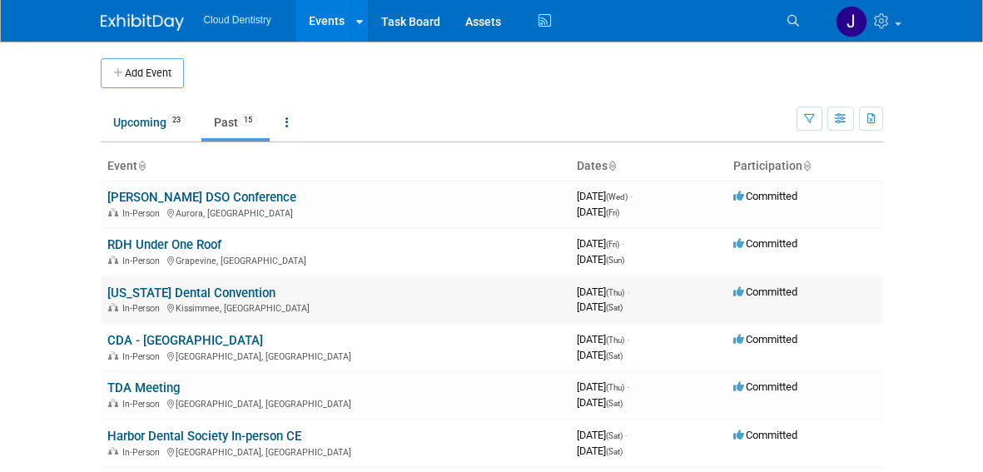
click at [177, 292] on link "[US_STATE] Dental Convention" at bounding box center [191, 293] width 168 height 15
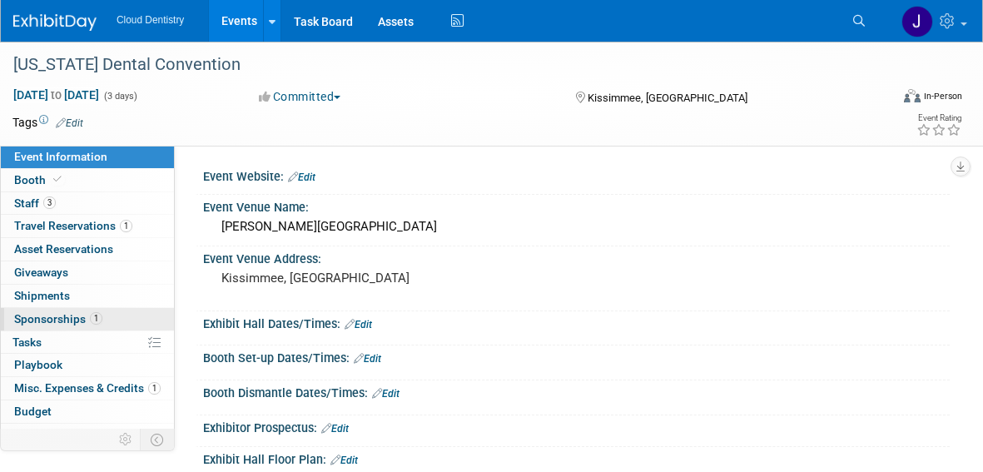
click at [64, 316] on span "Sponsorships 1" at bounding box center [58, 318] width 88 height 13
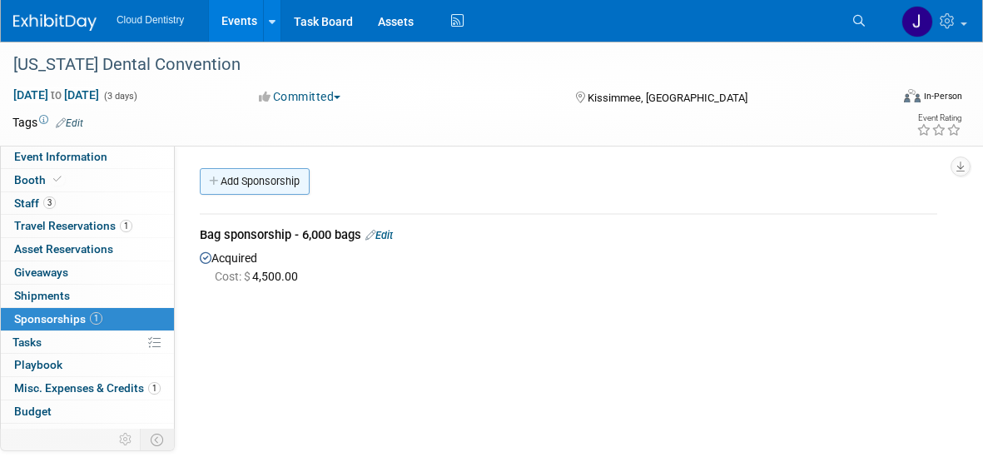
click at [266, 180] on link "Add Sponsorship" at bounding box center [255, 181] width 110 height 27
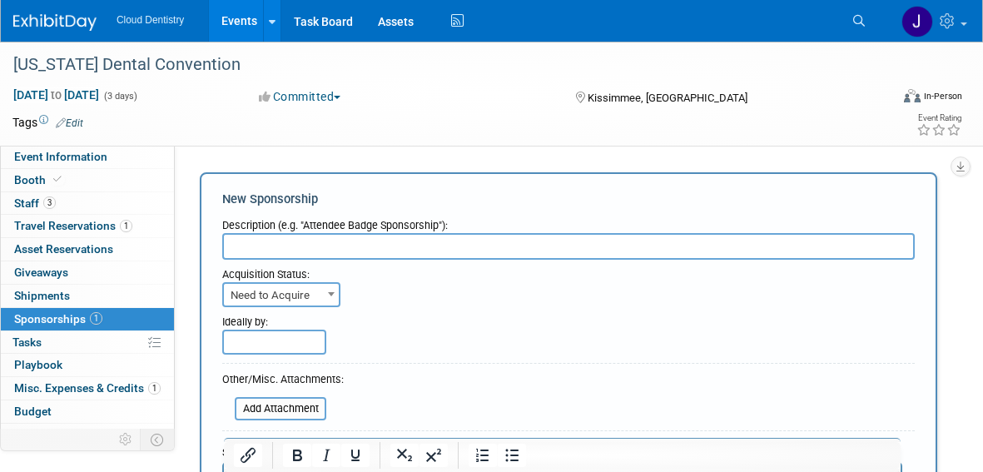
click at [318, 243] on input "text" at bounding box center [568, 246] width 693 height 27
click at [335, 260] on div "Acquisition Status:" at bounding box center [568, 271] width 693 height 22
drag, startPoint x: 346, startPoint y: 253, endPoint x: 209, endPoint y: 250, distance: 137.4
click at [209, 250] on div "New Sponsorship Description (e.g. "Attendee Badge Sponsorship"): Bags for spons…" at bounding box center [569, 393] width 738 height 442
type input "6,000 bags for sponsorship"
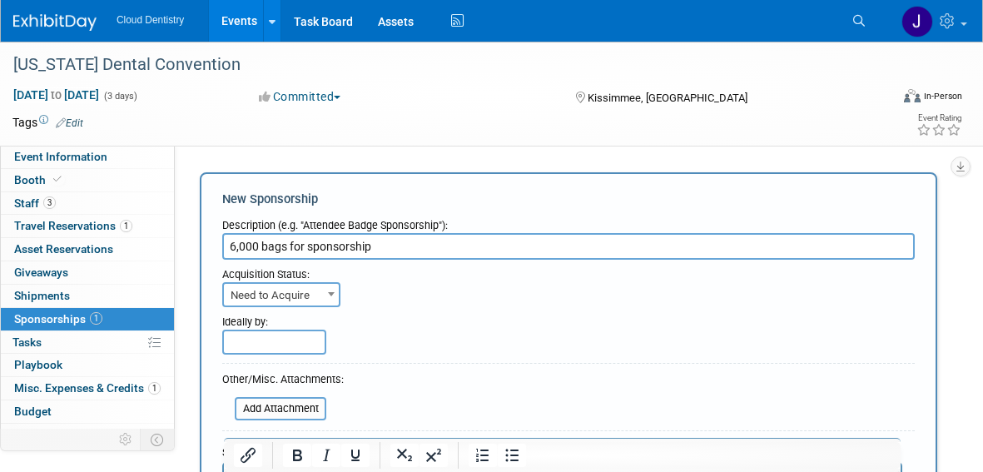
click at [275, 284] on span "Need to Acquire" at bounding box center [281, 295] width 115 height 23
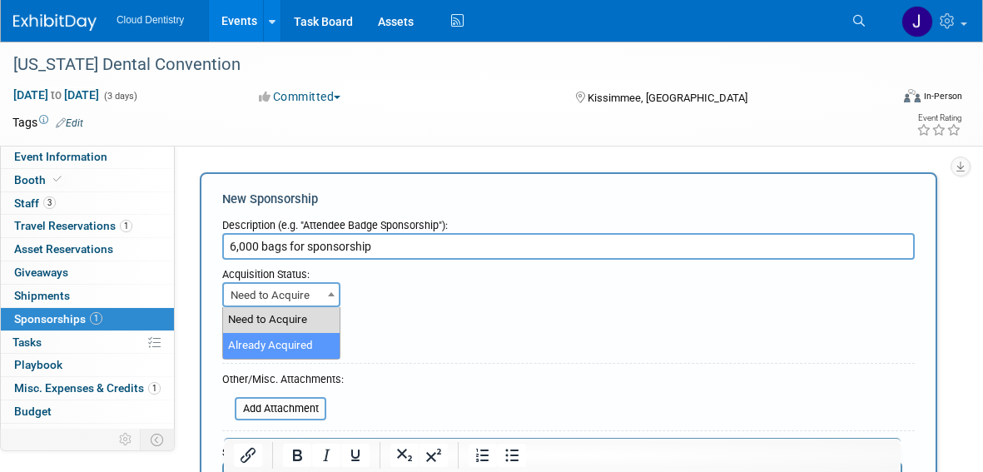
select select "2"
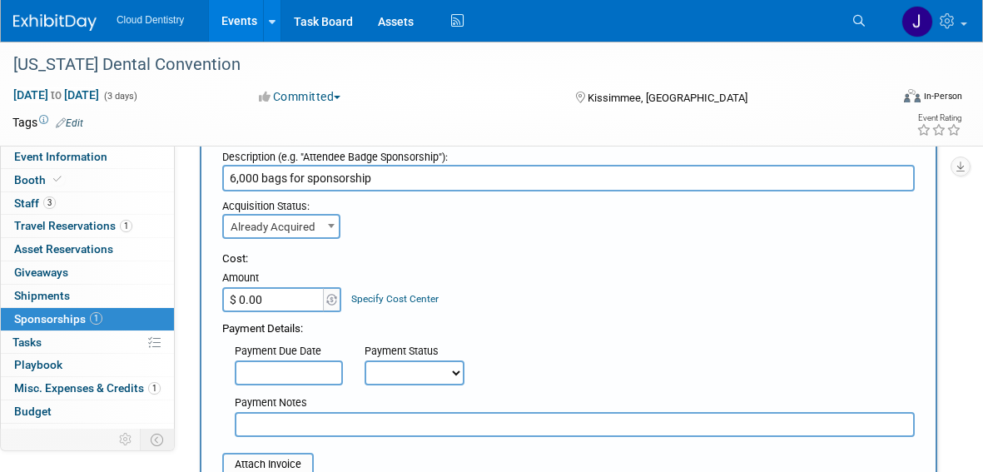
scroll to position [101, 0]
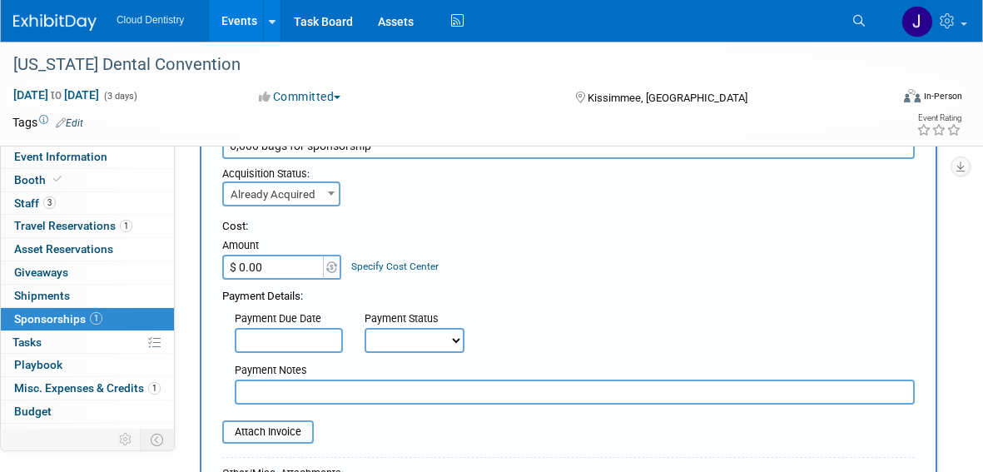
click at [301, 268] on input "$ 0.00" at bounding box center [274, 267] width 104 height 25
type input "$ 11,100.00"
click at [409, 337] on select "Not Paid Yet Partially Paid Paid in Full" at bounding box center [415, 340] width 100 height 25
select select "1"
click at [365, 328] on select "Not Paid Yet Partially Paid Paid in Full" at bounding box center [415, 340] width 100 height 25
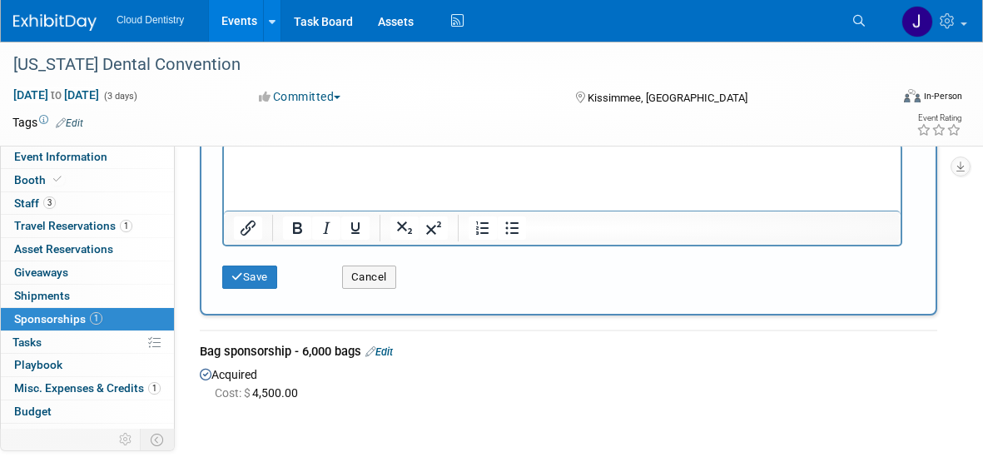
scroll to position [514, 0]
click at [247, 271] on button "Save" at bounding box center [249, 276] width 55 height 23
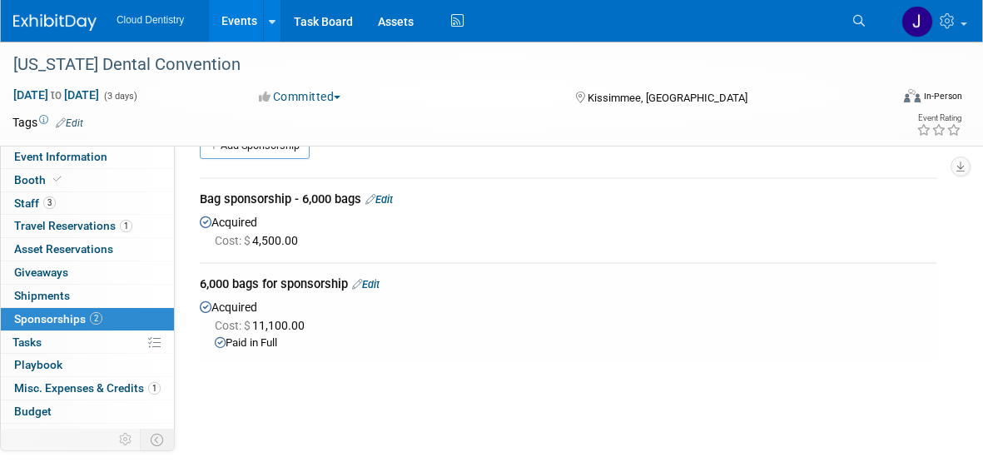
scroll to position [0, 0]
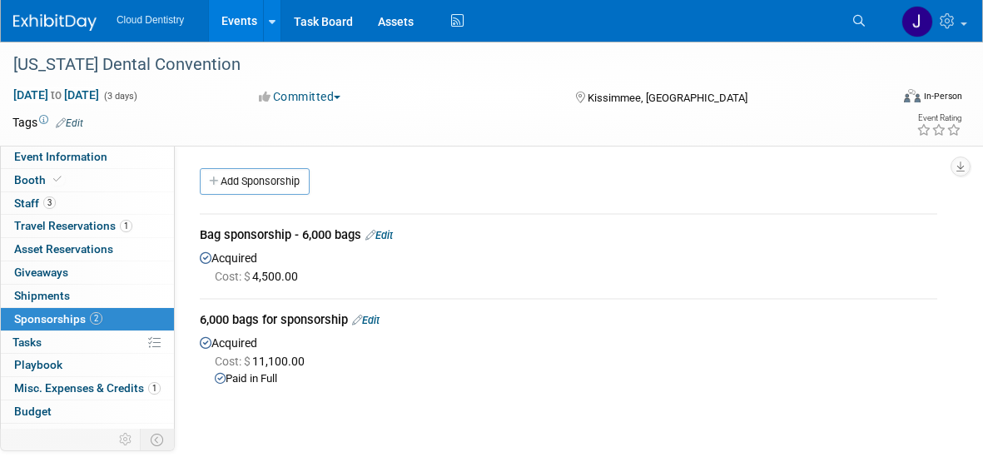
click at [251, 14] on link "Events" at bounding box center [239, 21] width 61 height 42
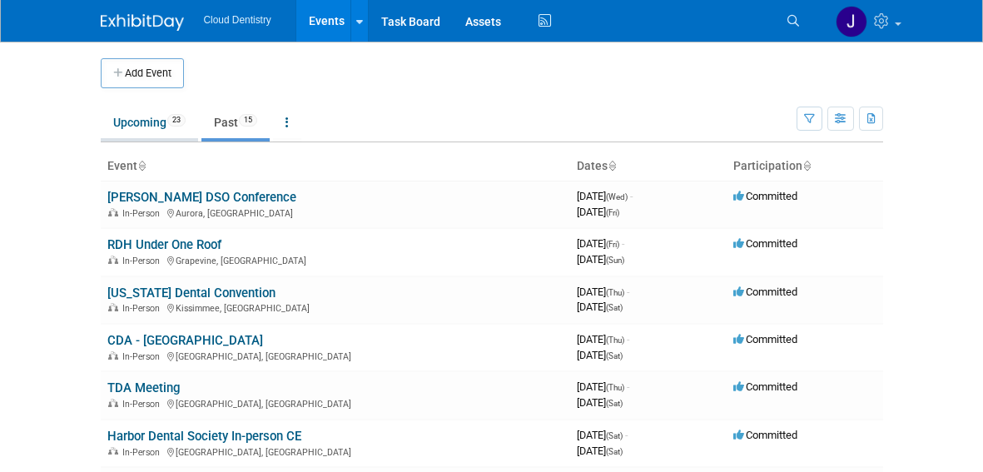
click at [151, 121] on link "Upcoming 23" at bounding box center [149, 123] width 97 height 32
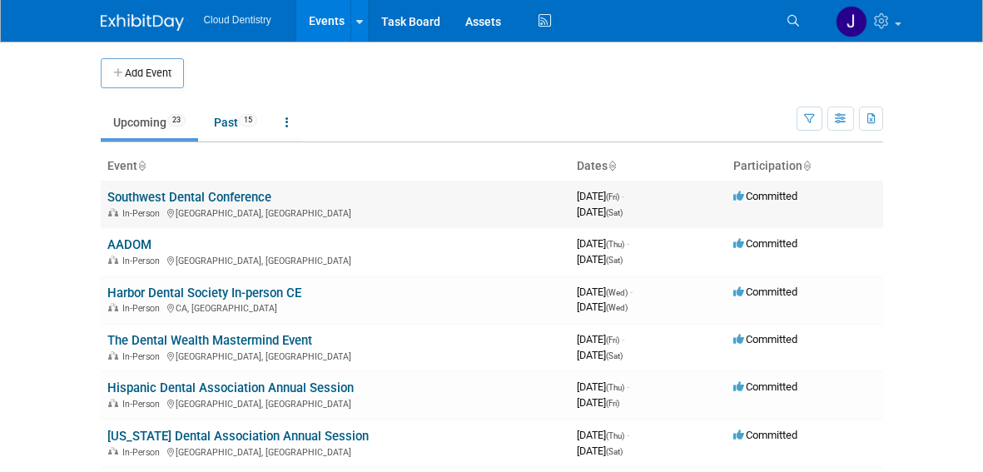
click at [155, 203] on link "Southwest Dental Conference" at bounding box center [189, 197] width 164 height 15
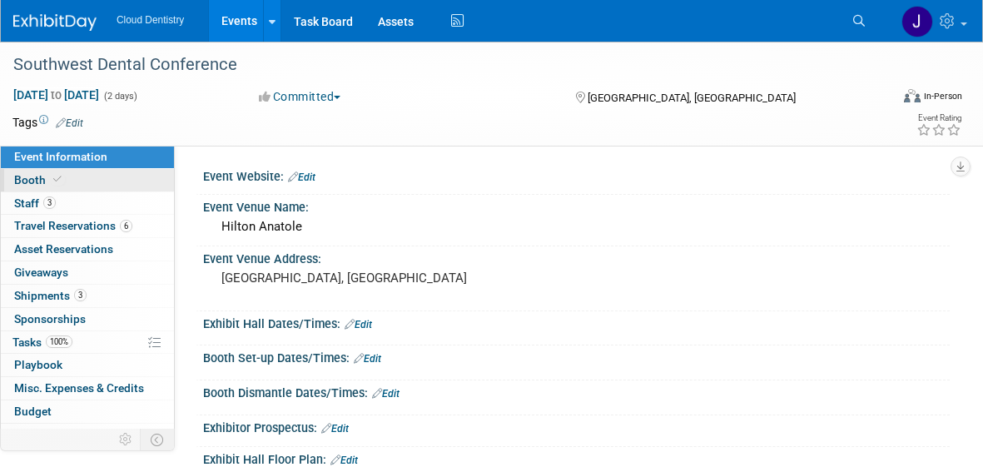
click at [93, 176] on link "Booth" at bounding box center [87, 180] width 173 height 22
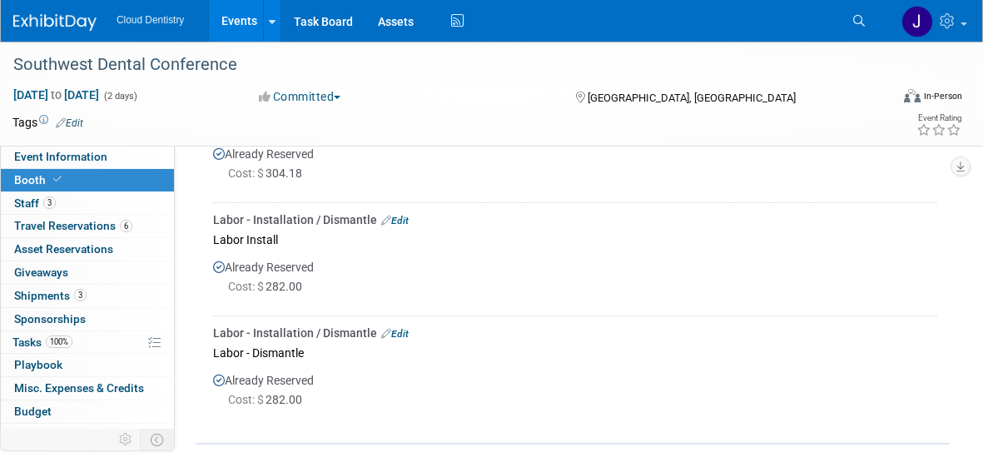
scroll to position [1064, 0]
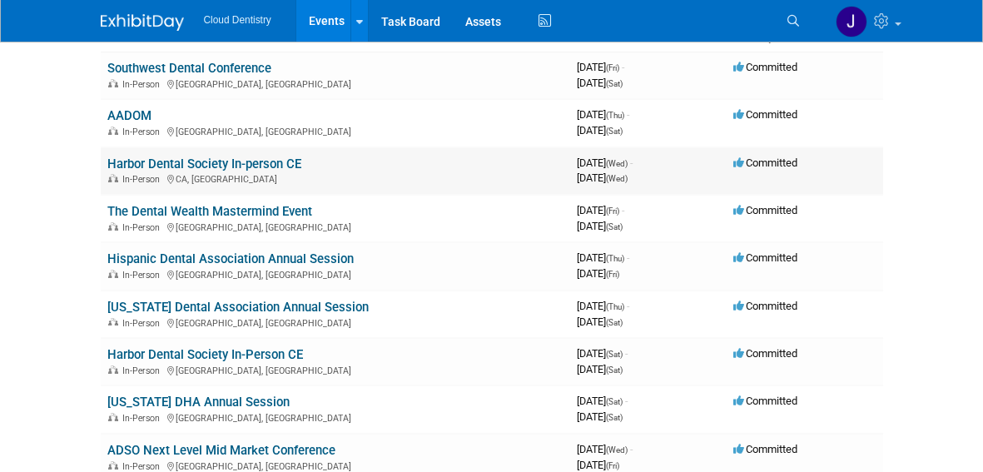
scroll to position [131, 0]
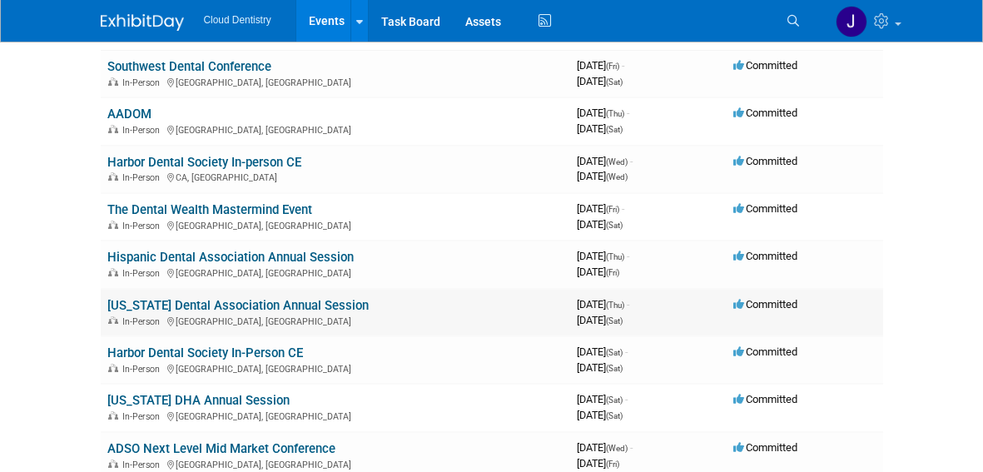
click at [246, 300] on link "[US_STATE] Dental Association Annual Session" at bounding box center [237, 305] width 261 height 15
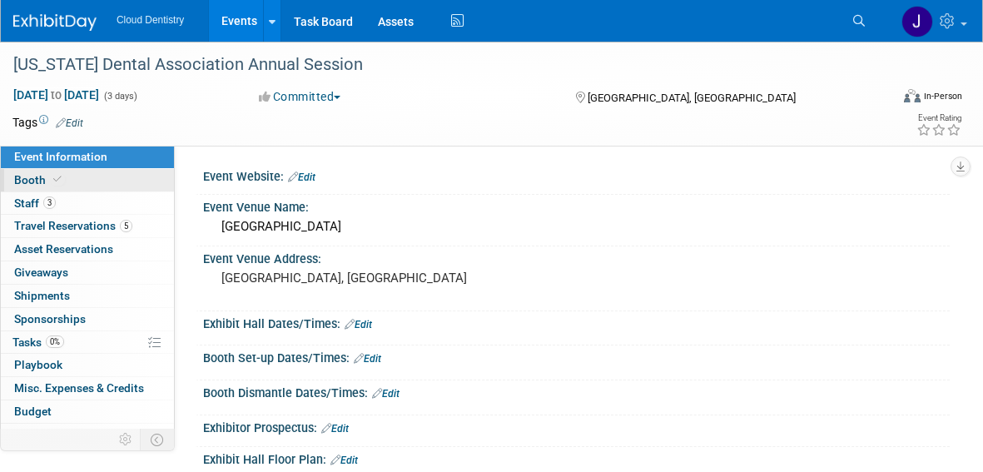
click at [117, 183] on link "Booth" at bounding box center [87, 180] width 173 height 22
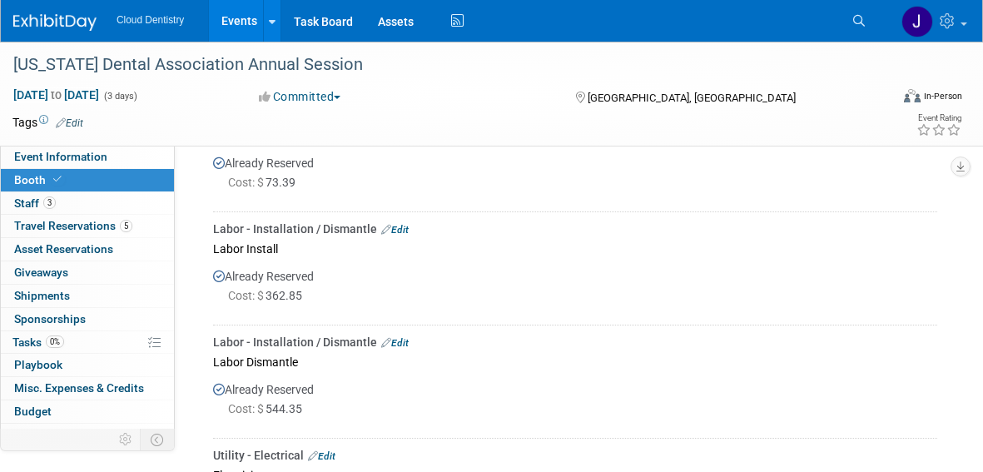
scroll to position [790, 0]
click at [241, 27] on link "Events" at bounding box center [239, 21] width 61 height 42
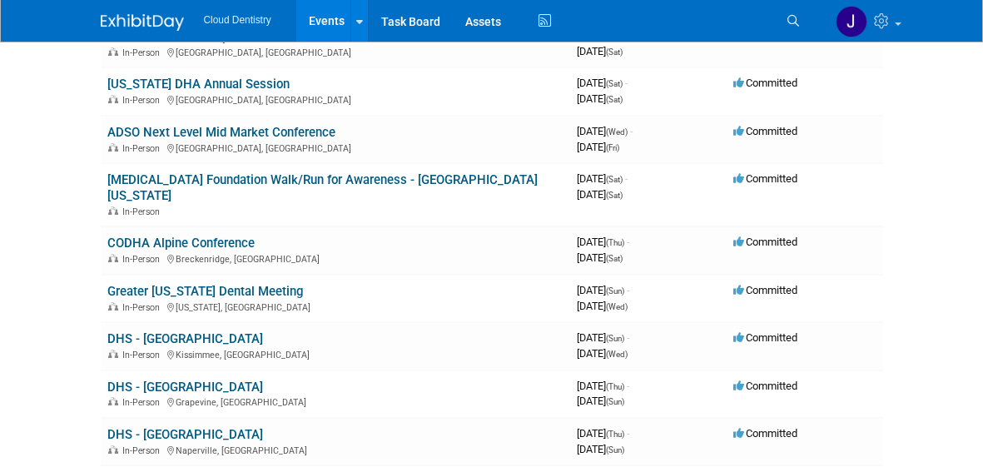
scroll to position [457, 0]
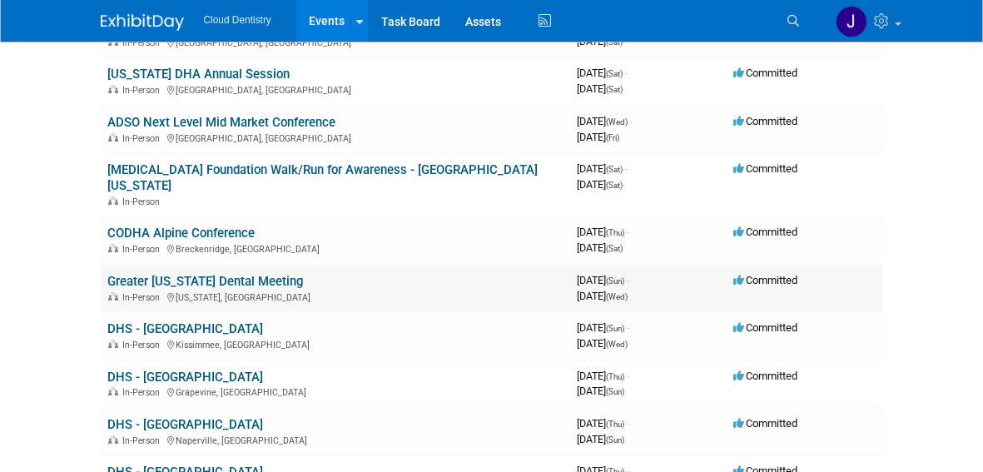
click at [203, 274] on link "Greater [US_STATE] Dental Meeting" at bounding box center [205, 281] width 196 height 15
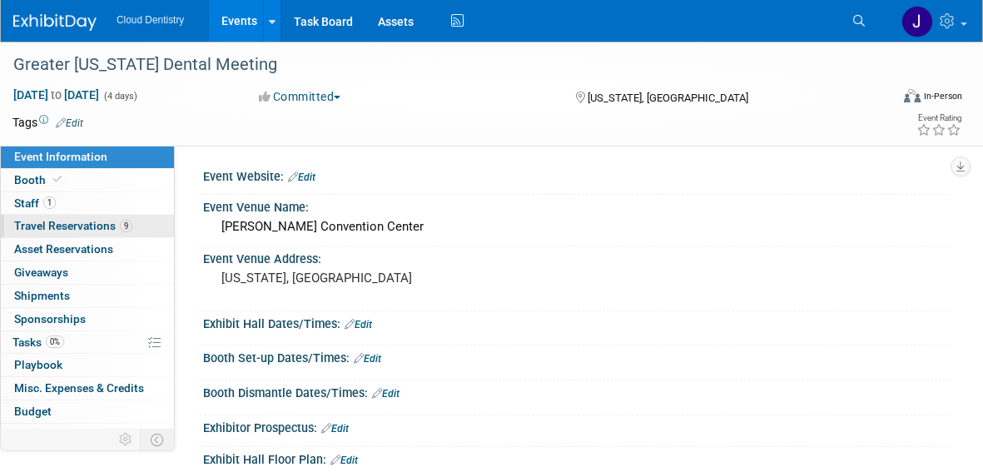
click at [86, 222] on span "Travel Reservations 9" at bounding box center [73, 225] width 118 height 13
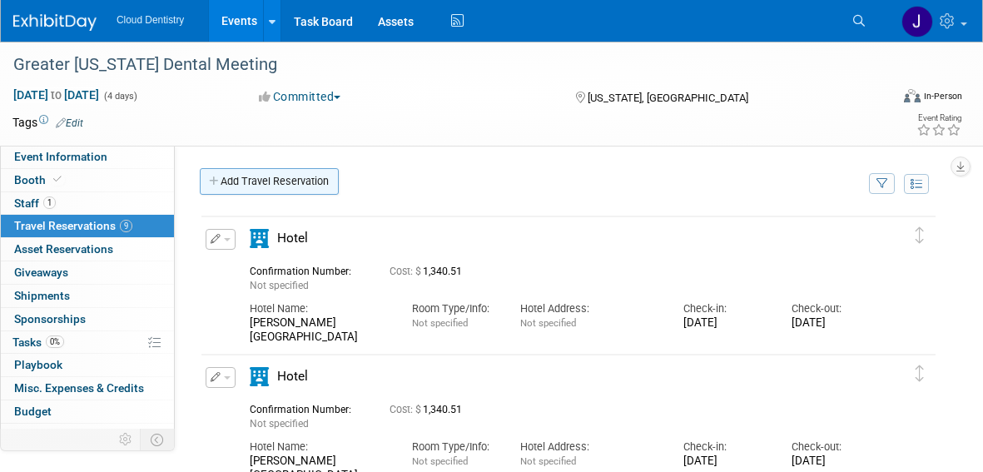
click at [303, 182] on link "Add Travel Reservation" at bounding box center [269, 181] width 139 height 27
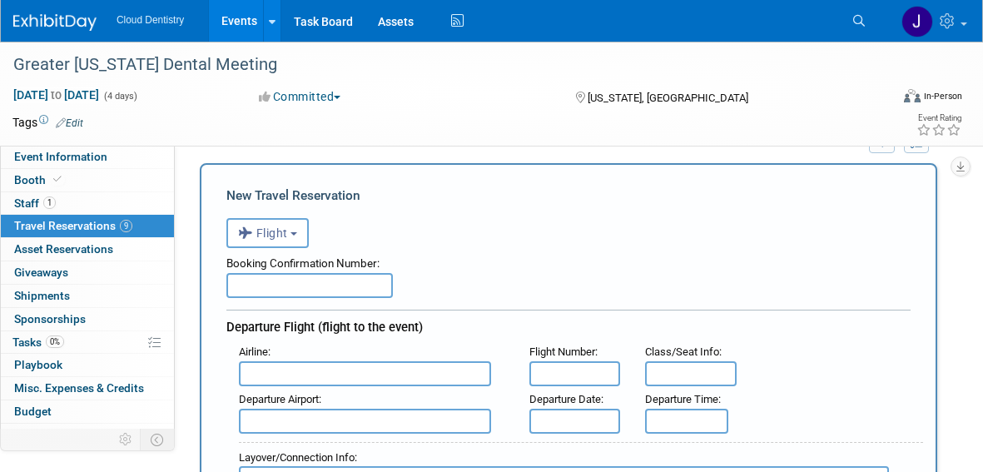
scroll to position [64, 0]
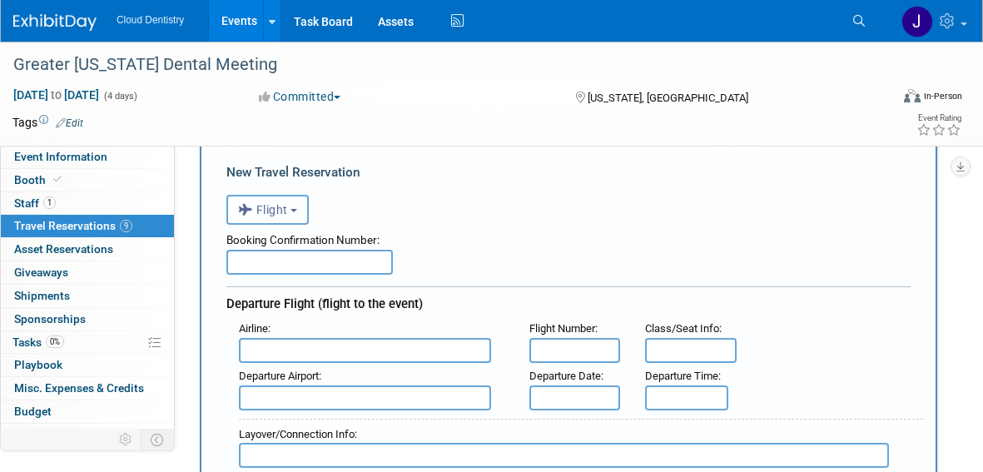
click at [301, 214] on button "Flight" at bounding box center [267, 210] width 82 height 30
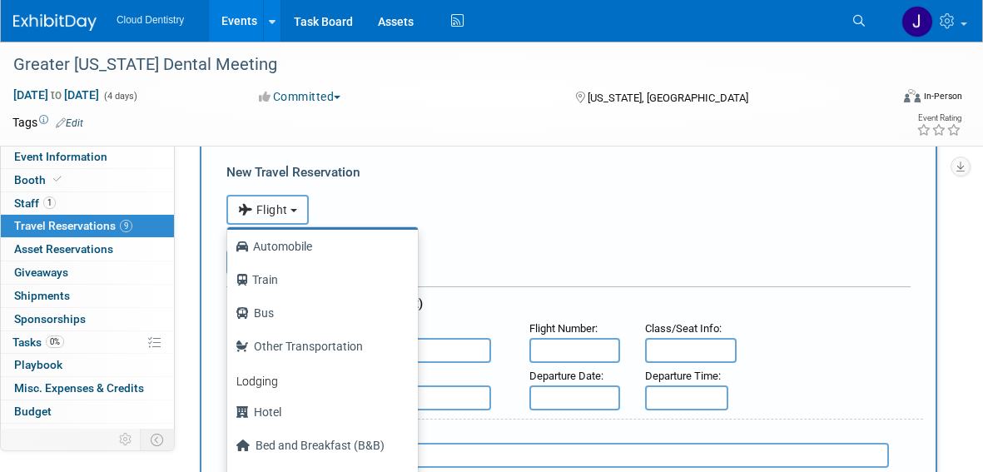
scroll to position [71, 0]
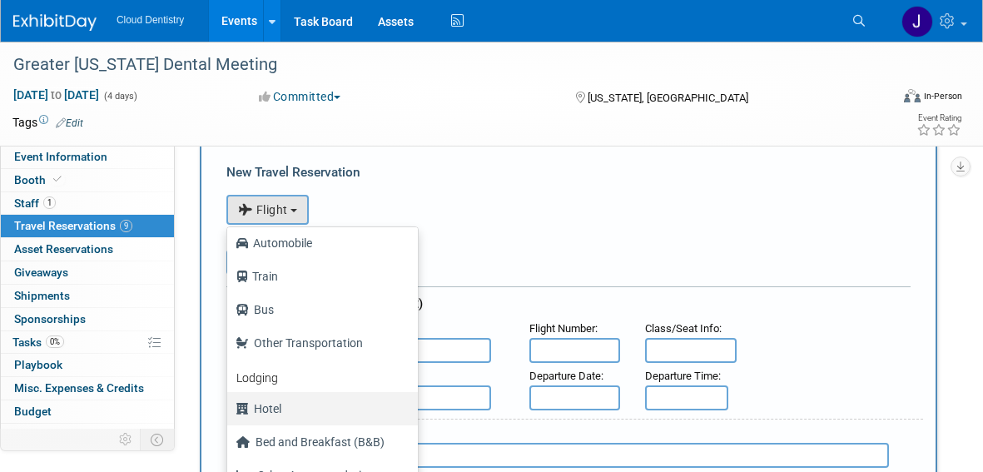
click at [271, 400] on label "Hotel" at bounding box center [319, 408] width 166 height 27
click at [230, 401] on input "Hotel" at bounding box center [224, 406] width 11 height 11
select select "6"
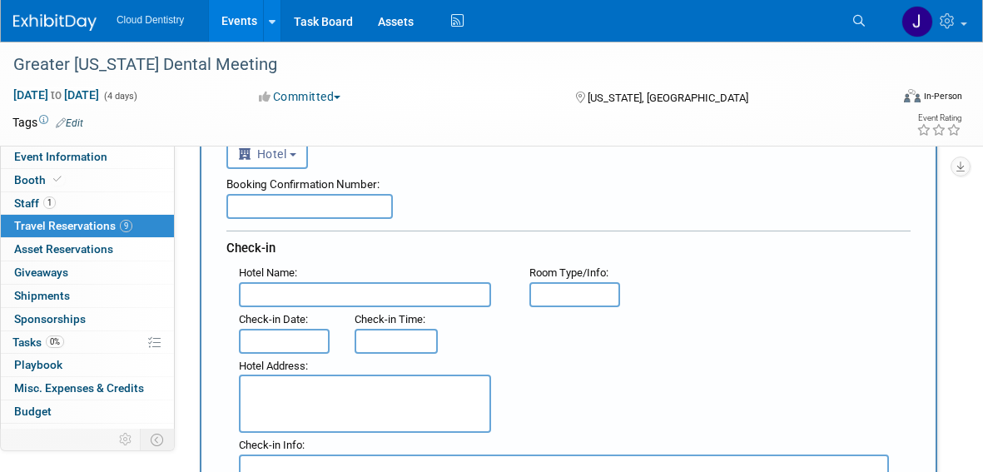
scroll to position [121, 0]
click at [435, 286] on input "text" at bounding box center [365, 293] width 252 height 25
type input "Aliz Hotel"
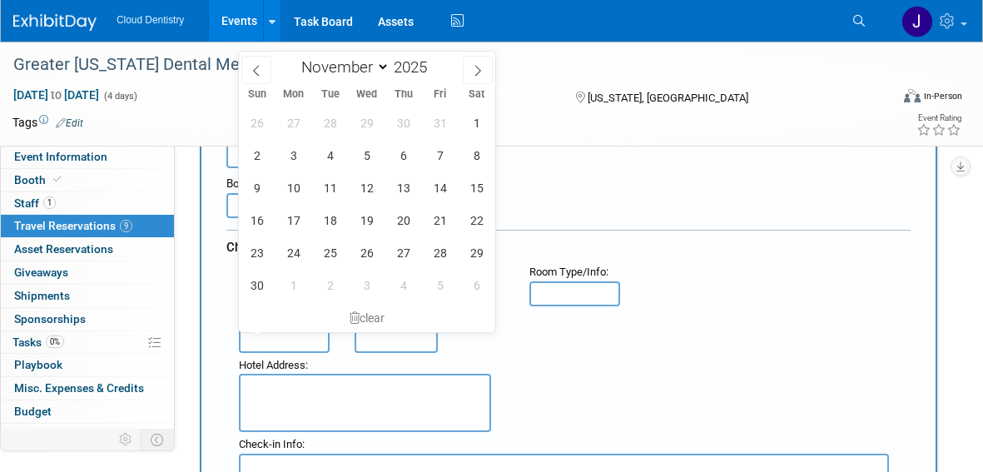
click at [281, 334] on input "text" at bounding box center [284, 340] width 91 height 25
click at [481, 252] on span "29" at bounding box center [476, 252] width 32 height 32
type input "Nov 29, 2025"
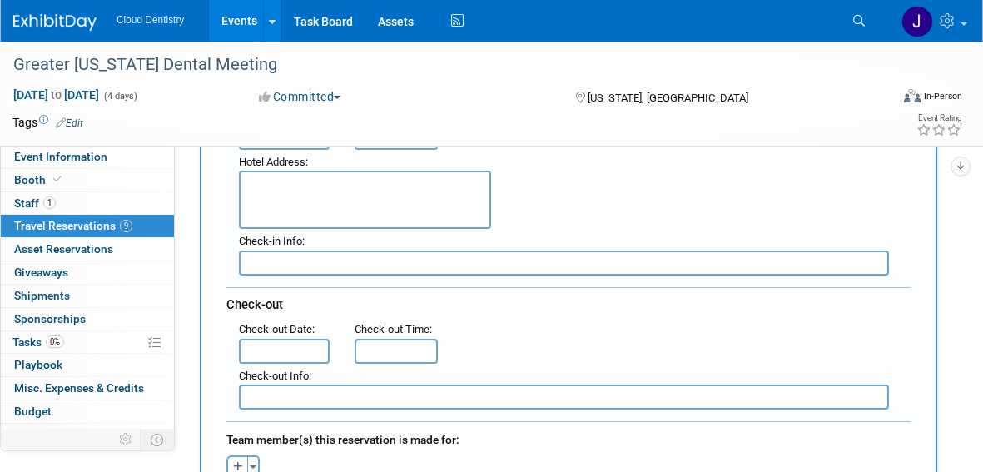
scroll to position [341, 0]
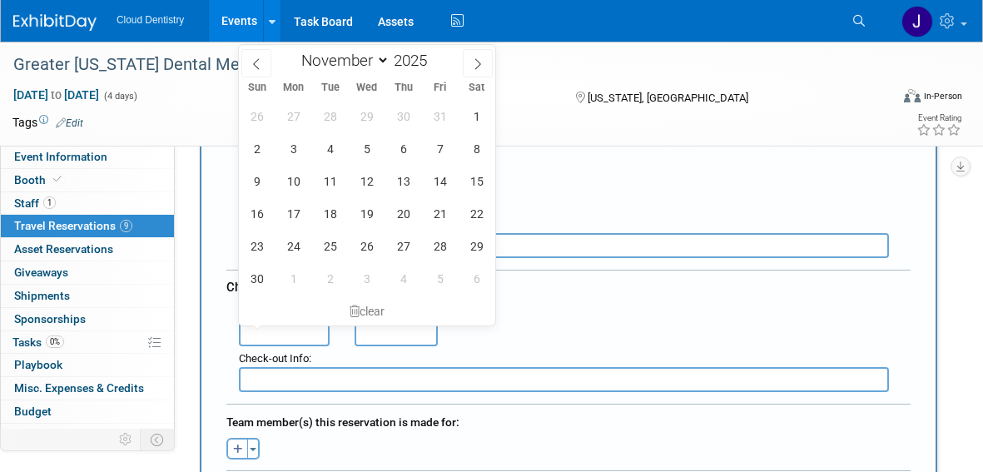
click at [320, 334] on input "text" at bounding box center [284, 333] width 91 height 25
click at [365, 287] on span "3" at bounding box center [366, 278] width 32 height 32
type input "Dec 3, 2025"
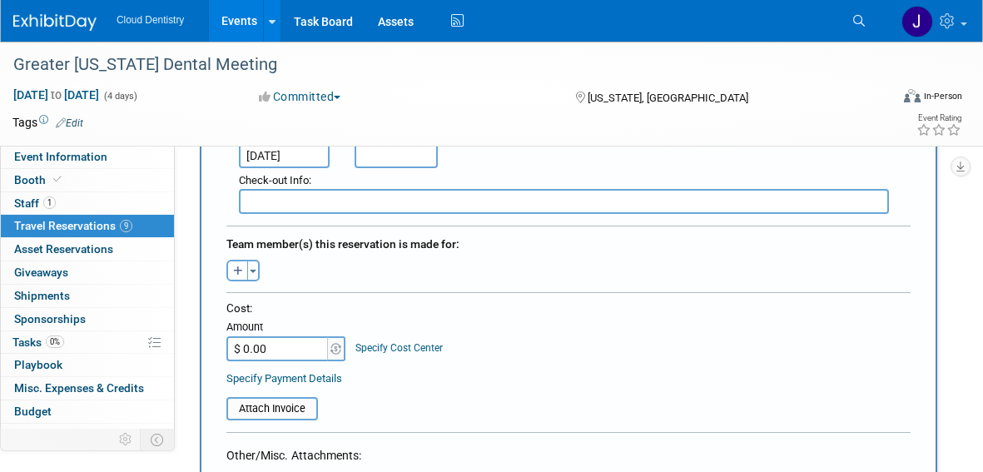
scroll to position [530, 0]
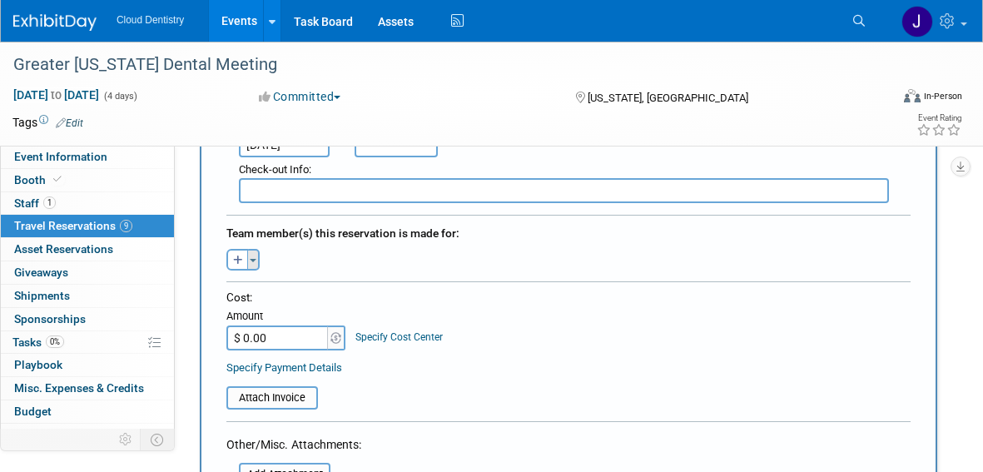
click at [255, 269] on button "Toggle Dropdown" at bounding box center [253, 260] width 12 height 22
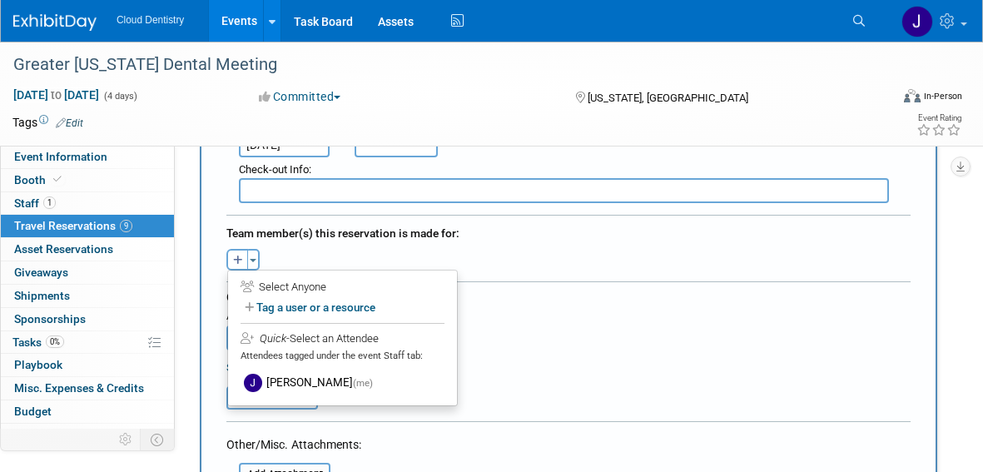
click at [351, 257] on div "Adriana remove Adriana remove Aggie remove" at bounding box center [568, 258] width 709 height 26
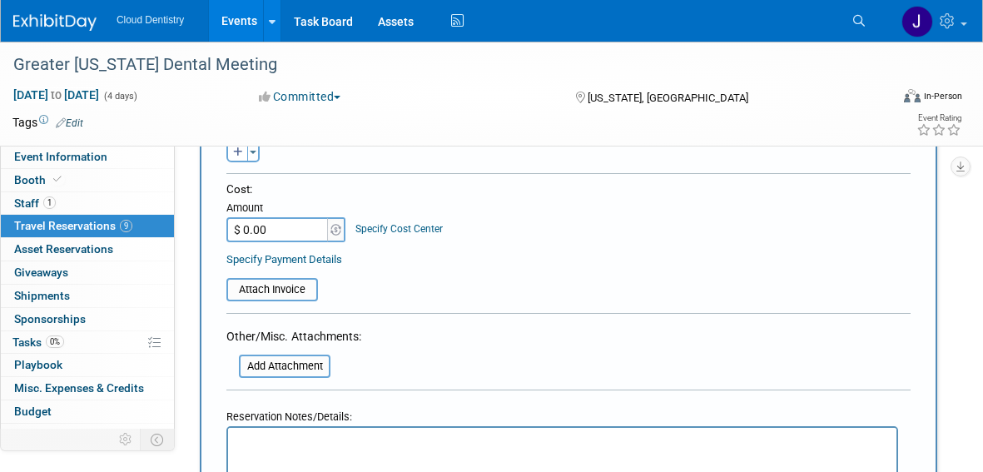
scroll to position [663, 0]
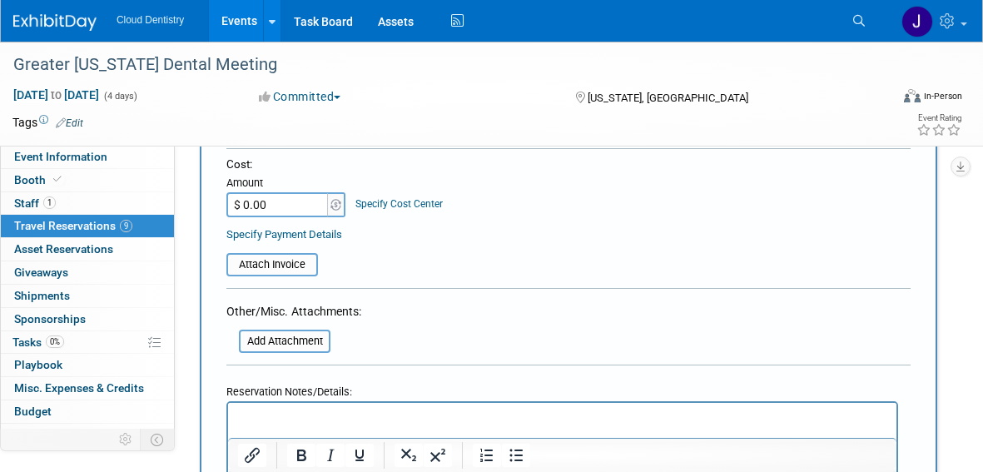
click at [291, 211] on input "$ 0.00" at bounding box center [278, 204] width 104 height 25
type input "$ 1,340.51"
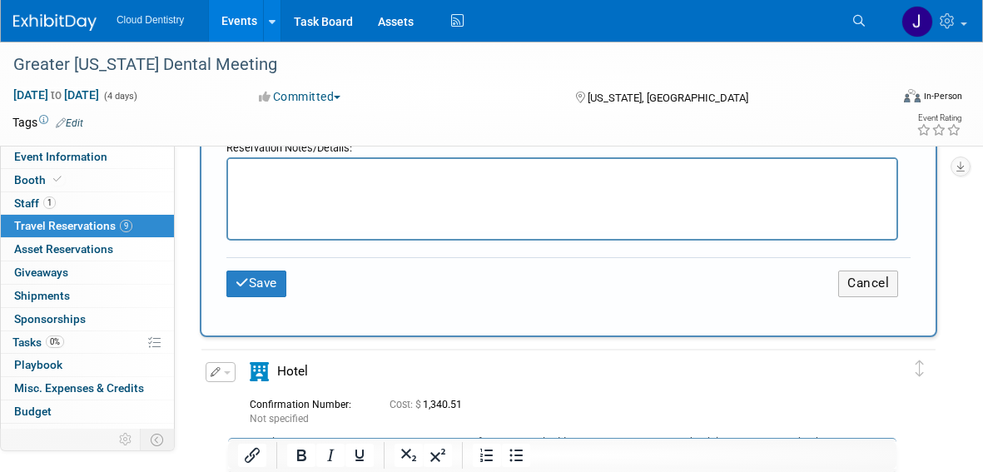
scroll to position [910, 0]
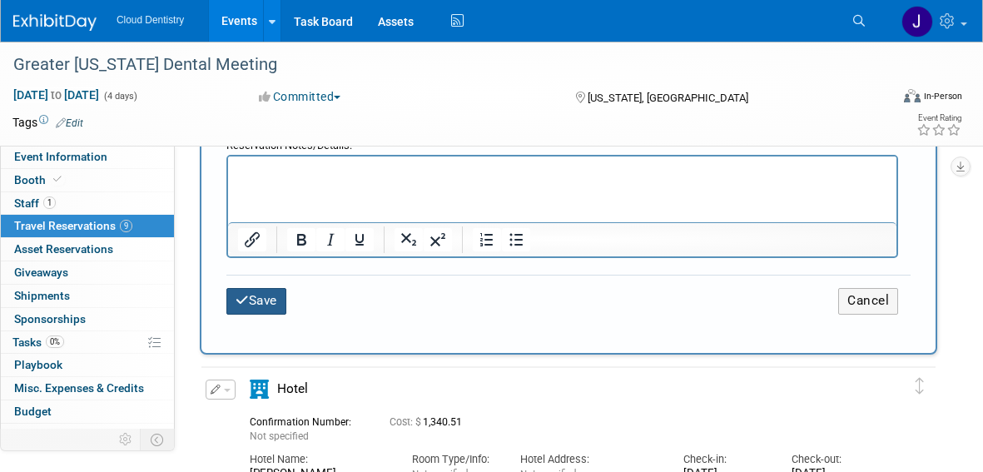
click at [266, 303] on button "Save" at bounding box center [256, 301] width 60 height 26
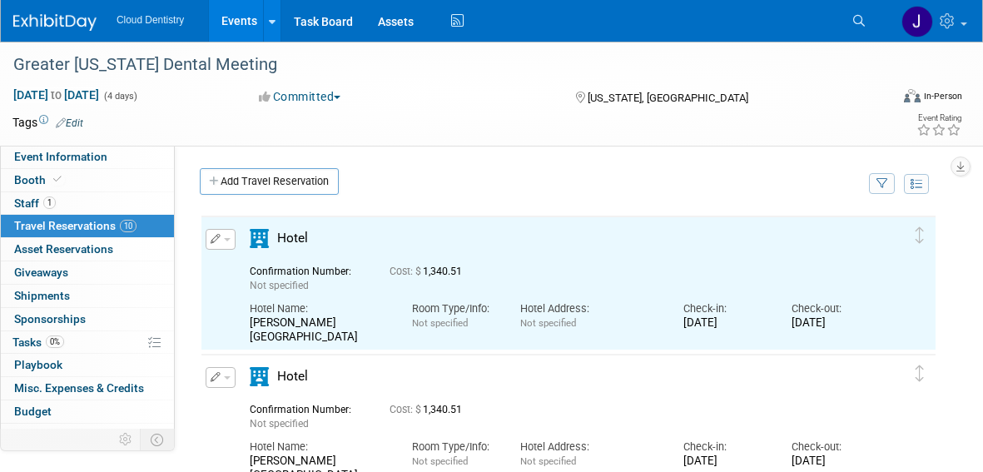
scroll to position [0, 0]
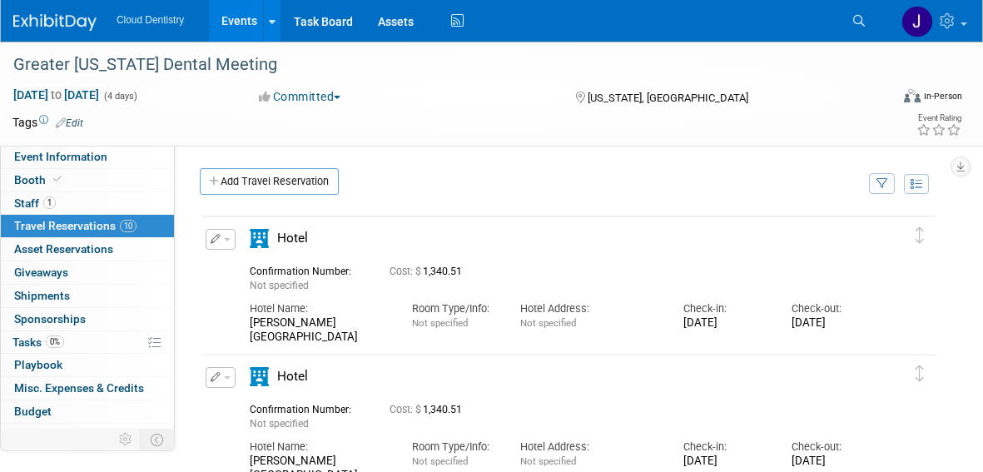
click at [242, 25] on link "Events" at bounding box center [239, 21] width 61 height 42
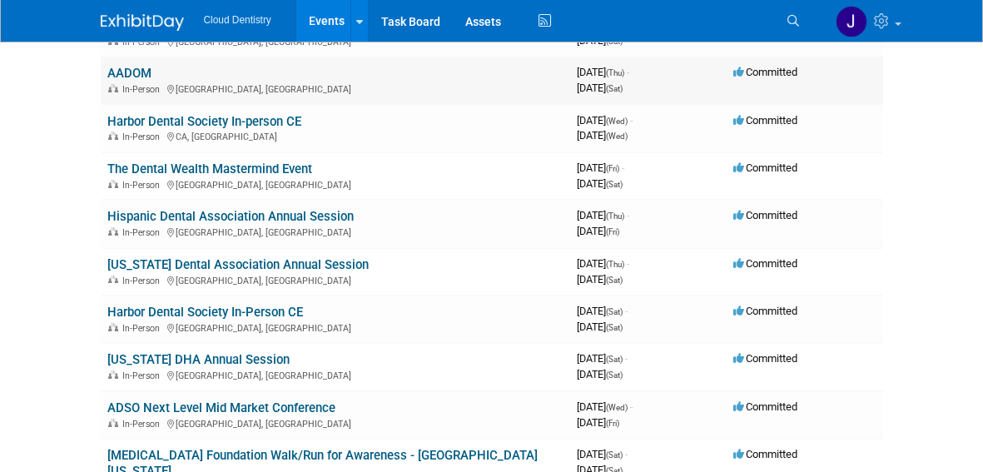
scroll to position [175, 0]
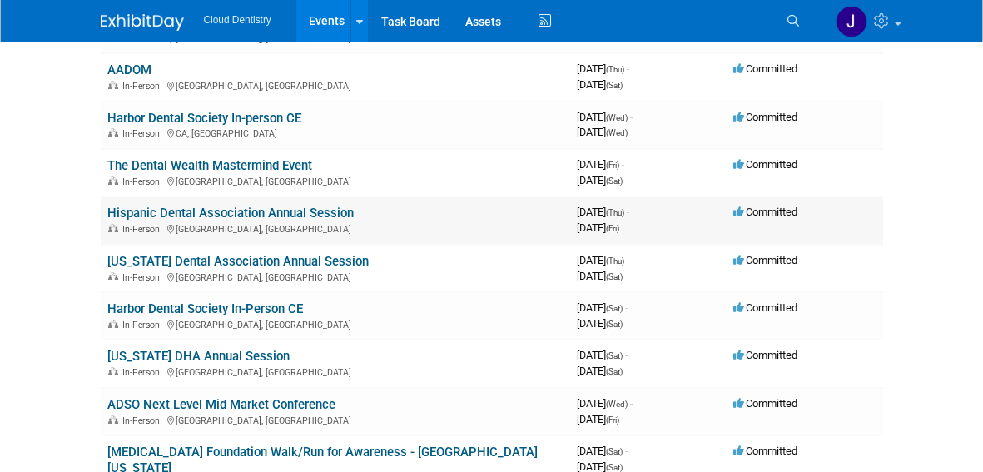
click at [256, 217] on link "Hispanic Dental Association Annual Session" at bounding box center [230, 213] width 246 height 15
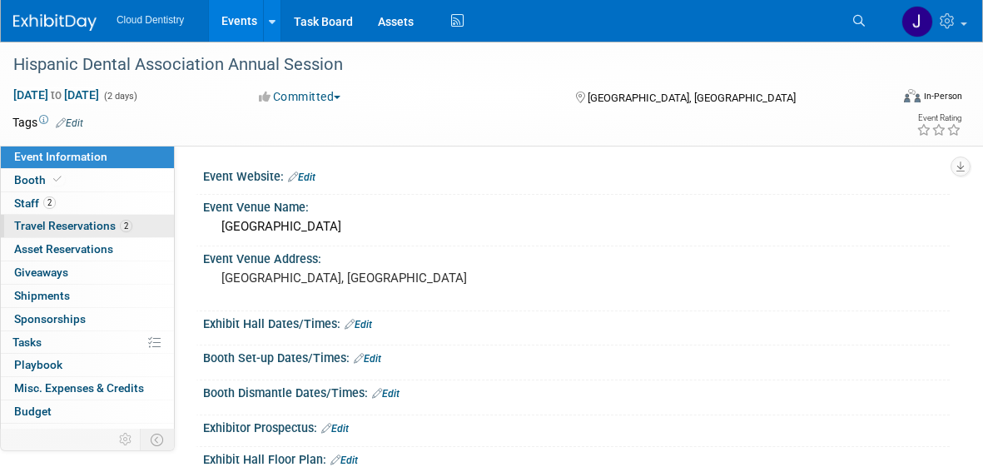
click at [96, 222] on span "Travel Reservations 2" at bounding box center [73, 225] width 118 height 13
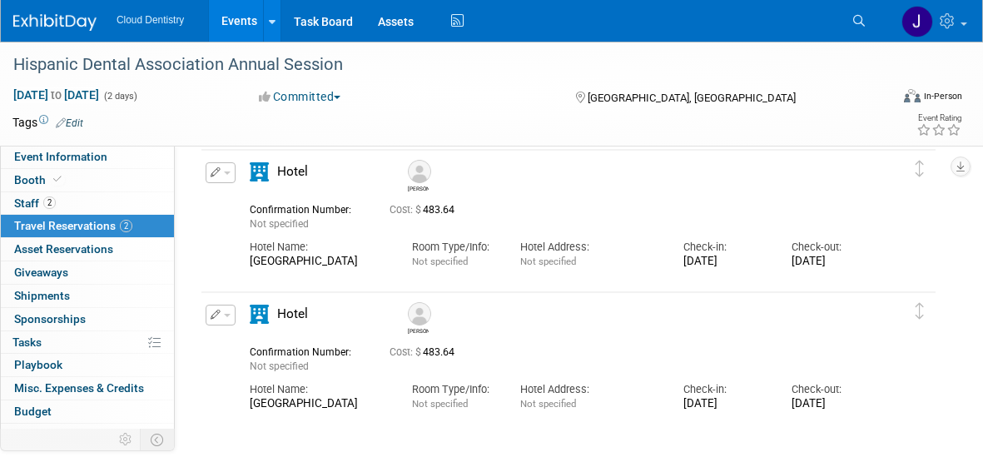
scroll to position [69, 0]
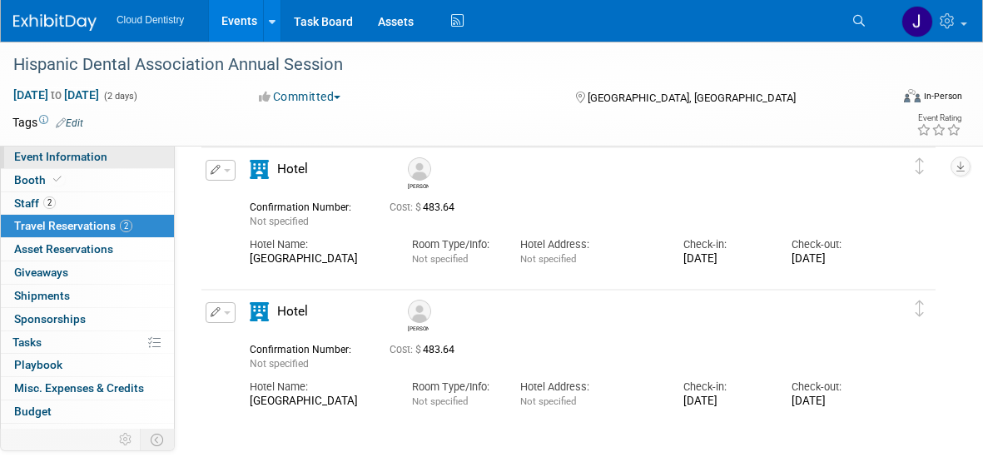
click at [89, 158] on span "Event Information" at bounding box center [60, 156] width 93 height 13
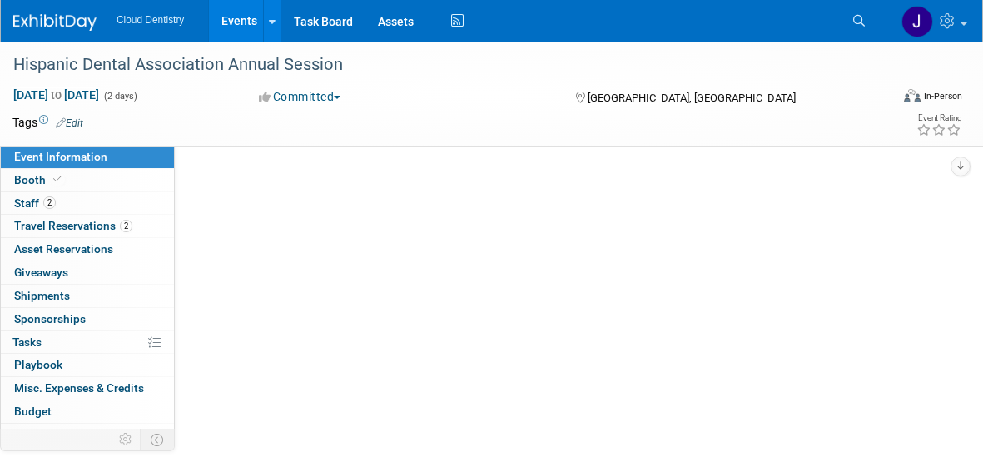
scroll to position [0, 0]
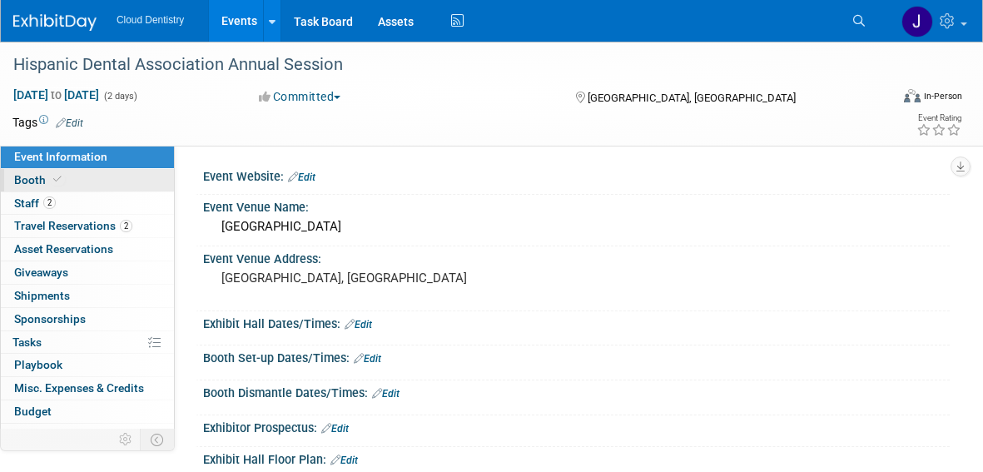
click at [96, 176] on link "Booth" at bounding box center [87, 180] width 173 height 22
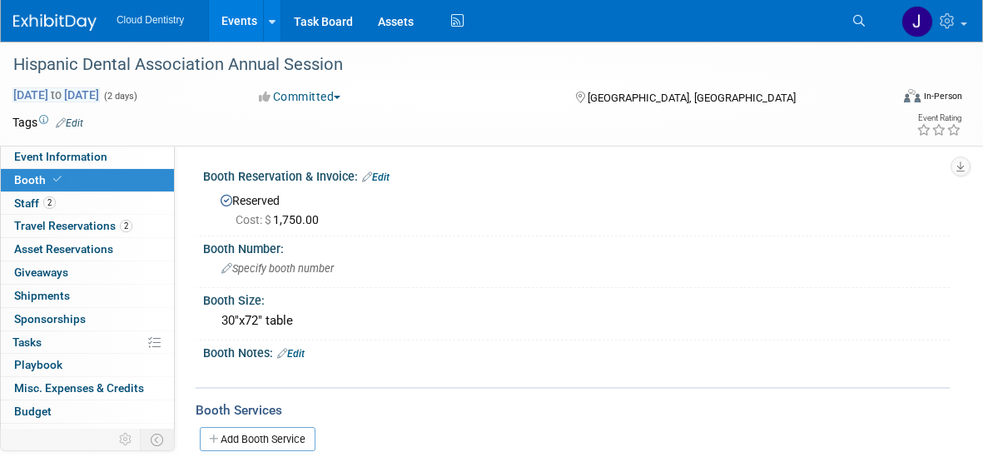
click at [100, 96] on span "[DATE] to [DATE]" at bounding box center [55, 94] width 87 height 15
select select "8"
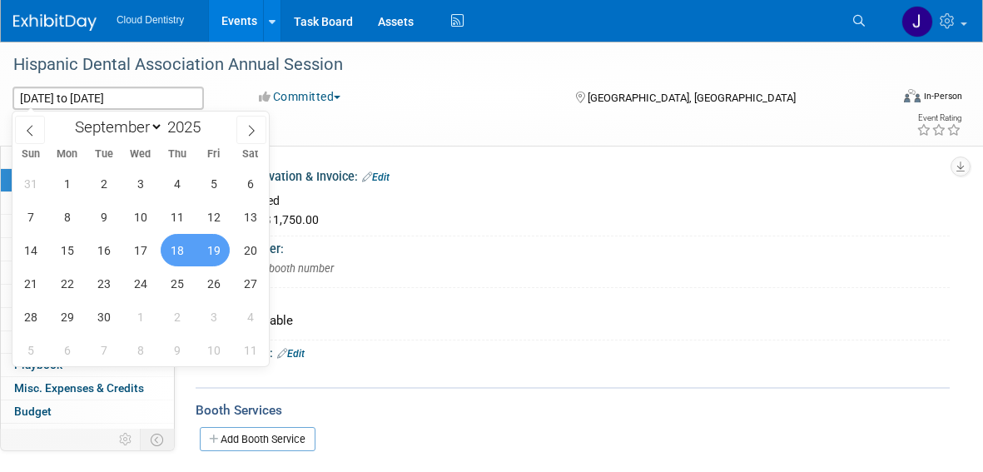
click at [211, 253] on span "19" at bounding box center [213, 250] width 32 height 32
type input "[DATE]"
click at [254, 251] on span "20" at bounding box center [250, 250] width 32 height 32
